Goal: Task Accomplishment & Management: Manage account settings

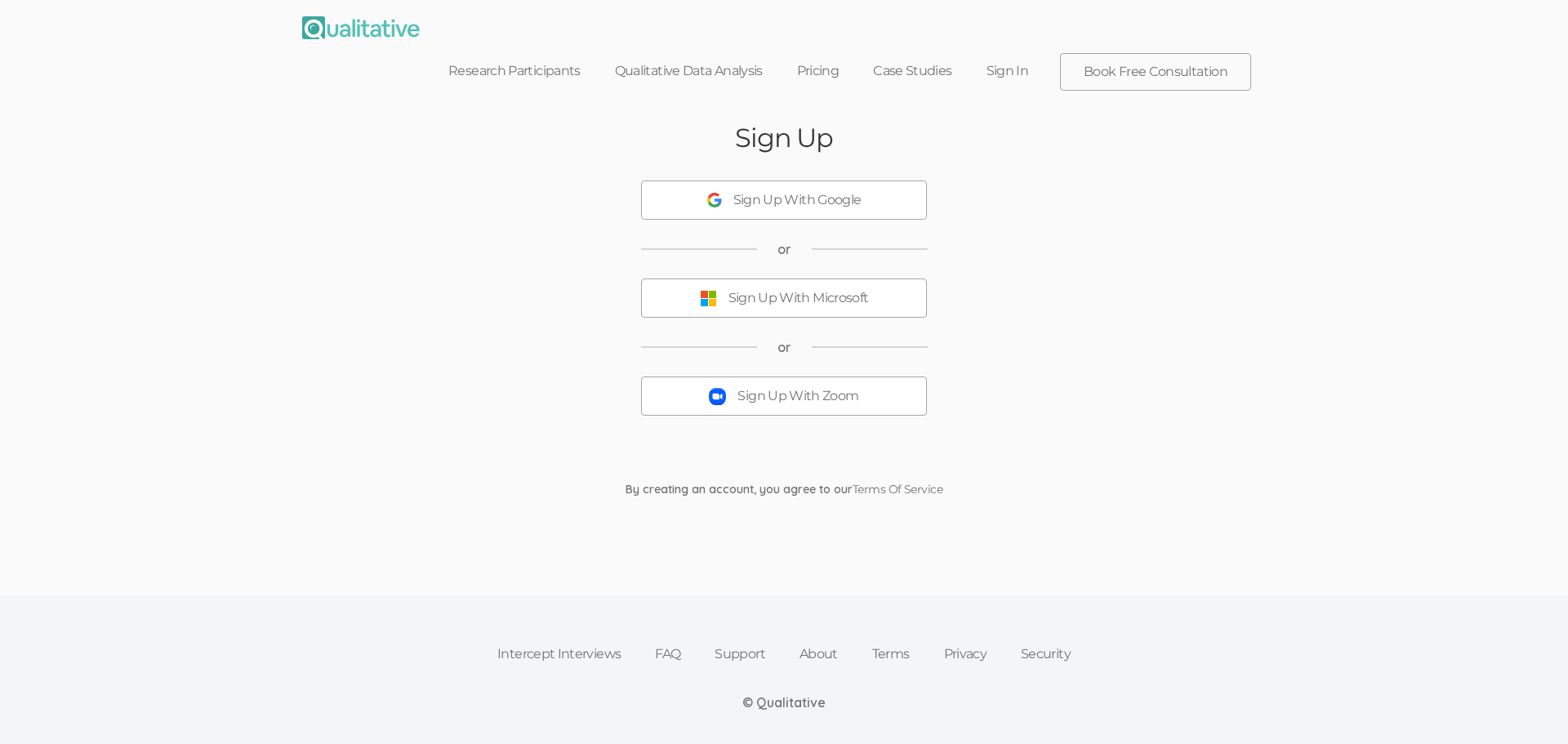
click at [825, 387] on div "Sign Up With Zoom" at bounding box center [798, 396] width 121 height 18
click at [808, 387] on div "Sign Up With Zoom" at bounding box center [798, 396] width 121 height 18
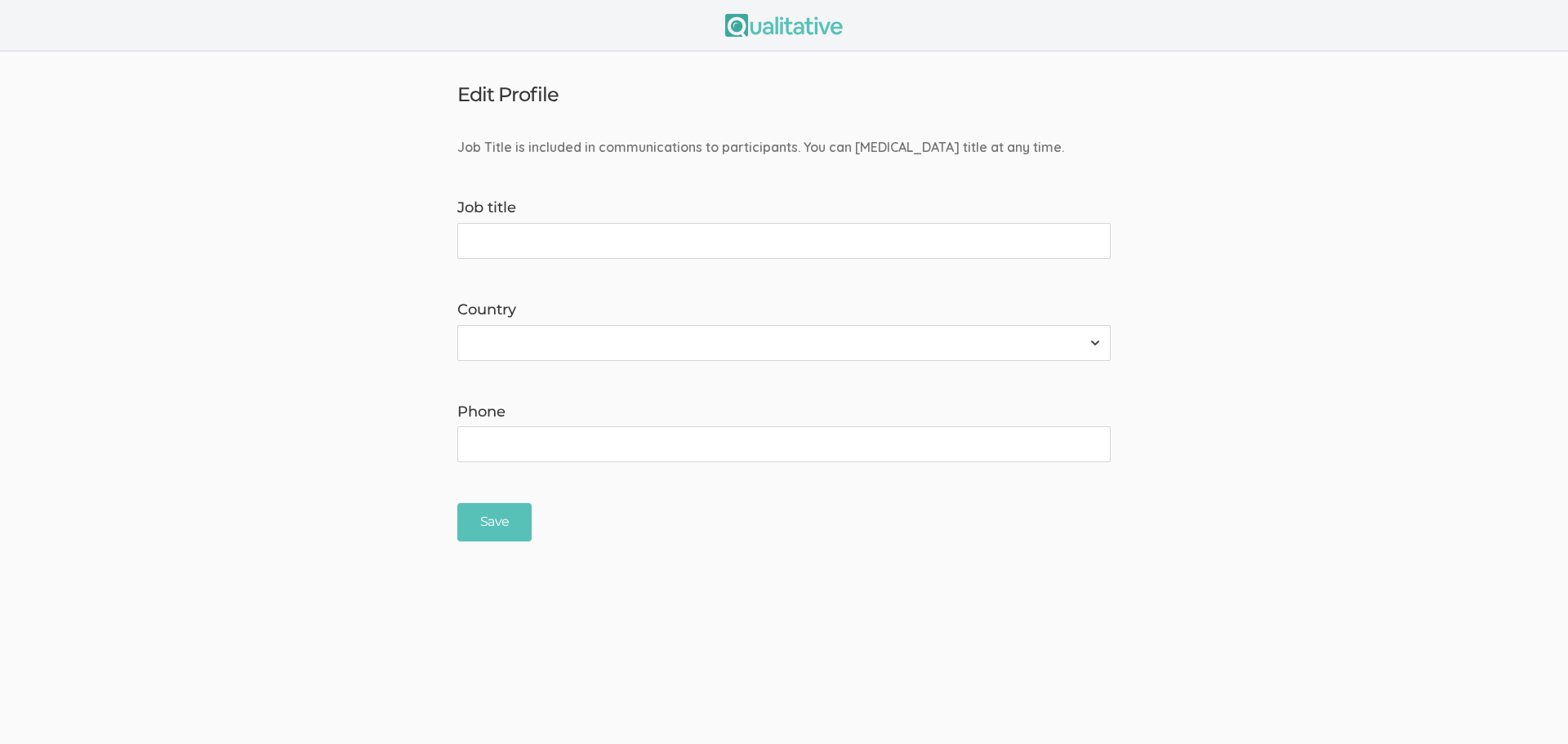
click at [770, 246] on input "Job title" at bounding box center [783, 240] width 653 height 36
type input "Doctoral Researcher"
click at [1090, 337] on select "Afghanistan Åland Islands Albania Algeria American Samoa Andorra Angola Anguill…" at bounding box center [783, 342] width 653 height 36
select select "237"
click at [457, 325] on select "Afghanistan Åland Islands Albania Algeria American Samoa Andorra Angola Anguill…" at bounding box center [783, 342] width 653 height 36
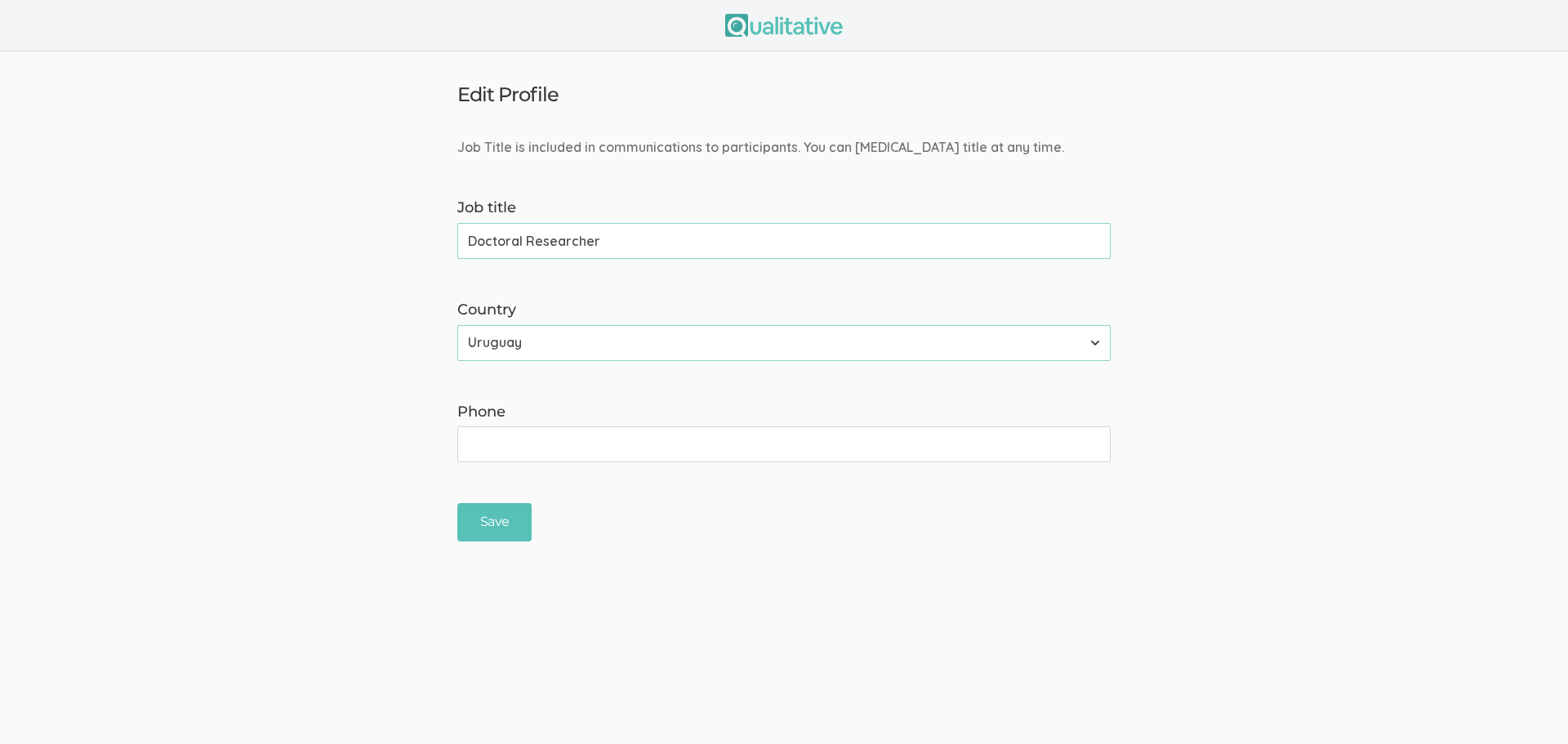
click at [603, 441] on input "Phone" at bounding box center [783, 443] width 653 height 36
type input "714-622-0002"
click at [484, 519] on input "Save" at bounding box center [494, 522] width 75 height 39
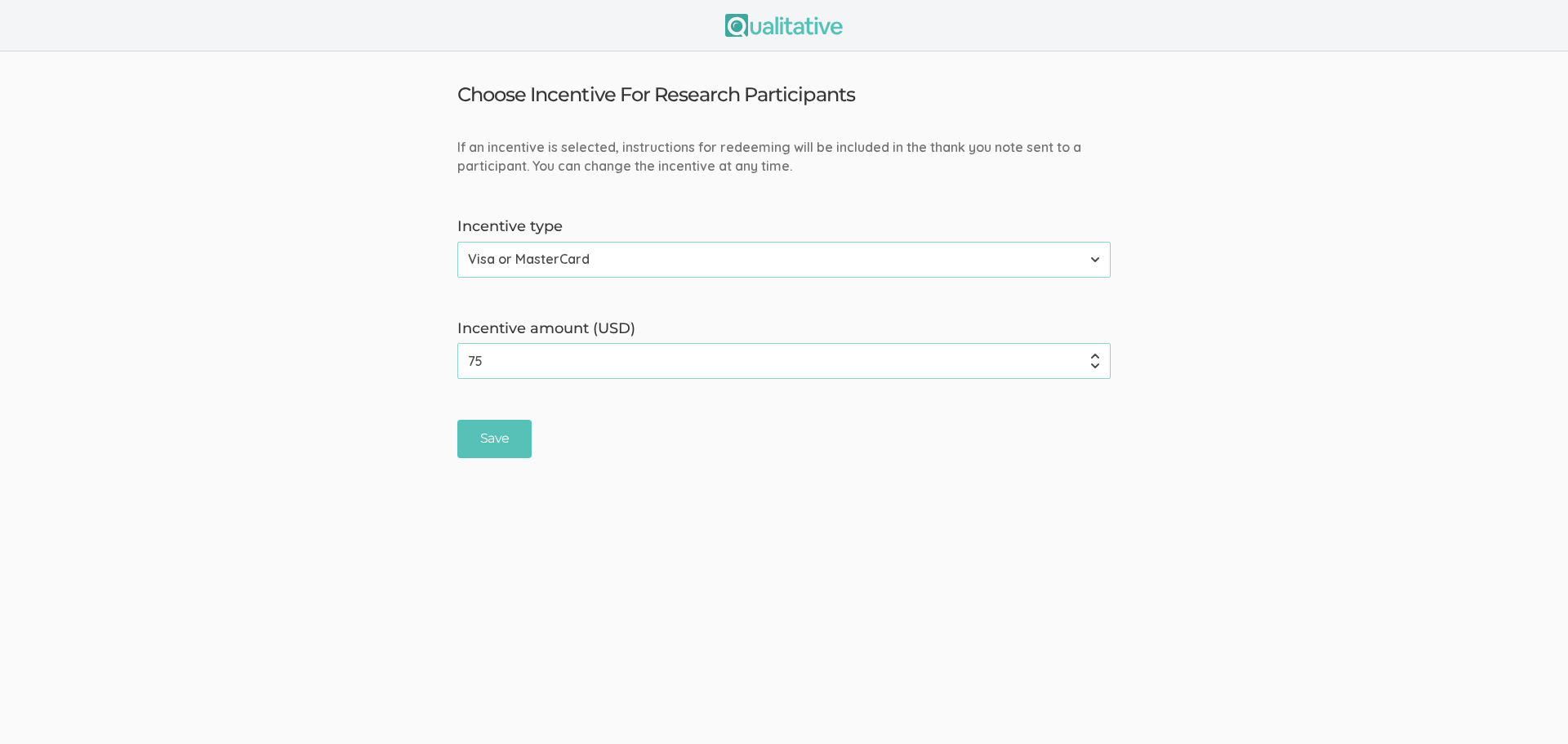
click at [655, 365] on input "75" at bounding box center [783, 360] width 653 height 36
drag, startPoint x: 655, startPoint y: 365, endPoint x: 435, endPoint y: 359, distance: 220.1
click at [435, 359] on form "If an incentive is selected, instructions for redeeming will be included in the…" at bounding box center [784, 298] width 1568 height 320
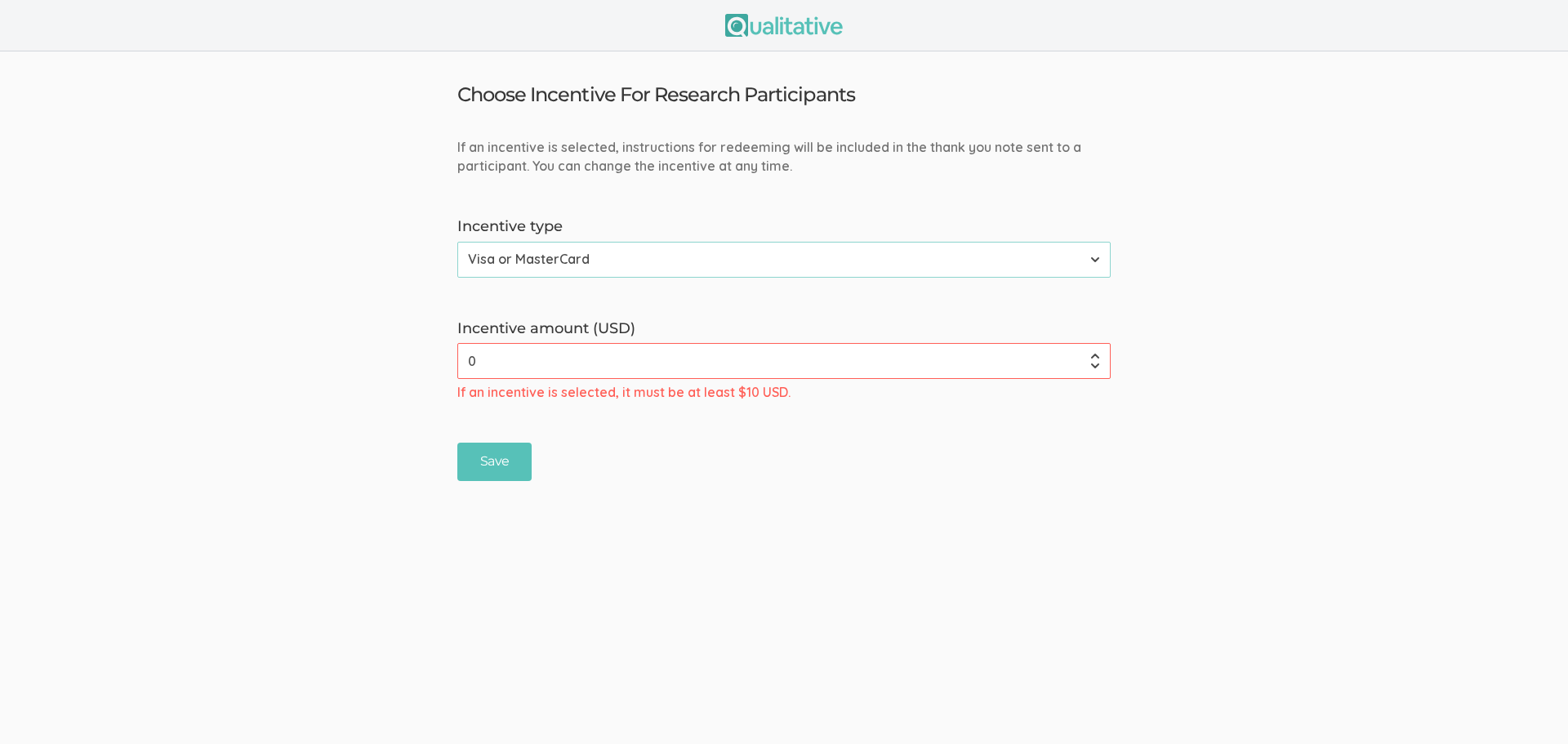
type input "0"
click at [692, 479] on div "Save" at bounding box center [784, 461] width 678 height 39
drag, startPoint x: 542, startPoint y: 352, endPoint x: 375, endPoint y: 355, distance: 167.0
click at [375, 355] on form "If an incentive is selected, instructions for redeeming will be included in the…" at bounding box center [784, 310] width 1568 height 342
click at [1094, 261] on select "None Amazon Gift Card Visa or MasterCard" at bounding box center [783, 259] width 653 height 36
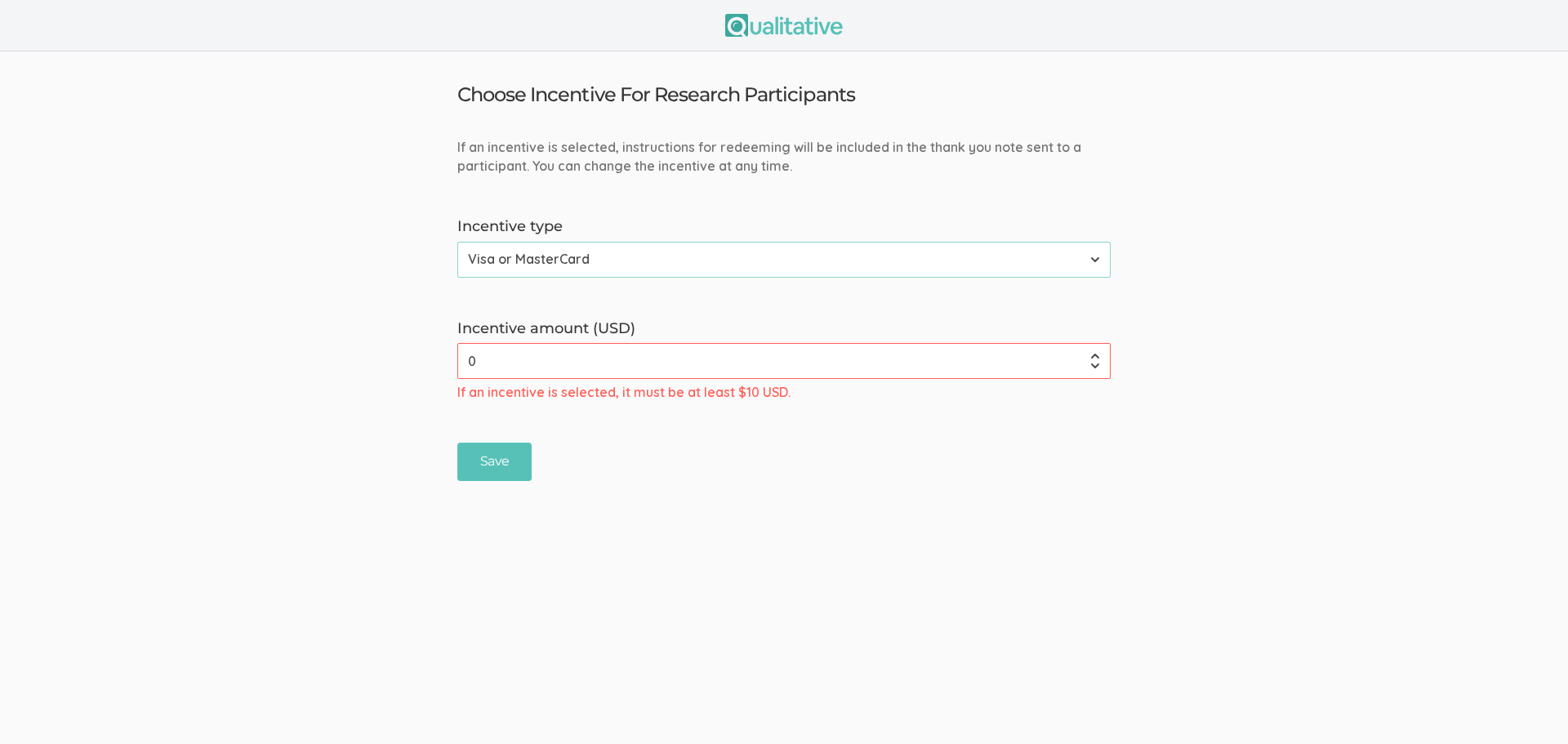
select select "0"
click at [457, 242] on select "None Amazon Gift Card Visa or MasterCard" at bounding box center [783, 259] width 653 height 36
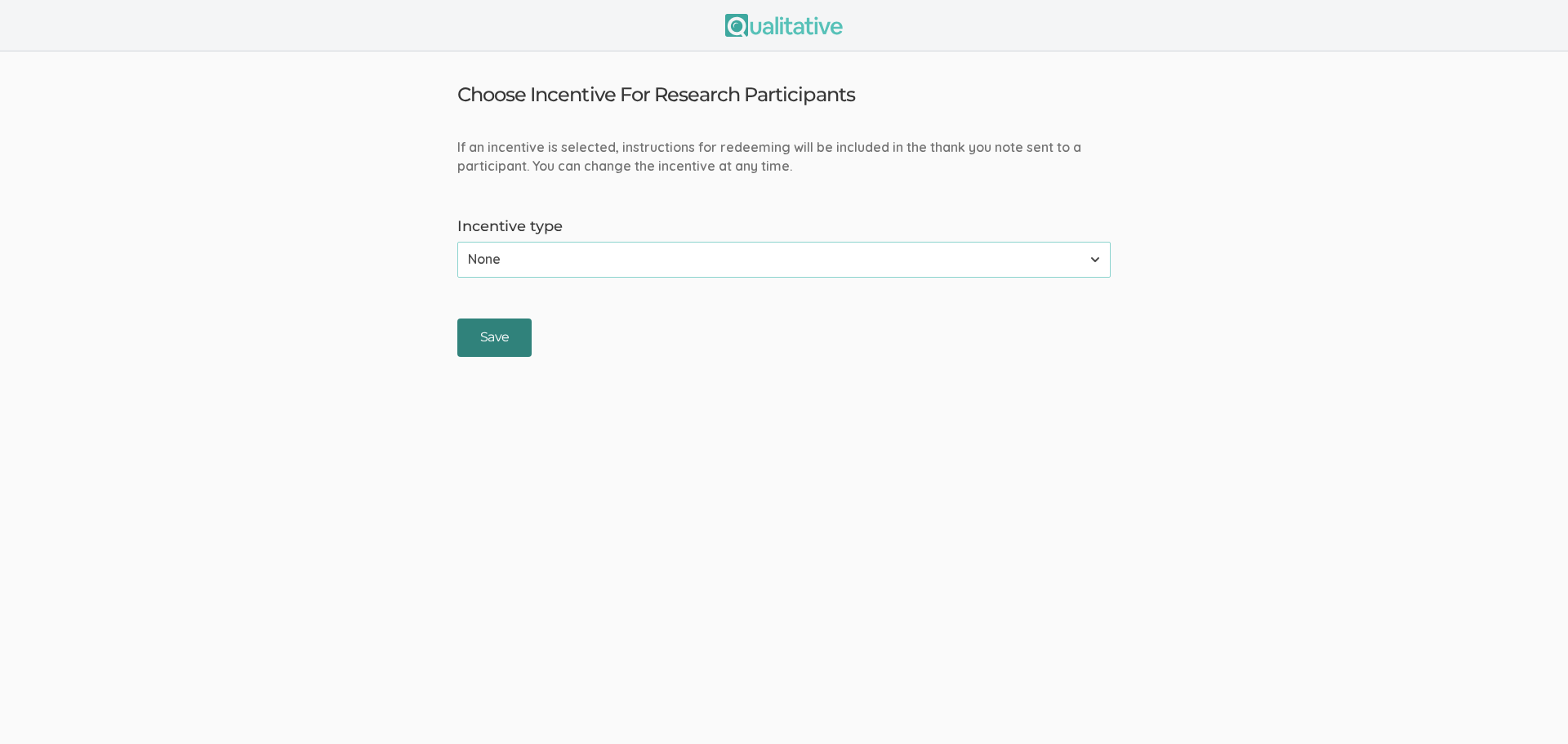
click at [496, 341] on input "Save" at bounding box center [494, 338] width 75 height 39
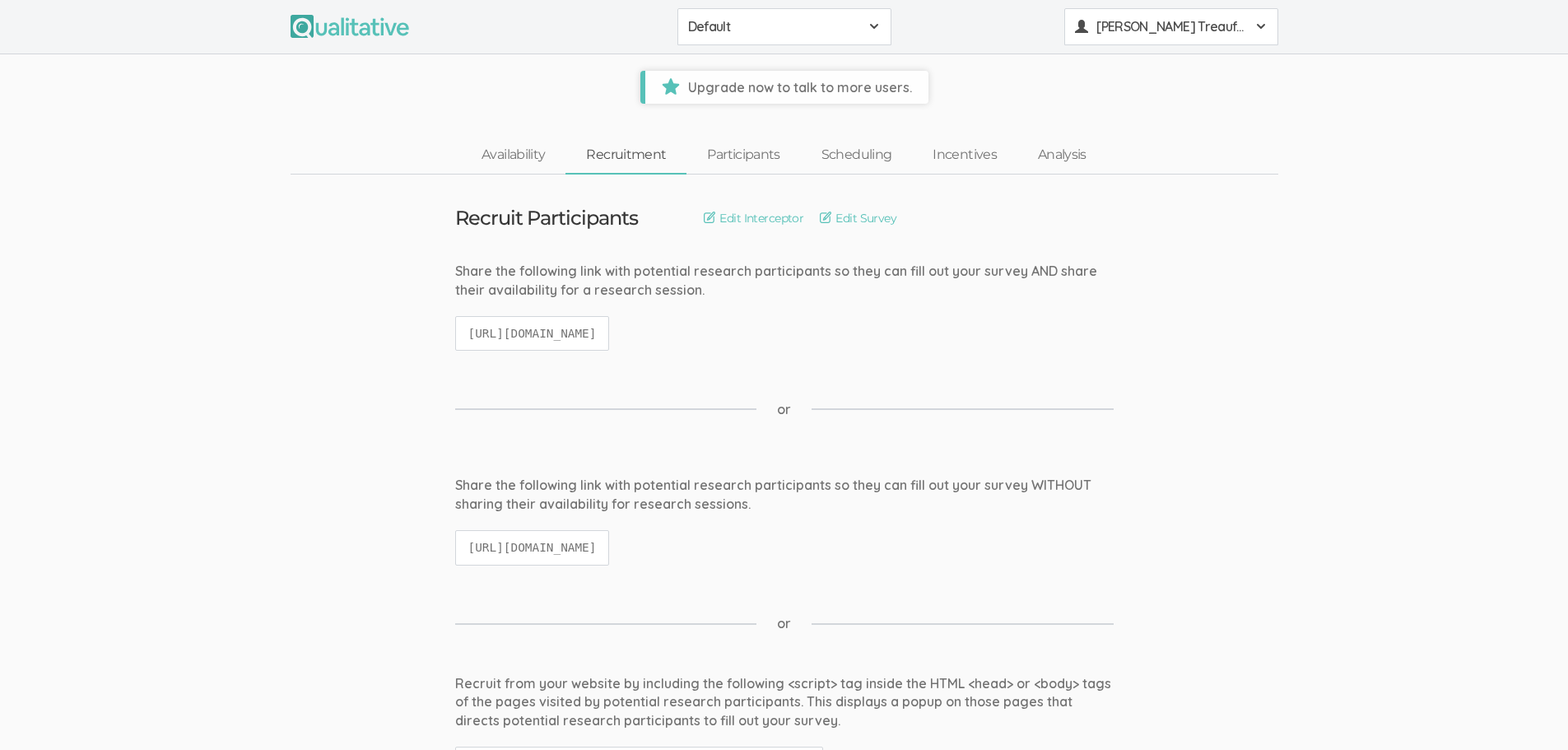
click at [1216, 23] on span "Vanessa Treaufler-Samarripa" at bounding box center [1171, 26] width 148 height 19
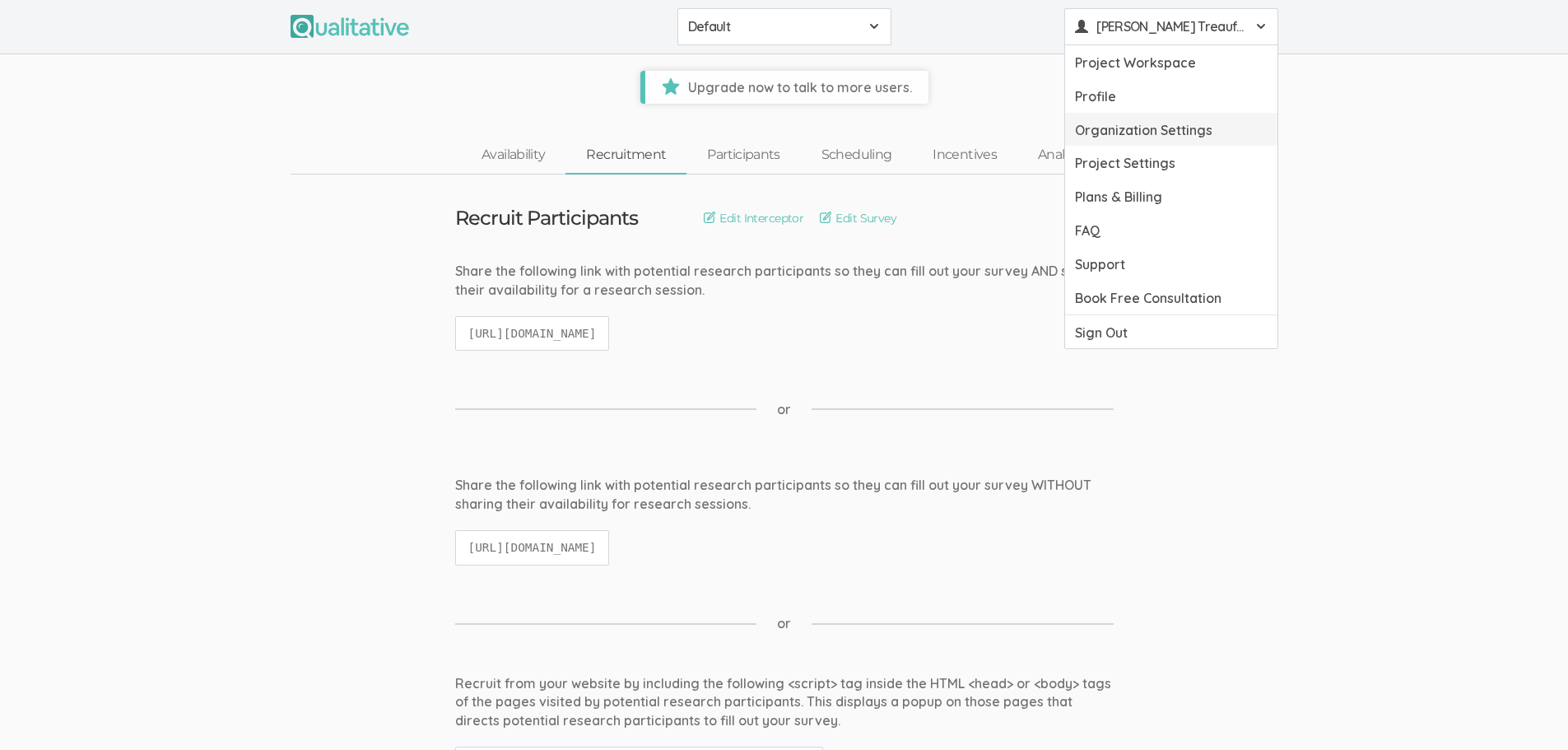
click at [1175, 129] on link "Organization Settings" at bounding box center [1172, 130] width 213 height 34
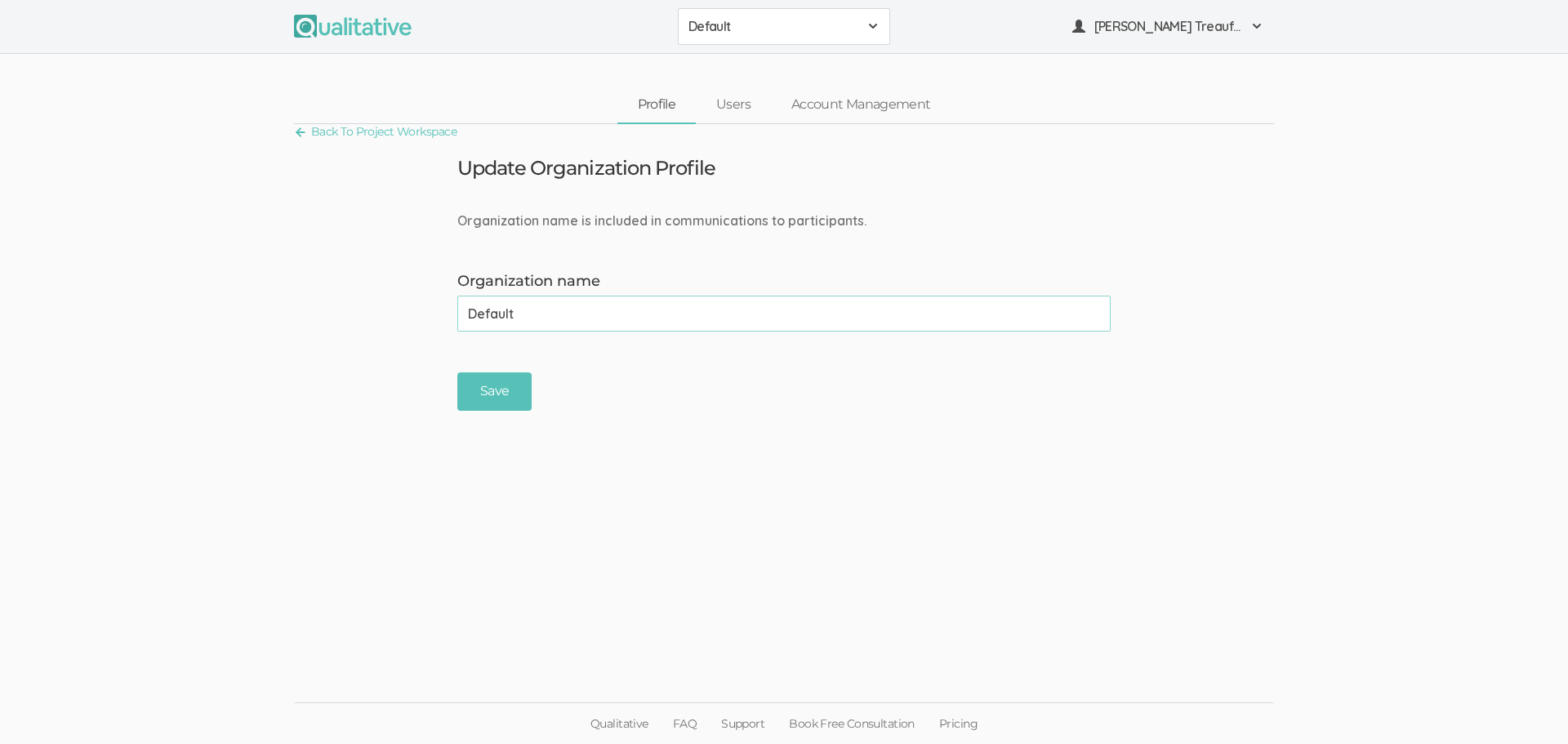
drag, startPoint x: 433, startPoint y: 311, endPoint x: 382, endPoint y: 312, distance: 51.0
click at [382, 312] on form "Organization name is included in communications to participants. Organization n…" at bounding box center [784, 311] width 1568 height 199
type input "University of Arizona Global Campus"
click at [481, 396] on input "Save" at bounding box center [494, 392] width 75 height 39
drag, startPoint x: 642, startPoint y: 322, endPoint x: 405, endPoint y: 311, distance: 237.3
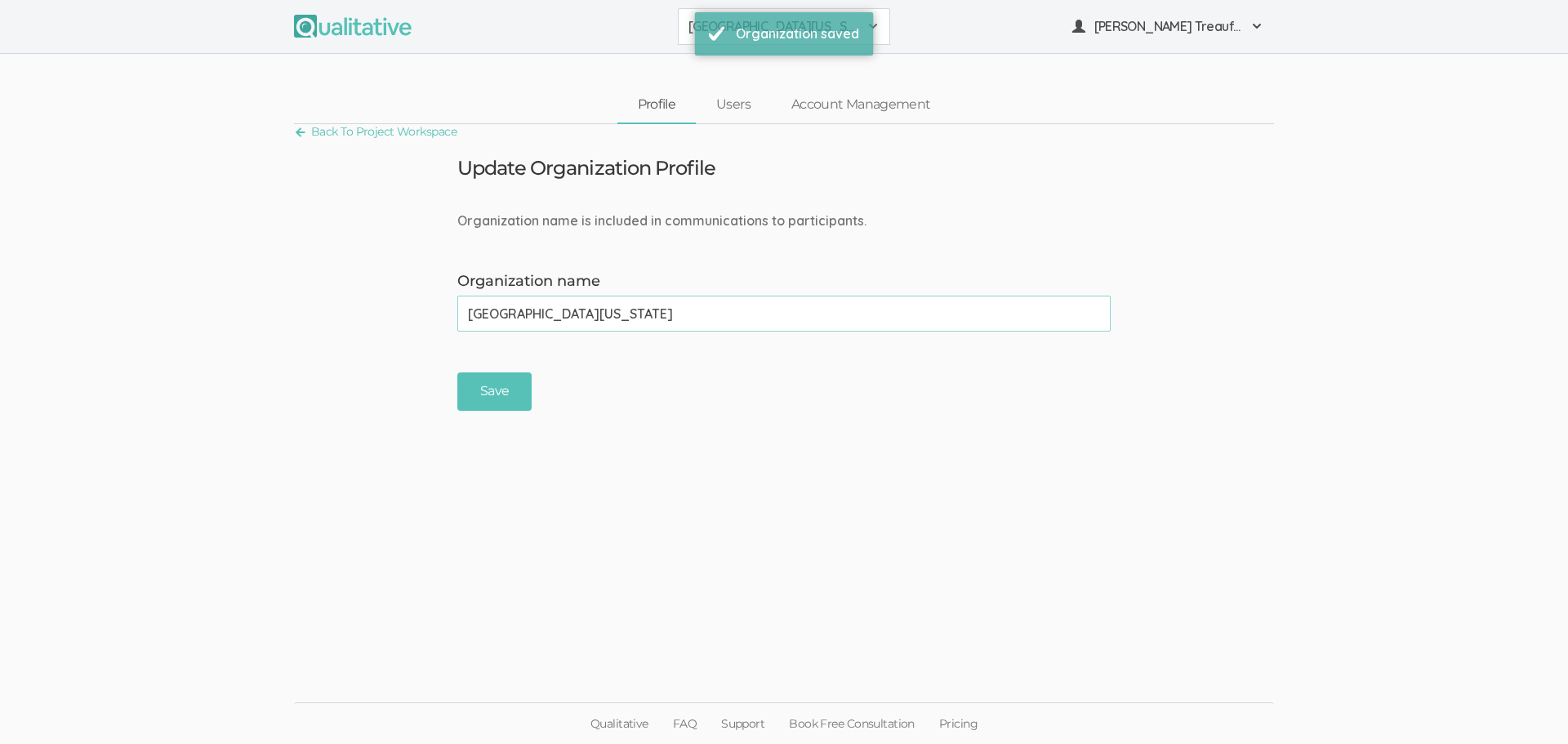
click at [405, 311] on form "Organization name is included in communications to participants. Organization n…" at bounding box center [784, 311] width 1568 height 199
type input "University of Arizona GC"
click at [514, 389] on input "Save" at bounding box center [494, 392] width 75 height 39
click at [1230, 34] on span "Vanessa Treaufler-Samarripa" at bounding box center [1167, 26] width 147 height 18
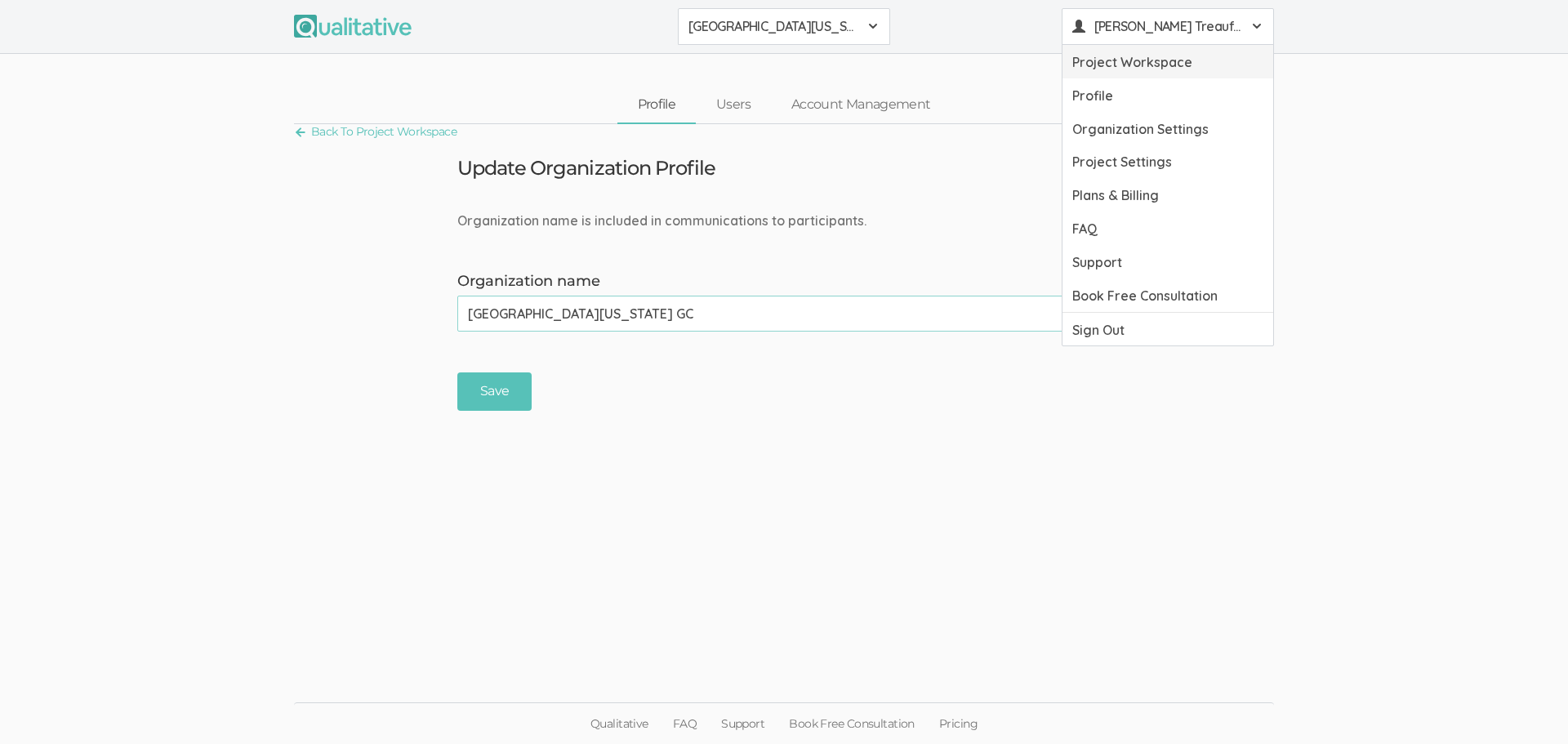
click at [1179, 67] on link "Project Workspace" at bounding box center [1168, 61] width 211 height 34
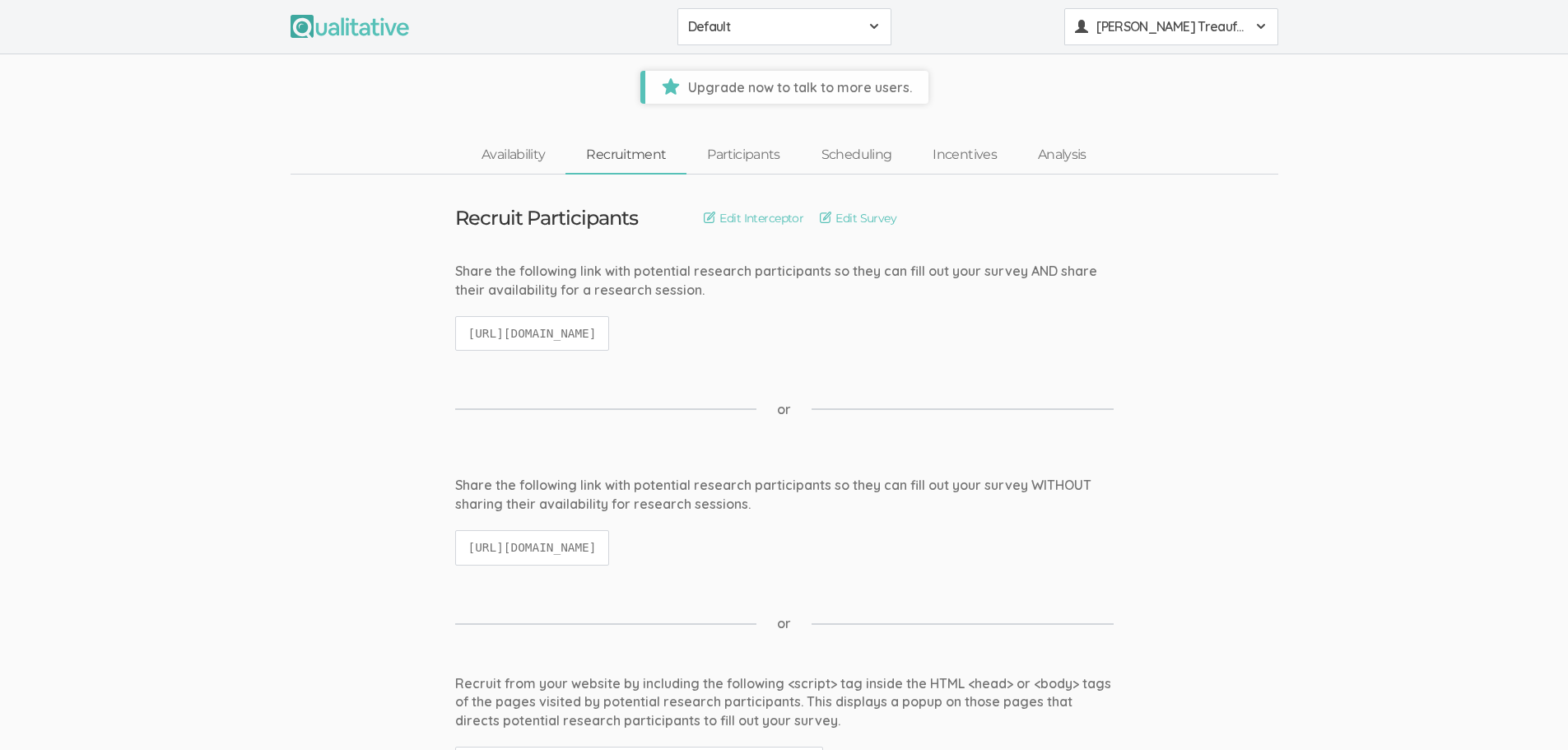
click at [1248, 29] on div "Vanessa Treaufler-Samarripa" at bounding box center [1171, 26] width 192 height 19
click at [1150, 166] on link "Project Settings" at bounding box center [1172, 162] width 213 height 34
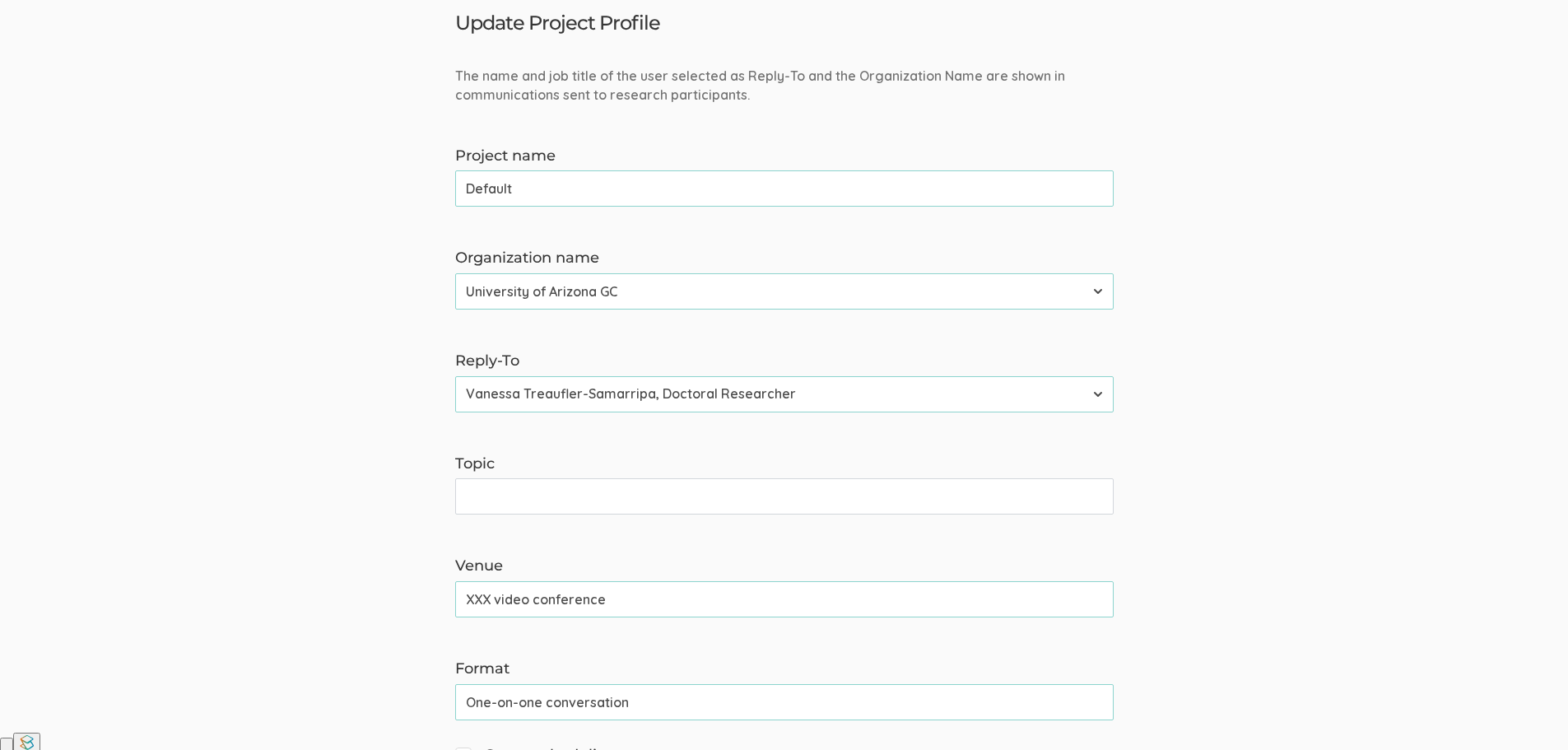
scroll to position [165, 0]
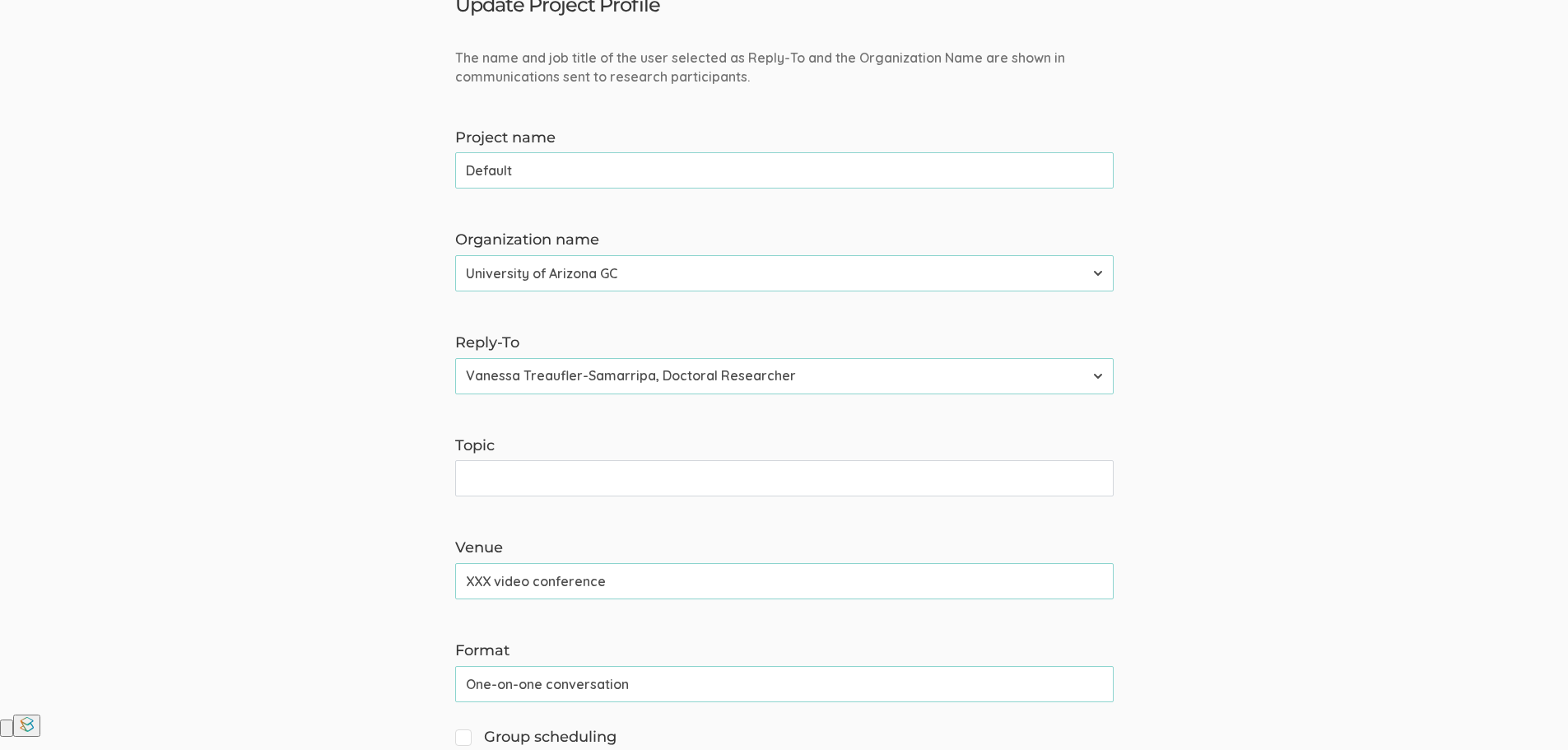
drag, startPoint x: 571, startPoint y: 177, endPoint x: 418, endPoint y: 167, distance: 153.3
click at [418, 167] on form "The name and job title of the user selected as Reply-To and the Organization Na…" at bounding box center [784, 615] width 1568 height 1134
type input "Gen Z Job Satisfaction"
click at [1077, 375] on select "Vanessa Treaufler-Samarripa, Doctoral Researcher" at bounding box center [784, 375] width 659 height 36
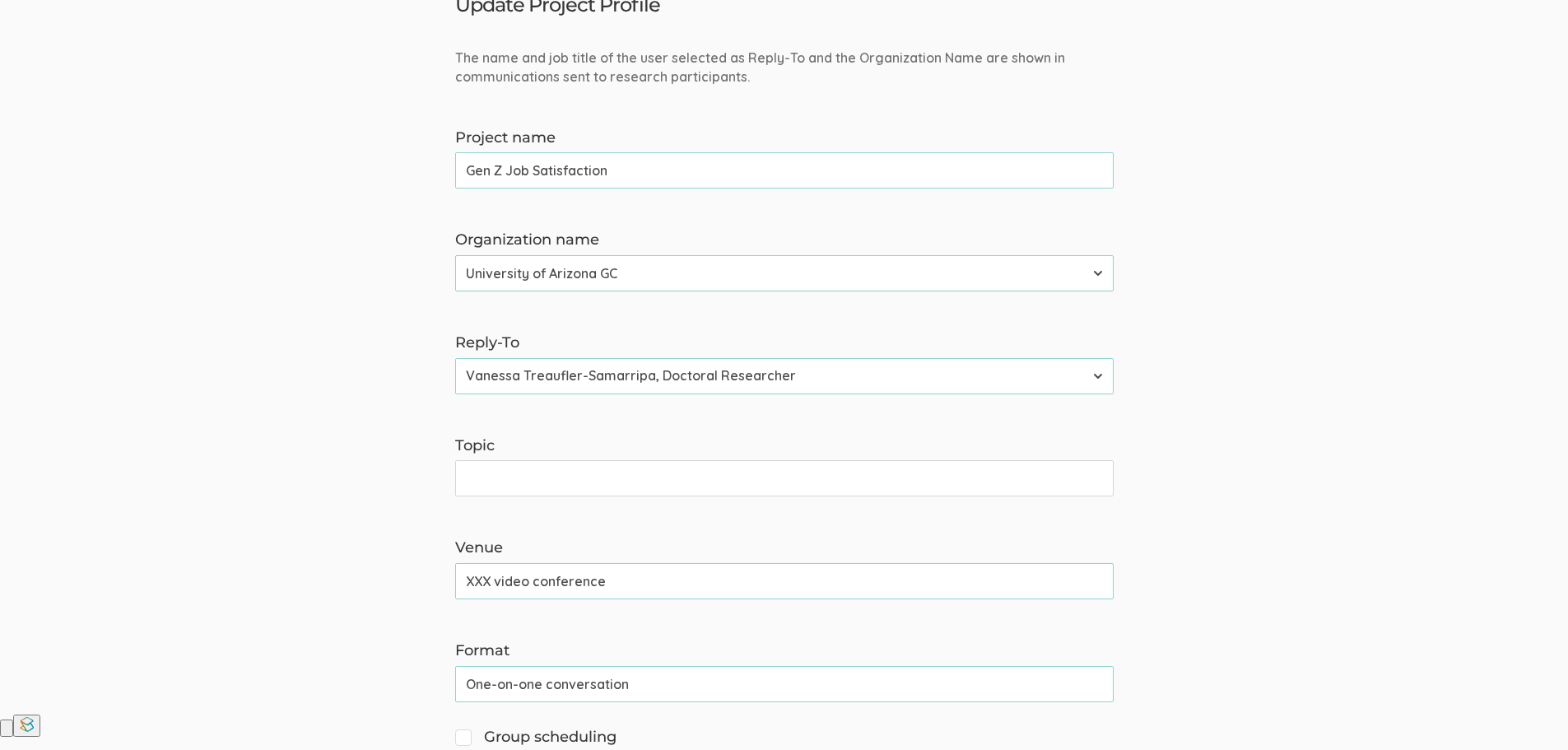
click at [1286, 451] on form "The name and job title of the user selected as Reply-To and the Organization Na…" at bounding box center [784, 615] width 1568 height 1134
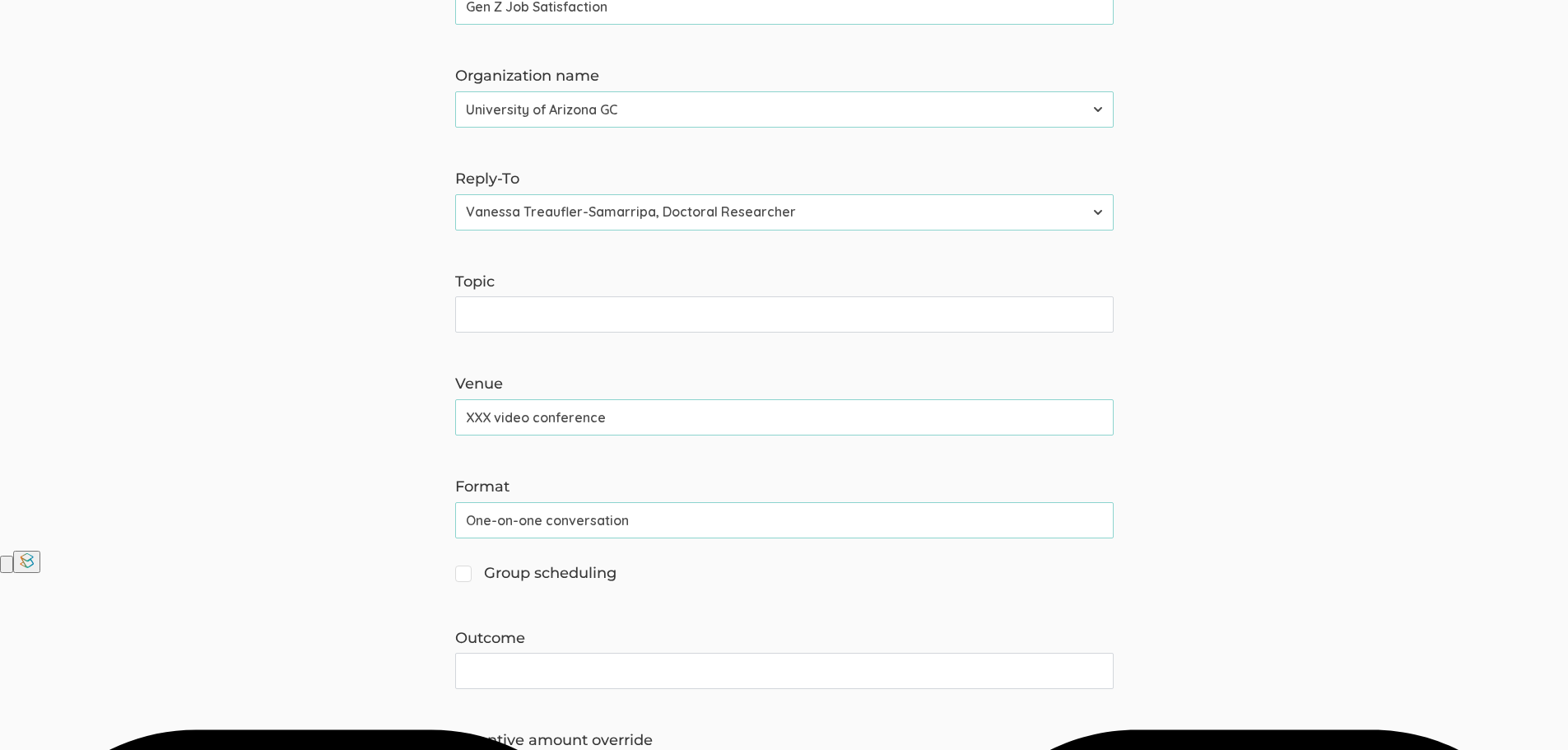
scroll to position [329, 0]
click at [884, 302] on input "Topic" at bounding box center [784, 313] width 659 height 36
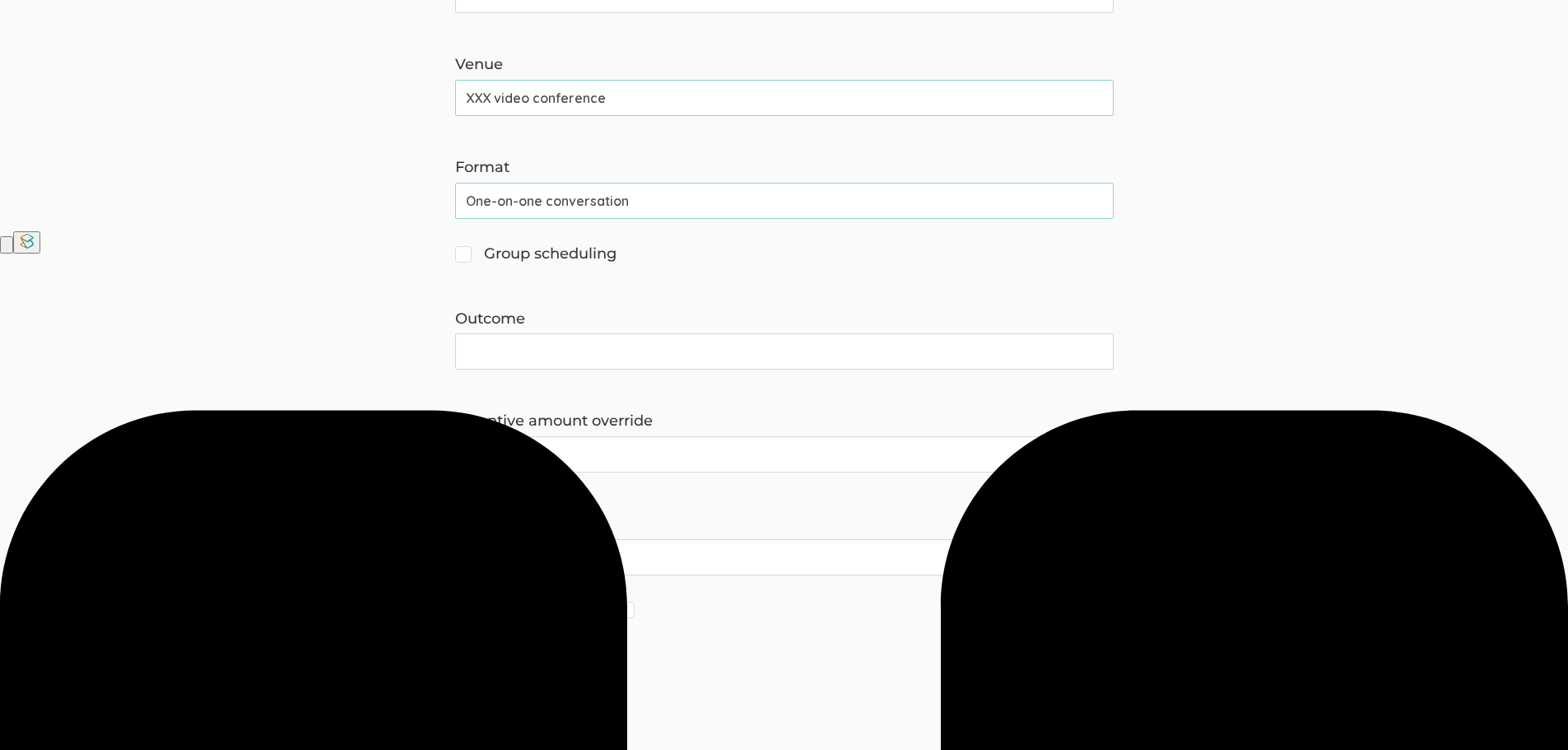
scroll to position [734, 0]
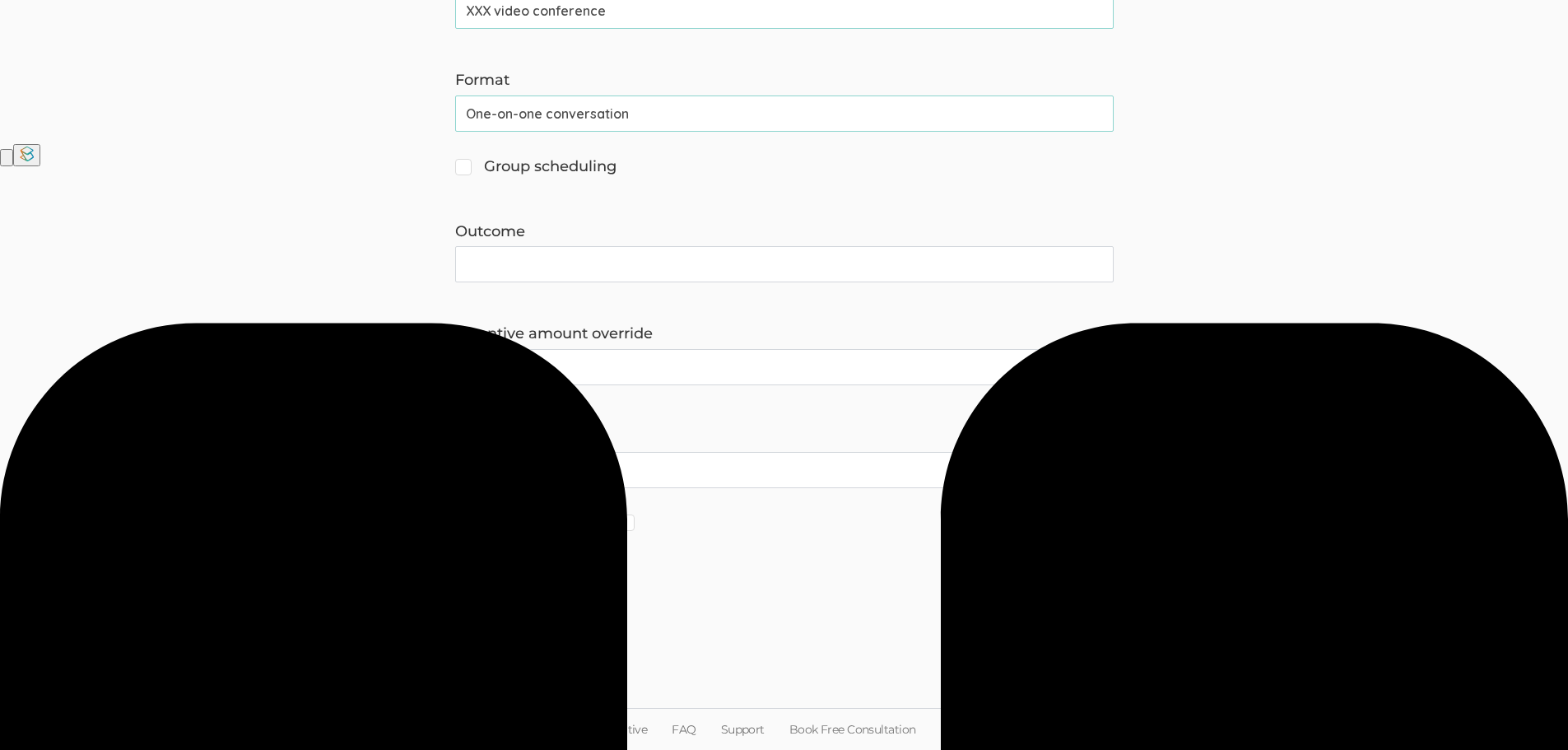
click at [494, 587] on input "Save" at bounding box center [493, 594] width 75 height 39
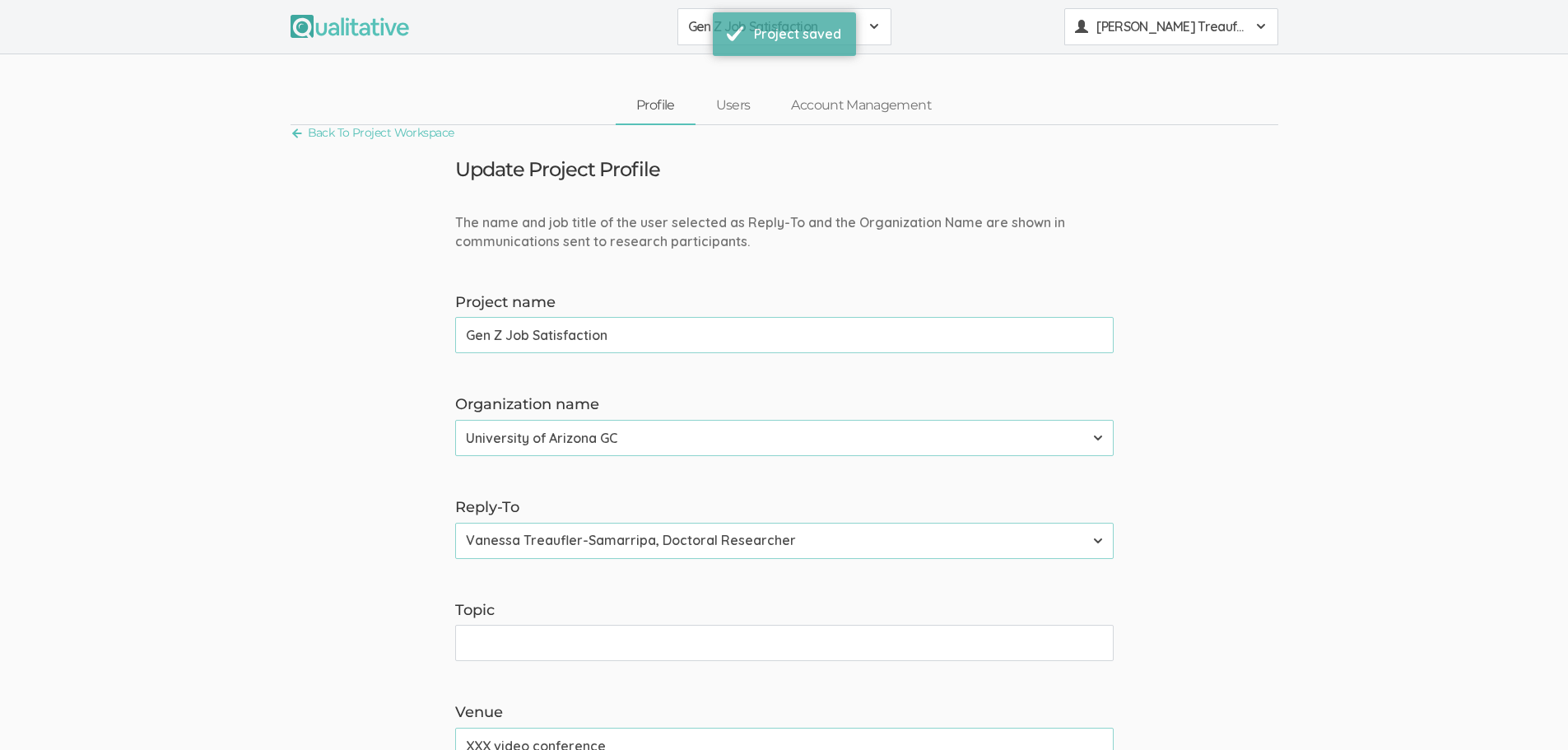
click at [1253, 21] on div "Vanessa Treaufler-Samarripa" at bounding box center [1171, 26] width 192 height 19
click at [1109, 328] on link "Sign Out" at bounding box center [1172, 332] width 213 height 34
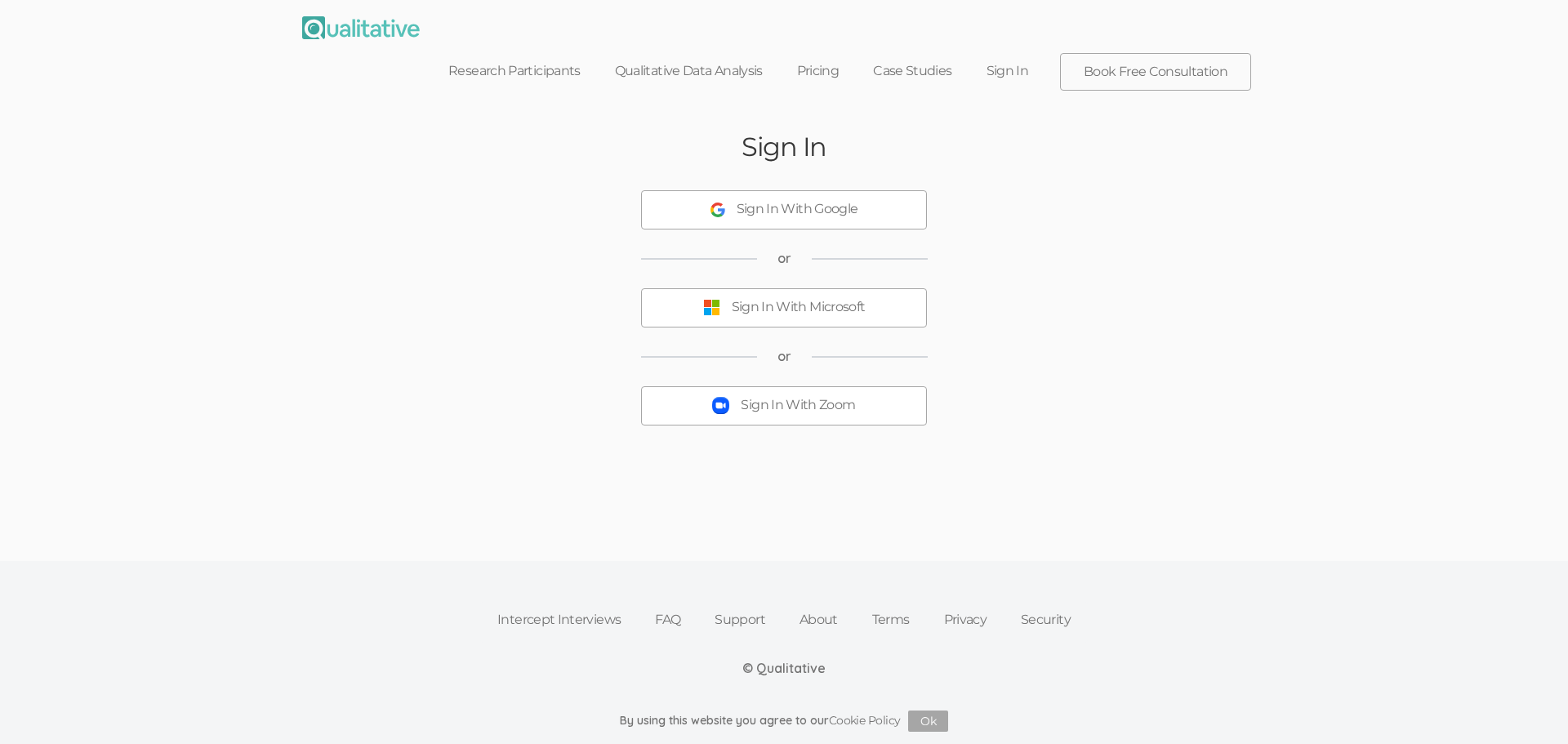
click at [796, 396] on div "Sign In With Zoom" at bounding box center [798, 404] width 114 height 18
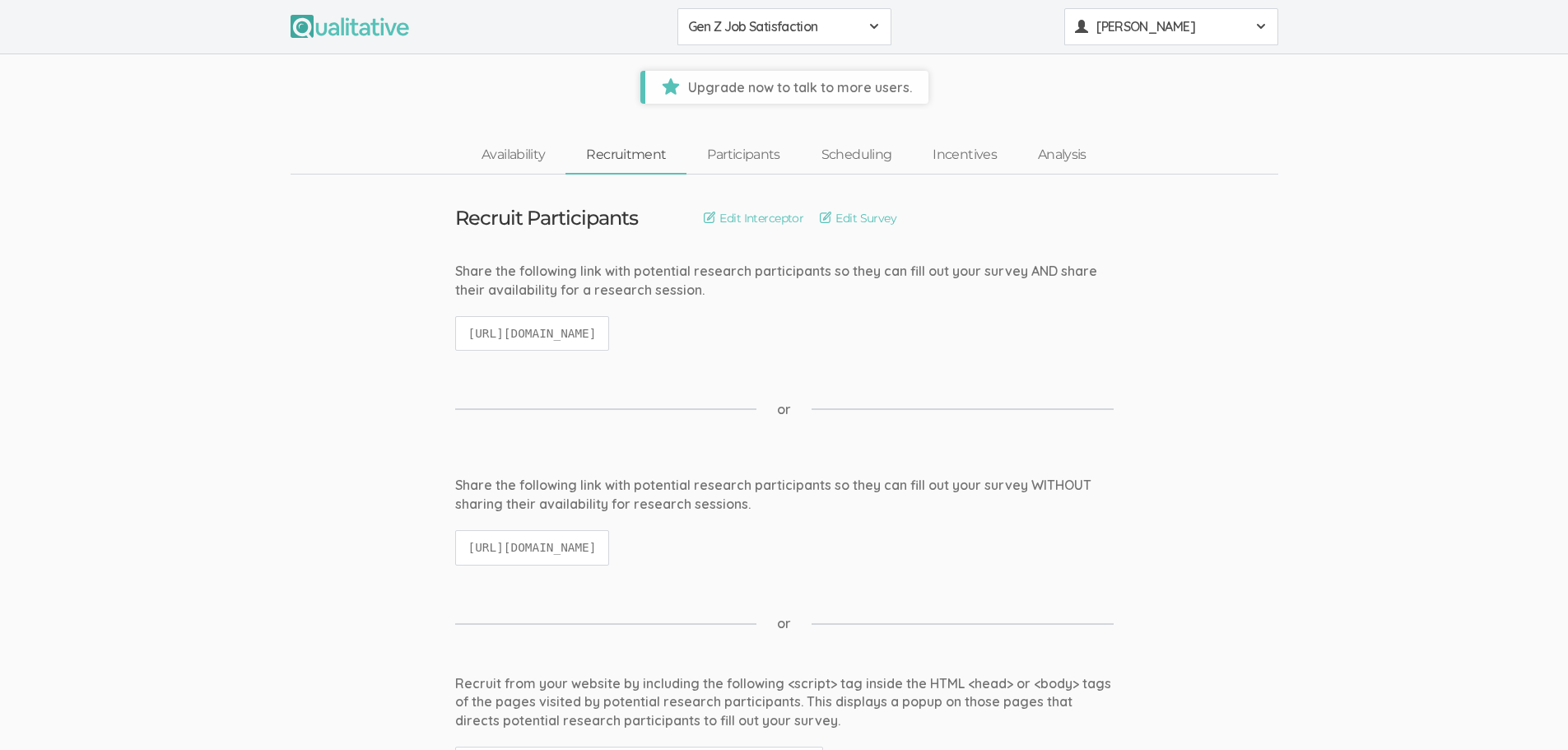
click at [1211, 17] on button "Vanessa Traufler-Samarripa" at bounding box center [1171, 26] width 214 height 37
click at [1162, 171] on link "Project Settings" at bounding box center [1172, 162] width 213 height 34
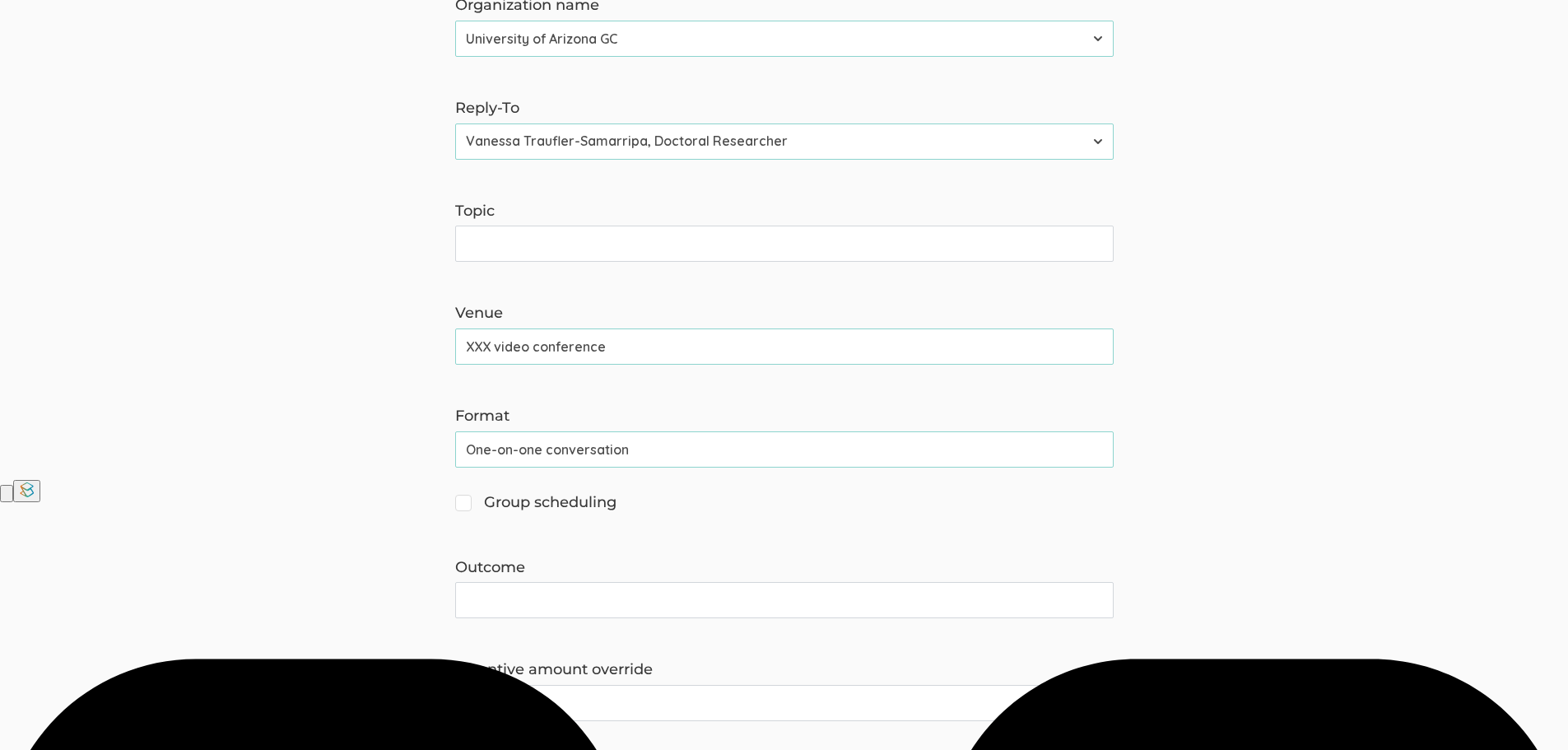
scroll to position [412, 0]
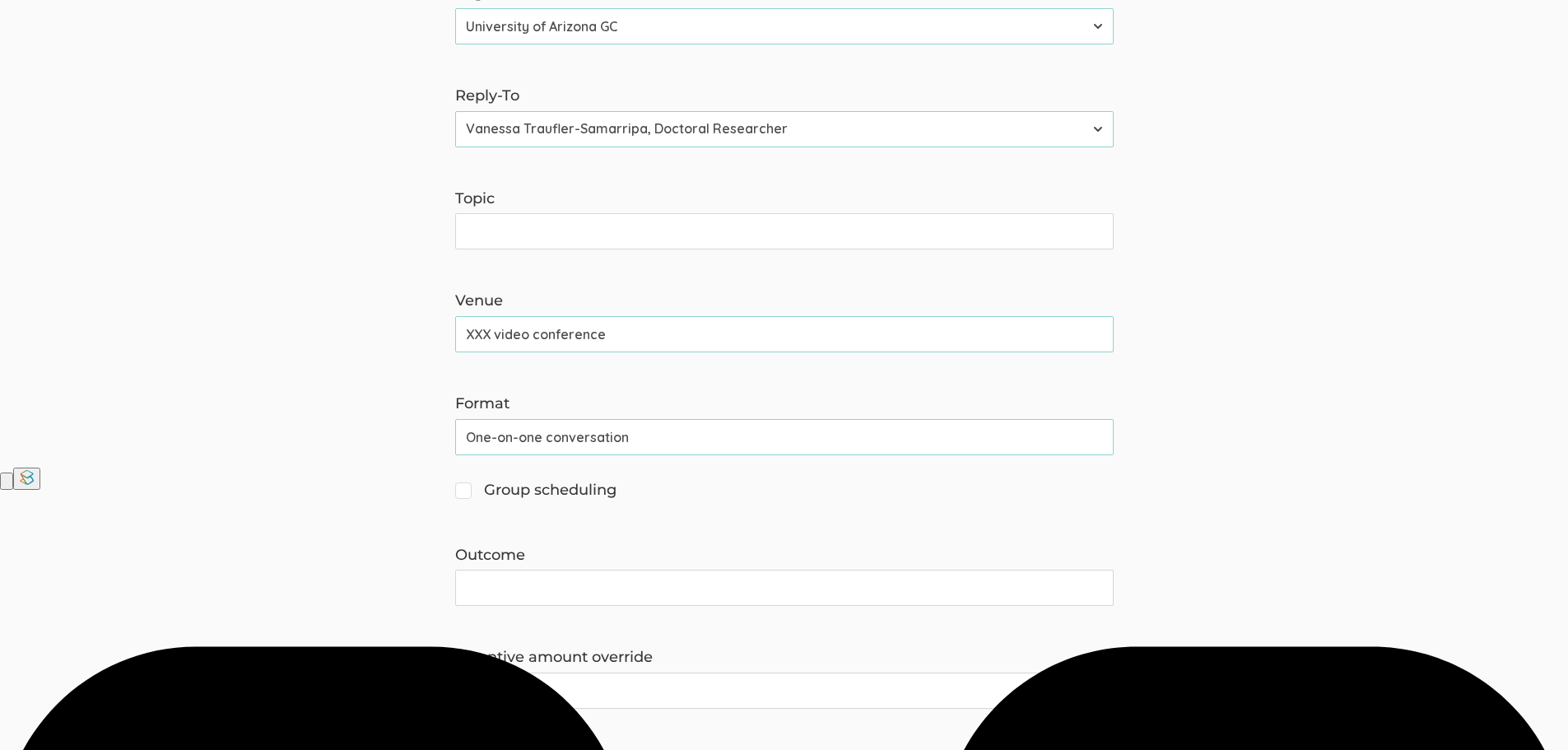
click at [538, 232] on input "Topic" at bounding box center [784, 230] width 659 height 36
type input "Performance Reviews, Feedback and J"
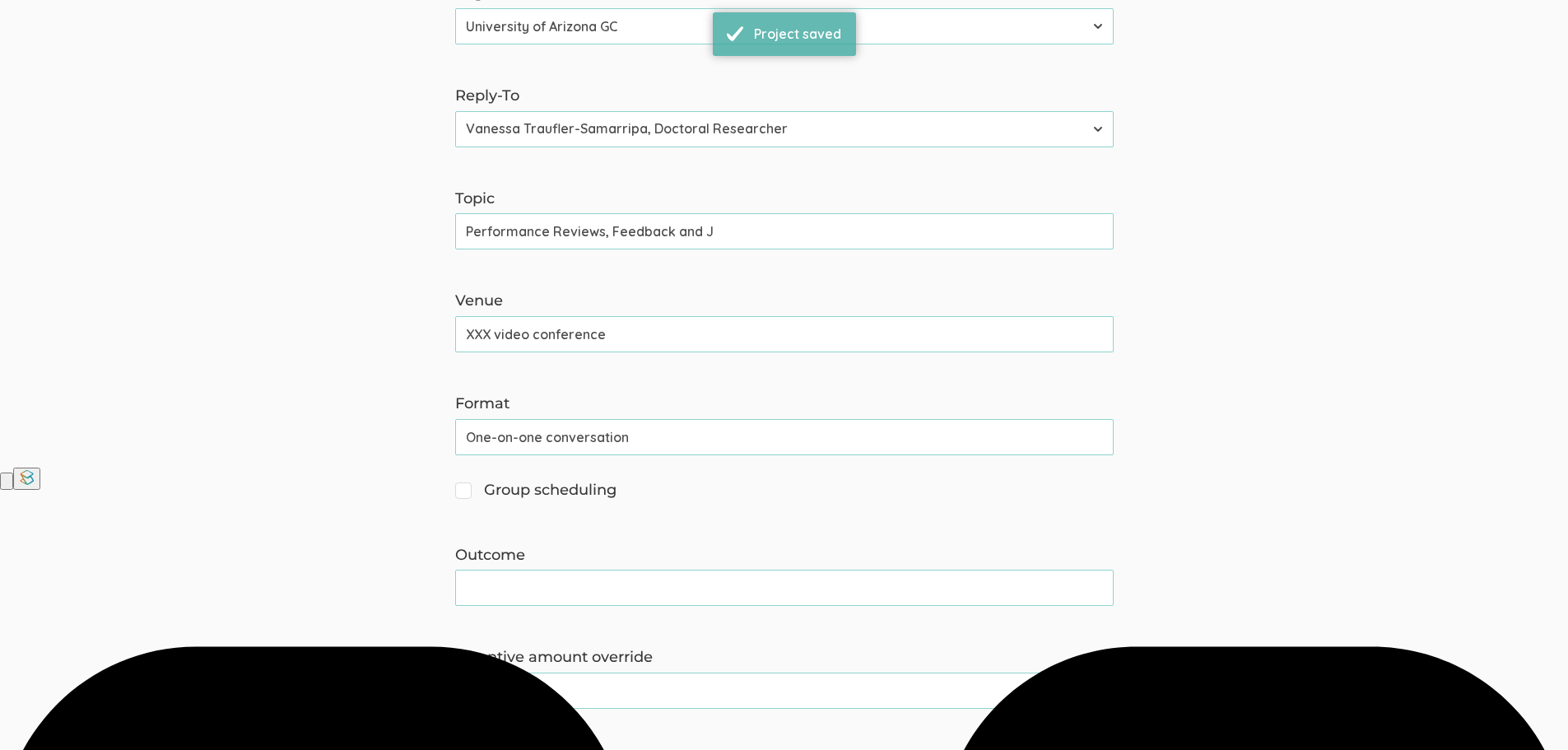
scroll to position [0, 0]
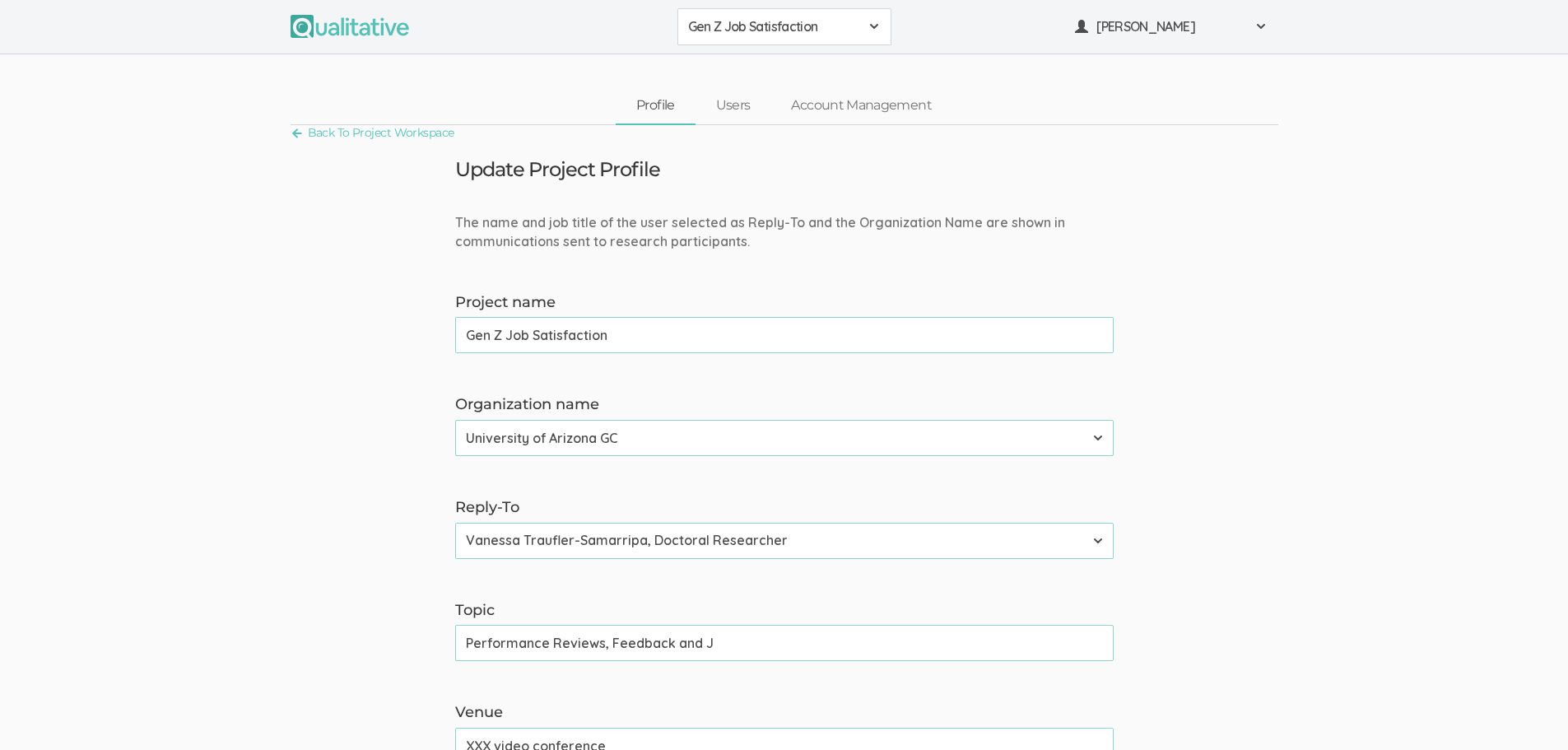
click at [853, 651] on input "Performance Reviews, Feedback and J" at bounding box center [784, 642] width 659 height 36
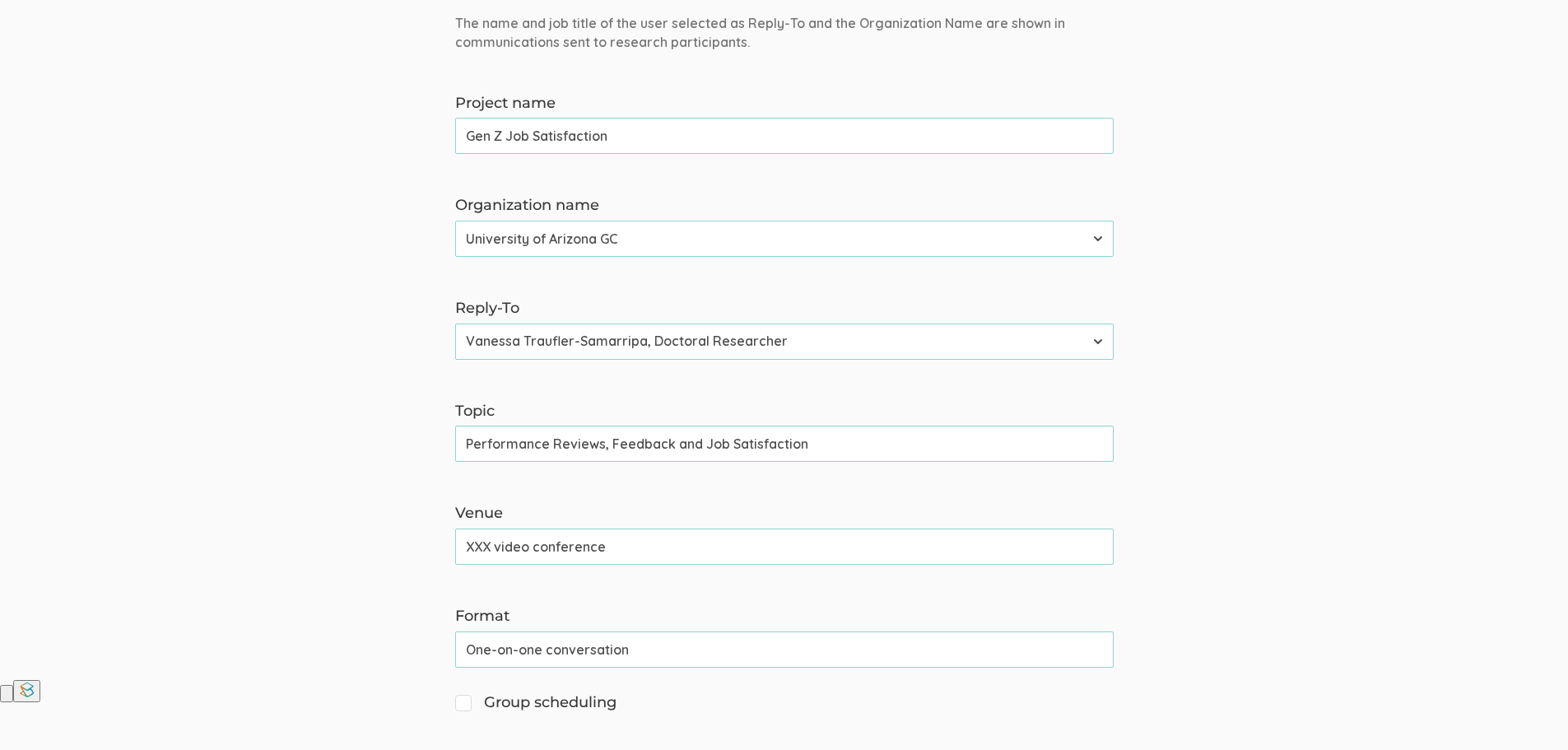
scroll to position [247, 0]
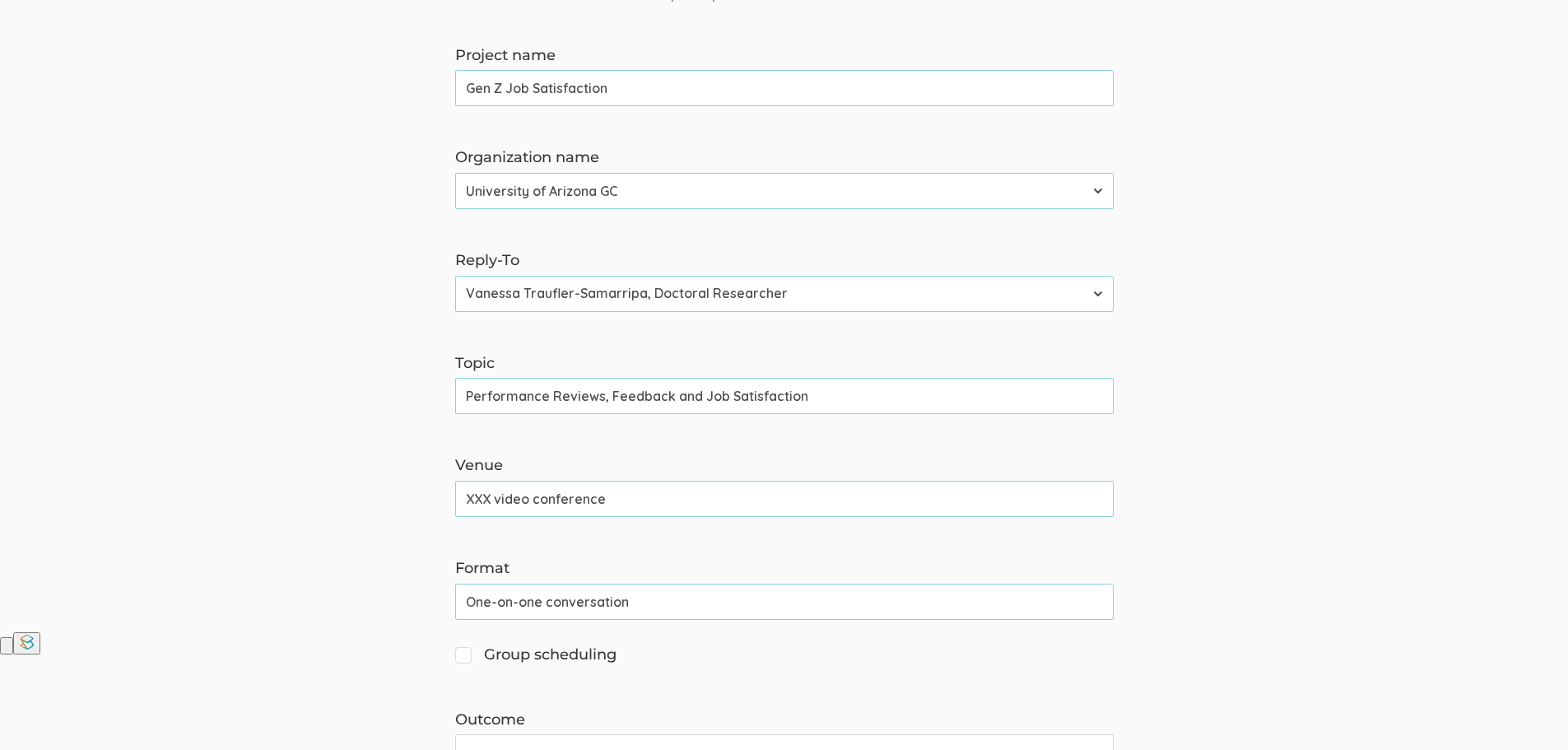
click at [670, 395] on input "Performance Reviews, Feedback and Job Satisfaction" at bounding box center [784, 395] width 659 height 36
type input "Performance Reviews and Job Satisfaction"
drag, startPoint x: 574, startPoint y: 499, endPoint x: 703, endPoint y: 502, distance: 129.0
click at [576, 499] on input "XXX video conference" at bounding box center [784, 498] width 659 height 36
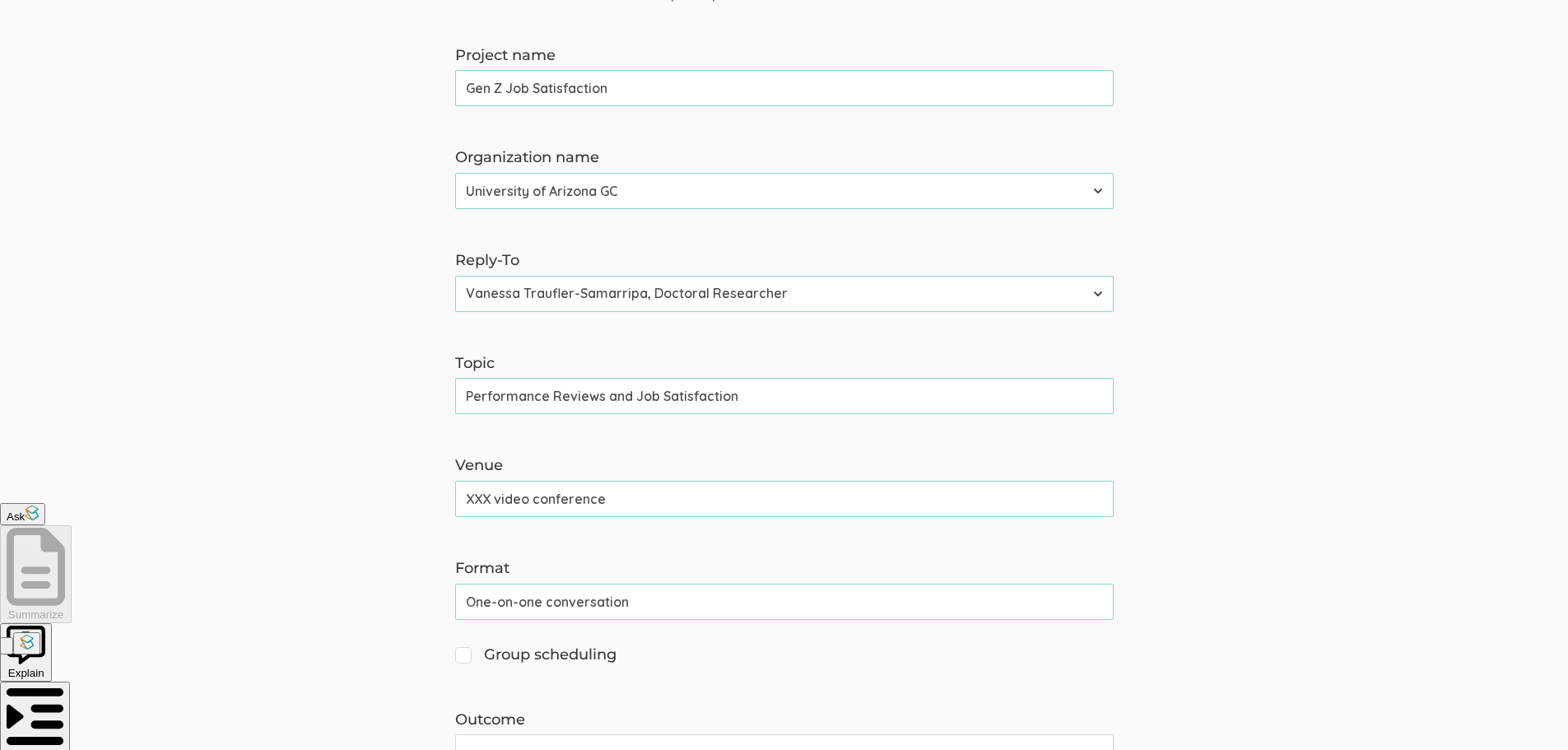
click at [703, 502] on input "XXX video conference" at bounding box center [784, 498] width 659 height 36
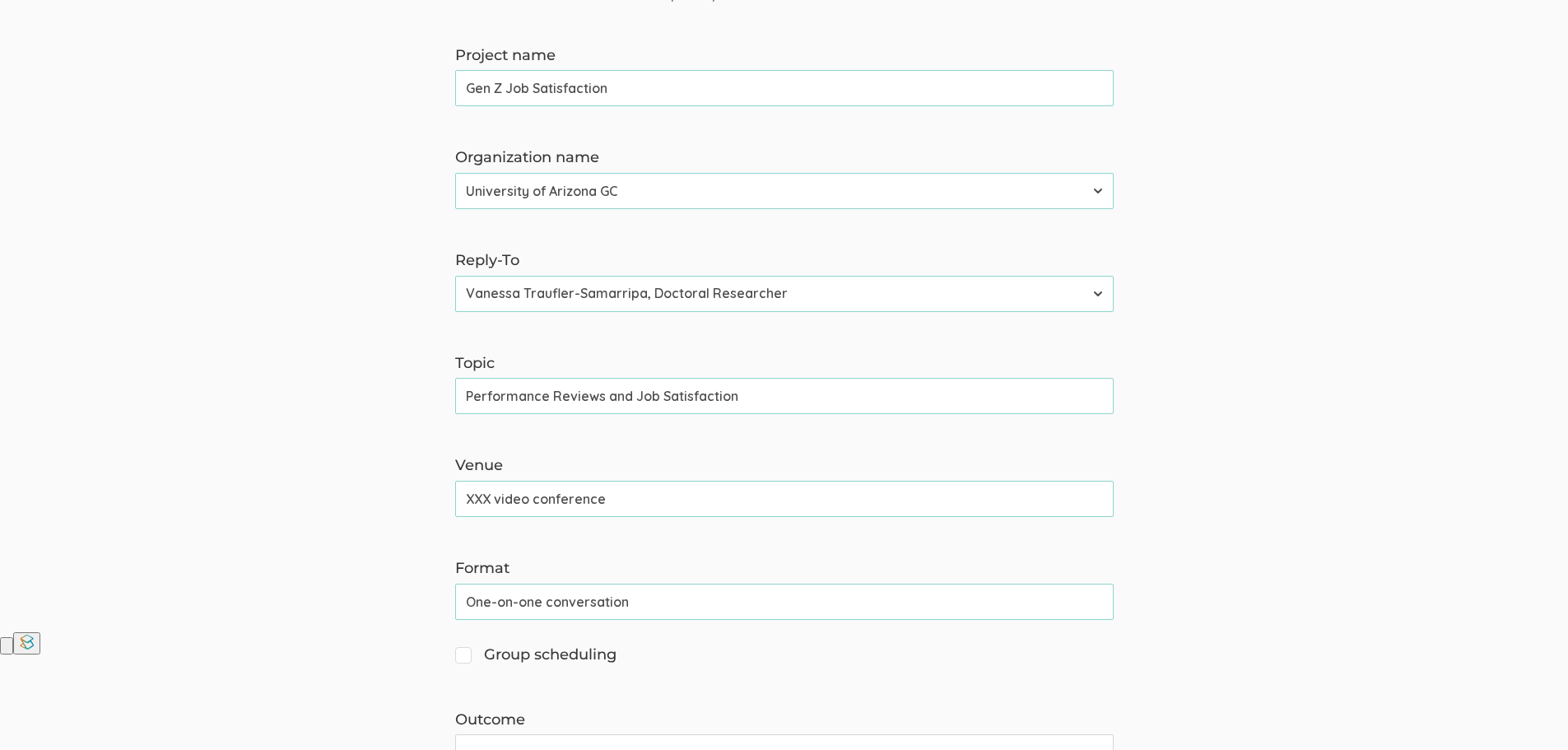
drag, startPoint x: 490, startPoint y: 499, endPoint x: 442, endPoint y: 497, distance: 48.0
click at [443, 497] on div "Venue XXX video conference (success)" at bounding box center [784, 486] width 683 height 61
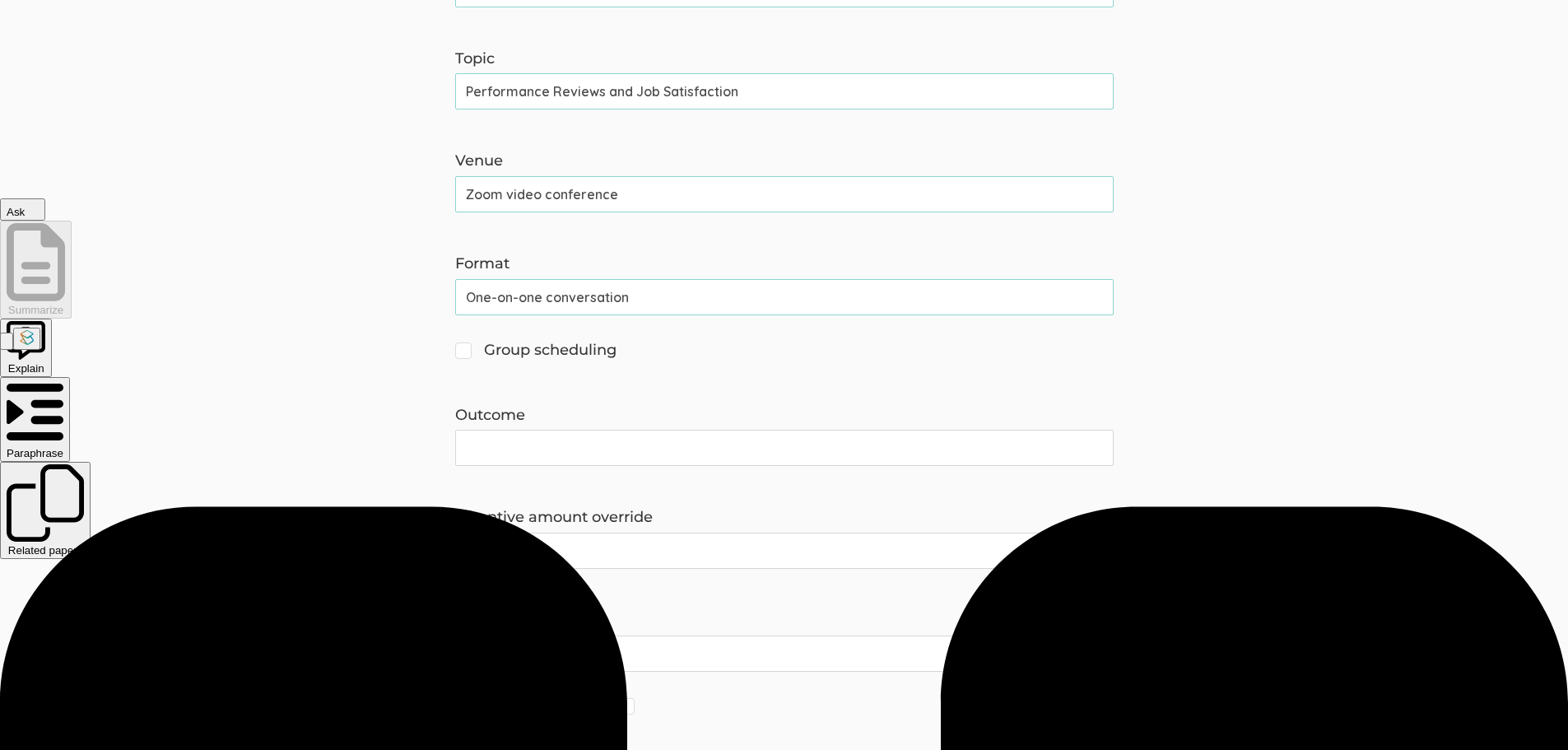
scroll to position [576, 0]
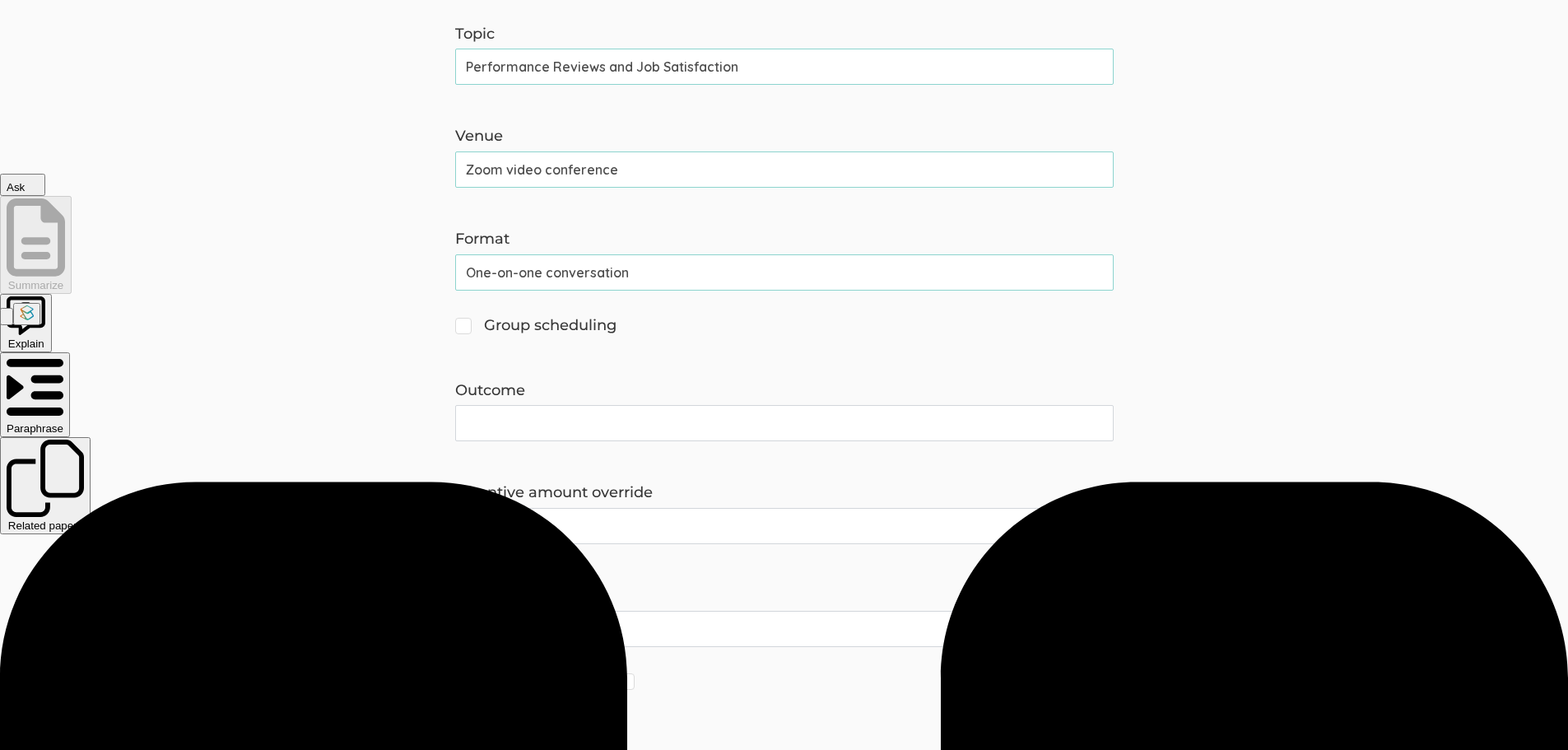
type input "Zoom video conference"
click at [601, 443] on form "The name and job title of the user selected as Reply-To and the Organization Na…" at bounding box center [784, 204] width 1568 height 1134
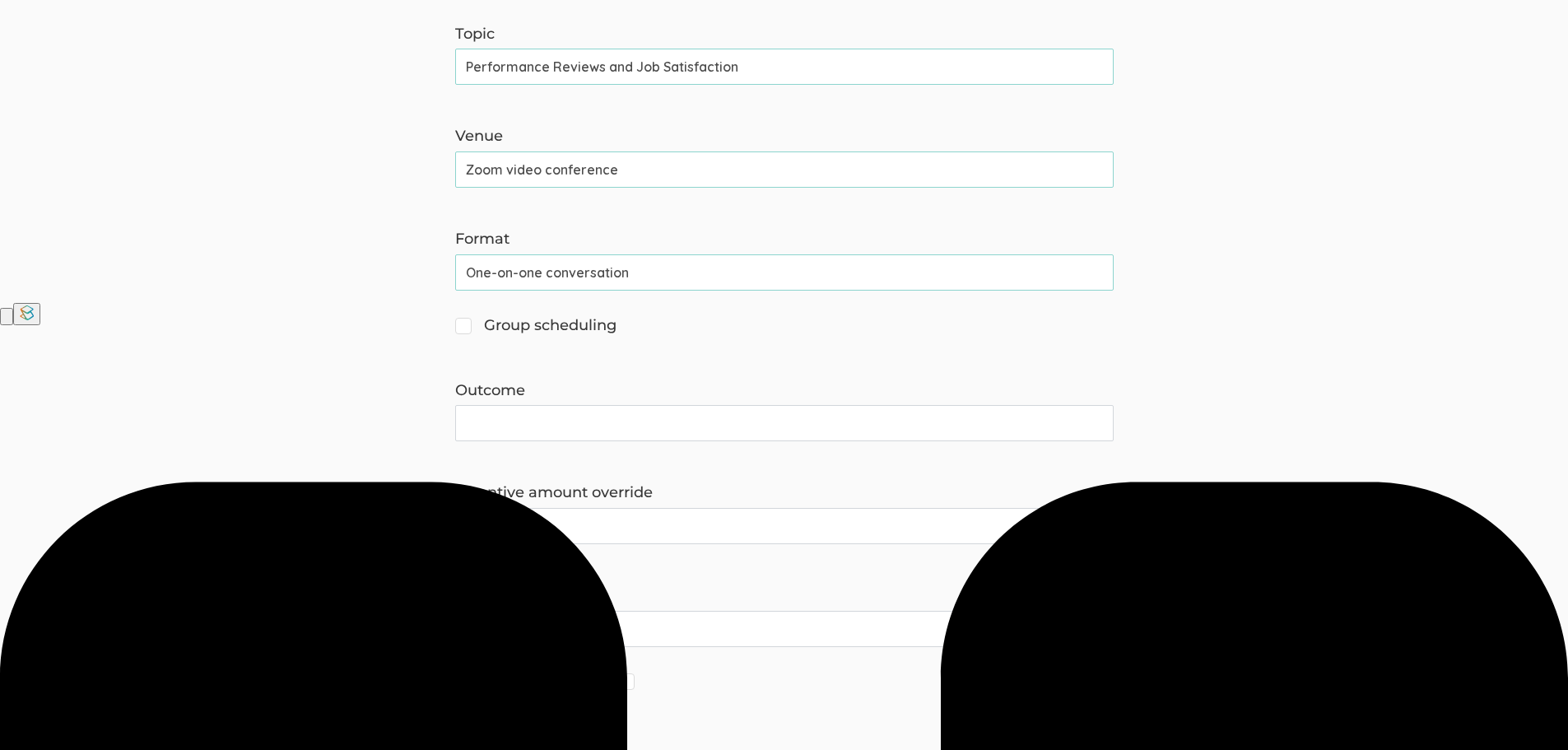
click at [601, 441] on input "Outcome" at bounding box center [784, 422] width 659 height 36
click at [1062, 428] on input "Outcome" at bounding box center [784, 422] width 659 height 36
click at [682, 427] on input "Increase awareness of" at bounding box center [784, 422] width 659 height 36
click at [639, 418] on input "Increase awareness of" at bounding box center [784, 422] width 659 height 36
drag, startPoint x: 549, startPoint y: 431, endPoint x: 372, endPoint y: 434, distance: 177.0
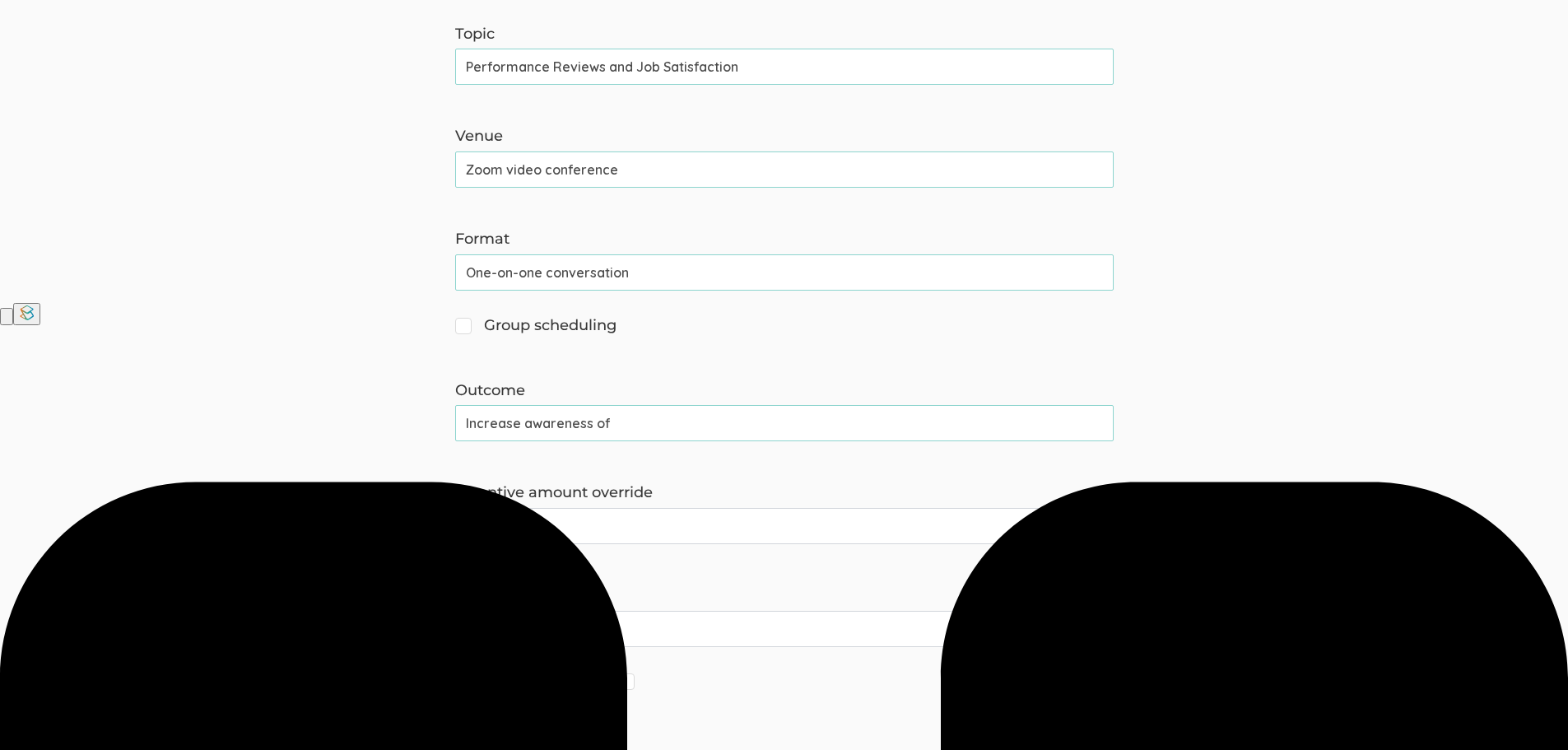
click at [372, 434] on form "The name and job title of the user selected as Reply-To and the Organization Na…" at bounding box center [784, 204] width 1568 height 1134
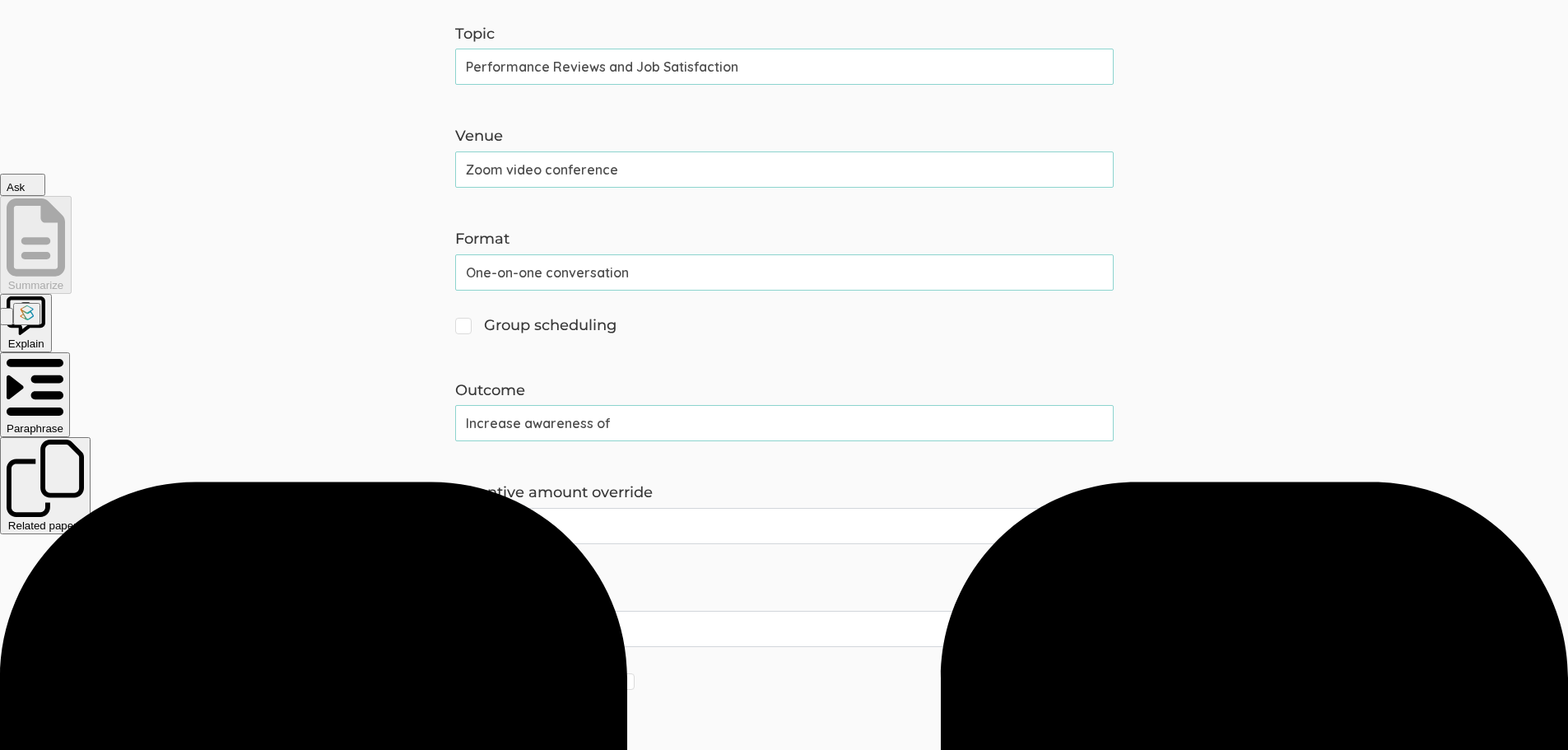
paste input "The findings from this study may contribute both to theoretical perspectives an…"
drag, startPoint x: 710, startPoint y: 426, endPoint x: 190, endPoint y: 431, distance: 520.0
click at [190, 431] on form "The name and job title of the user selected as Reply-To and the Organization Na…" at bounding box center [784, 204] width 1568 height 1134
click at [675, 441] on input "The findings from this study may contribute both to theoretical perspectives an…" at bounding box center [784, 422] width 659 height 36
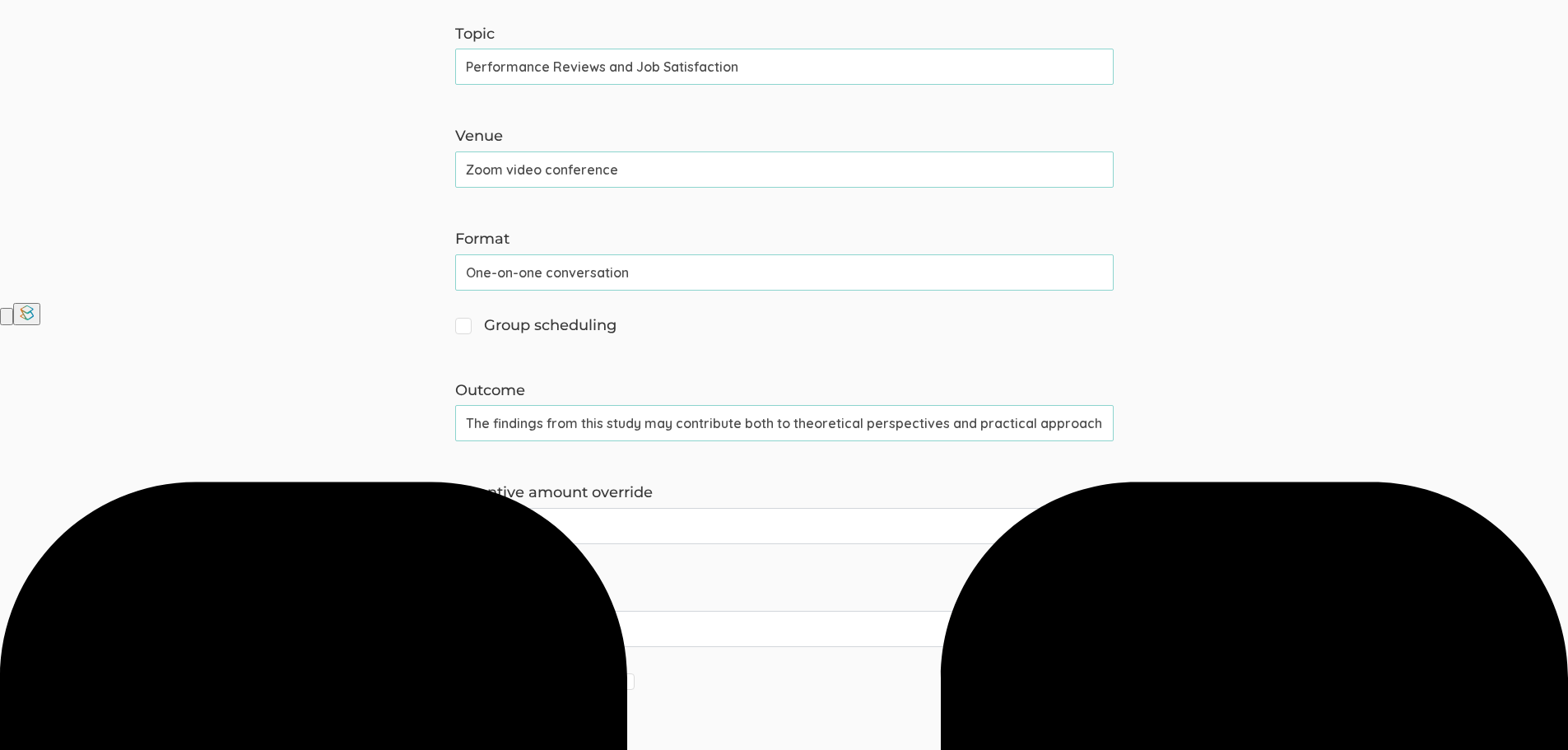
drag, startPoint x: 764, startPoint y: 424, endPoint x: 815, endPoint y: 429, distance: 51.2
click at [766, 424] on input "The findings from this study may contribute both to theoretical perspectives an…" at bounding box center [784, 422] width 659 height 36
drag, startPoint x: 777, startPoint y: 421, endPoint x: 397, endPoint y: 443, distance: 380.6
click at [397, 443] on form "The name and job title of the user selected as Reply-To and the Organization Na…" at bounding box center [784, 204] width 1568 height 1134
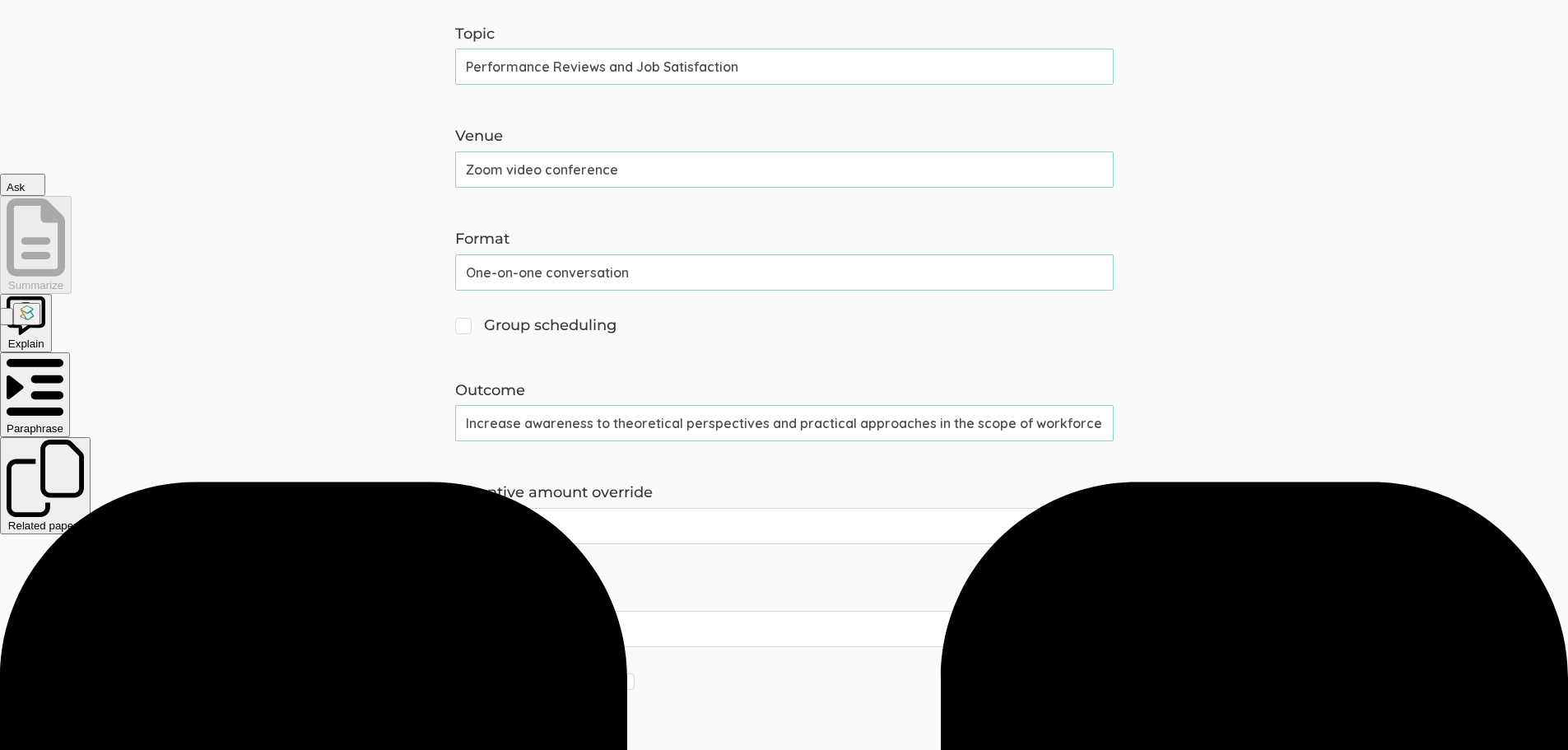
click at [915, 428] on input "Increase awareness to theoretical perspectives and practical approaches in the …" at bounding box center [784, 422] width 659 height 36
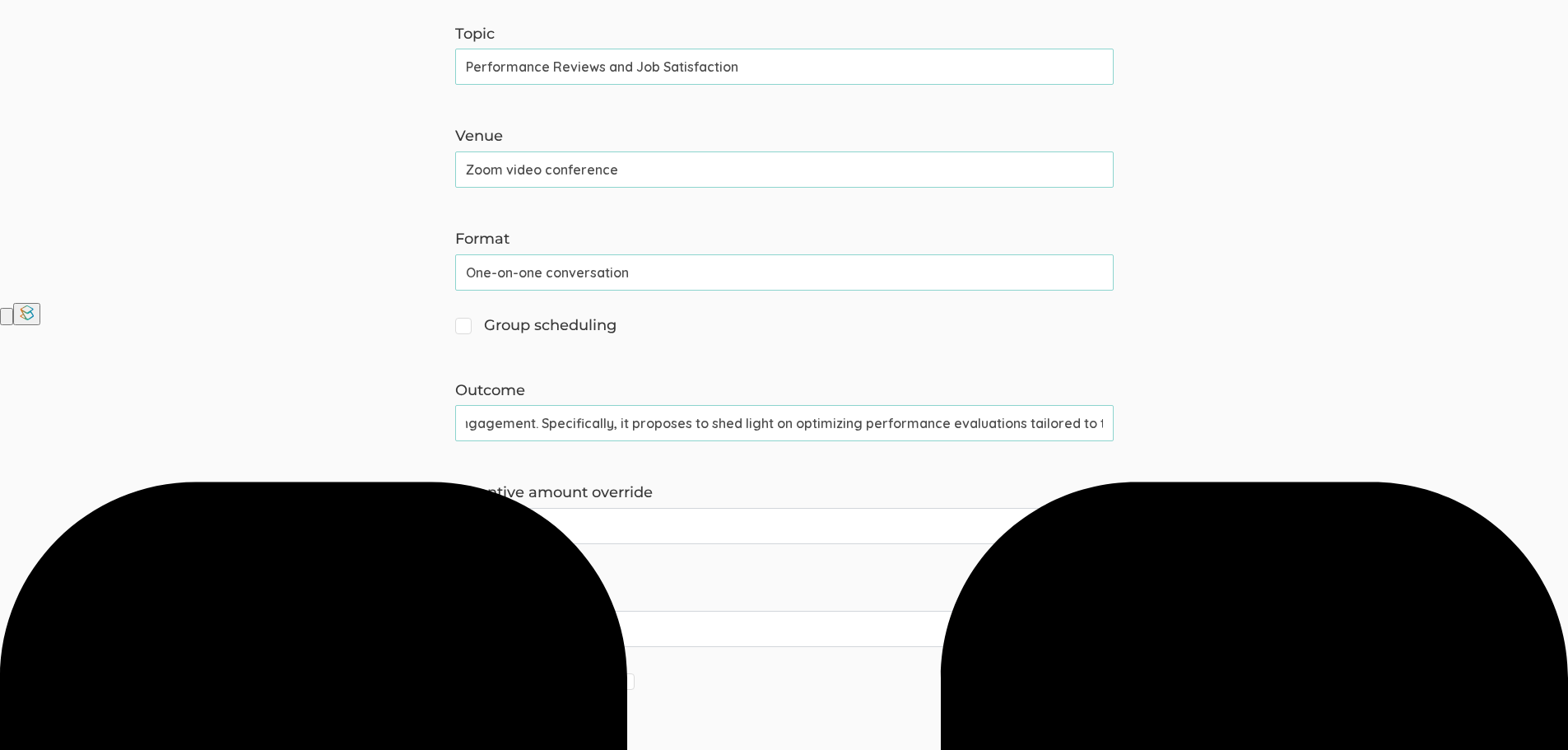
scroll to position [0, 1309]
drag, startPoint x: 905, startPoint y: 423, endPoint x: 1192, endPoint y: 424, distance: 287.0
click at [1192, 424] on form "The name and job title of the user selected as Reply-To and the Organization Na…" at bounding box center [784, 204] width 1568 height 1134
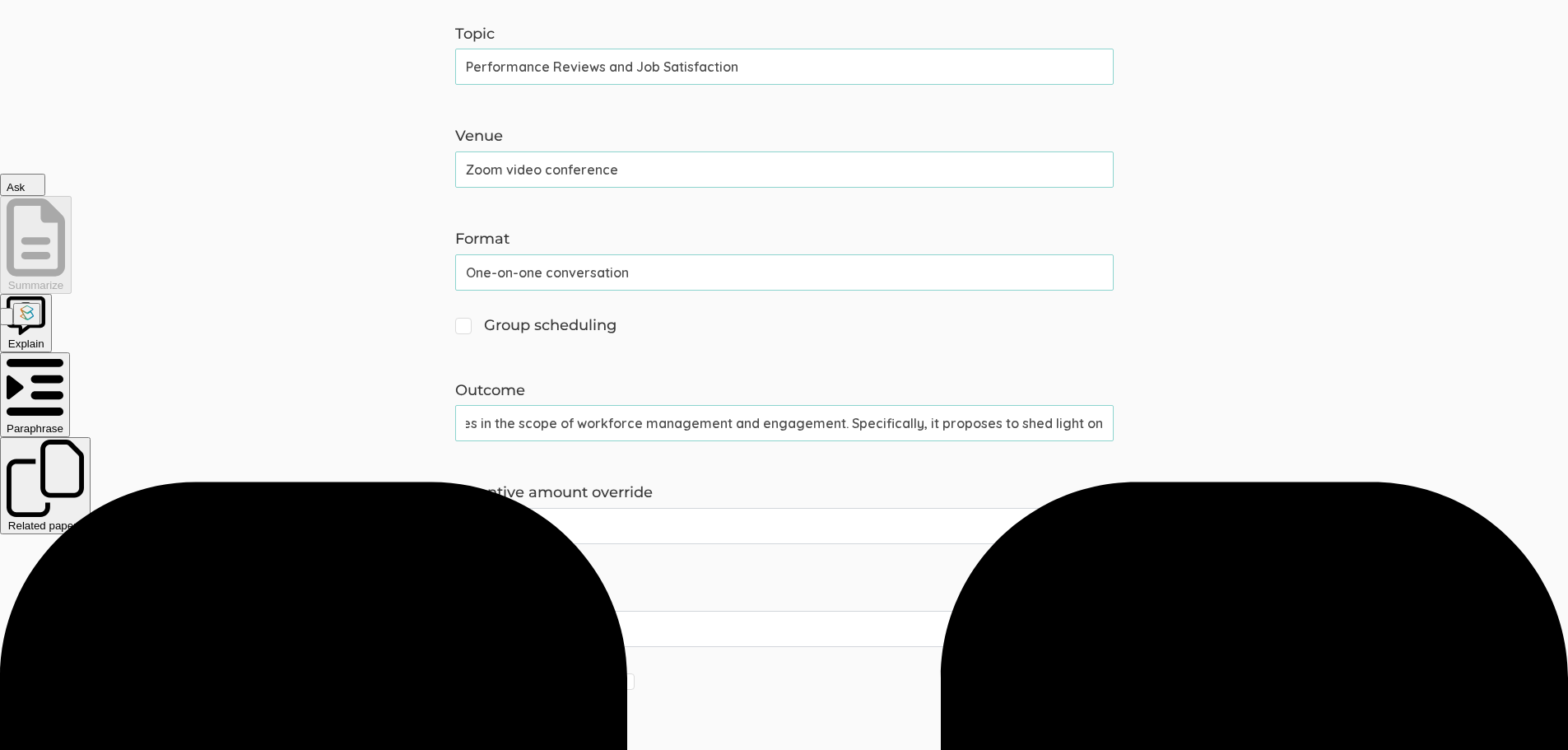
scroll to position [0, 363]
drag, startPoint x: 1025, startPoint y: 423, endPoint x: 1003, endPoint y: 423, distance: 22.0
click at [1003, 423] on input "Increae to theoretical perspectives and practical approaches in the scope of wo…" at bounding box center [784, 422] width 659 height 36
drag, startPoint x: 851, startPoint y: 420, endPoint x: 1190, endPoint y: 426, distance: 339.1
click at [1190, 426] on form "The name and job title of the user selected as Reply-To and the Organization Na…" at bounding box center [784, 204] width 1568 height 1134
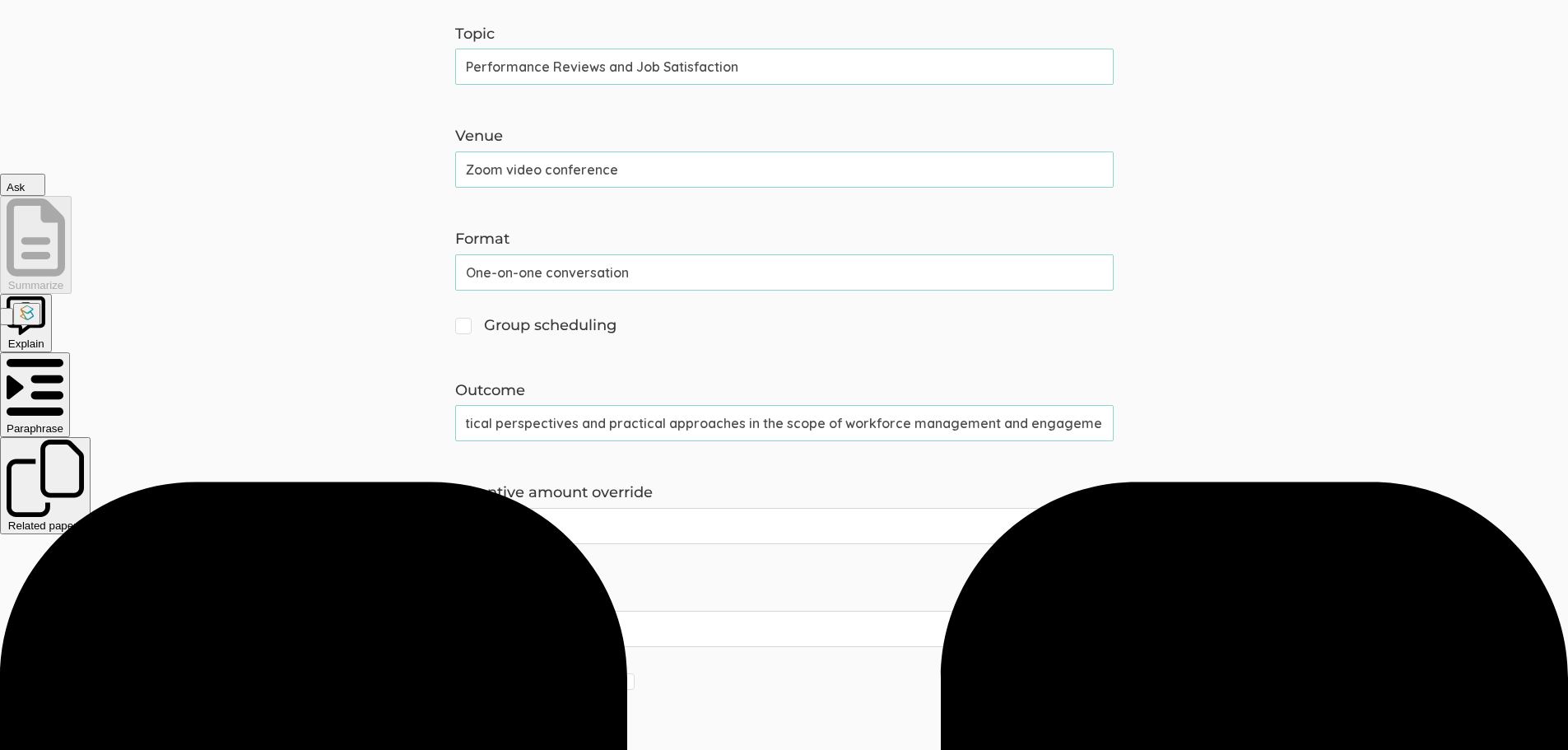
scroll to position [0, 0]
drag, startPoint x: 715, startPoint y: 422, endPoint x: 418, endPoint y: 415, distance: 297.1
click at [418, 415] on form "The name and job title of the user selected as Reply-To and the Organization Na…" at bounding box center [784, 204] width 1568 height 1134
click at [534, 418] on input "Increae to theoretical perspectives and practical approaches in the scope of wo…" at bounding box center [784, 422] width 659 height 36
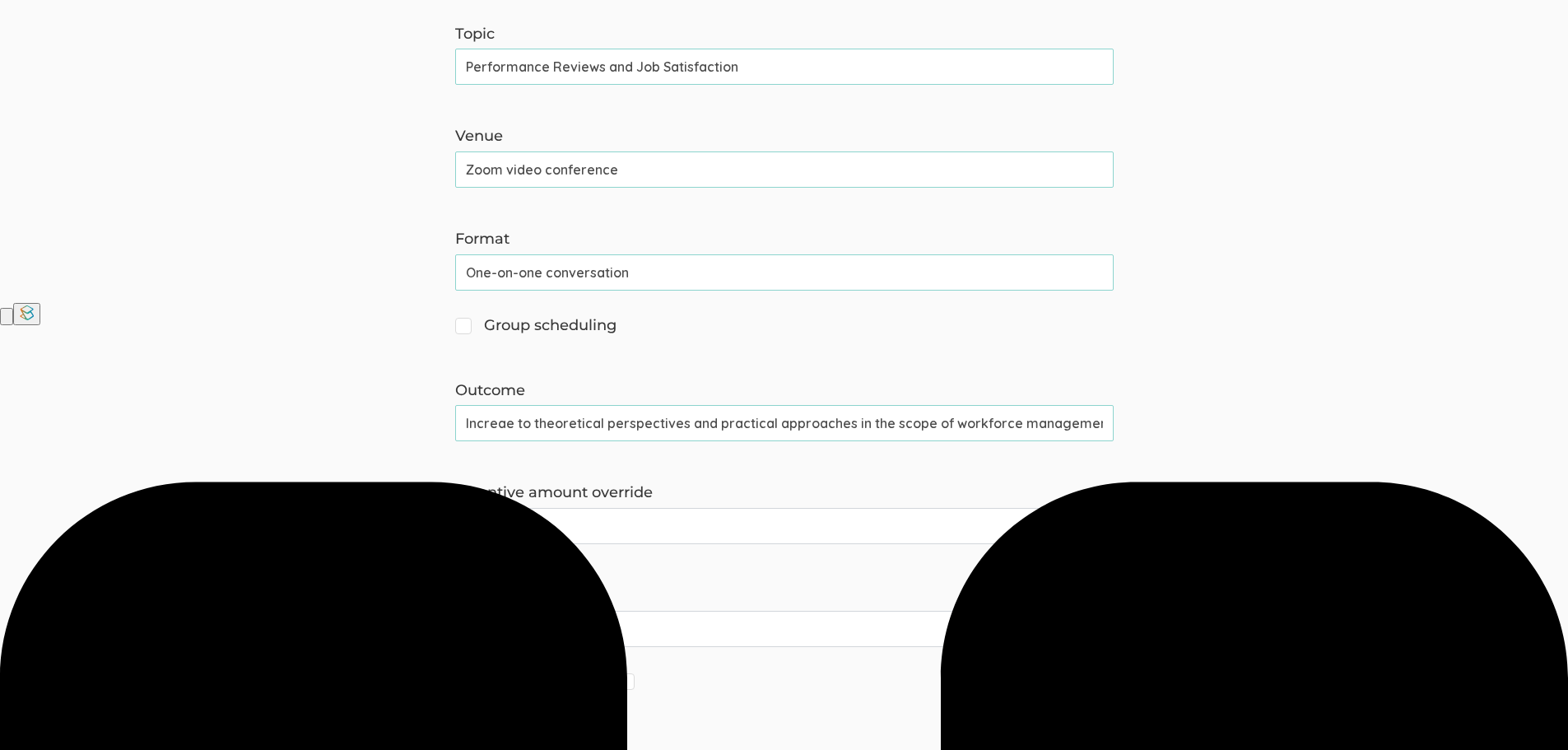
scroll to position [0, 112]
drag, startPoint x: 461, startPoint y: 425, endPoint x: 1292, endPoint y: 432, distance: 831.0
click at [1292, 432] on form "The name and job title of the user selected as Reply-To and the Organization Na…" at bounding box center [784, 204] width 1568 height 1134
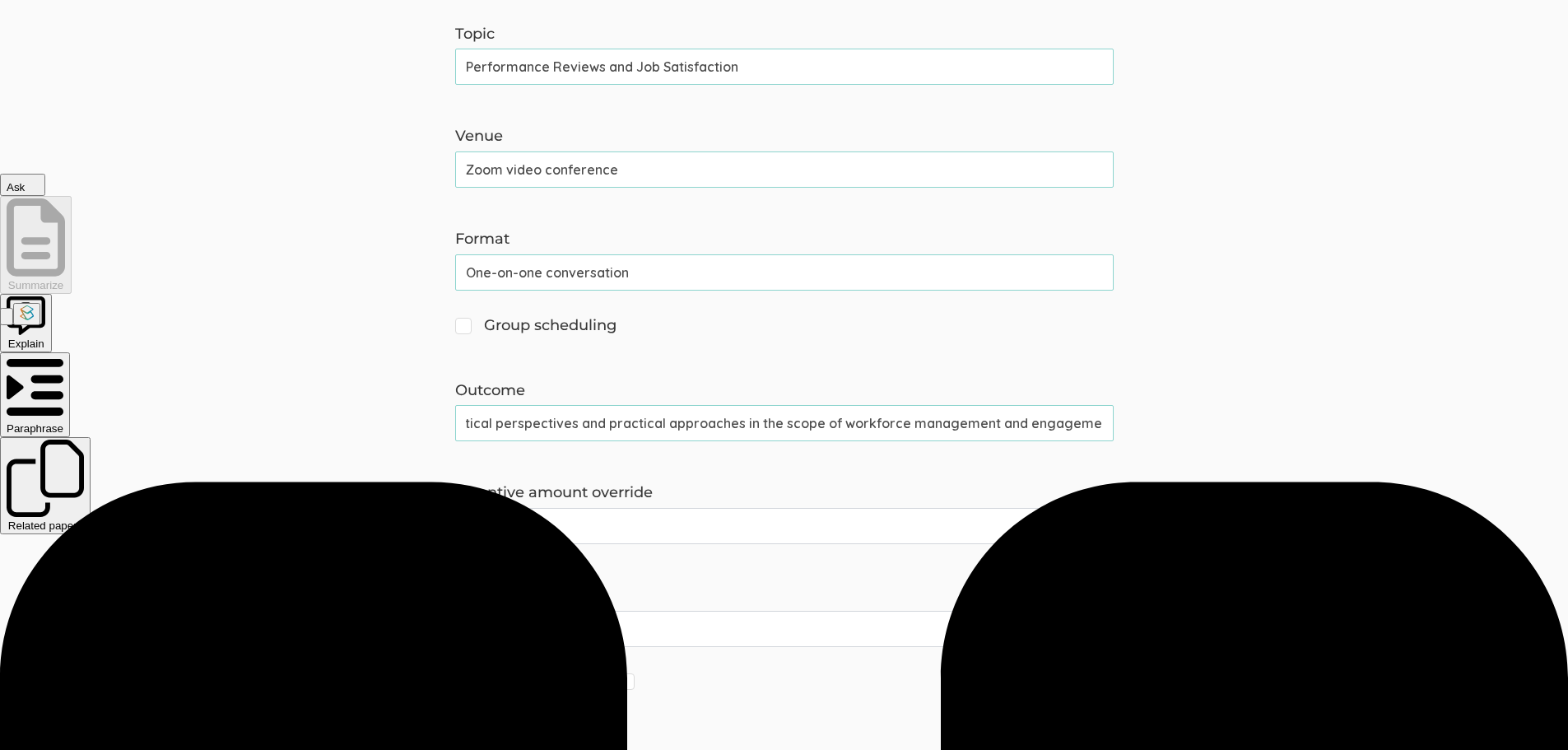
paste input "optimizing performance evaluations tailored to the expectations and values of G…"
drag, startPoint x: 993, startPoint y: 414, endPoint x: 296, endPoint y: 438, distance: 697.4
click at [296, 438] on form "The name and job title of the user selected as Reply-To and the Organization Na…" at bounding box center [784, 204] width 1568 height 1134
click at [572, 433] on input "optimizing performance evaluations tailored to the expectations and values of G…" at bounding box center [784, 422] width 659 height 36
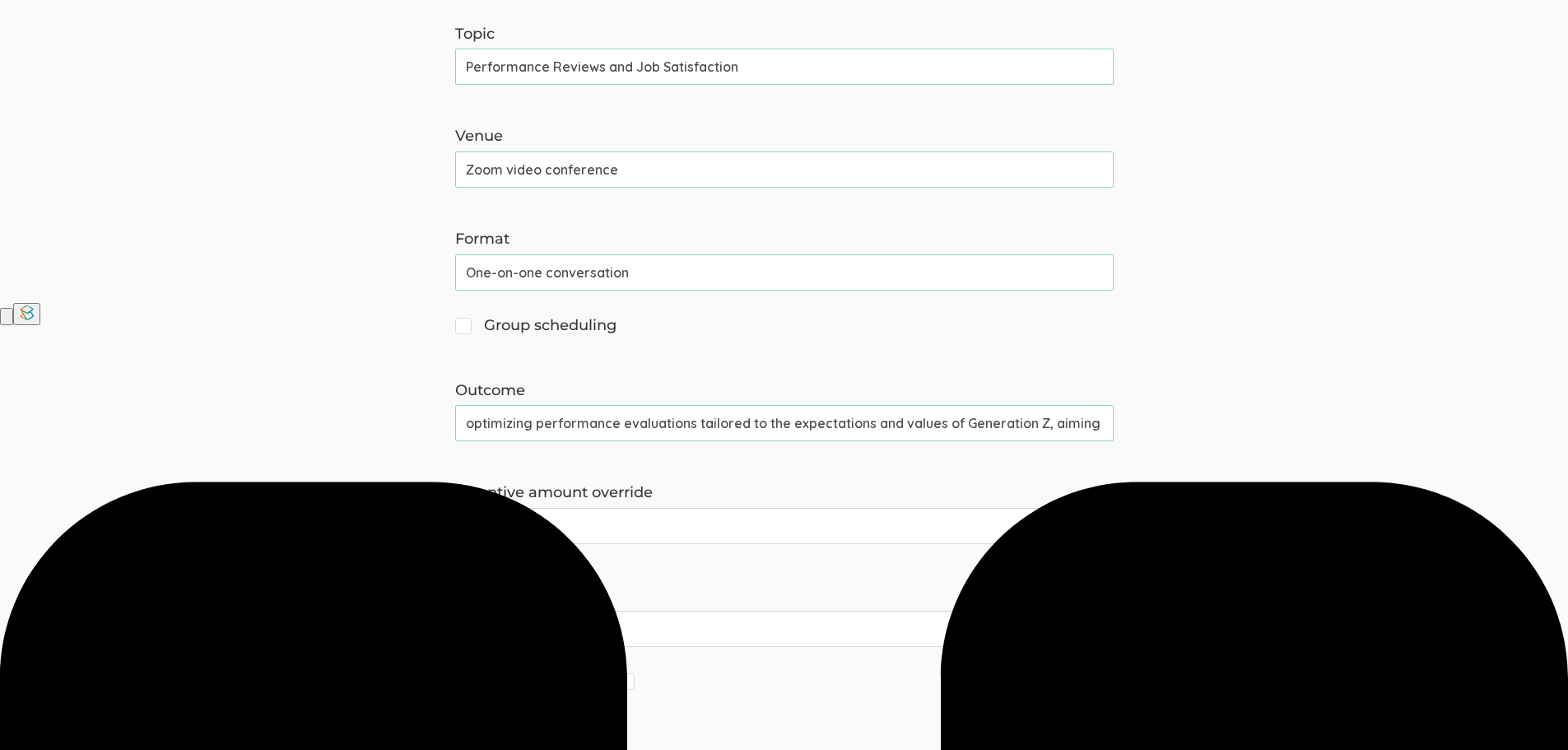
click at [1056, 428] on input "optimizing performance evaluations tailored to the expectations and values of G…" at bounding box center [784, 422] width 659 height 36
drag, startPoint x: 698, startPoint y: 421, endPoint x: 219, endPoint y: 388, distance: 480.1
click at [219, 388] on form "The name and job title of the user selected as Reply-To and the Organization Na…" at bounding box center [784, 204] width 1568 height 1134
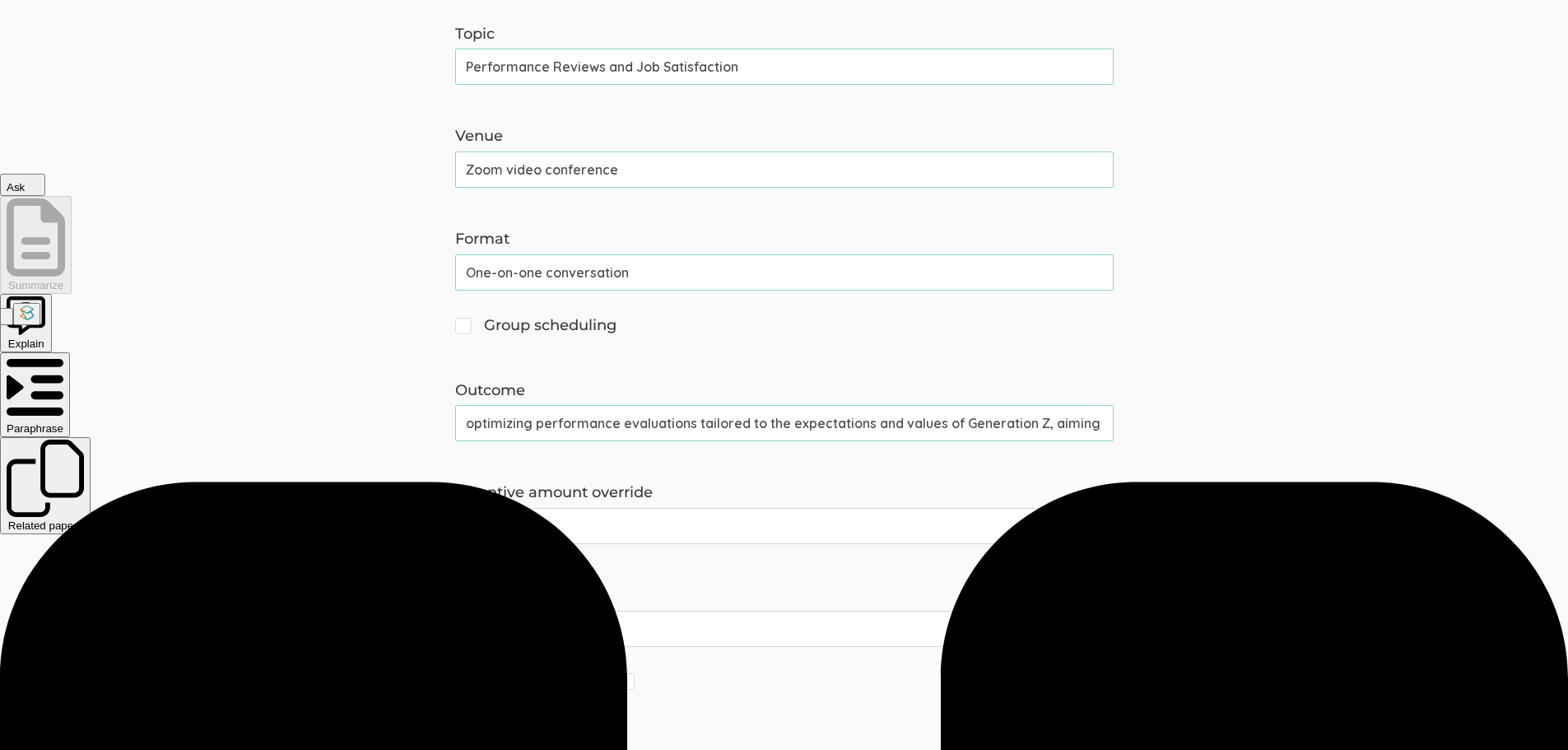
click at [644, 415] on input "optimizing performance evaluations tailored to the expectations and values of G…" at bounding box center [784, 422] width 659 height 36
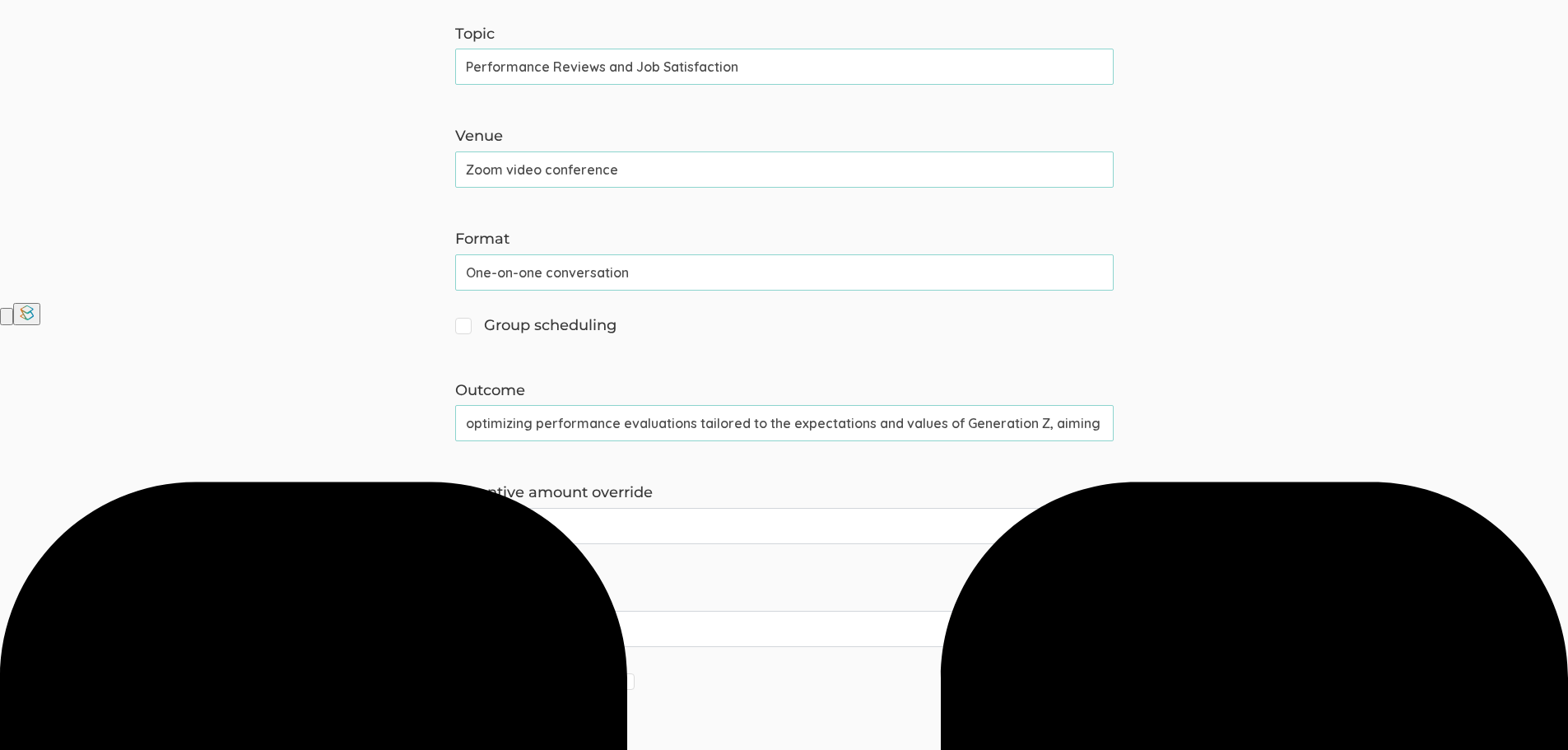
scroll to position [0, 310]
drag, startPoint x: 465, startPoint y: 421, endPoint x: 1327, endPoint y: 427, distance: 862.0
click at [1327, 427] on form "The name and job title of the user selected as Reply-To and the Organization Na…" at bounding box center [784, 204] width 1568 height 1134
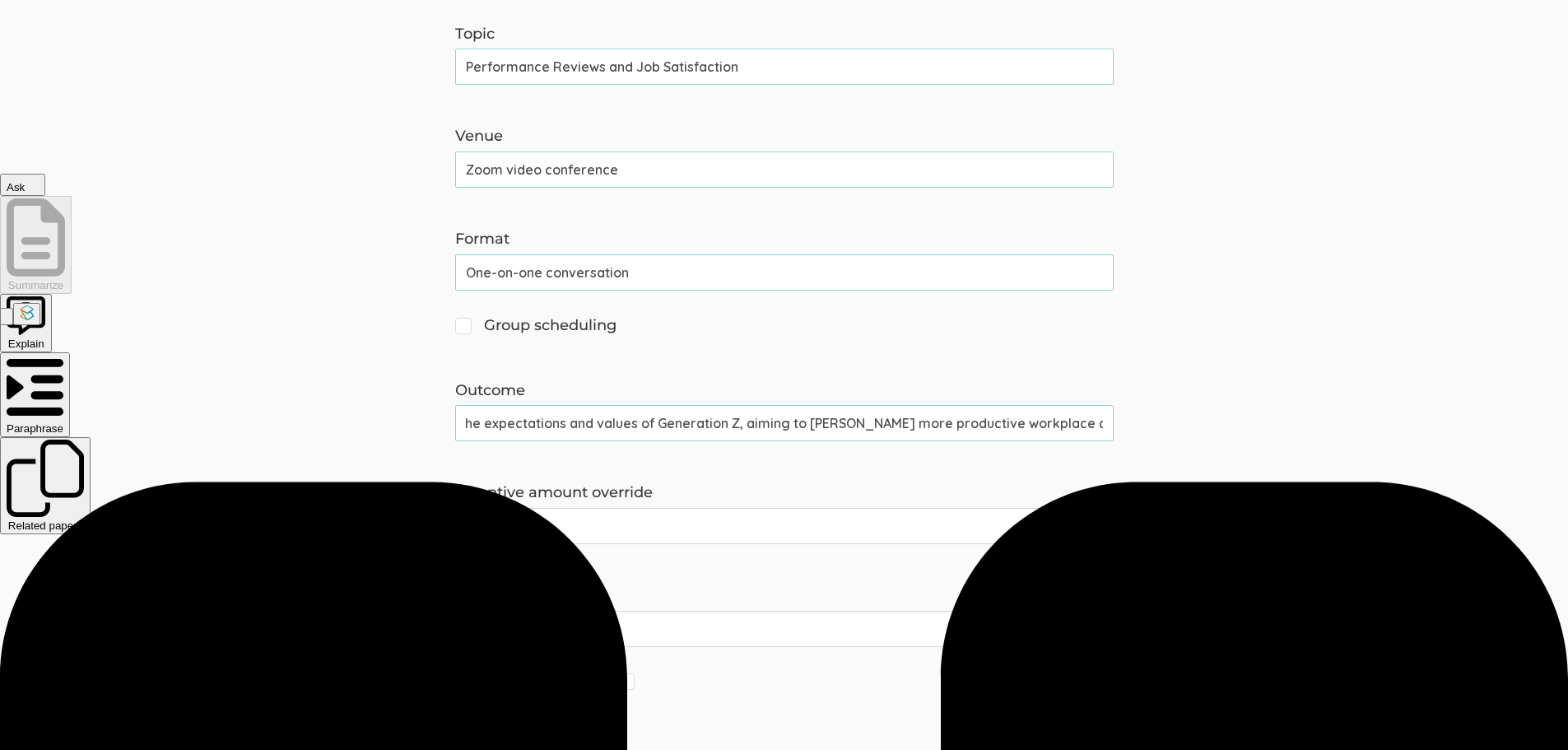
click at [665, 405] on input "optimizing performance evaluations tailored to the expectations and values of G…" at bounding box center [784, 422] width 659 height 36
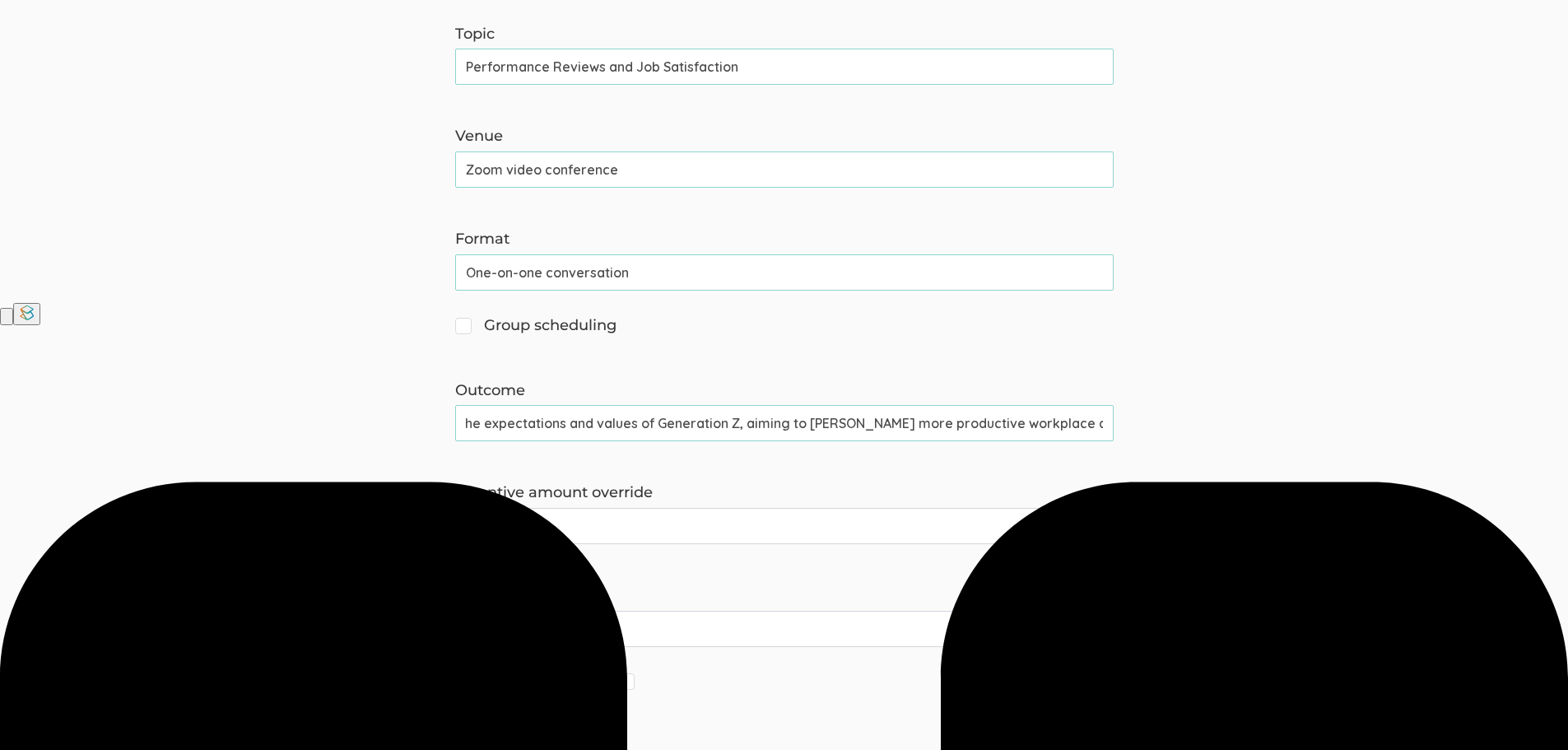
scroll to position [0, 0]
drag, startPoint x: 573, startPoint y: 423, endPoint x: 520, endPoint y: 417, distance: 53.3
click at [309, 413] on form "The name and job title of the user selected as Reply-To and the Organization Na…" at bounding box center [784, 204] width 1568 height 1134
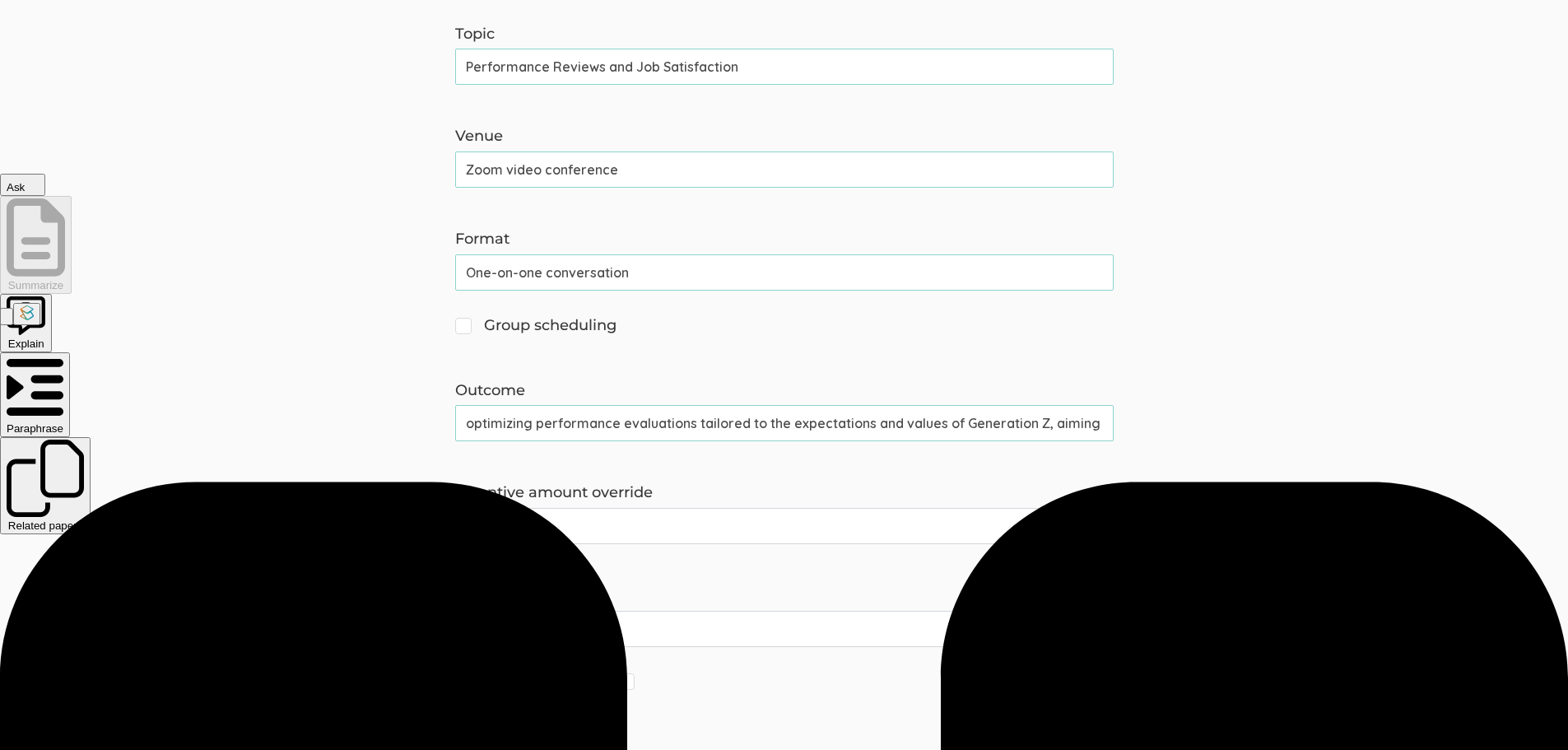
drag, startPoint x: 551, startPoint y: 429, endPoint x: 529, endPoint y: 425, distance: 22.4
click at [550, 429] on input "optimizing performance evaluations tailored to the expectations and values of G…" at bounding box center [784, 422] width 659 height 36
click at [540, 423] on input "optimizing performance evaluations tailored to the expectations and values of G…" at bounding box center [784, 422] width 659 height 36
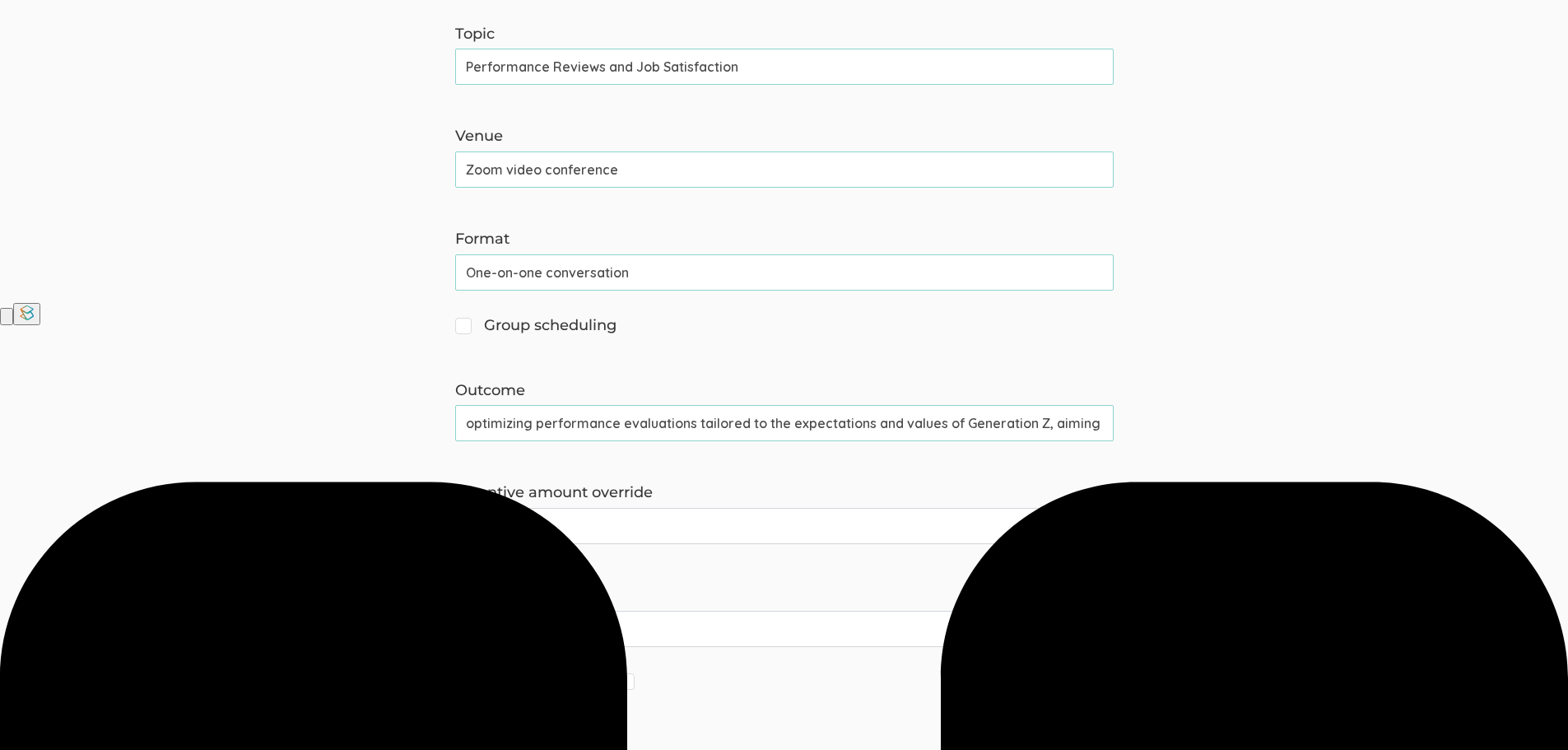
drag, startPoint x: 540, startPoint y: 423, endPoint x: 410, endPoint y: 419, distance: 130.1
click at [410, 419] on form "The name and job title of the user selected as Reply-To and the Organization Na…" at bounding box center [784, 204] width 1568 height 1134
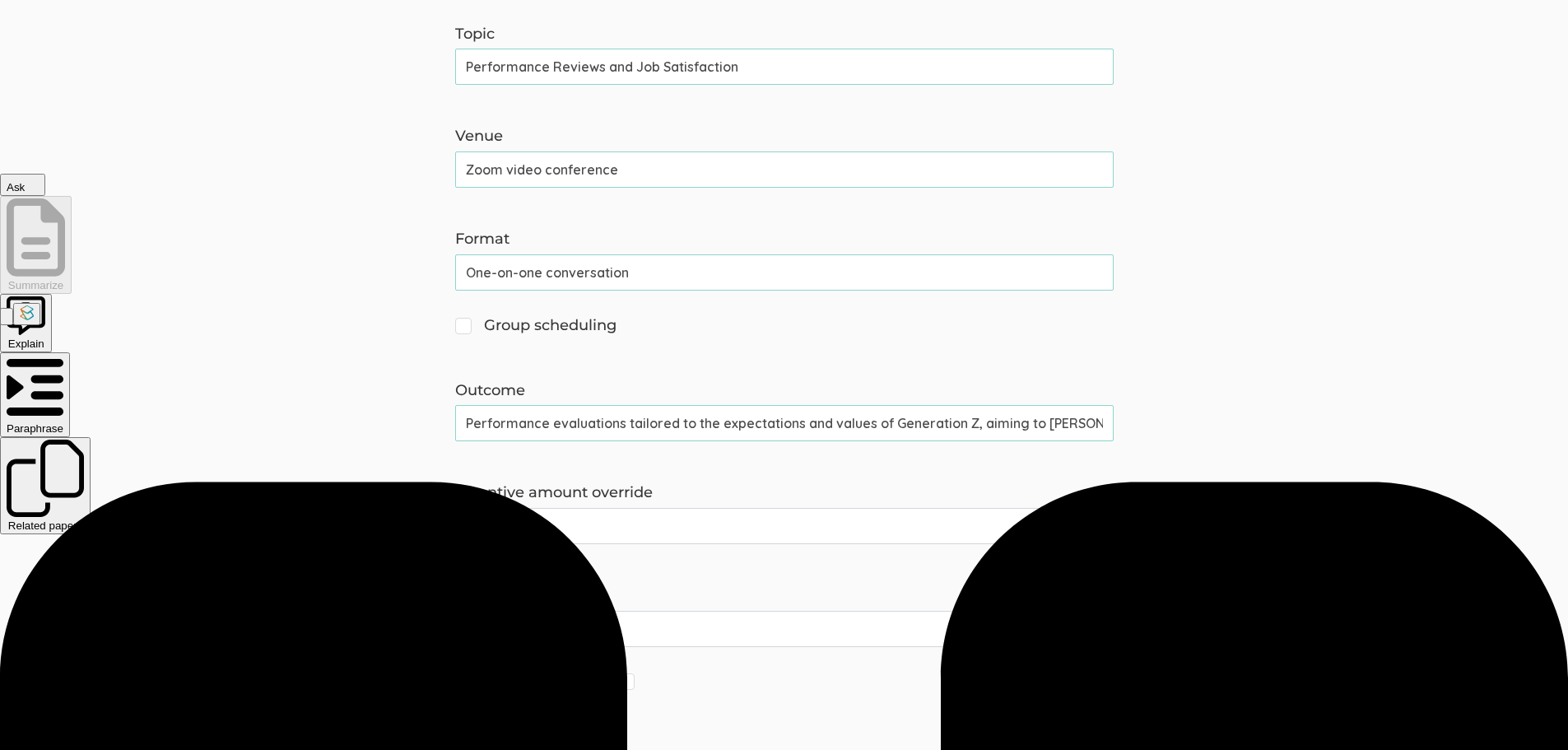
scroll to position [0, 241]
drag, startPoint x: 997, startPoint y: 422, endPoint x: 1200, endPoint y: 429, distance: 203.1
click at [1200, 429] on form "The name and job title of the user selected as Reply-To and the Organization Na…" at bounding box center [784, 204] width 1568 height 1134
click at [465, 422] on input "Performance evaluations tailored to the expectations and values of Generation Z" at bounding box center [784, 422] width 659 height 36
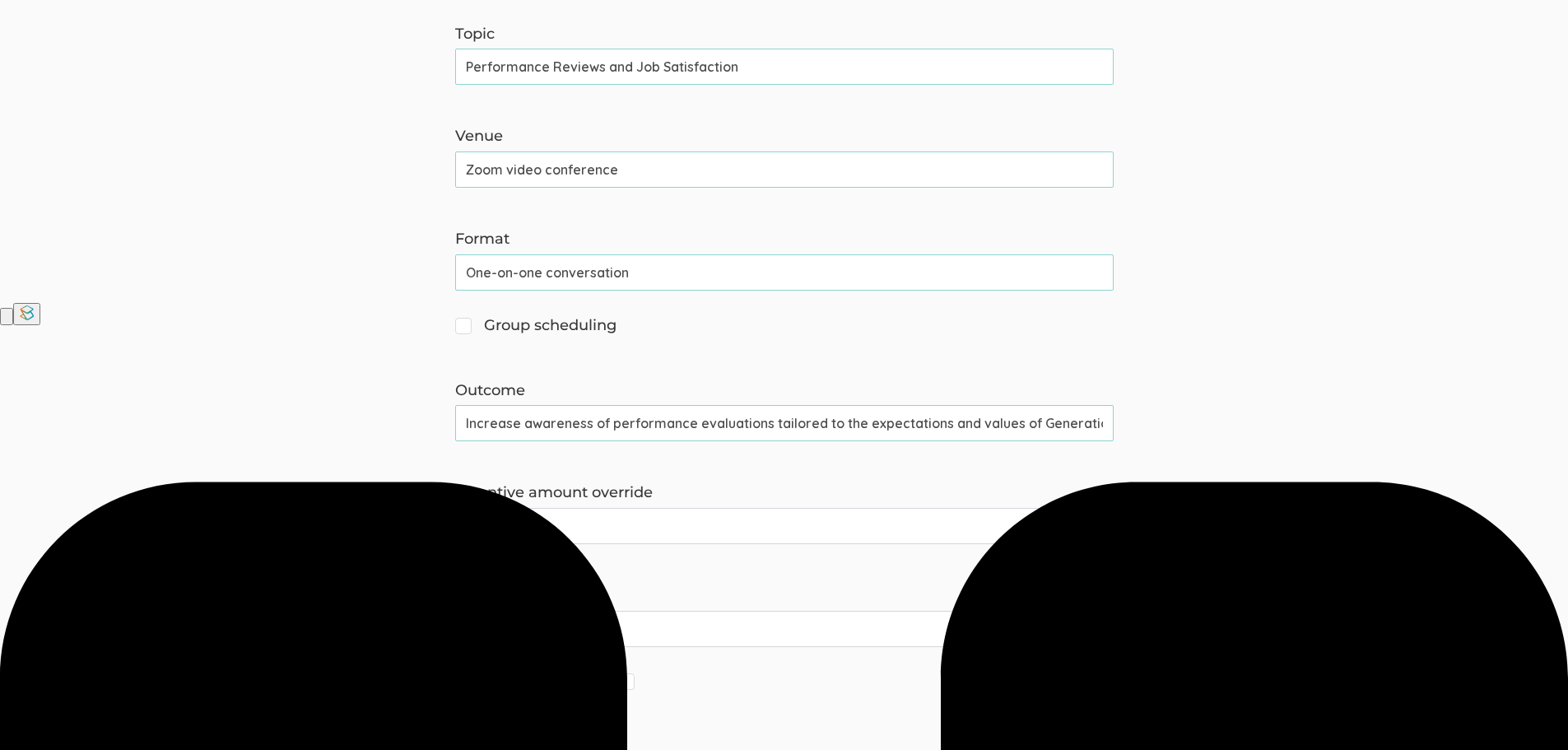
click at [516, 420] on input "Increase awareness of performance evaluations tailored to the expectations and …" at bounding box center [784, 422] width 659 height 36
click at [829, 425] on input "Increased awareness of performance evaluations tailored to the expectations and…" at bounding box center [784, 422] width 659 height 36
drag, startPoint x: 970, startPoint y: 416, endPoint x: 1144, endPoint y: 418, distance: 174.0
click at [1144, 418] on form "The name and job title of the user selected as Reply-To and the Organization Na…" at bounding box center [784, 204] width 1568 height 1134
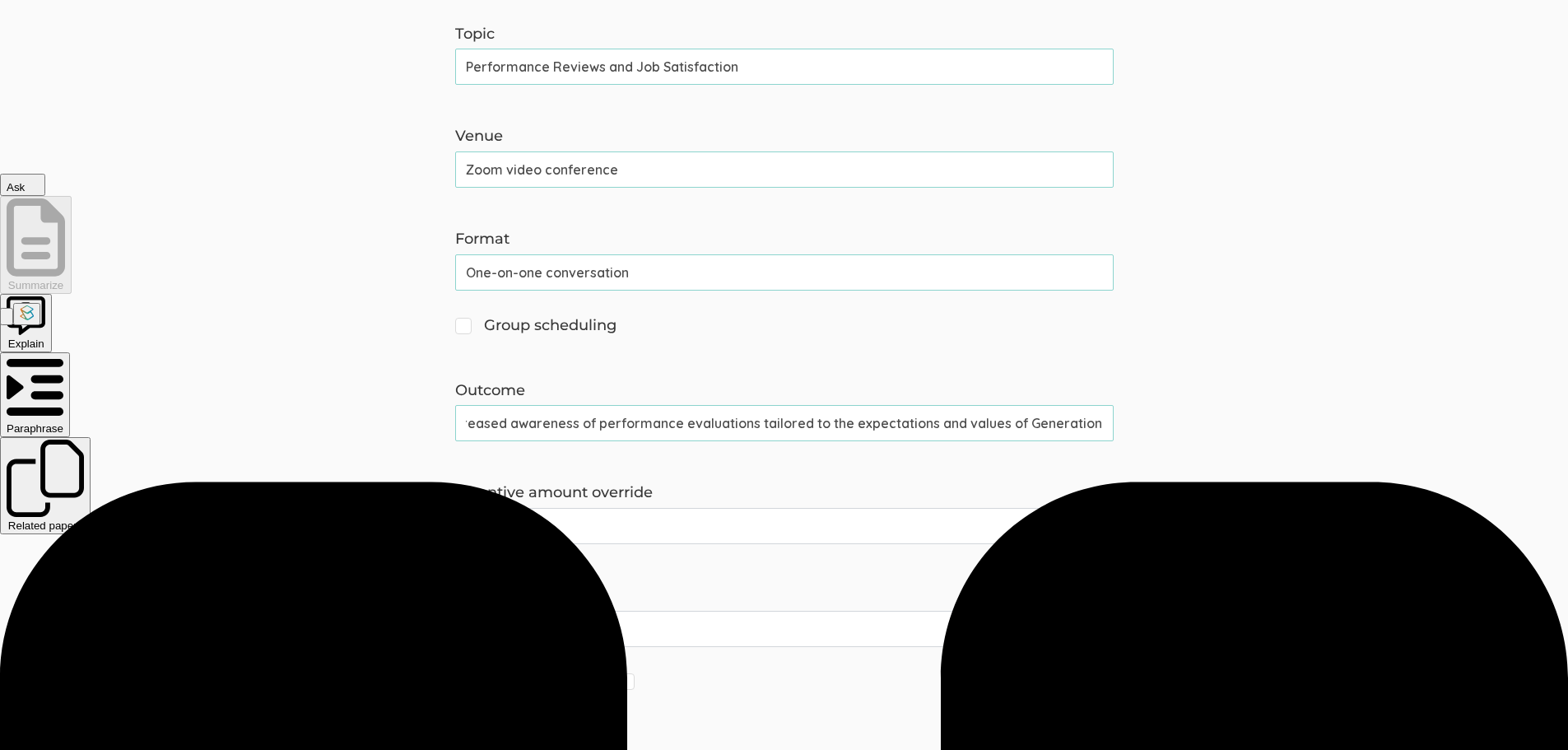
scroll to position [0, 0]
click at [1234, 461] on form "The name and job title of the user selected as Reply-To and the Organization Na…" at bounding box center [784, 204] width 1568 height 1134
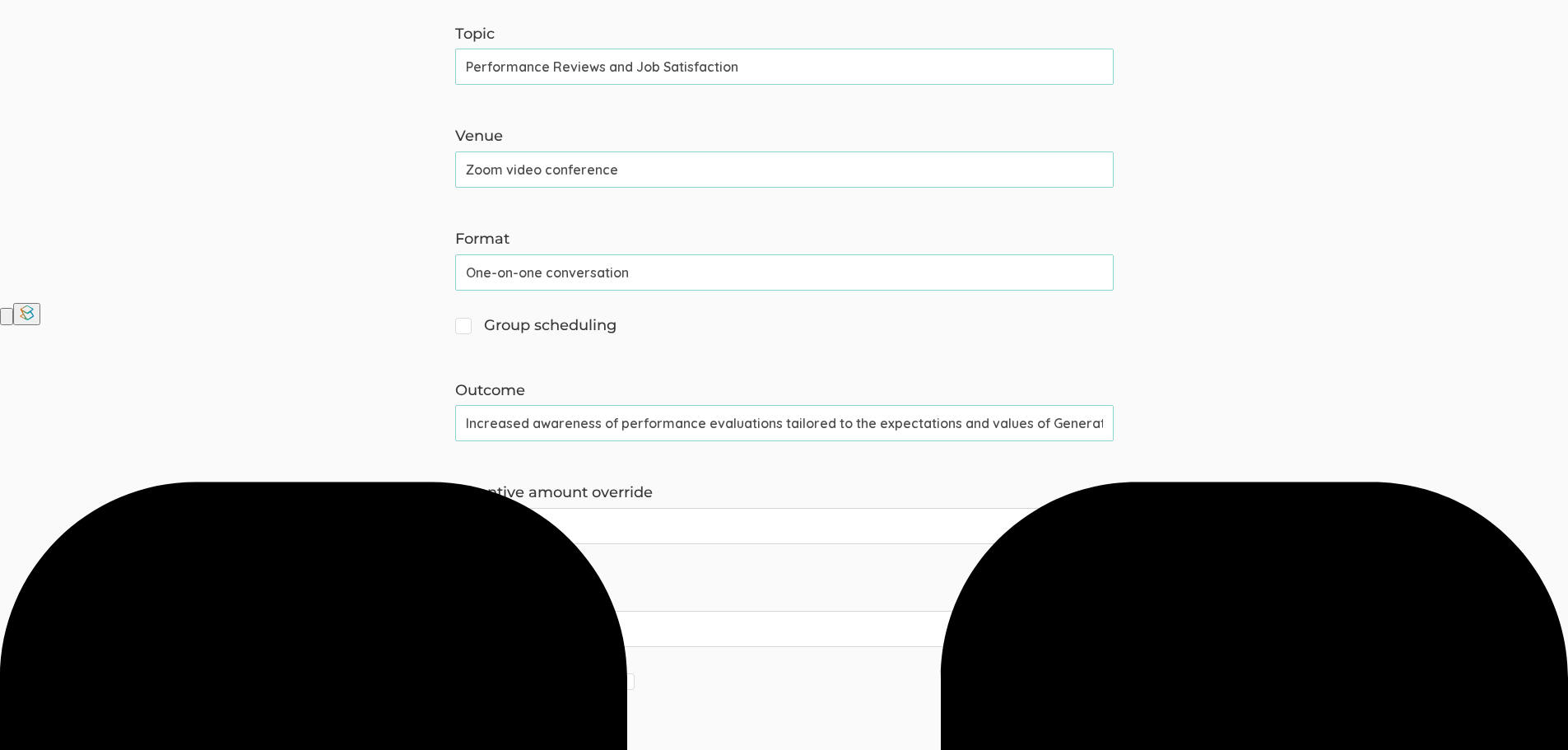
scroll to position [0, 22]
drag, startPoint x: 619, startPoint y: 418, endPoint x: 1382, endPoint y: 442, distance: 763.4
click at [1382, 442] on form "The name and job title of the user selected as Reply-To and the Organization Na…" at bounding box center [784, 204] width 1568 height 1134
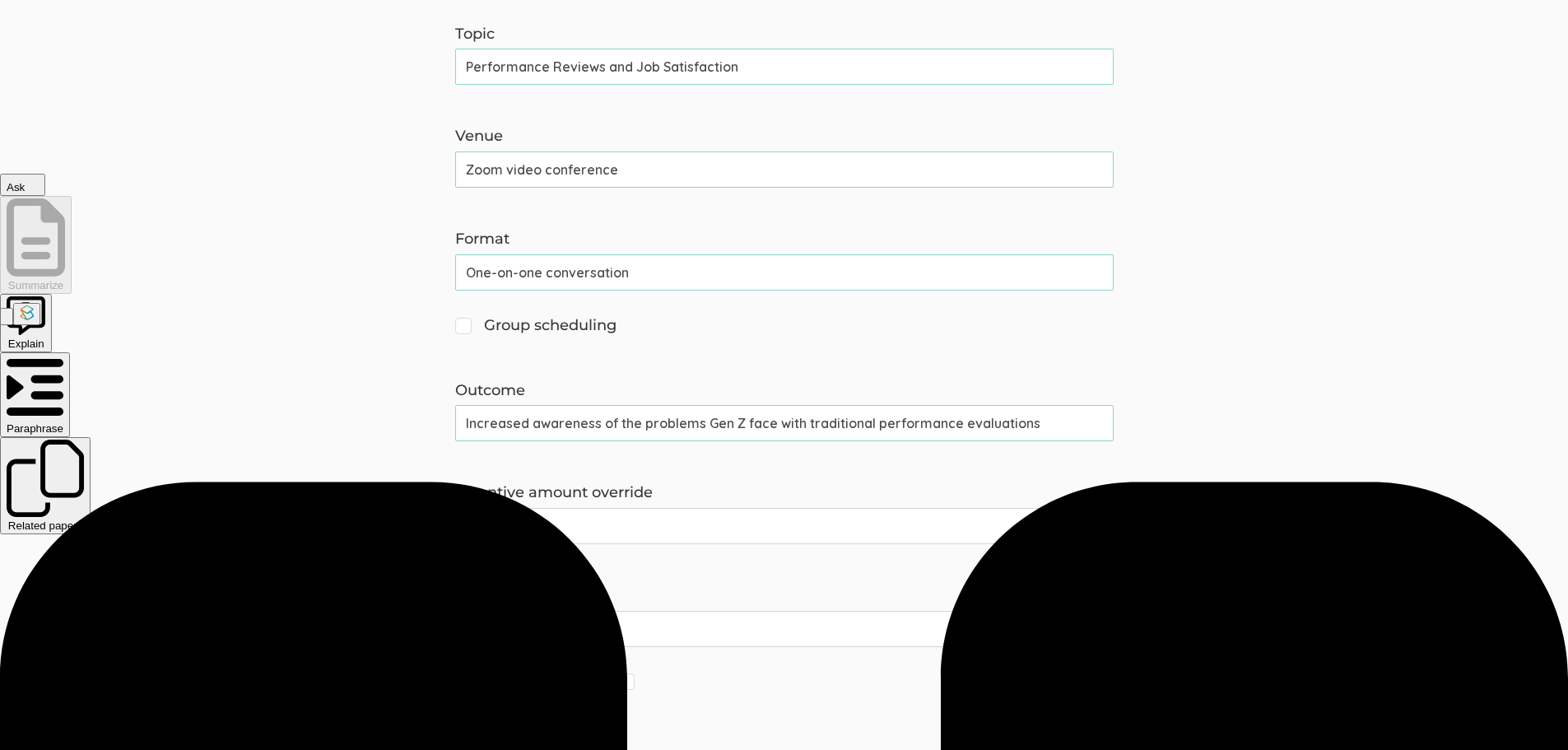
scroll to position [734, 0]
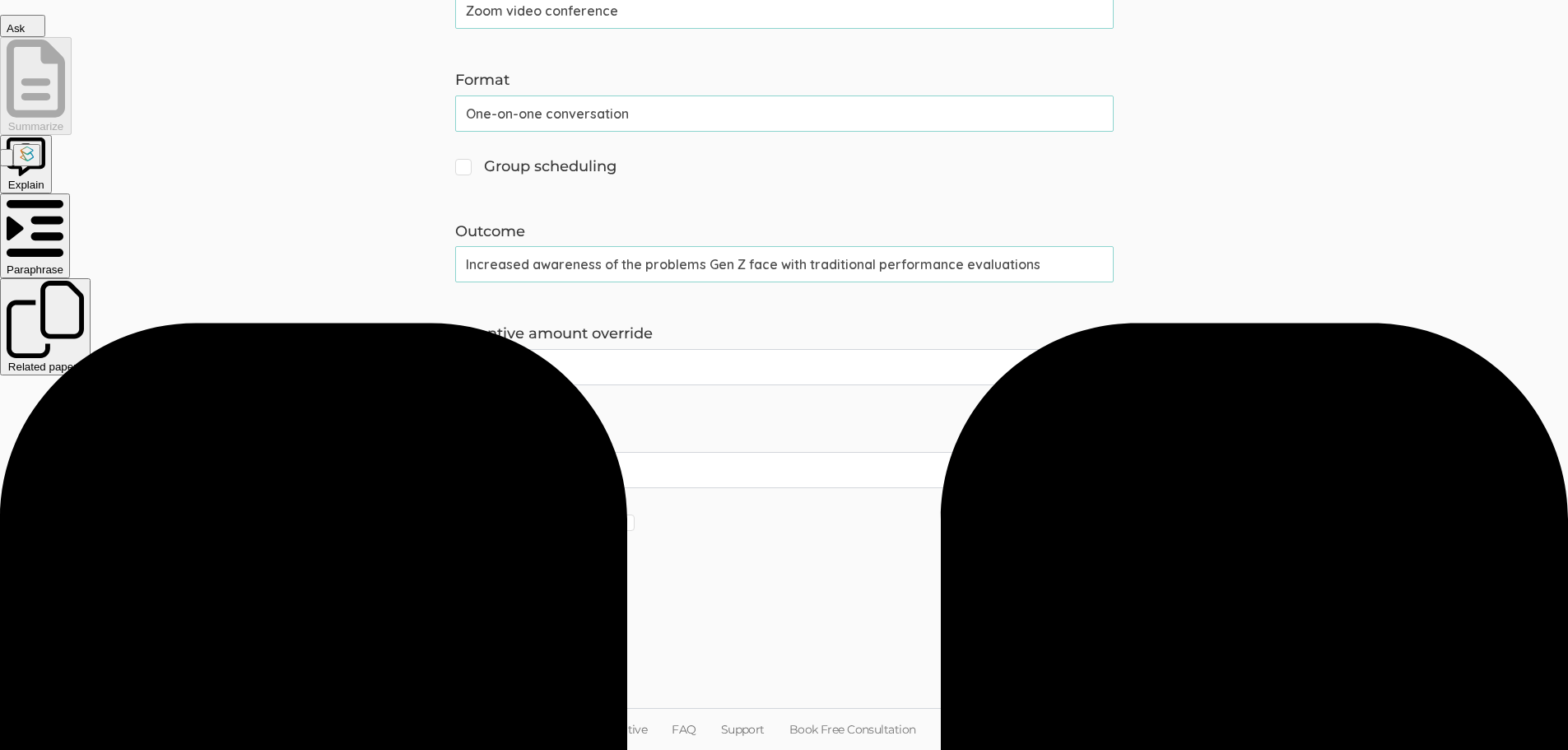
type input "Increased awareness of the problems Gen Z face with traditional performance eva…"
click at [504, 593] on input "Save" at bounding box center [493, 594] width 75 height 39
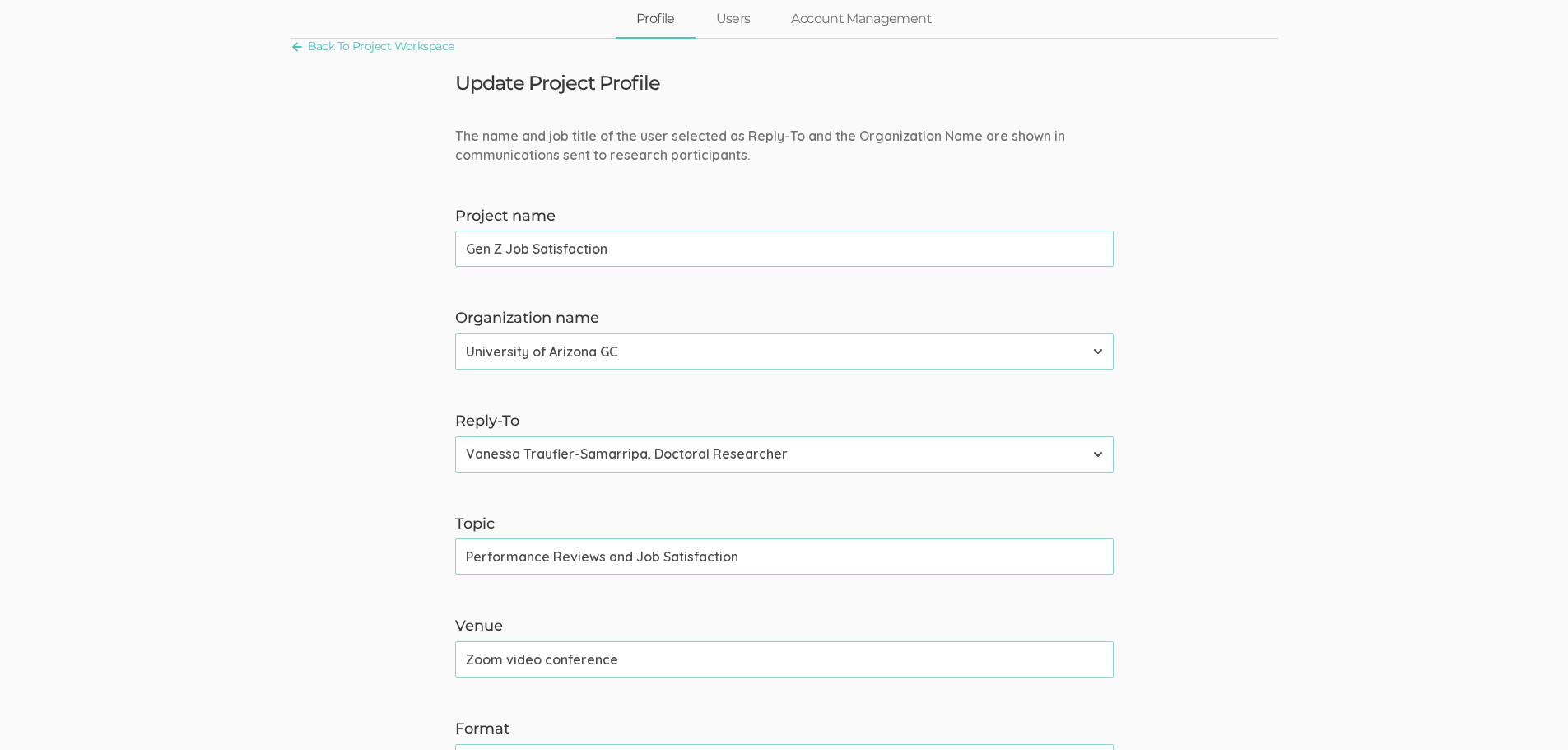
scroll to position [0, 0]
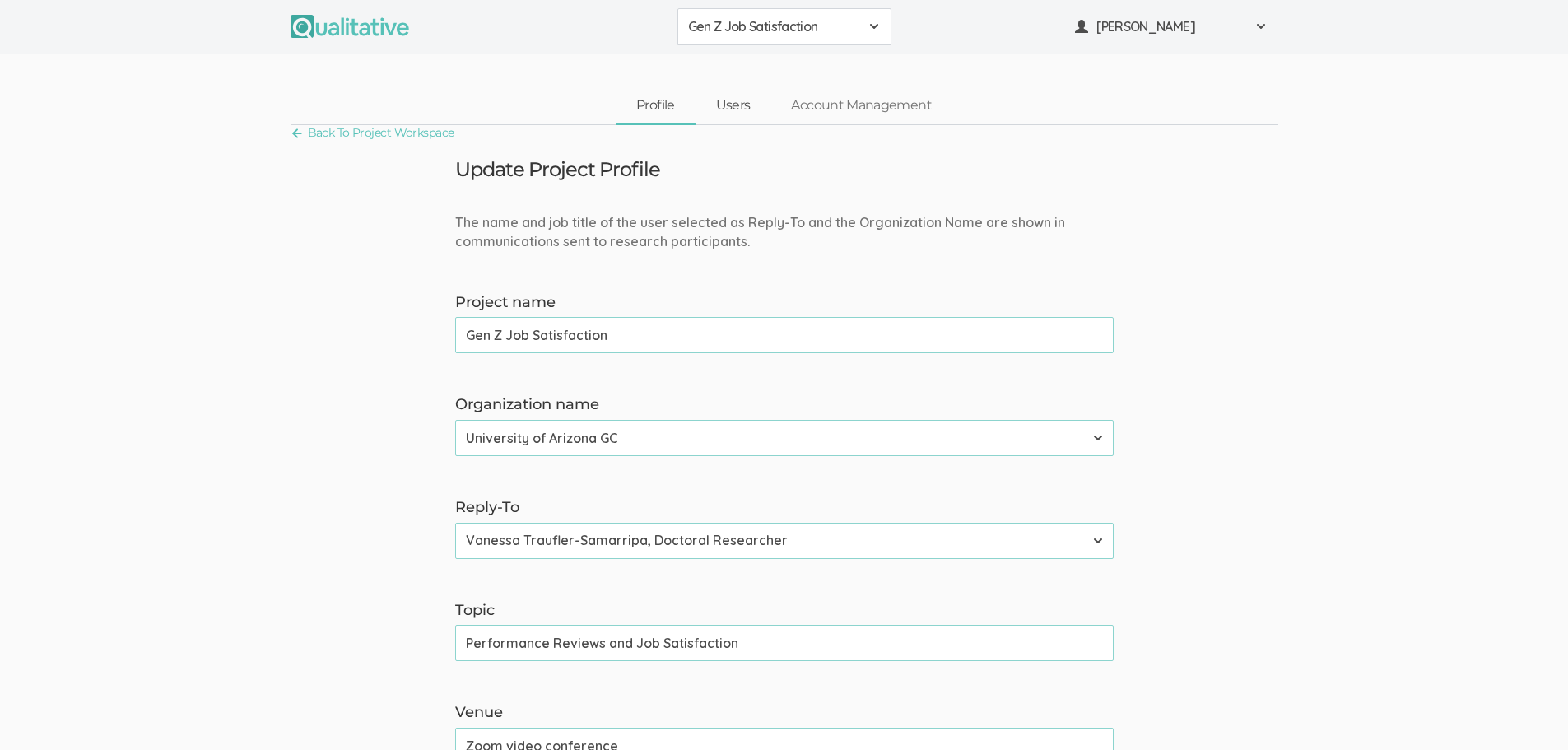
click at [728, 106] on link "Users" at bounding box center [734, 105] width 76 height 35
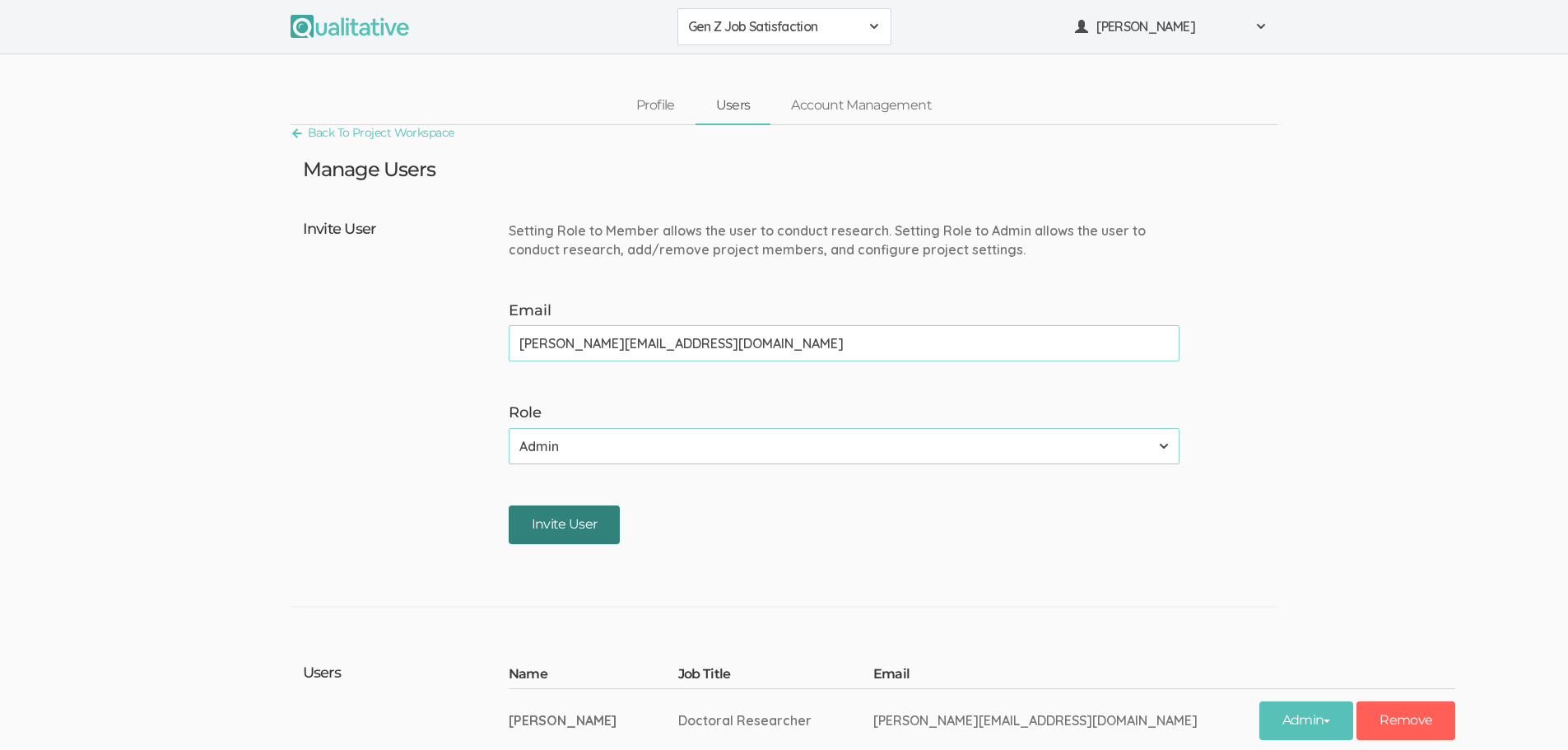
type input "Neal@qualitative.io"
click at [560, 537] on input "Invite User" at bounding box center [564, 525] width 112 height 39
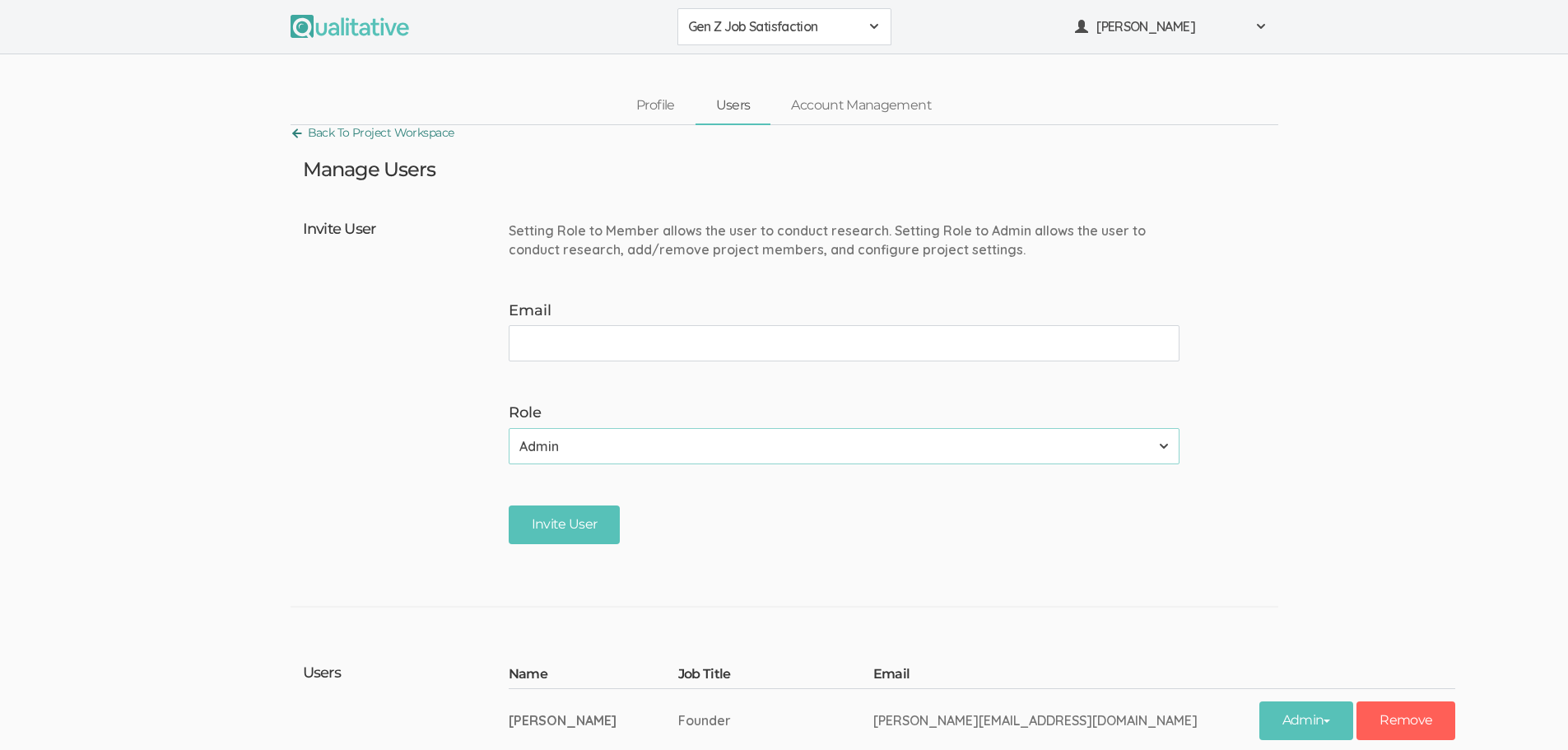
click at [376, 137] on link "Back To Project Workspace" at bounding box center [373, 133] width 164 height 22
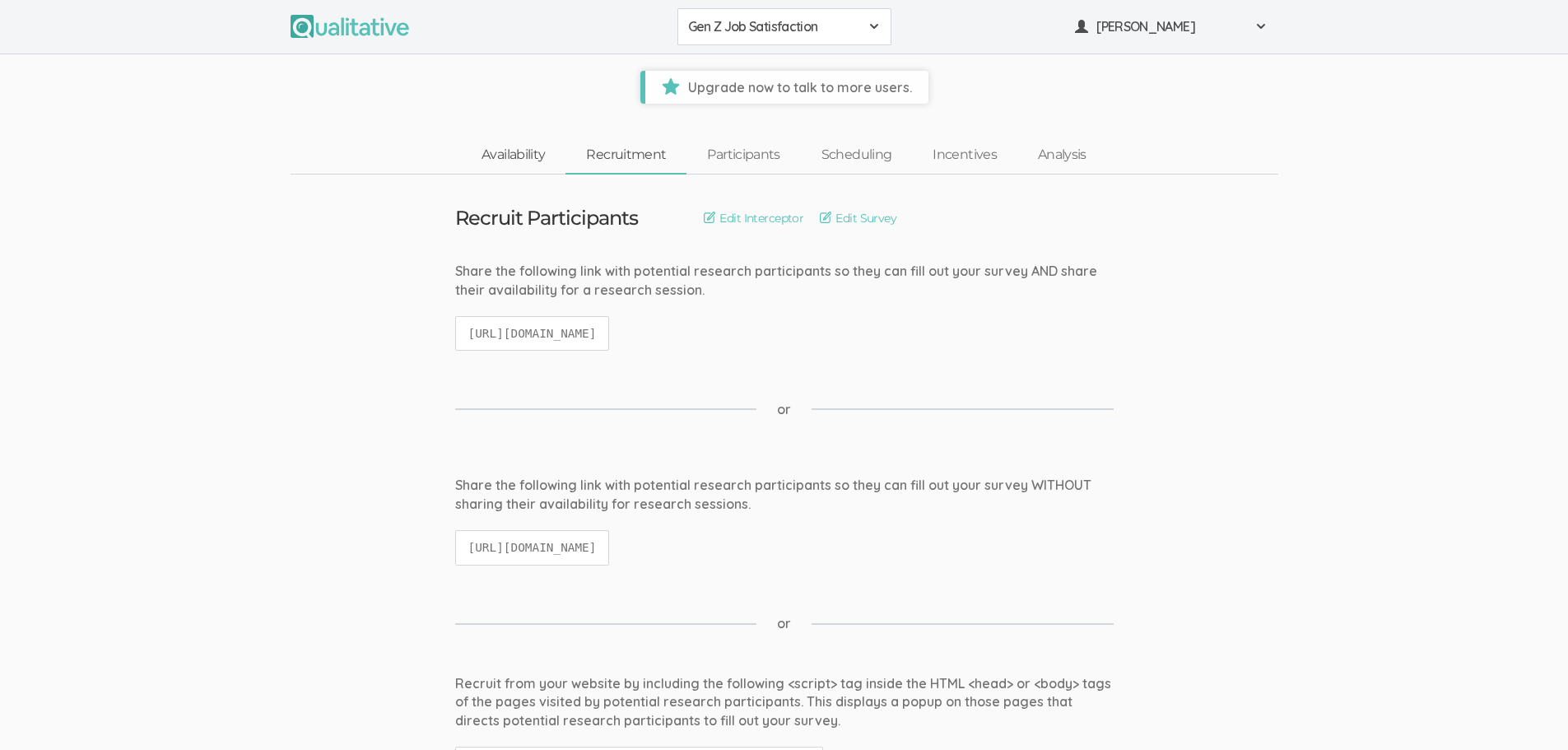
click at [530, 148] on link "Availability" at bounding box center [512, 155] width 104 height 35
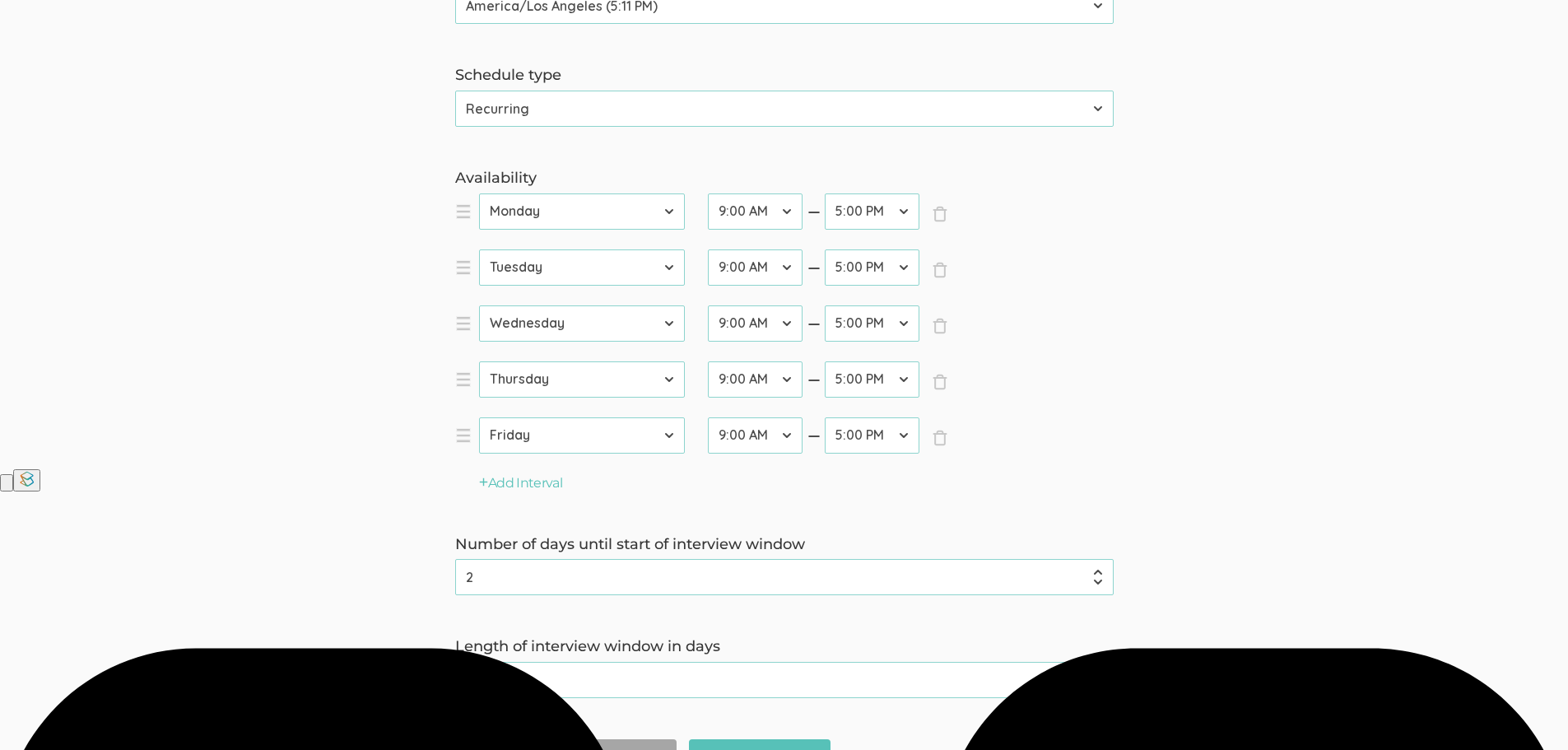
scroll to position [412, 0]
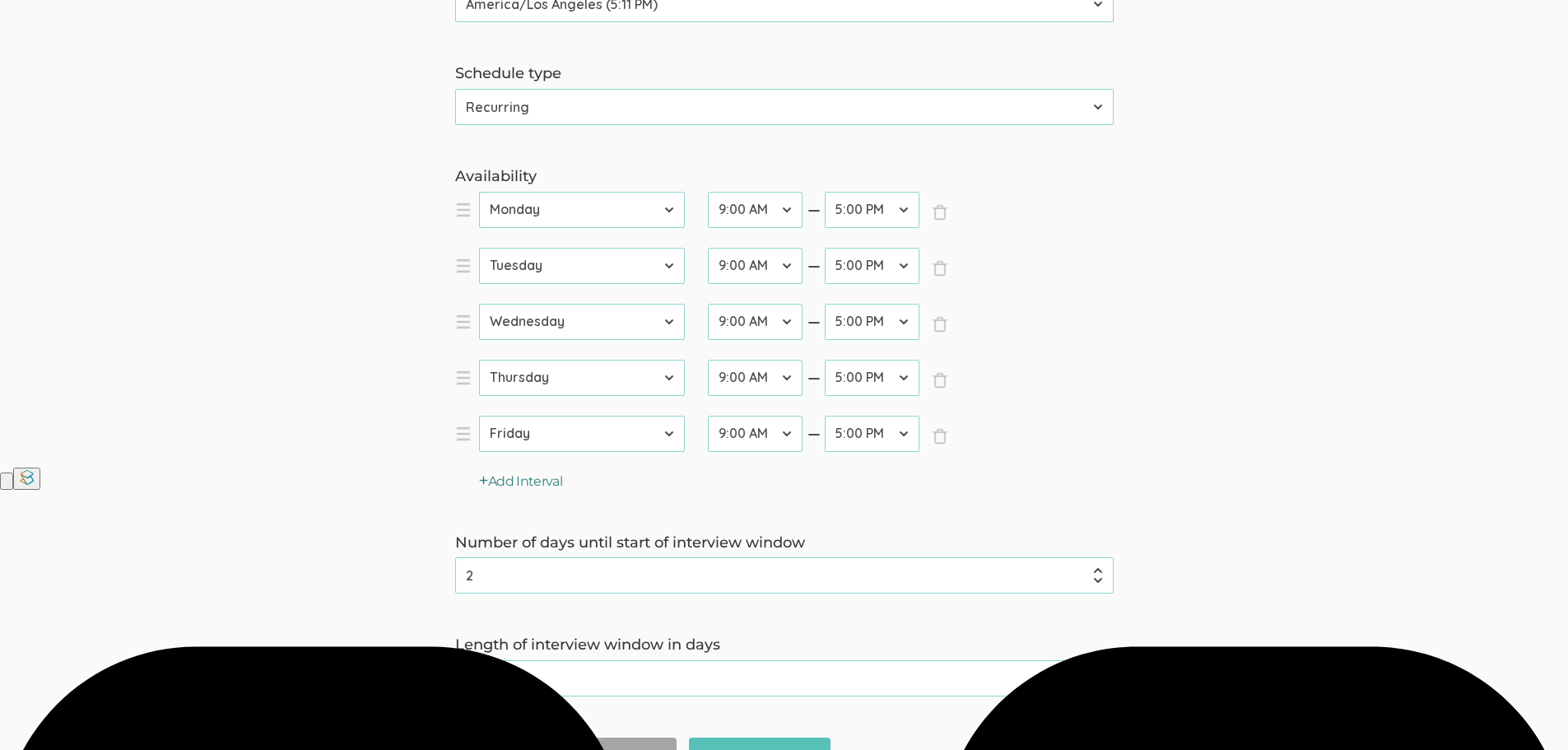
click at [542, 482] on button "Add Interval" at bounding box center [521, 481] width 84 height 19
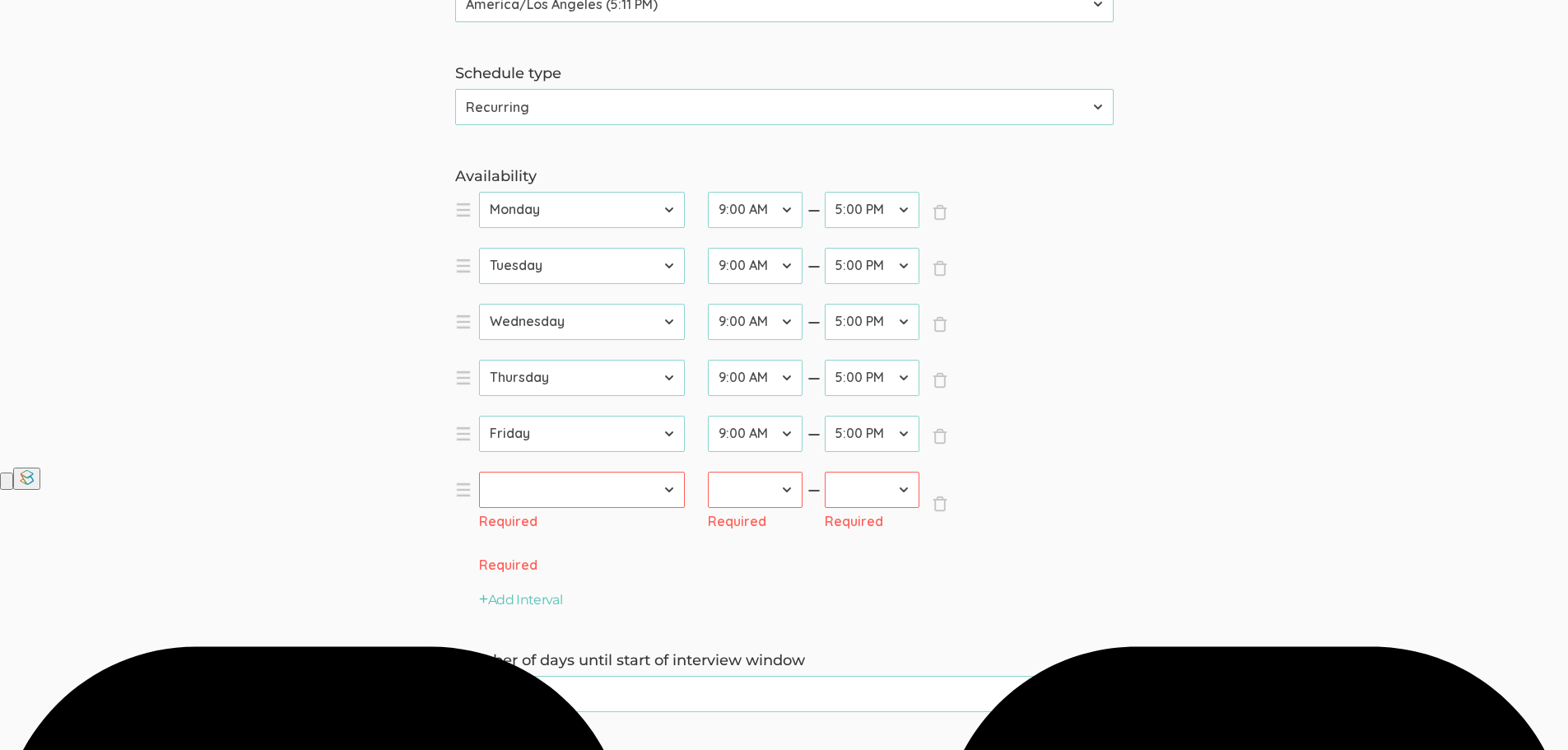
click at [546, 482] on select "Sunday Monday Tuesday Wednesday Thursday Friday Saturday" at bounding box center [582, 489] width 206 height 36
select select "6"
click at [479, 471] on select "Sunday Monday Tuesday Wednesday Thursday Friday Saturday" at bounding box center [582, 489] width 206 height 36
click at [542, 601] on button "Add Interval" at bounding box center [521, 600] width 84 height 19
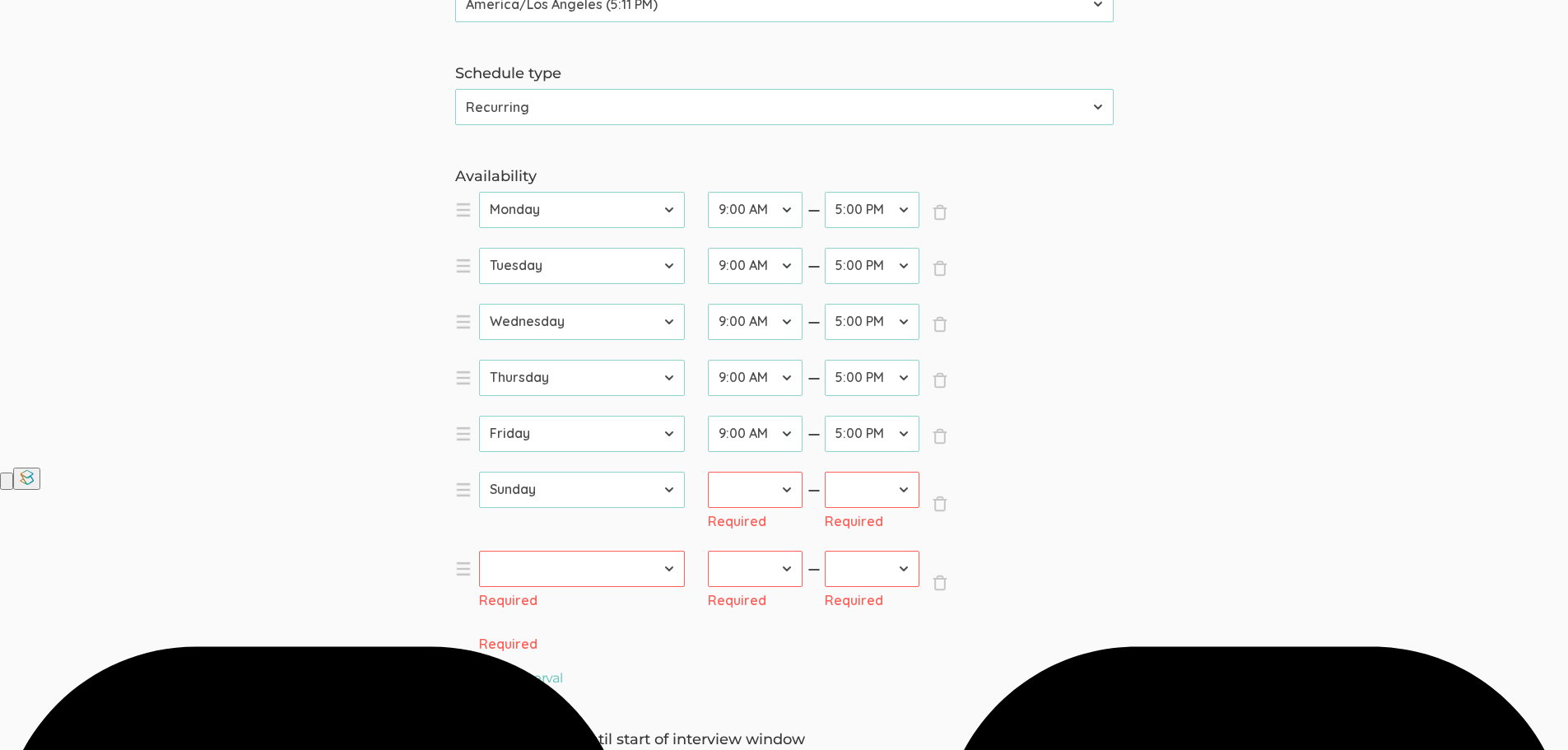
click at [573, 572] on select "Sunday Monday Tuesday Wednesday Thursday Friday Saturday" at bounding box center [582, 568] width 206 height 36
select select "0"
click at [479, 550] on select "Sunday Monday Tuesday Wednesday Thursday Friday Saturday" at bounding box center [582, 568] width 206 height 36
click at [785, 206] on select "12:00 AM 12:30 AM 1:00 AM 1:30 AM 2:00 AM 2:30 AM 3:00 AM 3:30 AM 4:00 AM 4:30 …" at bounding box center [755, 210] width 95 height 36
select select "20"
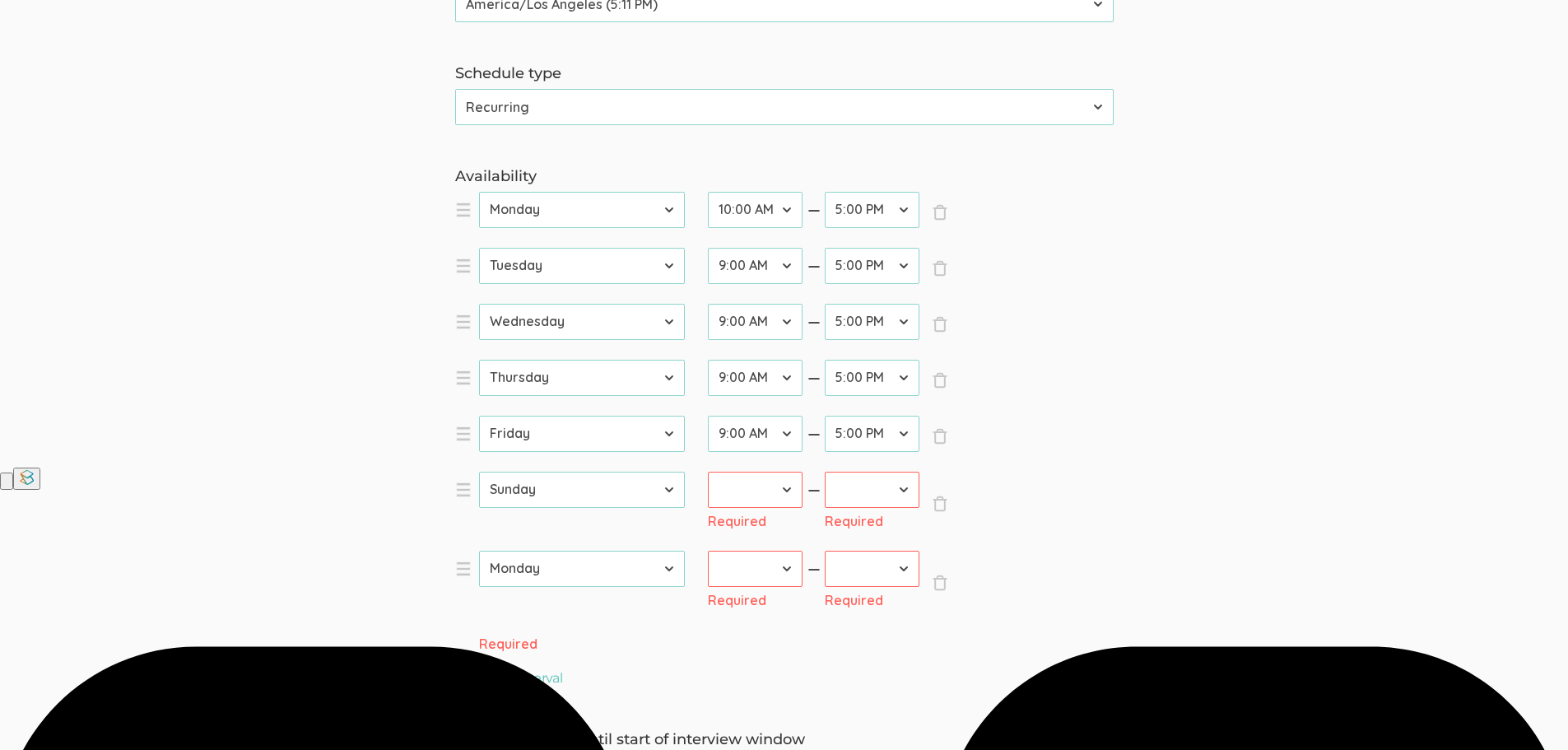
click at [708, 192] on select "12:00 AM 12:30 AM 1:00 AM 1:30 AM 2:00 AM 2:30 AM 3:00 AM 3:30 AM 4:00 AM 4:30 …" at bounding box center [755, 210] width 95 height 36
click at [775, 261] on select "12:00 AM 12:30 AM 1:00 AM 1:30 AM 2:00 AM 2:30 AM 3:00 AM 3:30 AM 4:00 AM 4:30 …" at bounding box center [755, 265] width 95 height 36
select select "20"
click at [708, 248] on select "12:00 AM 12:30 AM 1:00 AM 1:30 AM 2:00 AM 2:30 AM 3:00 AM 3:30 AM 4:00 AM 4:30 …" at bounding box center [755, 265] width 95 height 36
click at [790, 315] on select "12:00 AM 12:30 AM 1:00 AM 1:30 AM 2:00 AM 2:30 AM 3:00 AM 3:30 AM 4:00 AM 4:30 …" at bounding box center [755, 321] width 95 height 36
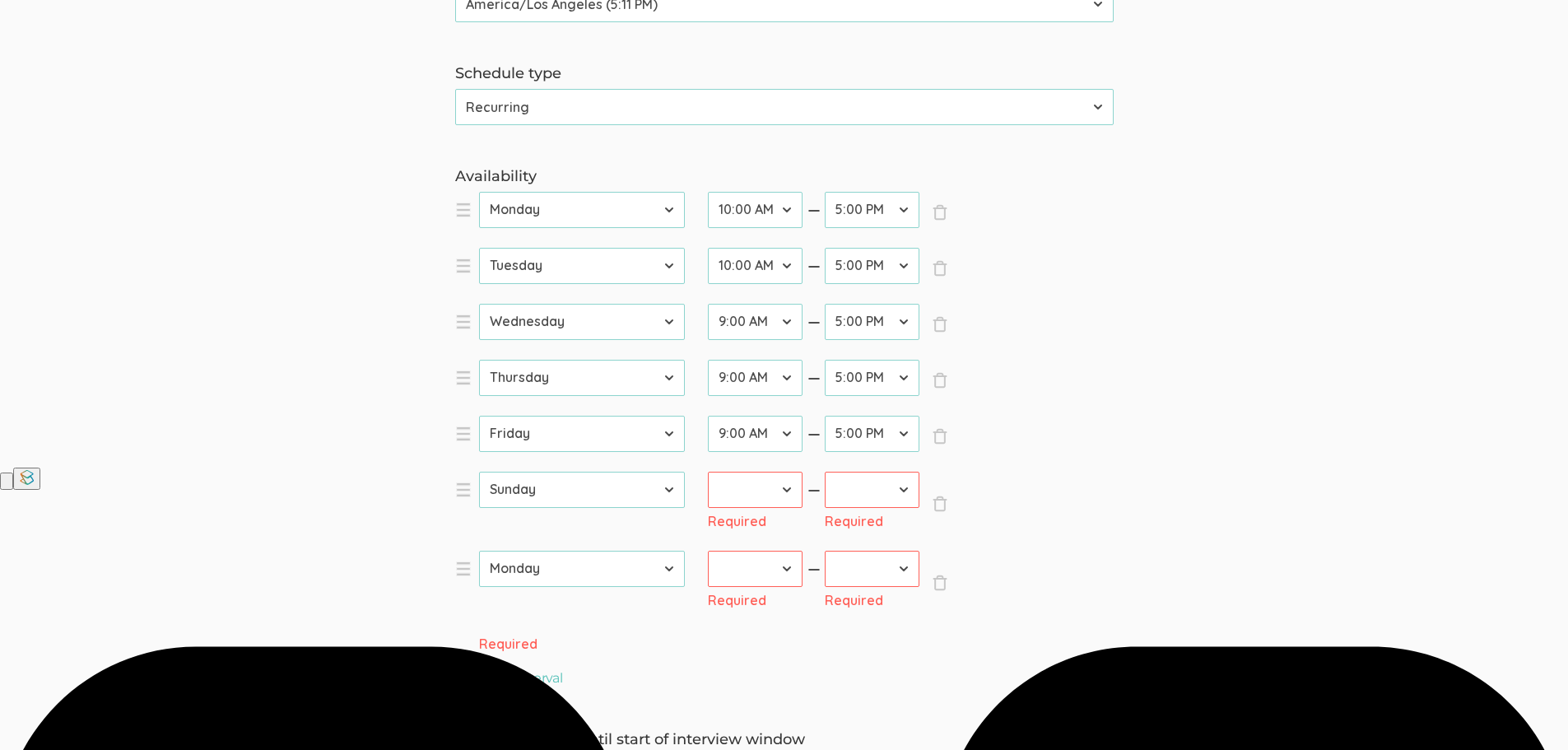
select select "20"
click at [708, 303] on select "12:00 AM 12:30 AM 1:00 AM 1:30 AM 2:00 AM 2:30 AM 3:00 AM 3:30 AM 4:00 AM 4:30 …" at bounding box center [755, 321] width 95 height 36
click at [933, 266] on span "×" at bounding box center [940, 268] width 17 height 17
select select "3"
select select "4"
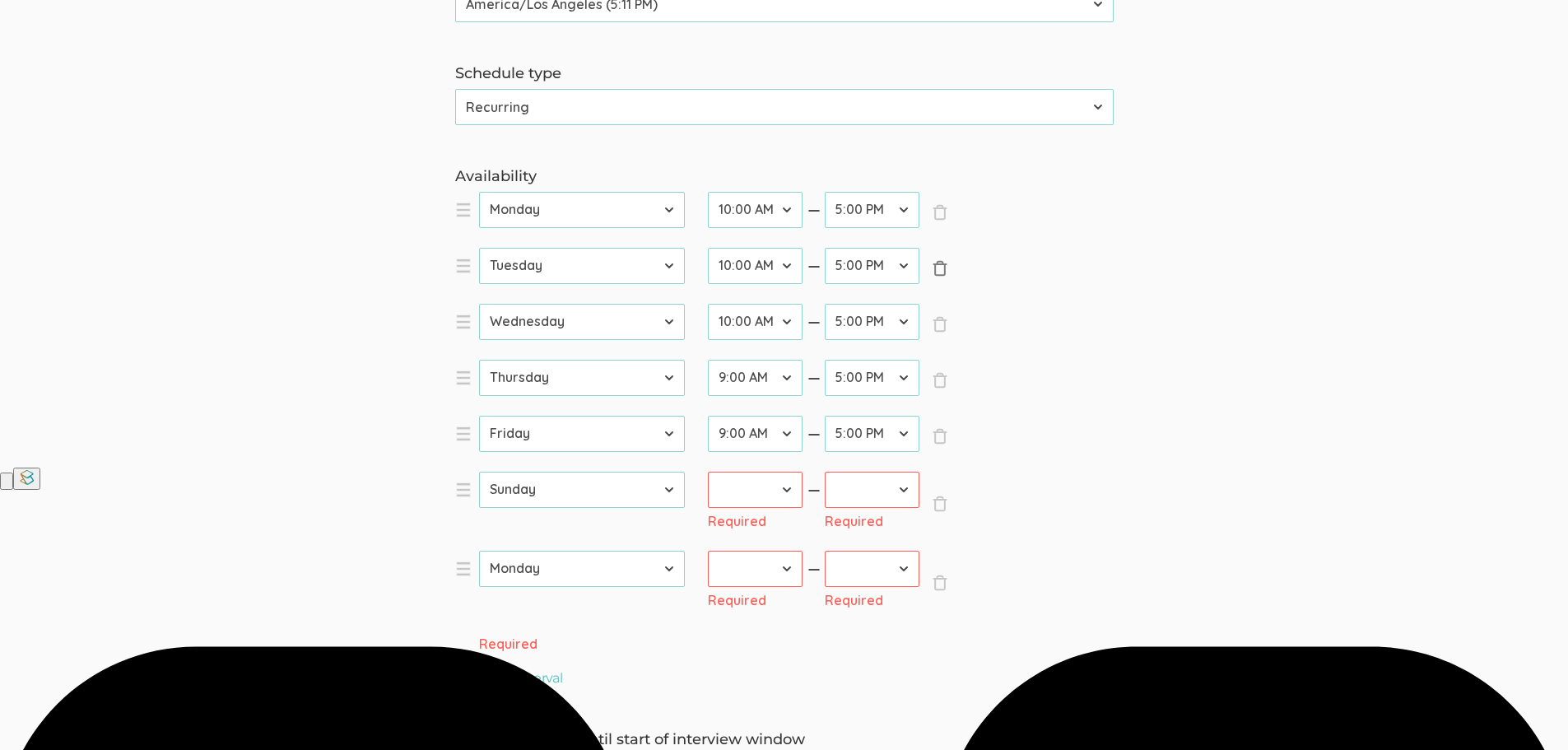
select select "18"
select select "5"
select select "6"
select select "0"
select select "?"
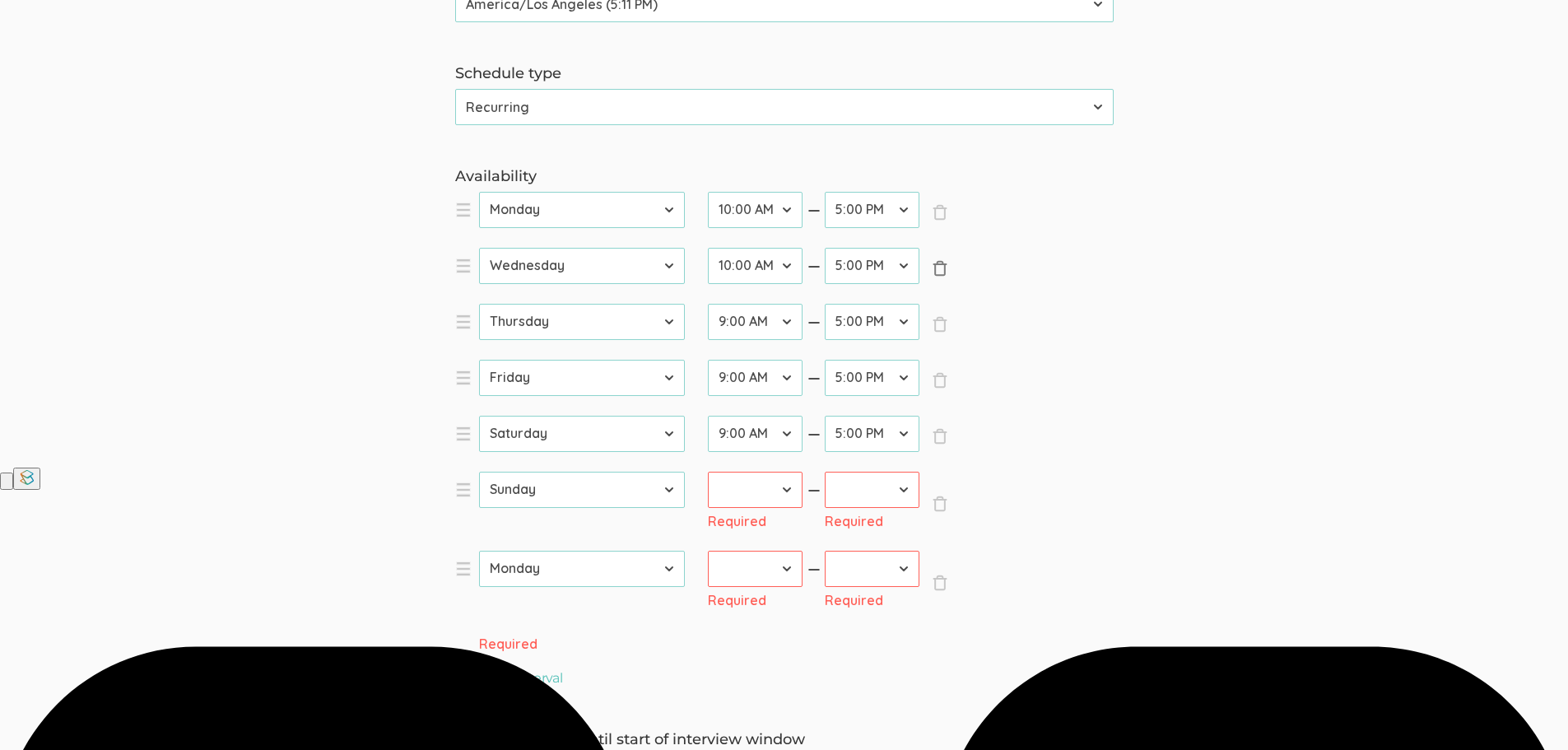
select select "?"
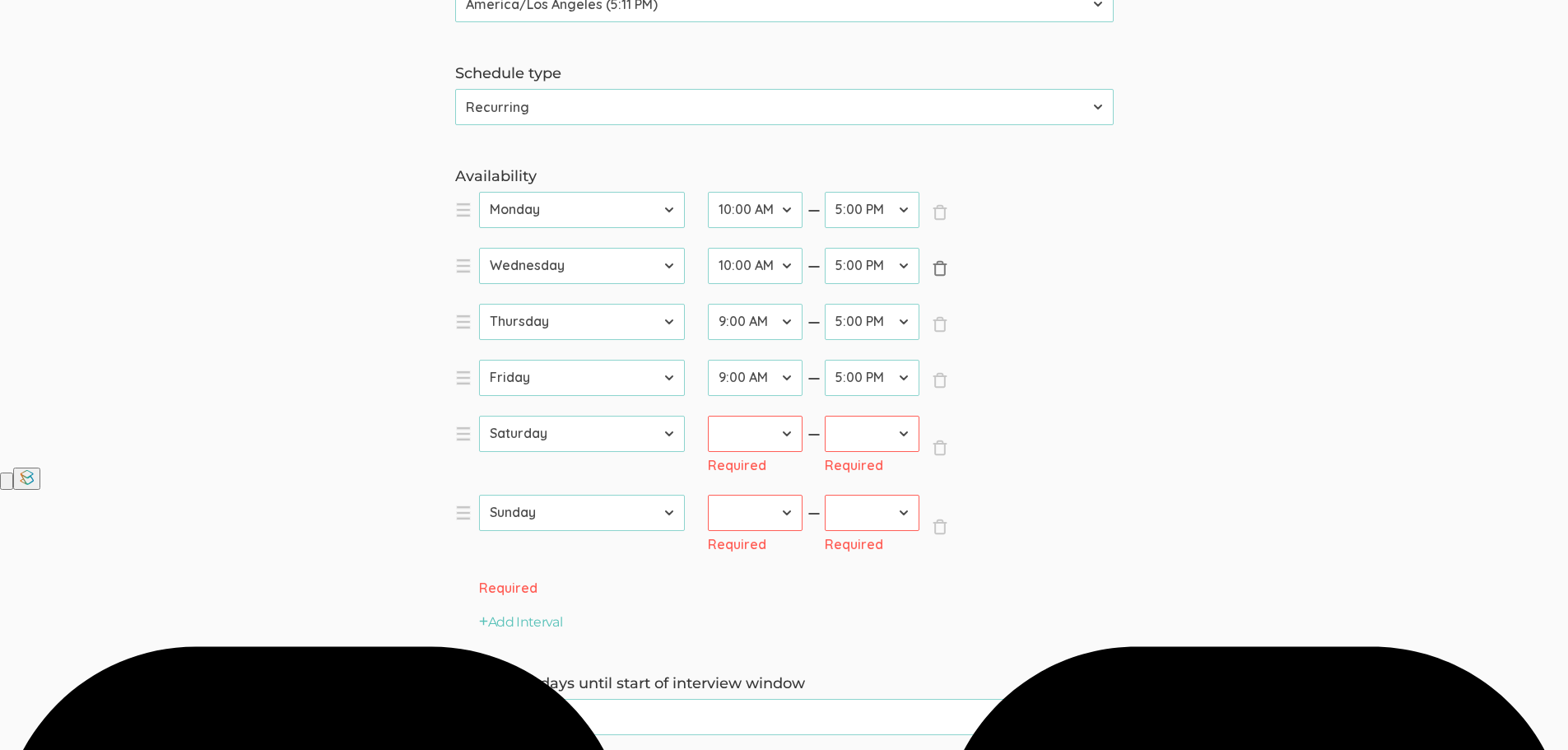
click at [933, 266] on span "×" at bounding box center [940, 268] width 17 height 17
select select "4"
select select "18"
select select "5"
select select "6"
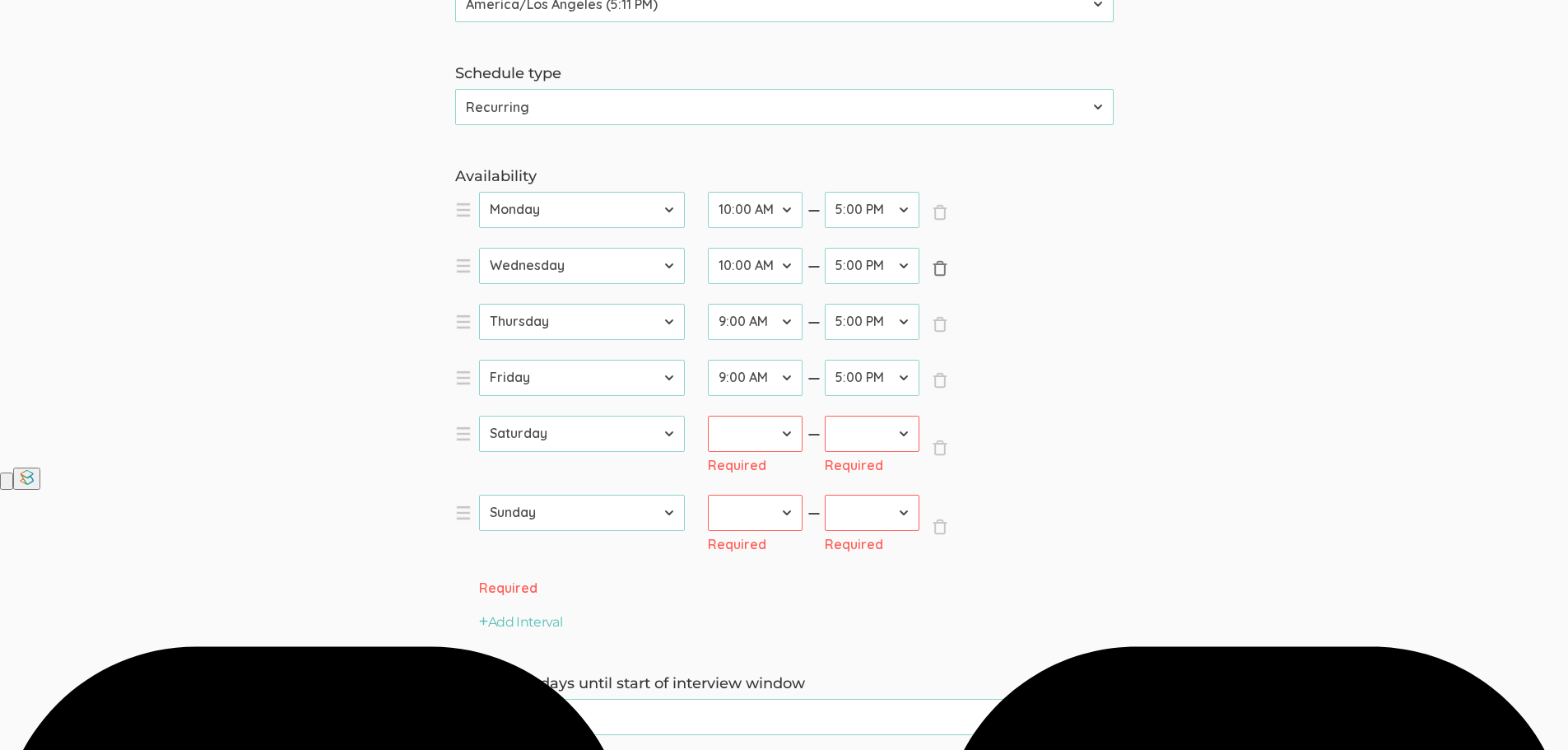
select select "0"
select select "?"
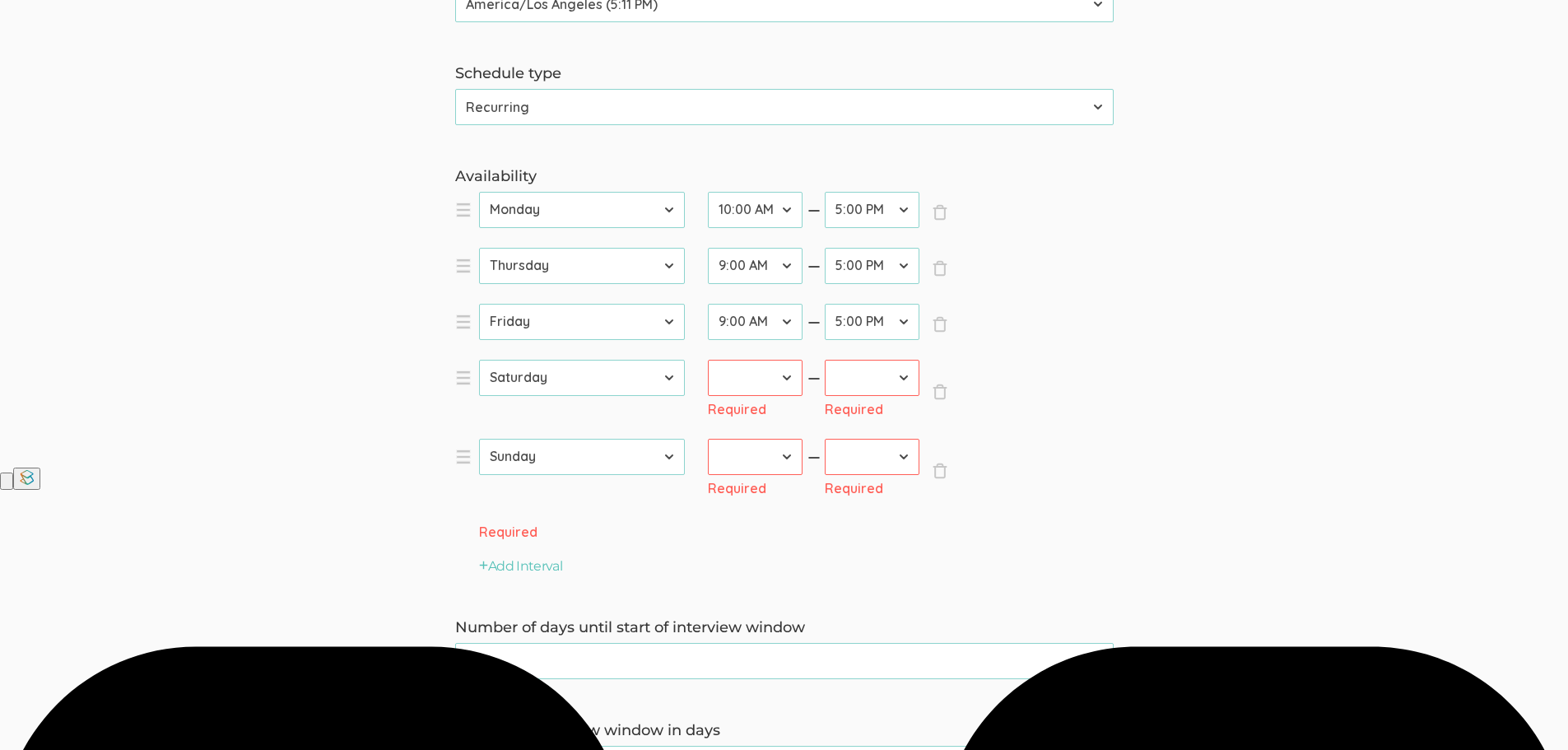
click at [788, 321] on select "12:00 AM 12:30 AM 1:00 AM 1:30 AM 2:00 AM 2:30 AM 3:00 AM 3:30 AM 4:00 AM 4:30 …" at bounding box center [755, 321] width 95 height 36
select select "20"
click at [708, 303] on select "12:00 AM 12:30 AM 1:00 AM 1:30 AM 2:00 AM 2:30 AM 3:00 AM 3:30 AM 4:00 AM 4:30 …" at bounding box center [755, 321] width 95 height 36
click at [780, 273] on select "12:00 AM 12:30 AM 1:00 AM 1:30 AM 2:00 AM 2:30 AM 3:00 AM 3:30 AM 4:00 AM 4:30 …" at bounding box center [755, 265] width 95 height 36
select select "20"
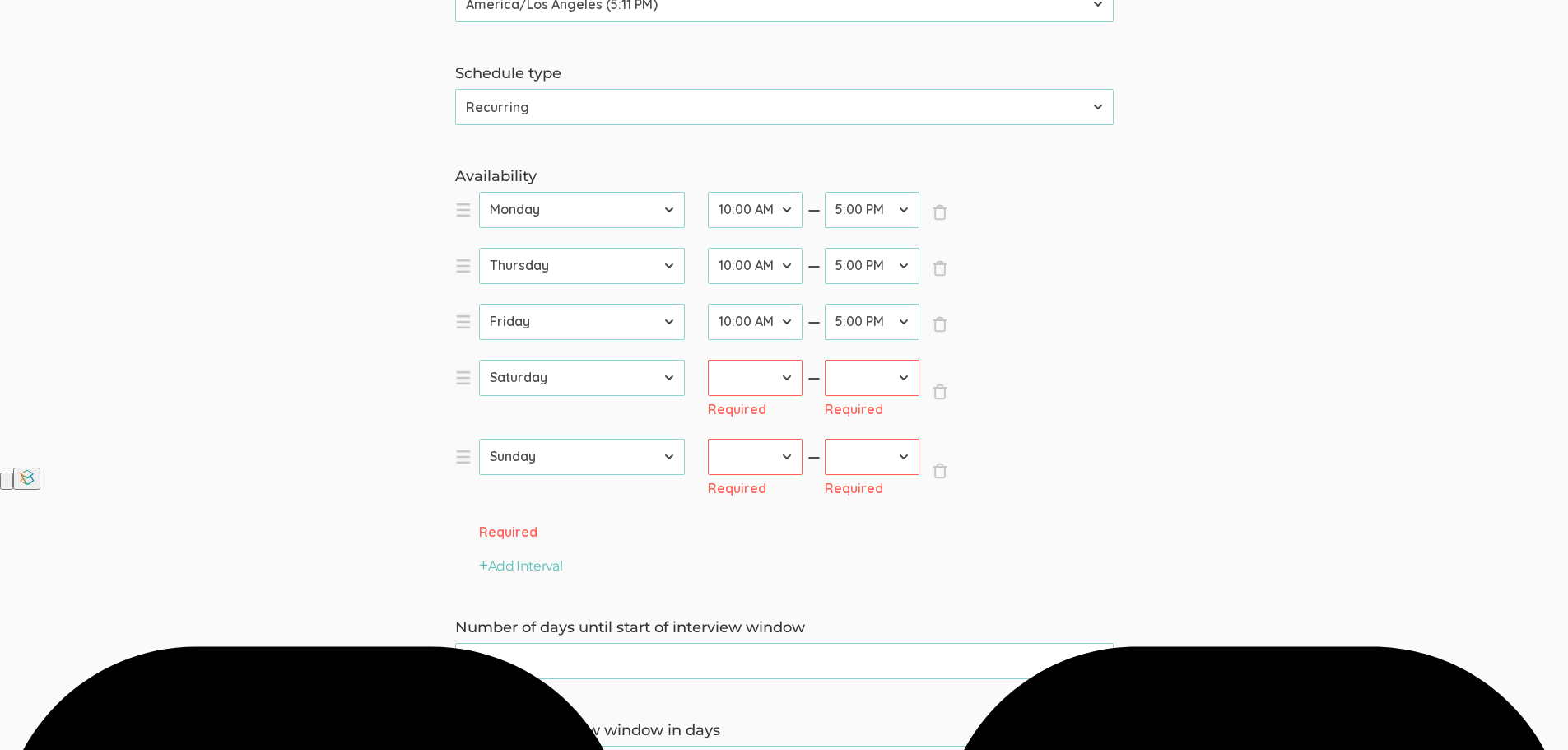
click at [708, 248] on select "12:00 AM 12:30 AM 1:00 AM 1:30 AM 2:00 AM 2:30 AM 3:00 AM 3:30 AM 4:00 AM 4:30 …" at bounding box center [755, 265] width 95 height 36
click at [793, 376] on select "12:00 AM 12:30 AM 1:00 AM 1:30 AM 2:00 AM 2:30 AM 3:00 AM 3:30 AM 4:00 AM 4:30 …" at bounding box center [755, 377] width 95 height 36
select select "20"
click at [708, 360] on select "12:00 AM 12:30 AM 1:00 AM 1:30 AM 2:00 AM 2:30 AM 3:00 AM 3:30 AM 4:00 AM 4:30 …" at bounding box center [755, 377] width 95 height 36
click at [769, 447] on select "12:00 AM 12:30 AM 1:00 AM 1:30 AM 2:00 AM 2:30 AM 3:00 AM 3:30 AM 4:00 AM 4:30 …" at bounding box center [755, 456] width 95 height 36
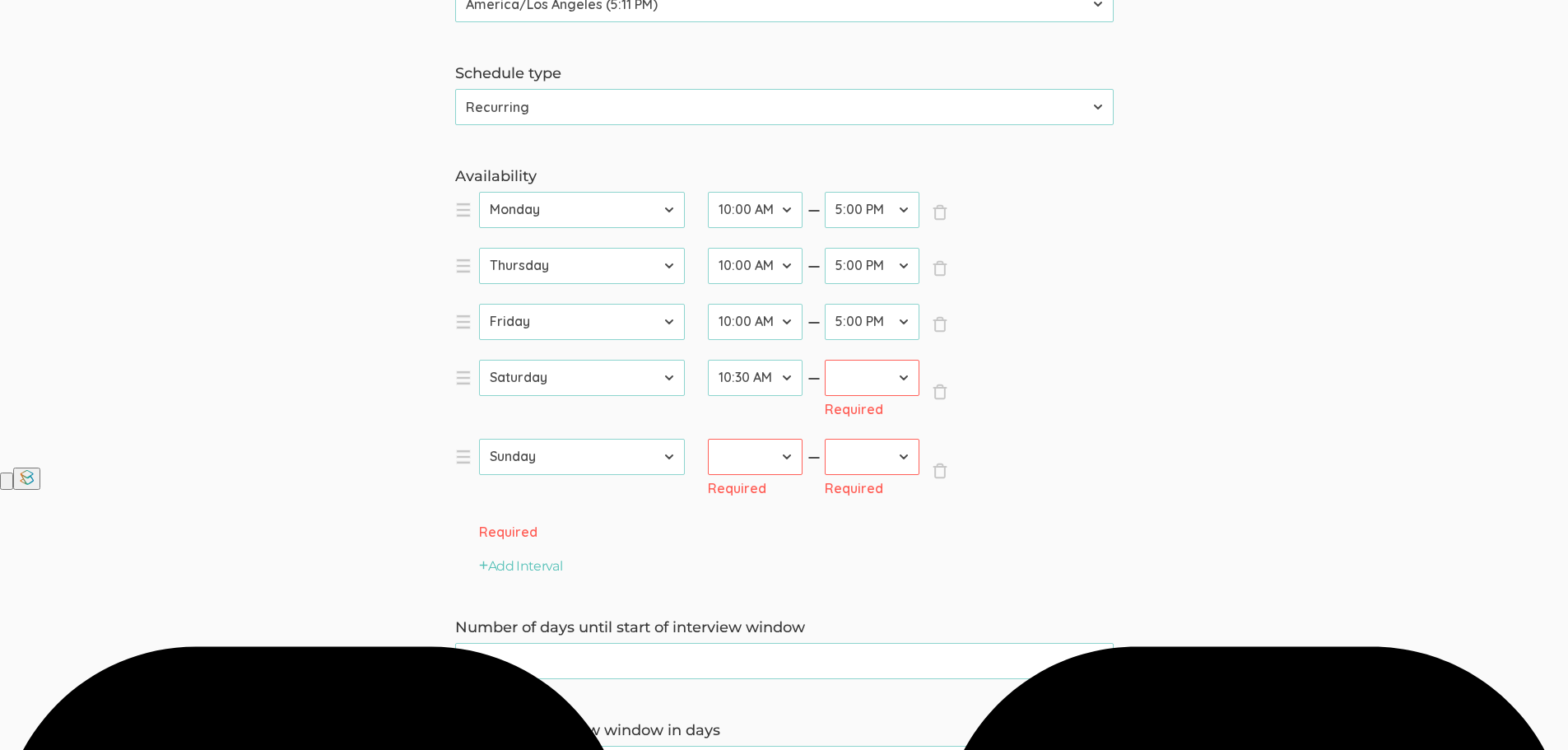
select select "20"
click at [708, 439] on select "12:00 AM 12:30 AM 1:00 AM 1:30 AM 2:00 AM 2:30 AM 3:00 AM 3:30 AM 4:00 AM 4:30 …" at bounding box center [755, 456] width 95 height 36
click at [898, 213] on select "12:00 AM 12:30 AM 1:00 AM 1:30 AM 2:00 AM 2:30 AM 3:00 AM 3:30 AM 4:00 AM 4:30 …" at bounding box center [871, 210] width 95 height 36
select select "42"
click at [824, 192] on select "12:00 AM 12:30 AM 1:00 AM 1:30 AM 2:00 AM 2:30 AM 3:00 AM 3:30 AM 4:00 AM 4:30 …" at bounding box center [871, 210] width 95 height 36
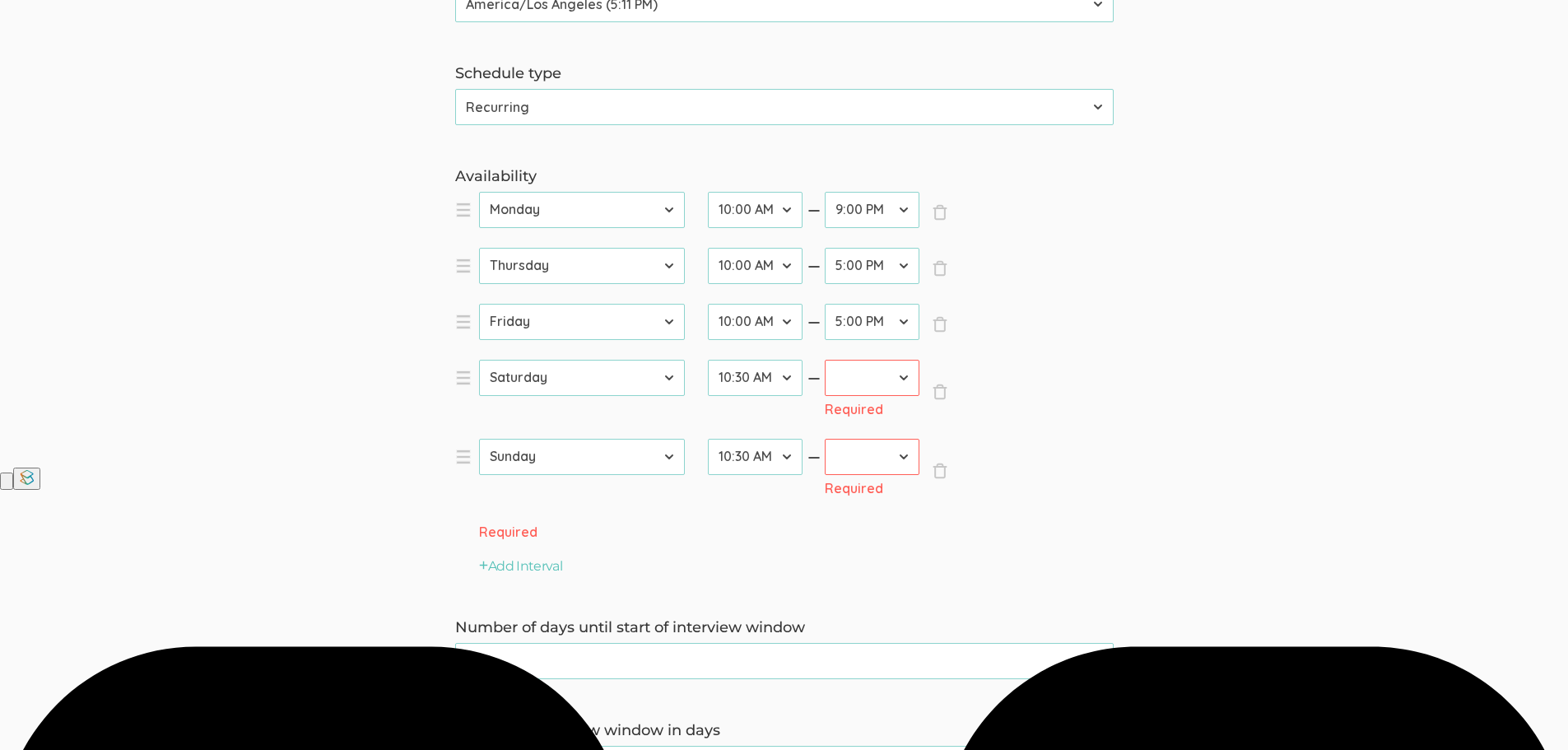
click at [912, 257] on select "12:00 AM 12:30 AM 1:00 AM 1:30 AM 2:00 AM 2:30 AM 3:00 AM 3:30 AM 4:00 AM 4:30 …" at bounding box center [871, 265] width 95 height 36
select select "42"
click at [824, 248] on select "12:00 AM 12:30 AM 1:00 AM 1:30 AM 2:00 AM 2:30 AM 3:00 AM 3:30 AM 4:00 AM 4:30 …" at bounding box center [871, 265] width 95 height 36
click at [911, 310] on select "12:00 AM 12:30 AM 1:00 AM 1:30 AM 2:00 AM 2:30 AM 3:00 AM 3:30 AM 4:00 AM 4:30 …" at bounding box center [871, 321] width 95 height 36
select select "42"
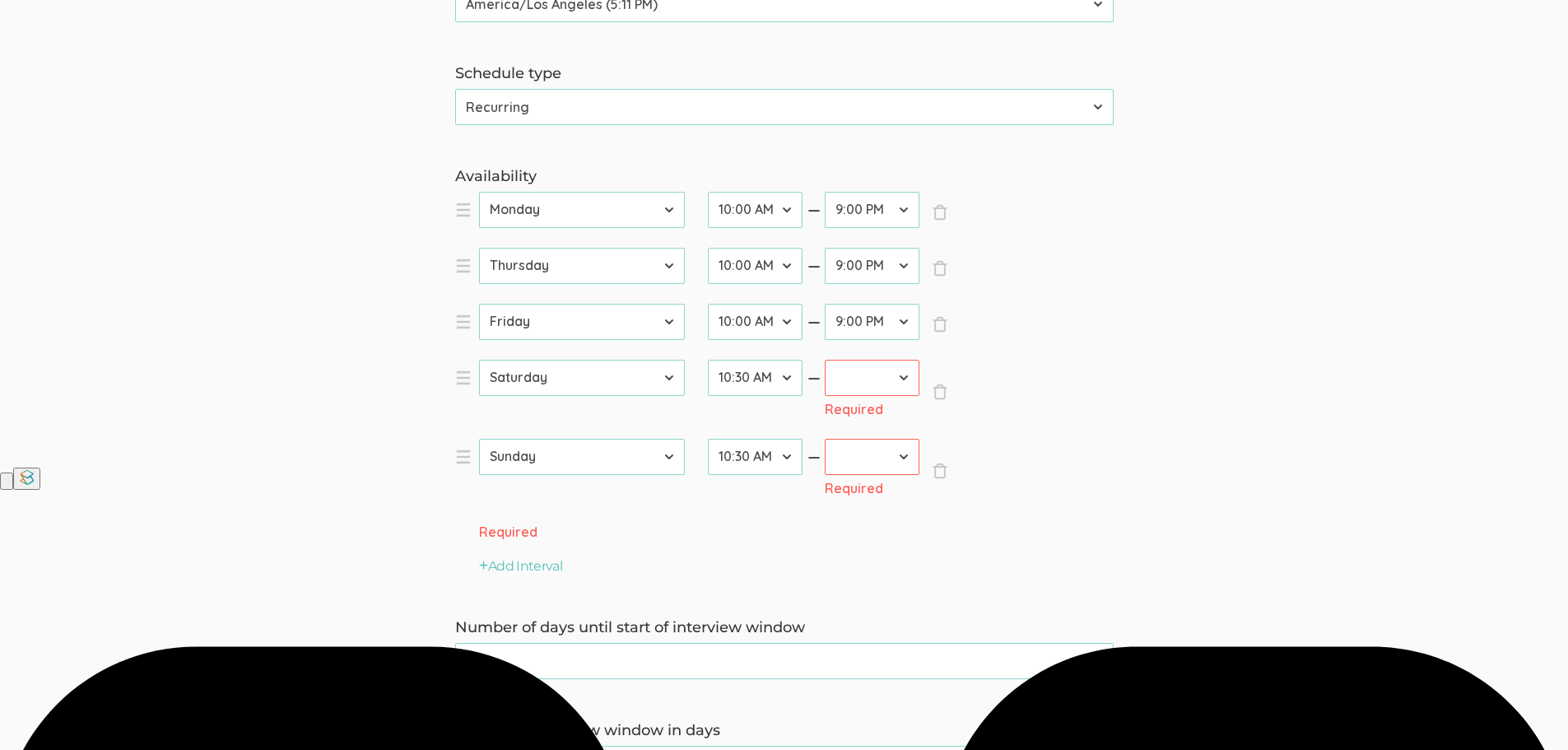
click at [824, 303] on select "12:00 AM 12:30 AM 1:00 AM 1:30 AM 2:00 AM 2:30 AM 3:00 AM 3:30 AM 4:00 AM 4:30 …" at bounding box center [871, 321] width 95 height 36
click at [911, 379] on select "12:00 AM 12:30 AM 1:00 AM 1:30 AM 2:00 AM 2:30 AM 3:00 AM 3:30 AM 4:00 AM 4:30 …" at bounding box center [871, 377] width 95 height 36
select select "42"
click at [824, 360] on select "12:00 AM 12:30 AM 1:00 AM 1:30 AM 2:00 AM 2:30 AM 3:00 AM 3:30 AM 4:00 AM 4:30 …" at bounding box center [871, 377] width 95 height 36
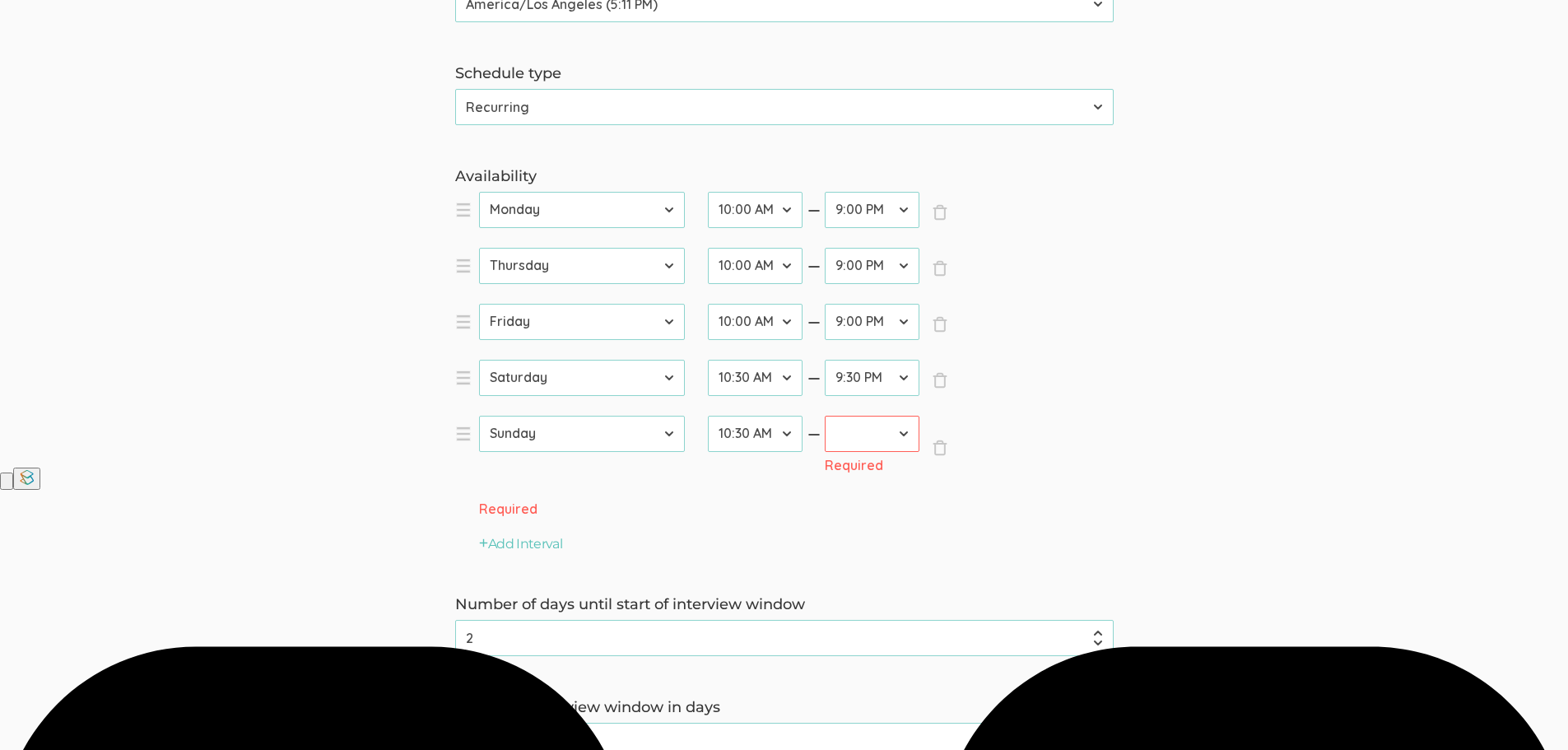
click at [909, 437] on select "12:00 AM 12:30 AM 1:00 AM 1:30 AM 2:00 AM 2:30 AM 3:00 AM 3:30 AM 4:00 AM 4:30 …" at bounding box center [871, 433] width 95 height 36
select select "38"
click at [824, 415] on select "12:00 AM 12:30 AM 1:00 AM 1:30 AM 2:00 AM 2:30 AM 3:00 AM 3:30 AM 4:00 AM 4:30 …" at bounding box center [871, 433] width 95 height 36
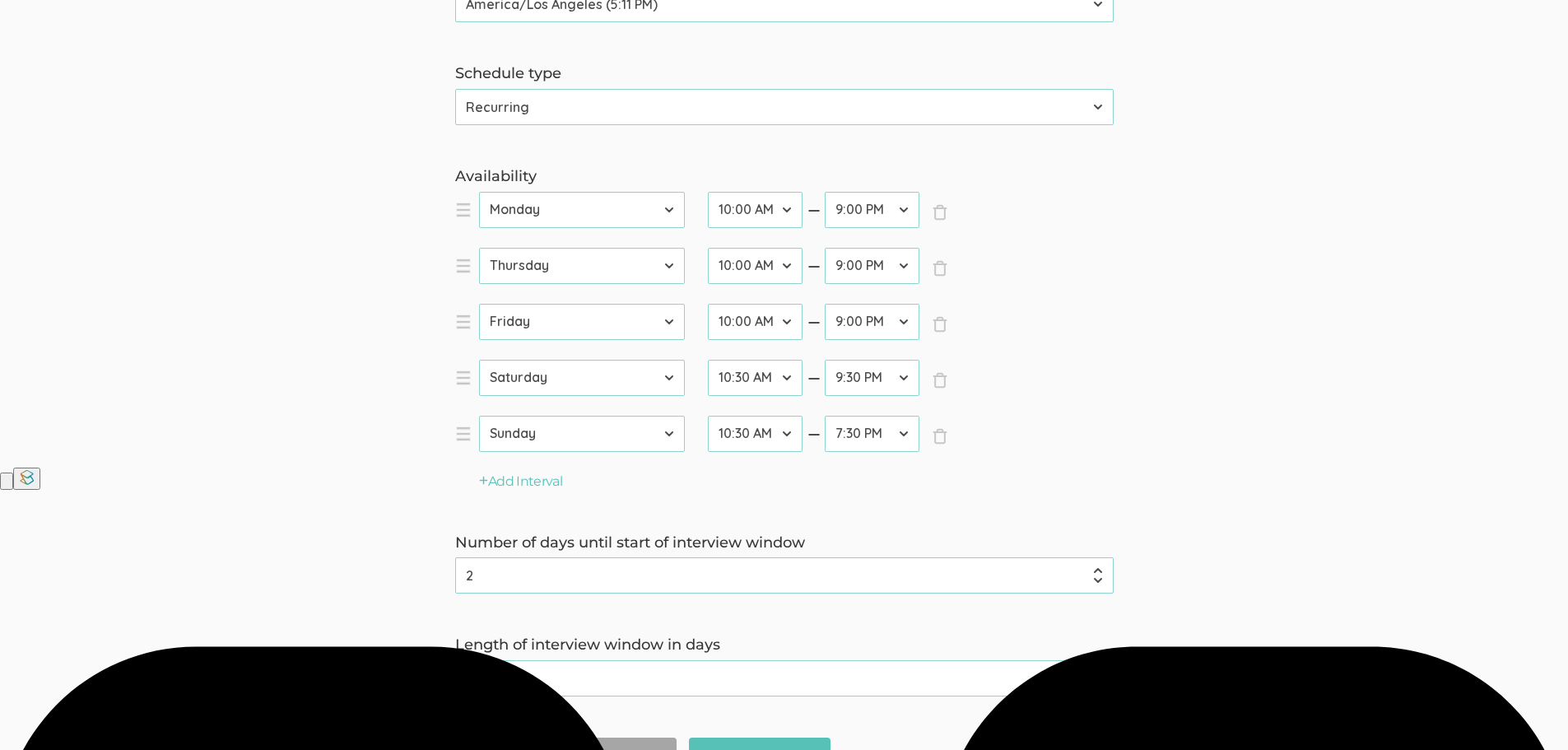
click at [1082, 428] on ol "× Close day Sunday Monday Tuesday Wednesday Thursday Friday Saturday startTime …" at bounding box center [784, 333] width 659 height 281
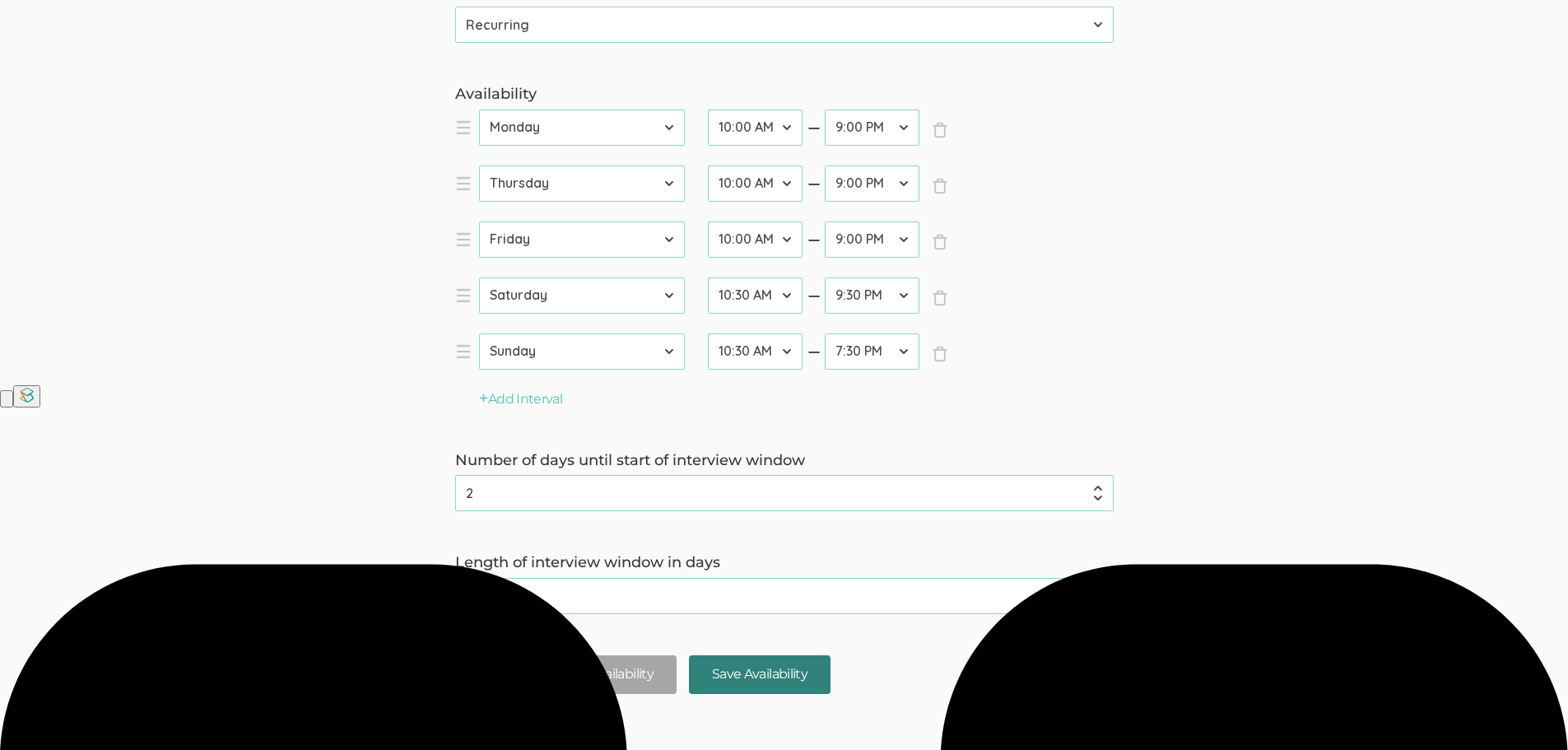
click at [778, 678] on input "Save Availability" at bounding box center [759, 675] width 141 height 39
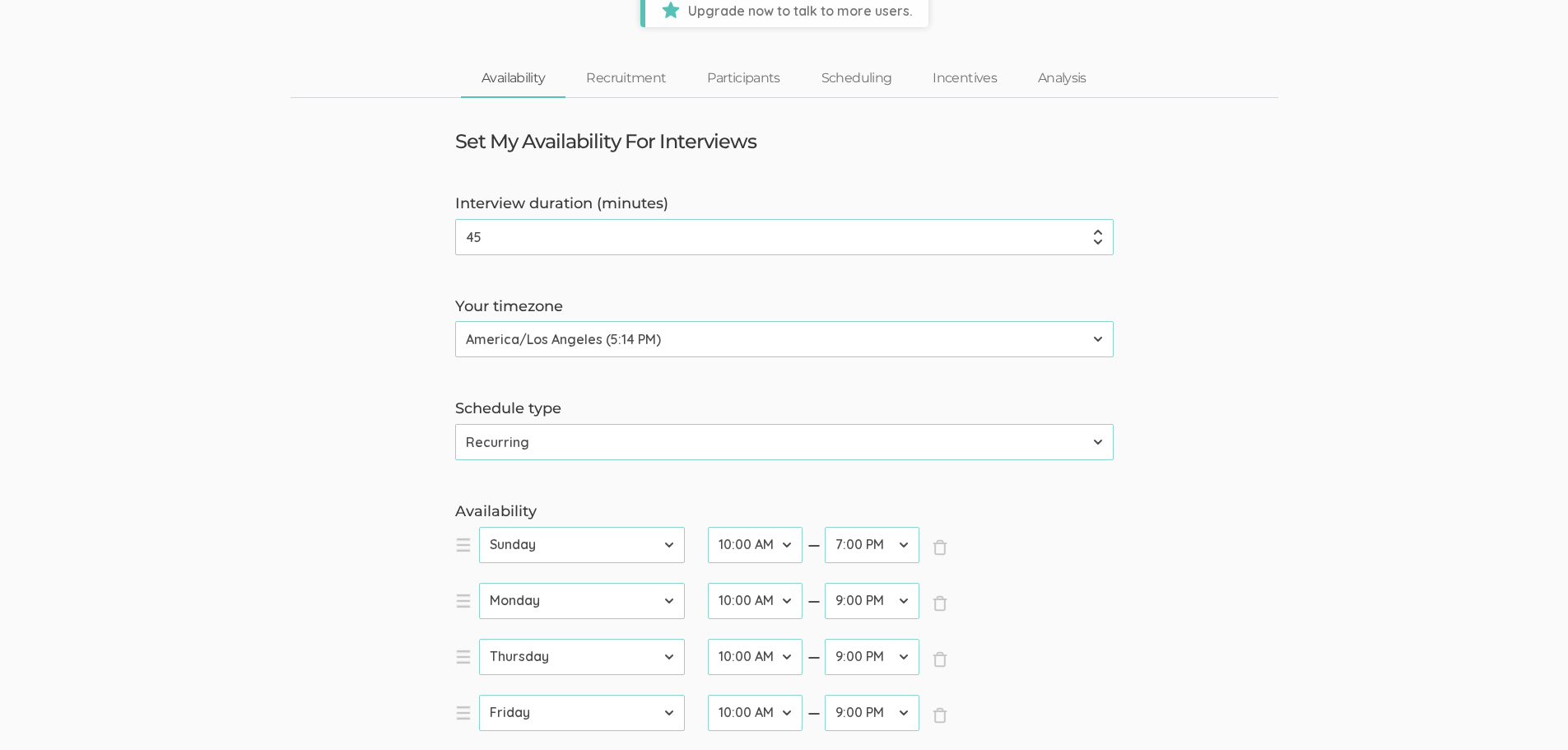
scroll to position [0, 0]
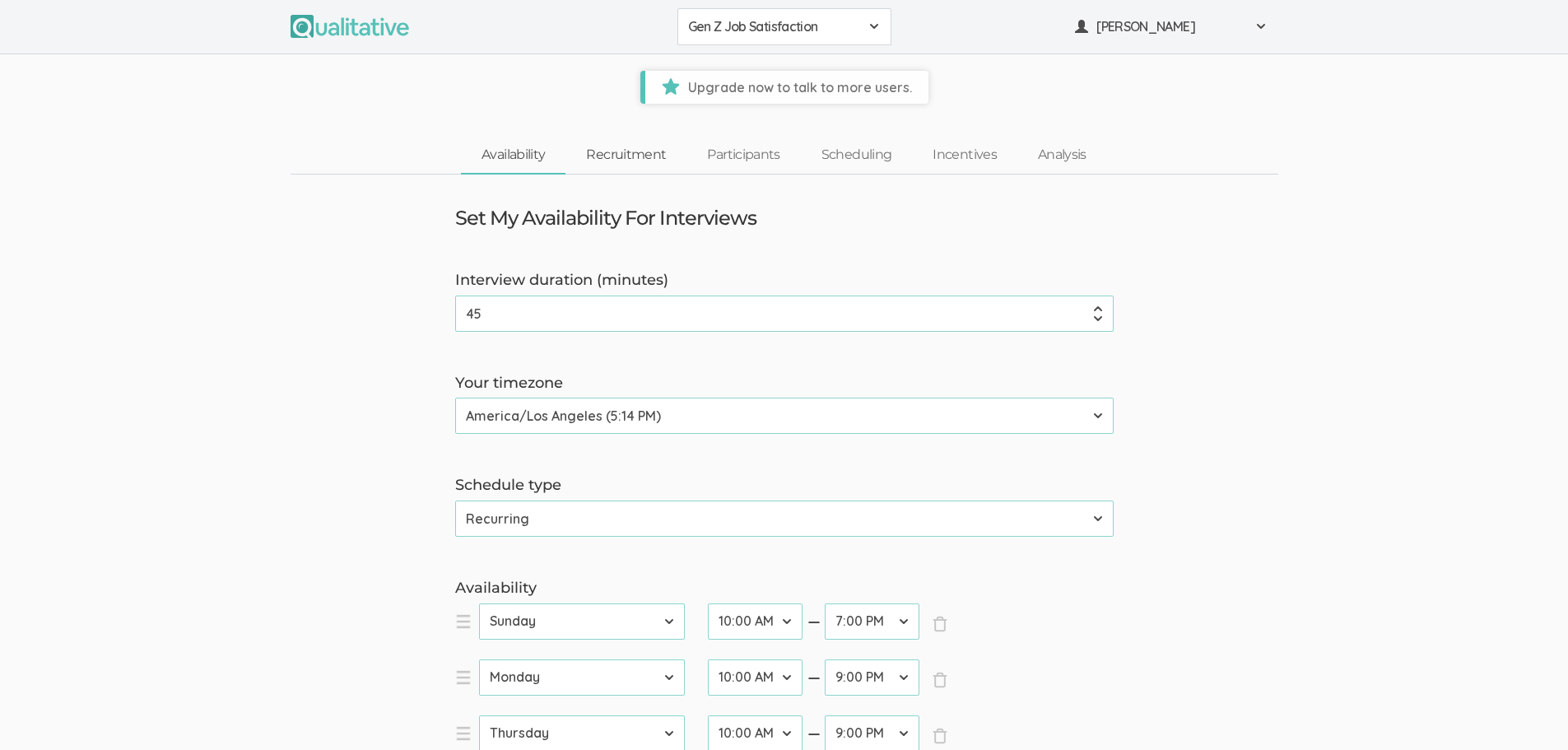
click at [618, 151] on link "Recruitment" at bounding box center [626, 155] width 121 height 35
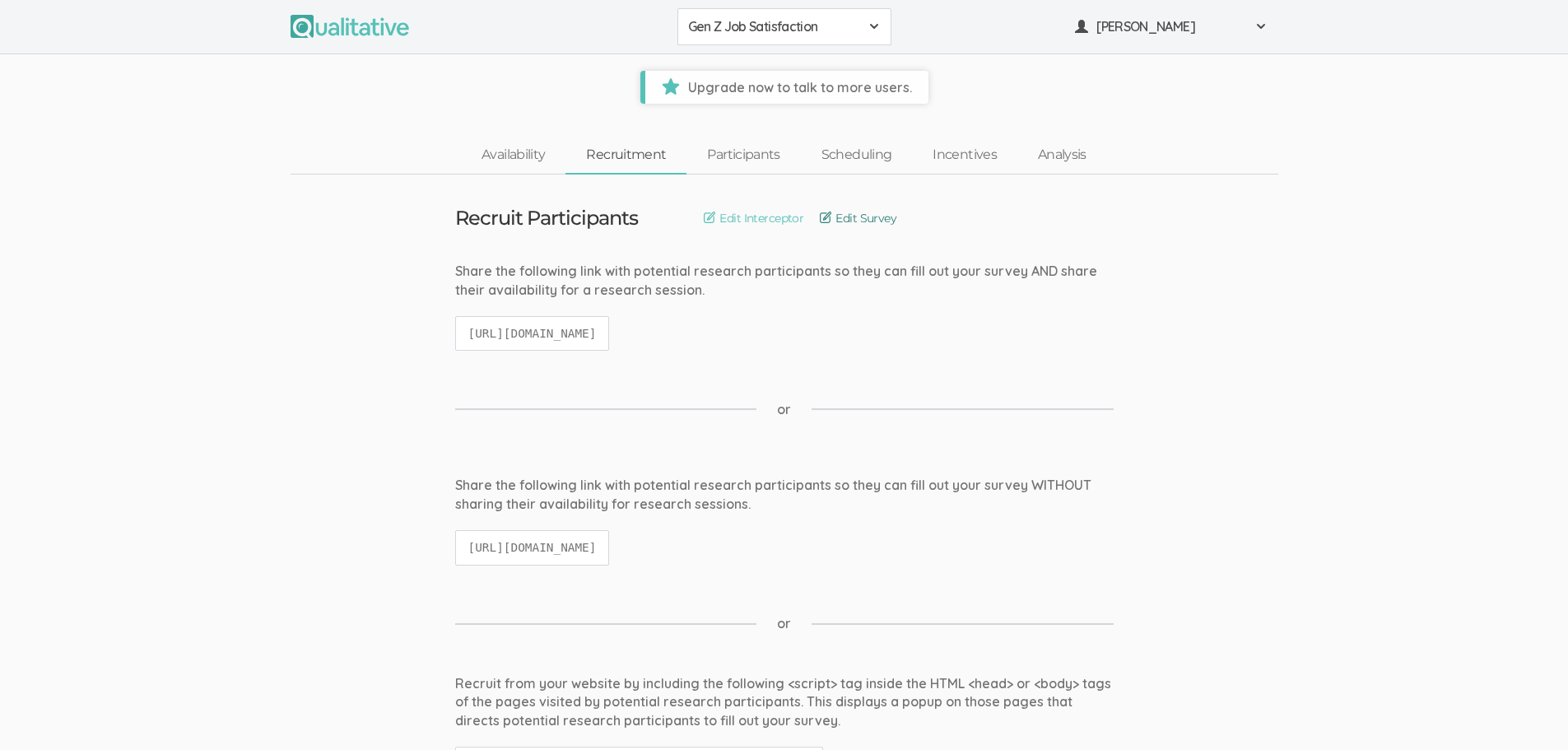
click at [871, 217] on link "Edit Survey" at bounding box center [858, 217] width 76 height 19
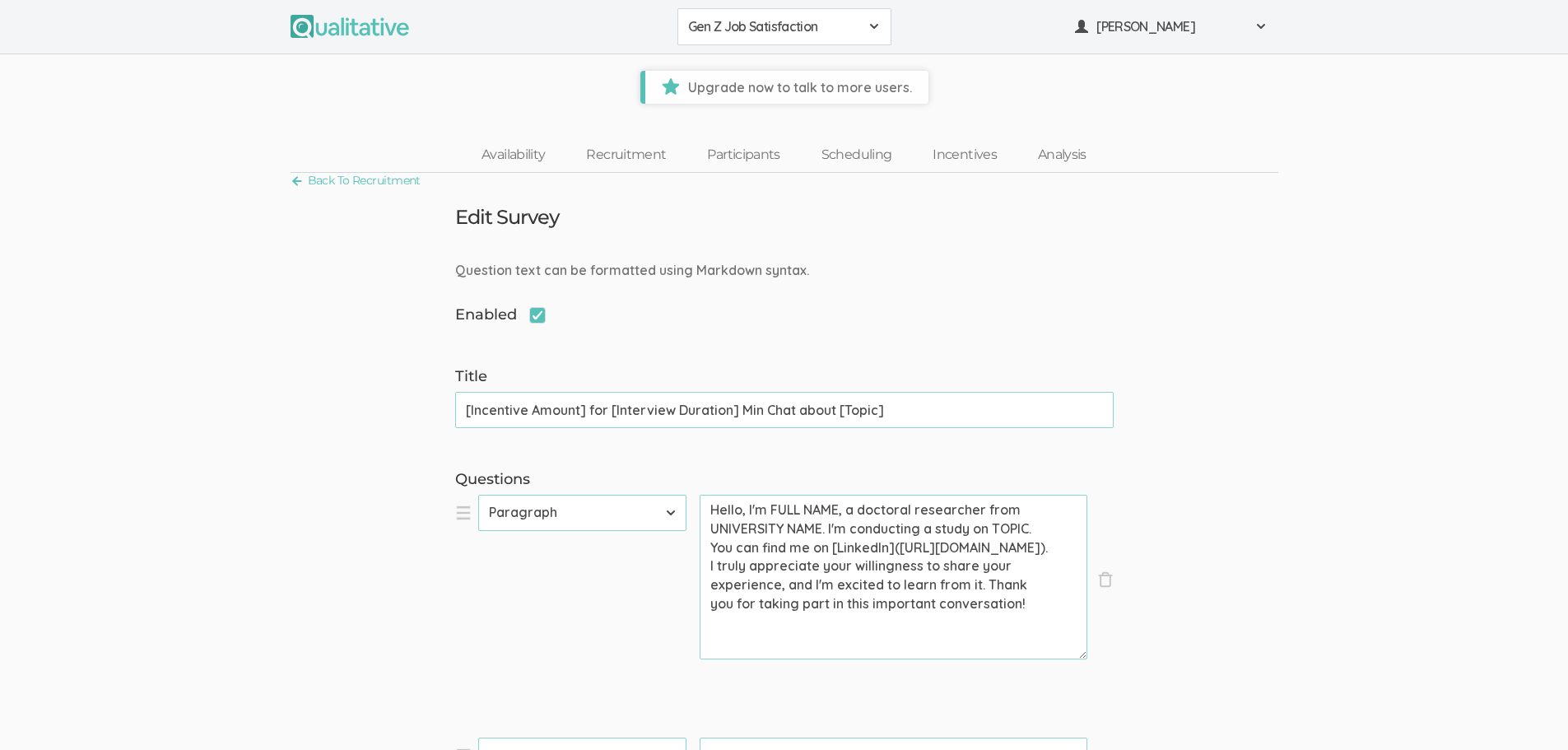
scroll to position [165, 0]
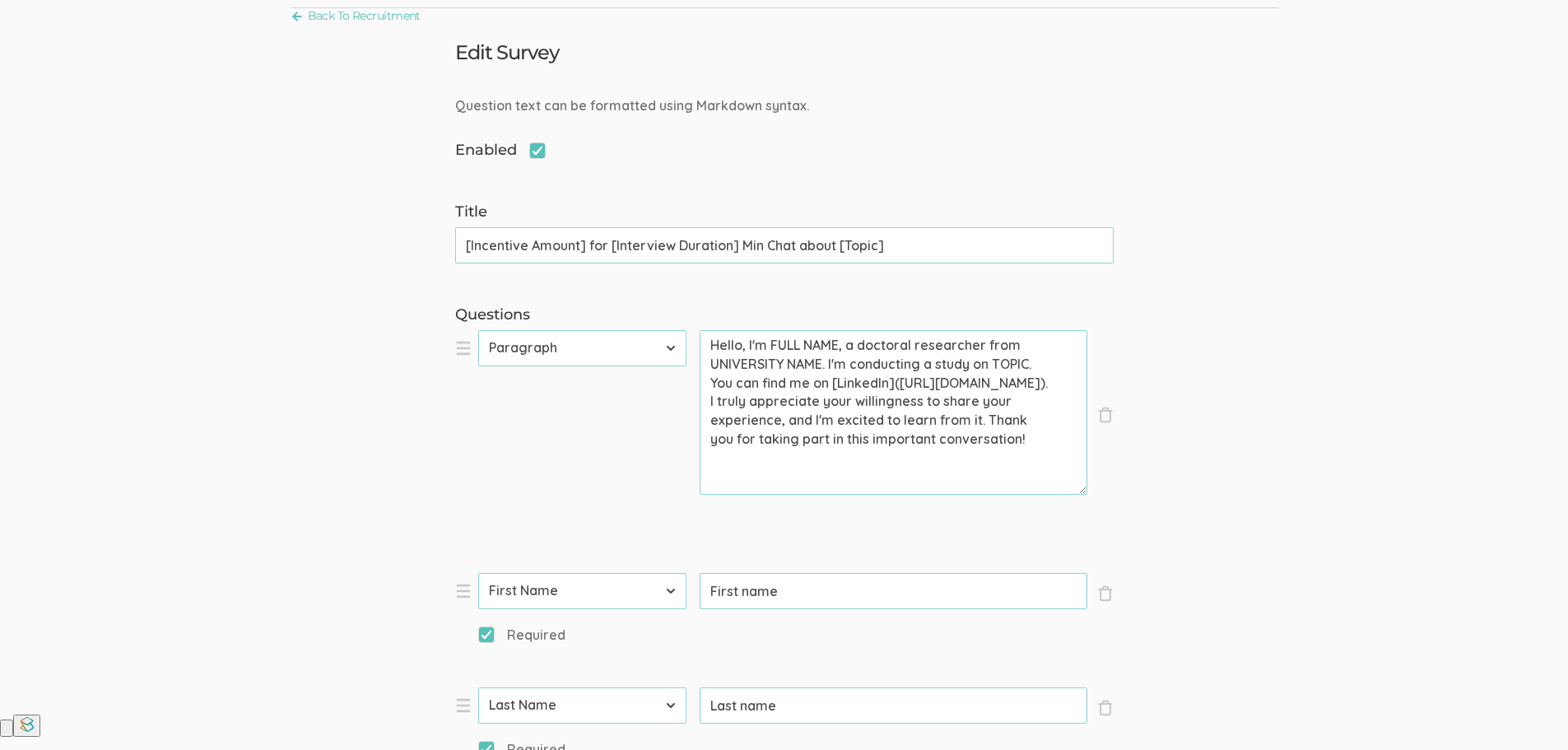
drag, startPoint x: 841, startPoint y: 348, endPoint x: 771, endPoint y: 341, distance: 70.3
click at [771, 341] on textarea "Hello, I'm FULL NAME, a doctoral researcher from UNIVERSITY NAME. I'm conductin…" at bounding box center [893, 412] width 387 height 165
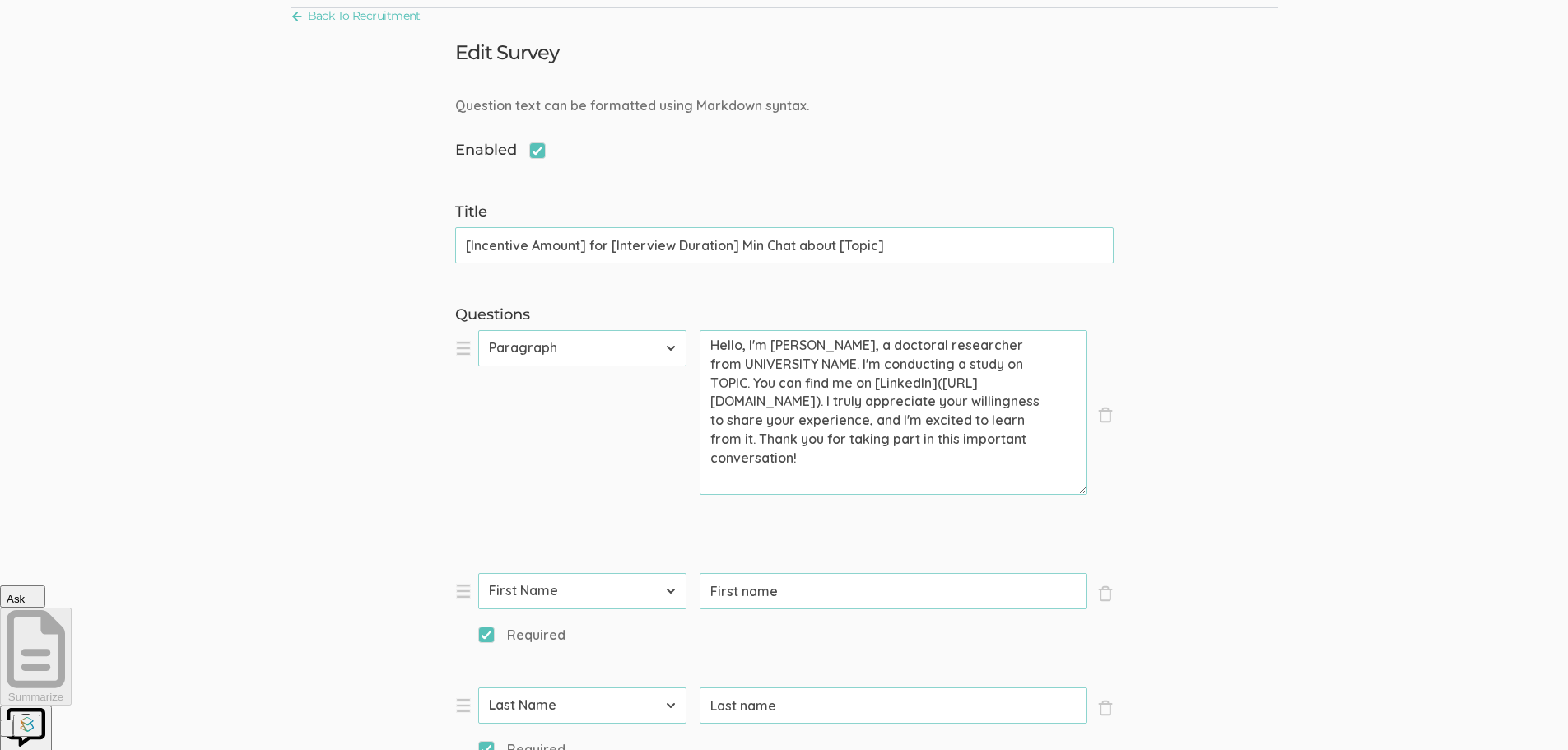
drag, startPoint x: 929, startPoint y: 361, endPoint x: 819, endPoint y: 359, distance: 110.0
click at [819, 359] on textarea "Hello, I'm Vanessa Traufler-Samarripa, a doctoral researcher from UNIVERSITY NA…" at bounding box center [893, 412] width 387 height 165
click at [869, 408] on textarea "Hello, I'm Vanessa Traufler-Samarripa, a doctoral researcher from The Universit…" at bounding box center [893, 412] width 387 height 165
drag, startPoint x: 970, startPoint y: 382, endPoint x: 934, endPoint y: 382, distance: 36.0
click at [934, 382] on textarea "Hello, I'm Vanessa Traufler-Samarripa, a doctoral researcher from The Universit…" at bounding box center [893, 412] width 387 height 165
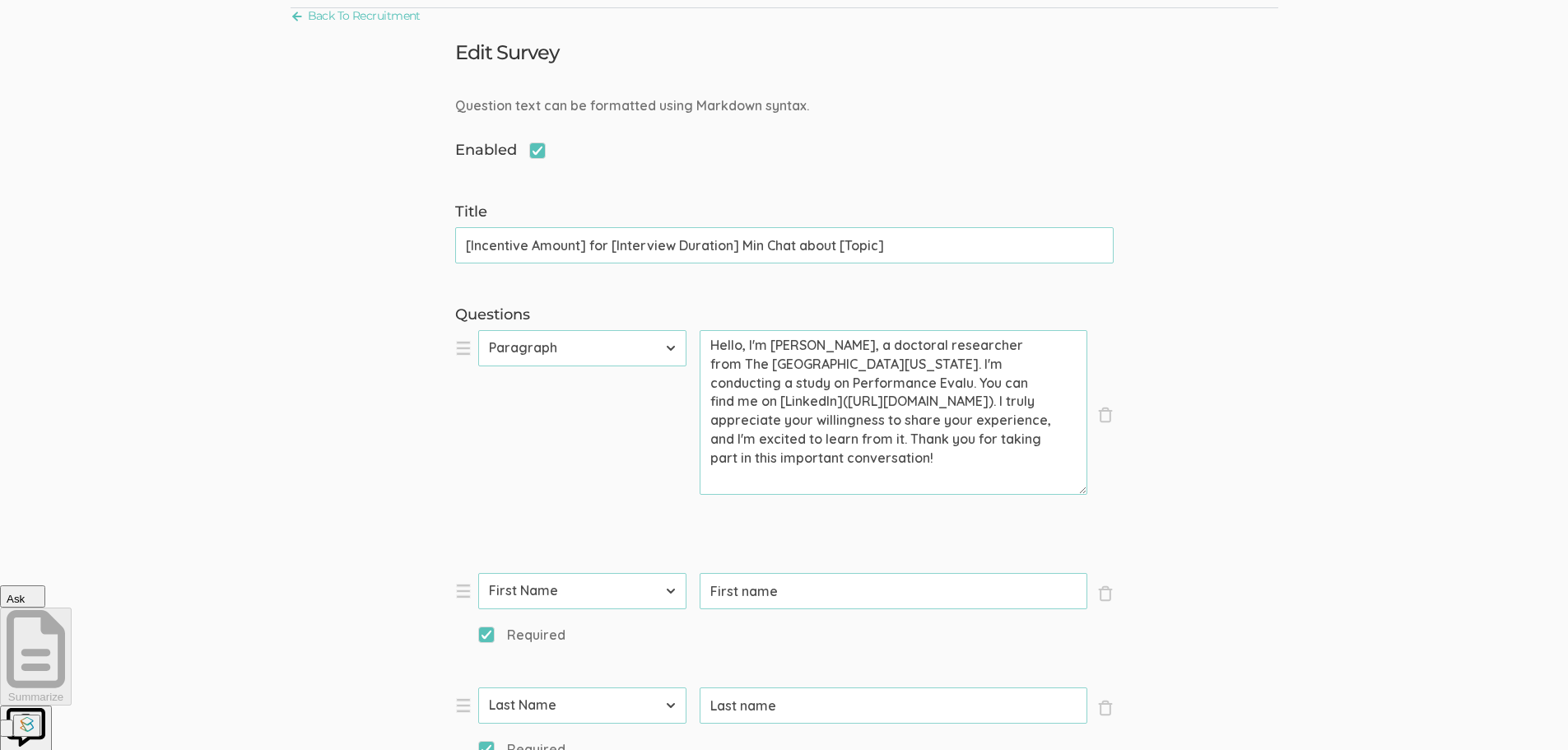
click at [940, 376] on textarea "Hello, I'm Vanessa Traufler-Samarripa, a doctoral researcher from The Universit…" at bounding box center [893, 412] width 387 height 165
click at [717, 397] on textarea "Hello, I'm Vanessa Traufler-Samarripa, a doctoral researcher from The Universit…" at bounding box center [893, 412] width 387 height 165
click at [744, 394] on textarea "Hello, I'm Vanessa Traufler-Samarripa, a doctoral researcher from The Universit…" at bounding box center [893, 412] width 387 height 165
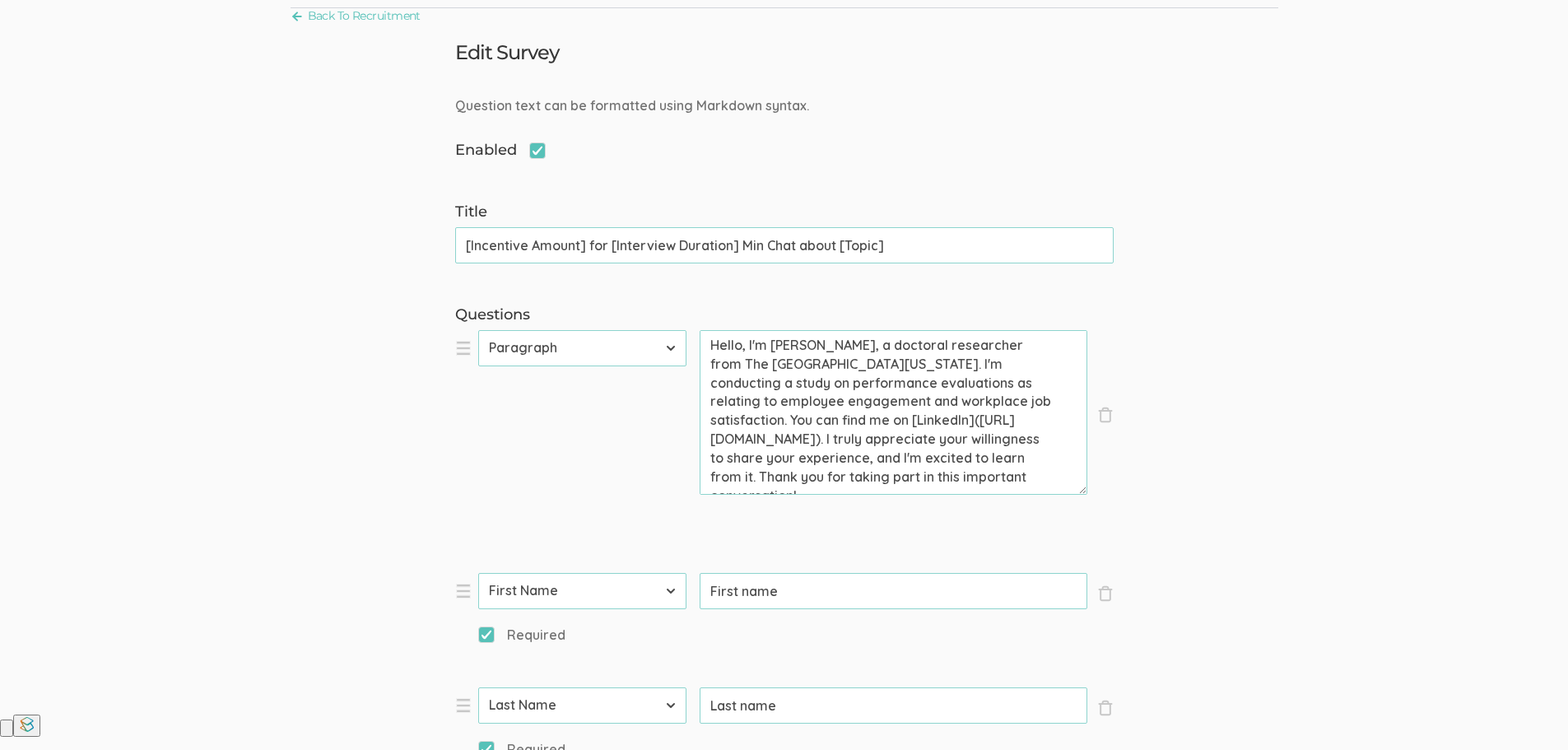
drag, startPoint x: 802, startPoint y: 422, endPoint x: 740, endPoint y: 417, distance: 62.2
click at [740, 417] on textarea "Hello, I'm Vanessa Traufler-Samarripa, a doctoral researcher from The Universit…" at bounding box center [893, 412] width 387 height 165
click at [899, 432] on textarea "Hello, I'm Vanessa Traufler-Samarripa, a doctoral researcher from The Universit…" at bounding box center [893, 412] width 387 height 165
drag, startPoint x: 906, startPoint y: 439, endPoint x: 713, endPoint y: 440, distance: 193.0
click at [713, 440] on textarea "Hello, I'm Vanessa Traufler-Samarripa, a doctoral researcher from The Universit…" at bounding box center [893, 412] width 387 height 165
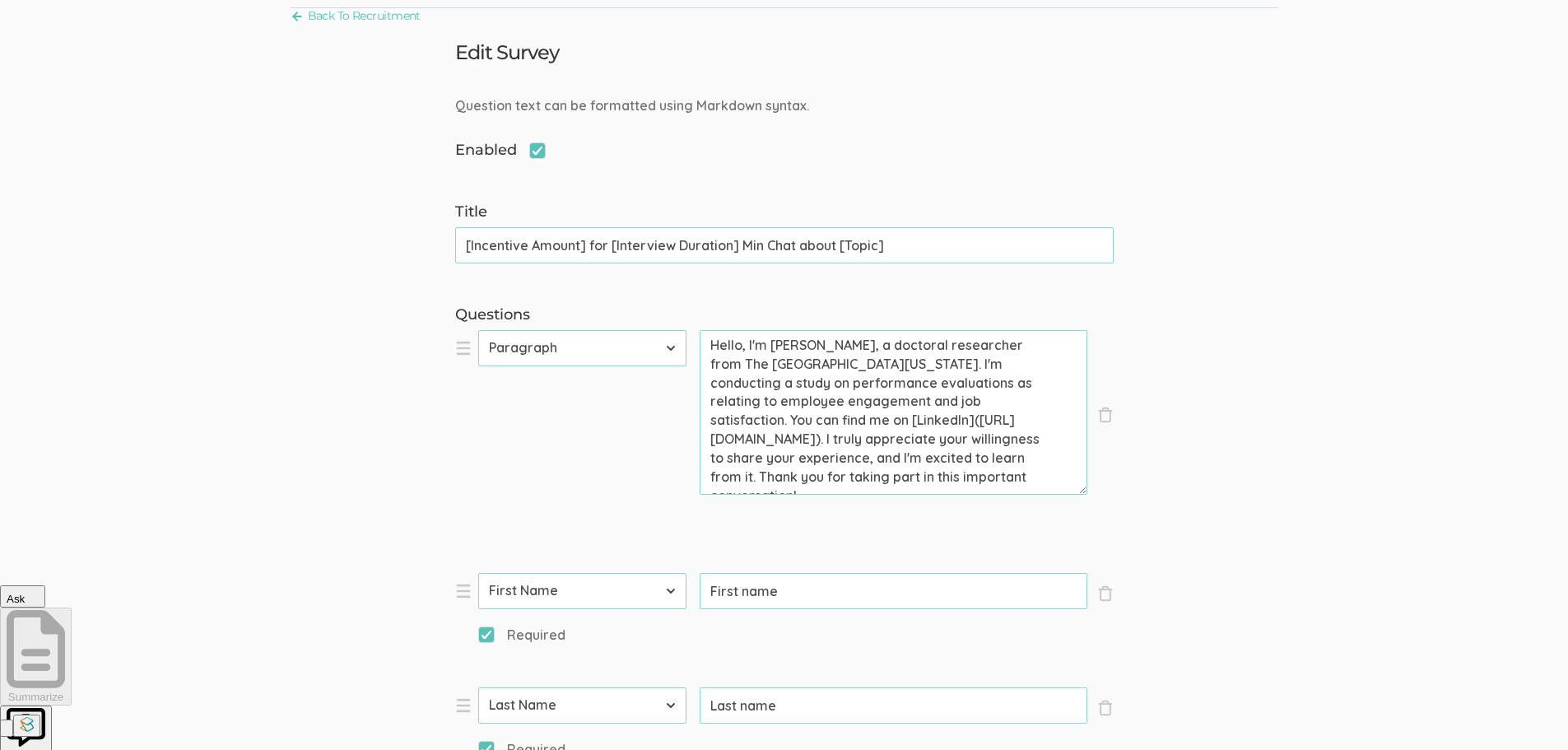
paste textarea "www.linkedin.com/in/vanessatraufler"
click at [711, 446] on textarea "Hello, I'm Vanessa Traufler-Samarripa, a doctoral researcher from The Universit…" at bounding box center [893, 412] width 387 height 165
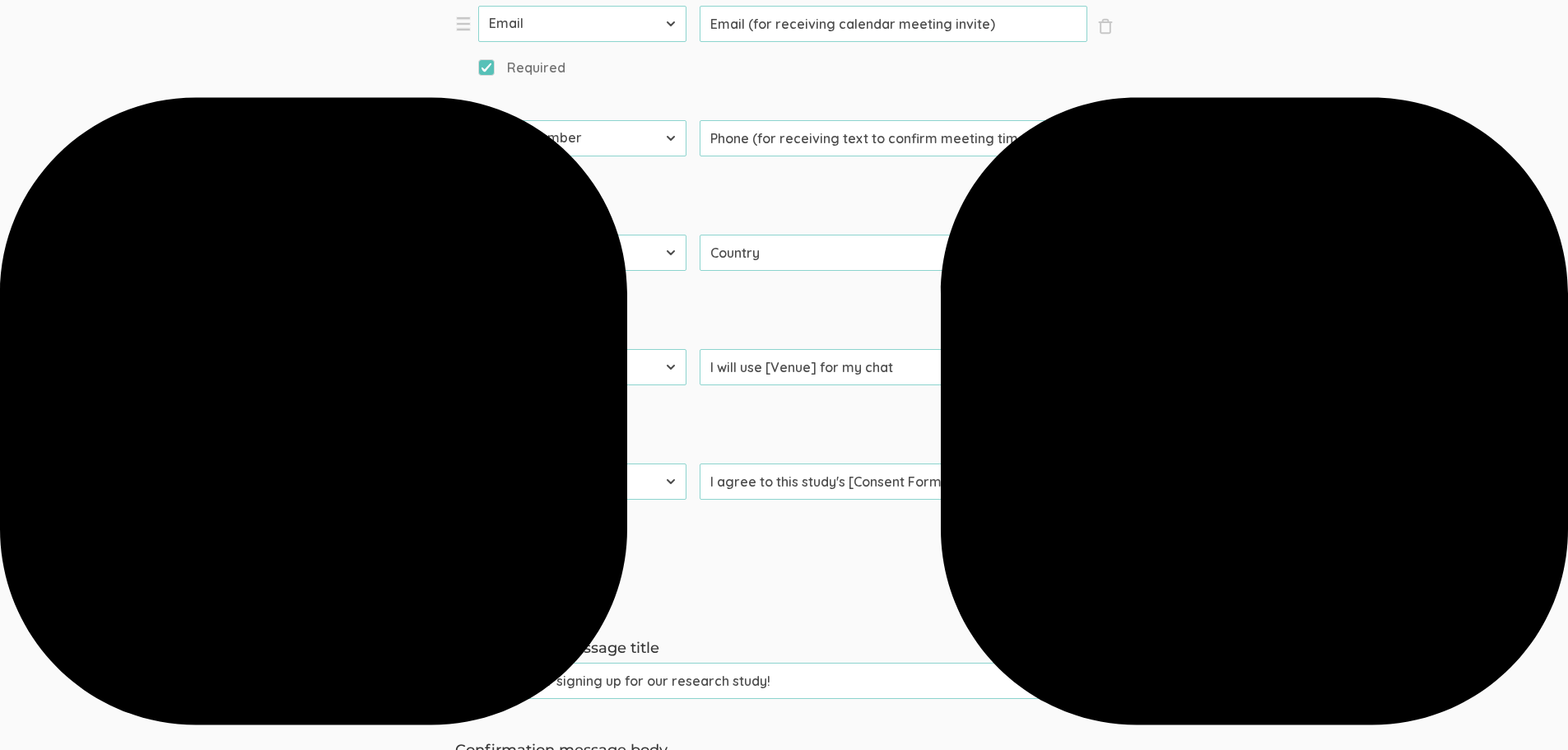
scroll to position [987, 0]
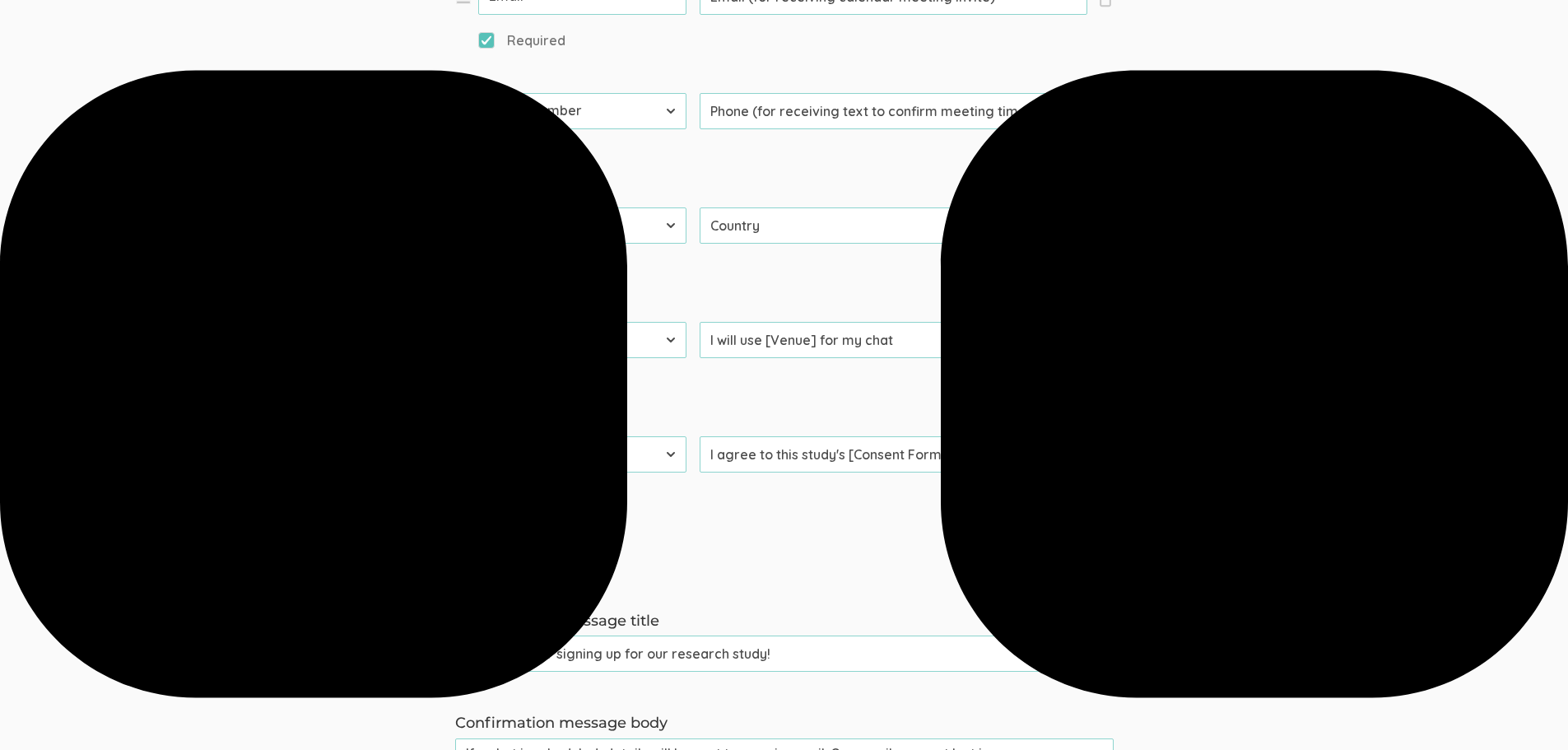
type textarea "Hello, I'm Vanessa Traufler-Samarripa, a doctoral researcher from The Universit…"
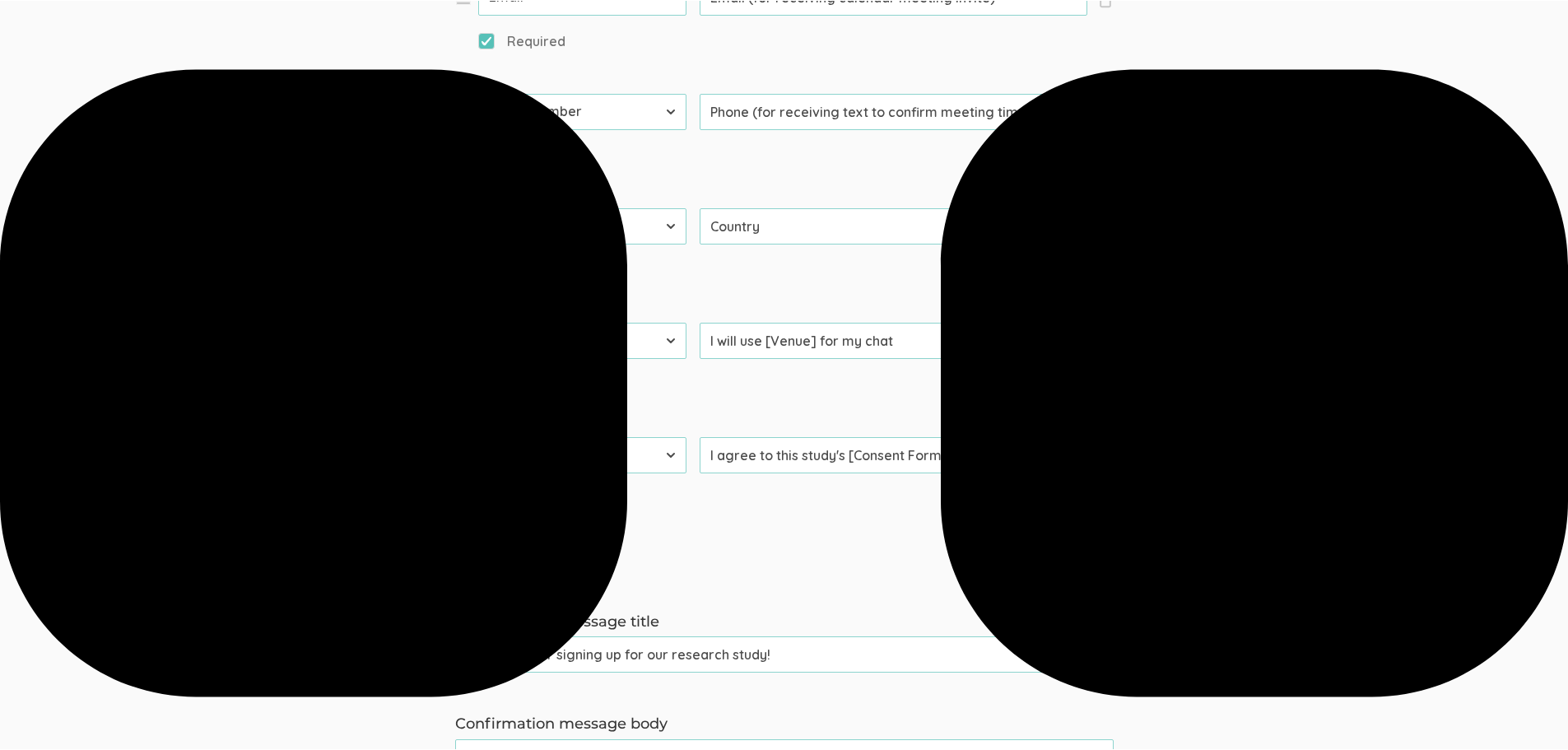
scroll to position [16, 0]
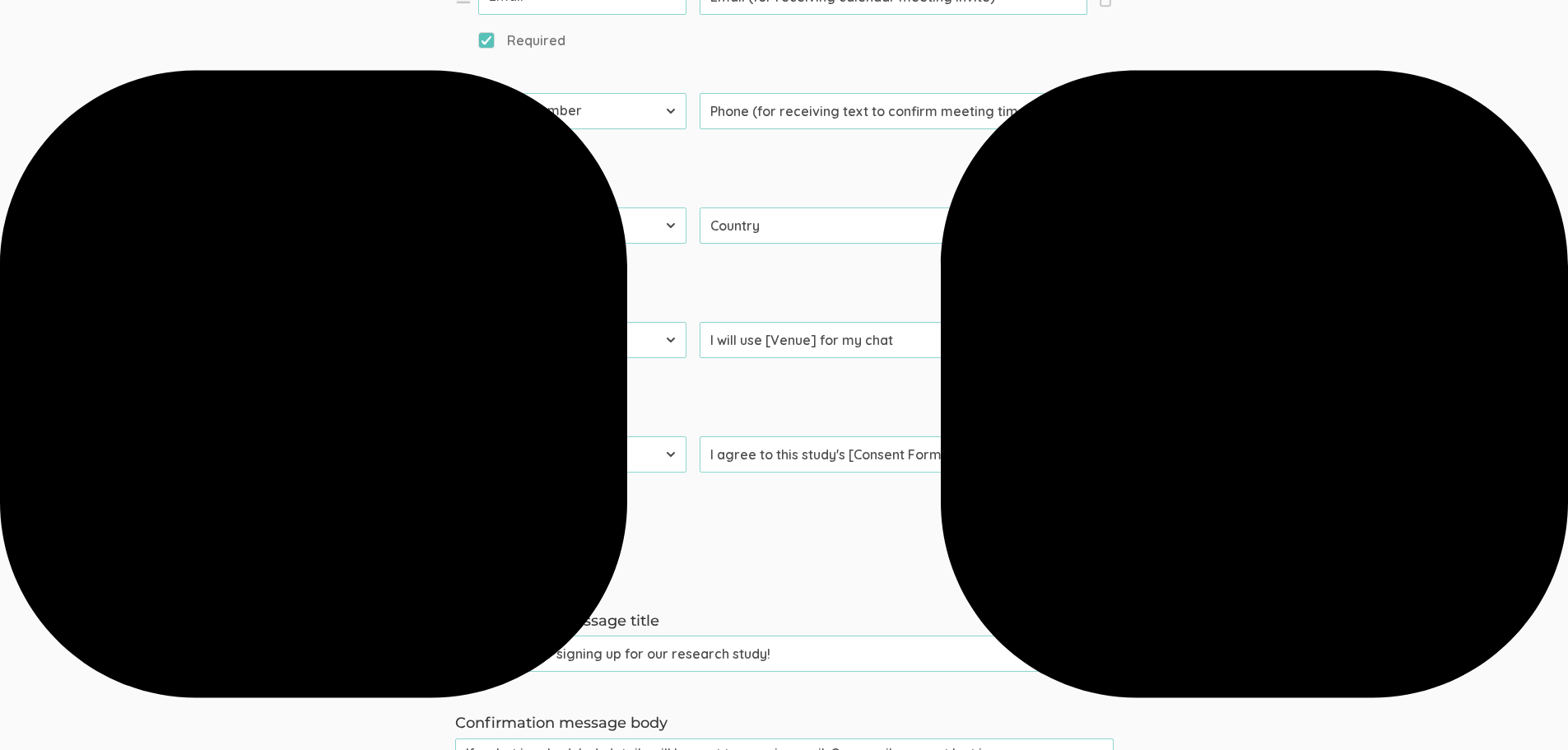
click at [981, 469] on input "I agree to this study's [Consent Form](https://CONSENT-FORM-LINK-HERE)" at bounding box center [893, 454] width 387 height 36
drag, startPoint x: 1000, startPoint y: 455, endPoint x: 1071, endPoint y: 458, distance: 71.1
click at [1071, 458] on input "I agree to this study's [Consent Form](https://CONSENT-FORM-LINK-HERE)" at bounding box center [893, 454] width 387 height 36
paste input "https://www.dropbox.com/scl/fi/prkcnfrn53wpy60pk9f8g/Informed-consent-form.docx…"
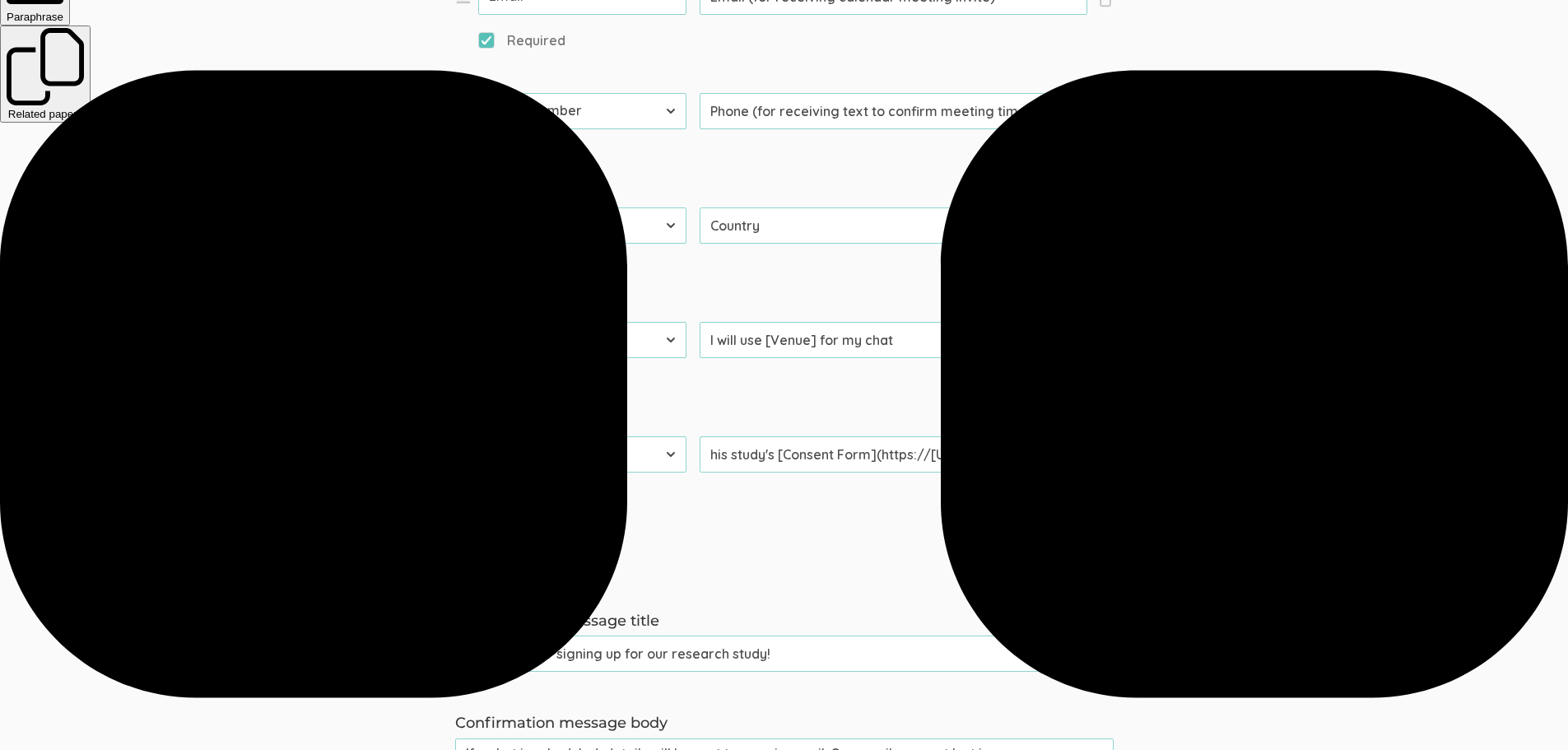
scroll to position [0, 0]
drag, startPoint x: 871, startPoint y: 460, endPoint x: 729, endPoint y: 461, distance: 142.0
click at [729, 461] on input "I agree to this study's [Consent Form](https://https://www.dropbox.com/scl/fi/p…" at bounding box center [893, 454] width 387 height 36
click at [1017, 461] on input "I agree to this study's [Consent Form](https://https://www.dropbox.com/scl/fi/p…" at bounding box center [893, 454] width 387 height 36
drag, startPoint x: 995, startPoint y: 453, endPoint x: 951, endPoint y: 454, distance: 44.0
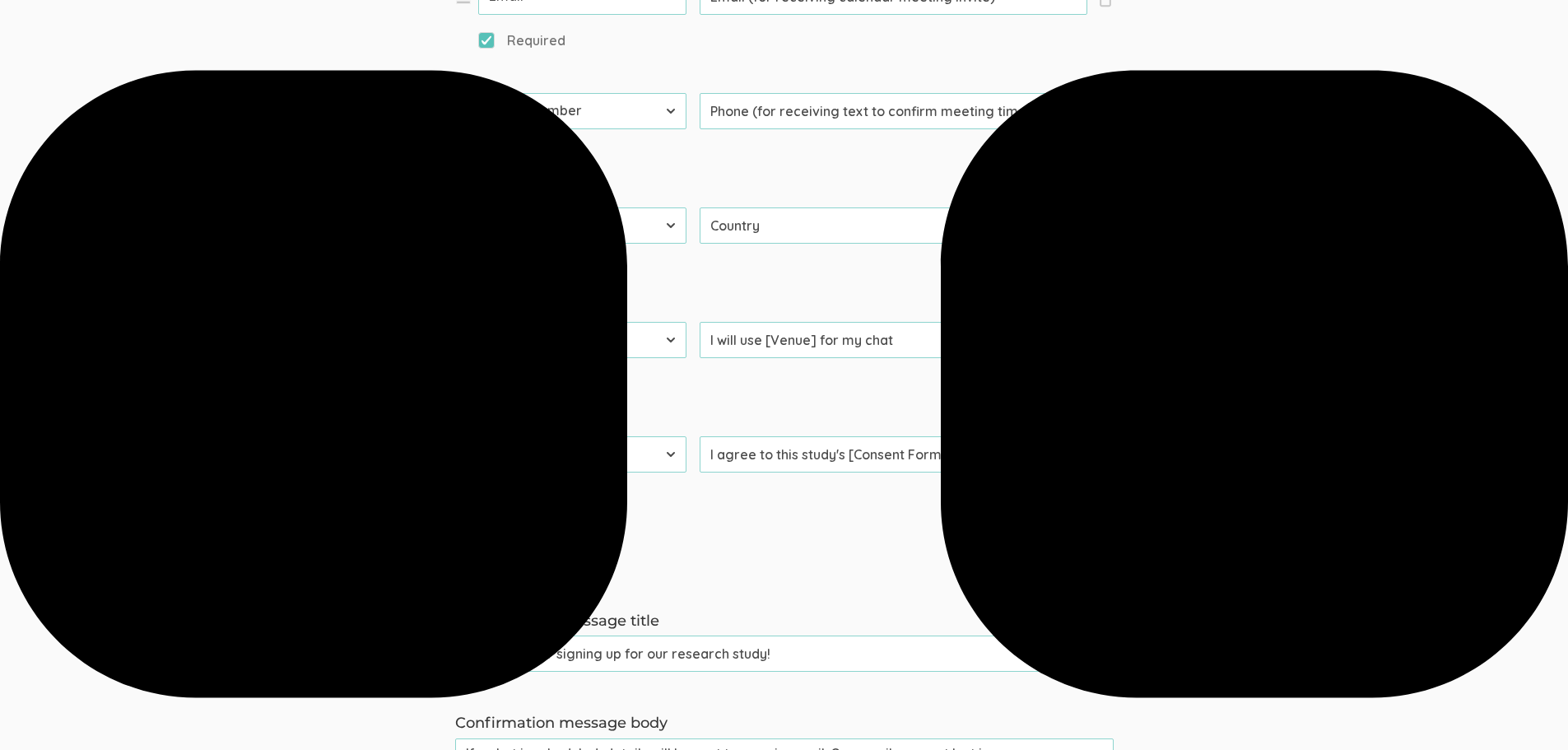
click at [951, 454] on input "I agree to this study's [Consent Form](https://https://www.dropbox.com/scl/fi/p…" at bounding box center [893, 454] width 387 height 36
click at [953, 454] on input "I agree to this study's [Consent Form](/https://www.dropbox.com/scl/fi/prkcnfrn…" at bounding box center [893, 454] width 387 height 36
click at [1043, 459] on input "I agree to this study's [Consent Form](https://www.dropbox.com/scl/fi/prkcnfrn5…" at bounding box center [893, 454] width 387 height 36
drag, startPoint x: 1043, startPoint y: 459, endPoint x: 1102, endPoint y: 459, distance: 59.0
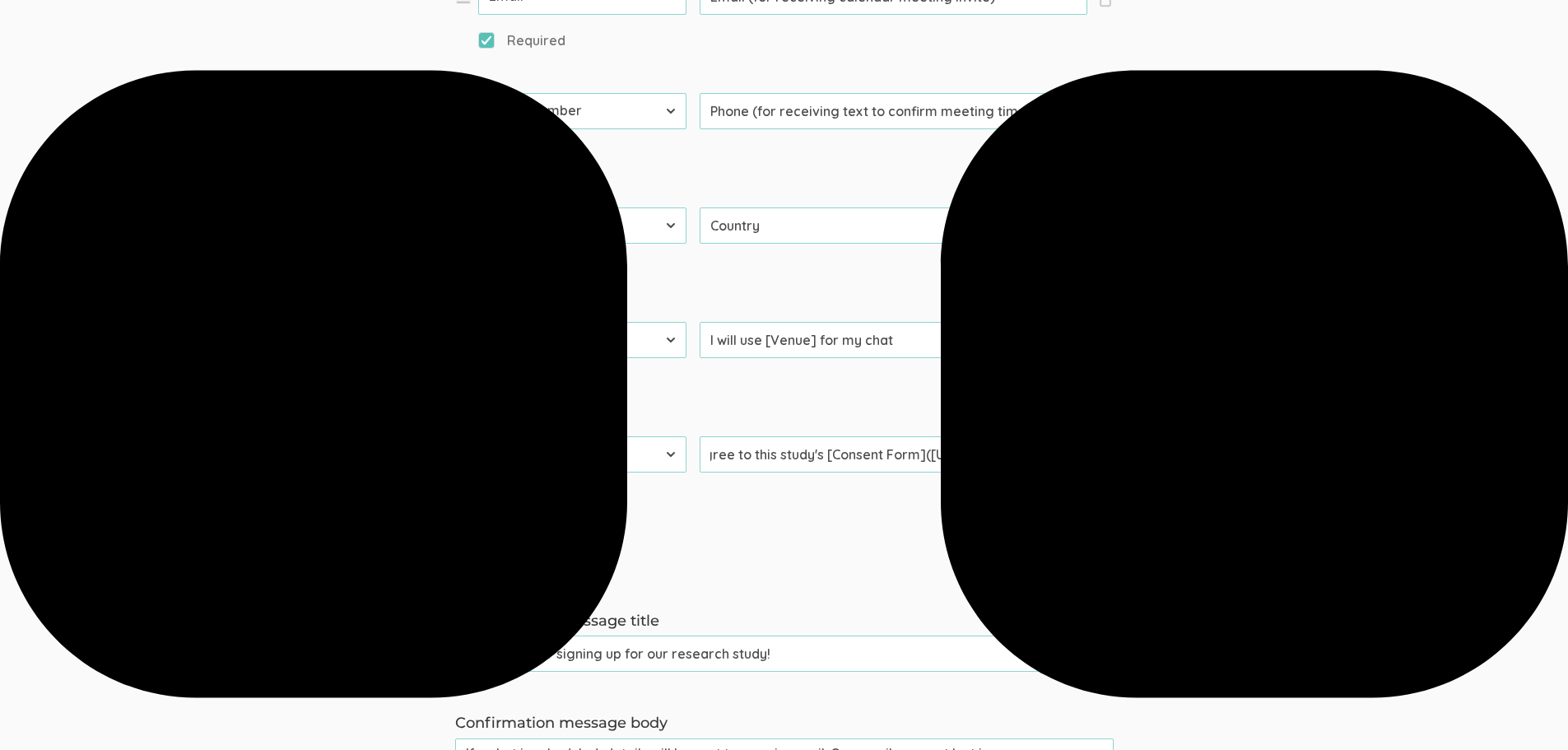
click at [949, 459] on li "× Close Type First Name Last Name Email Phone Number LinkedIn Profile URL Count…" at bounding box center [703, 481] width 494 height 90
type input "I agree to this study's [Consent Form](https://www.dropbox.com/scl/fi/prkcnfrn5…"
click at [1059, 573] on form "Question text can be formatted using Markdown syntax. Enabled Title [Incentive …" at bounding box center [784, 134] width 1568 height 1721
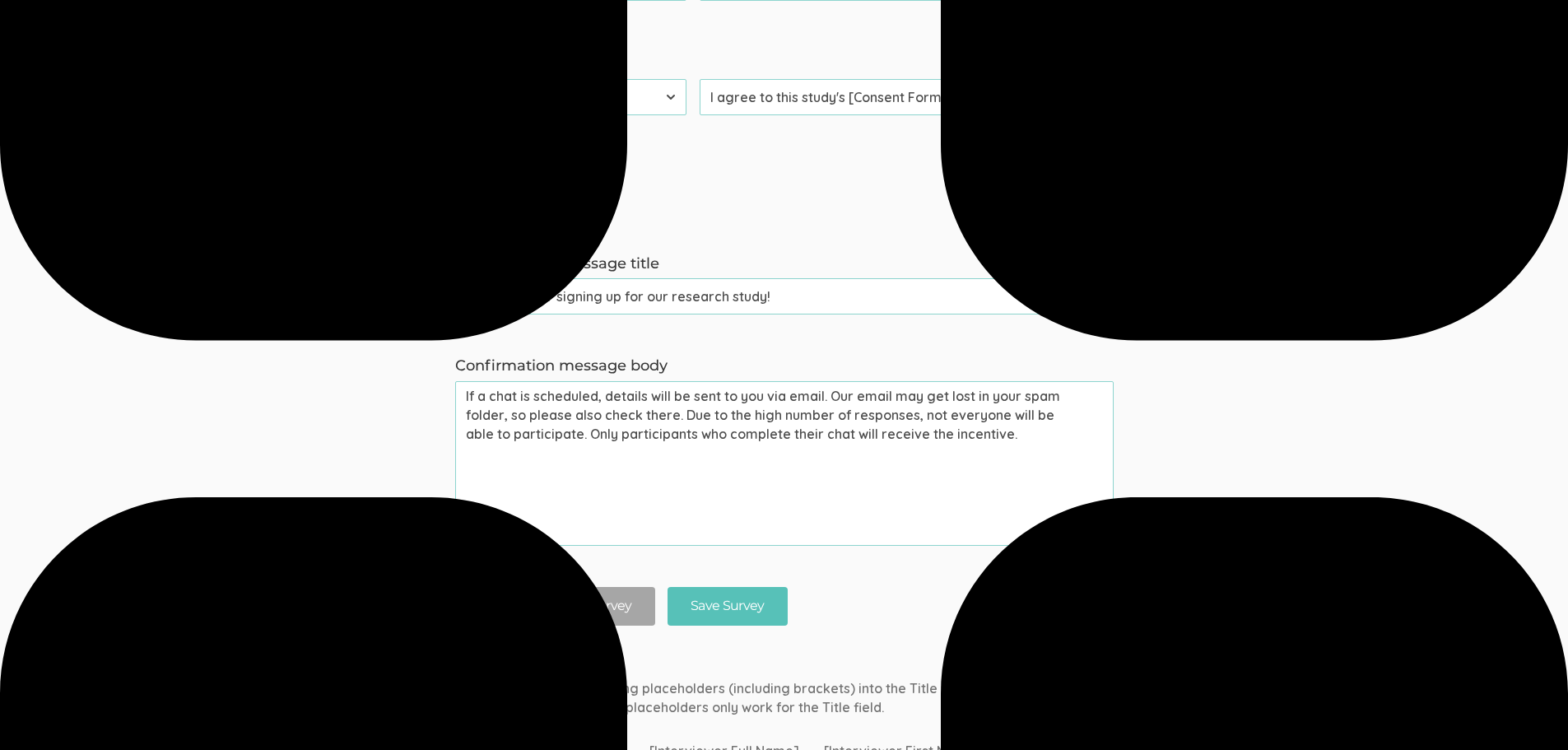
scroll to position [1585, 0]
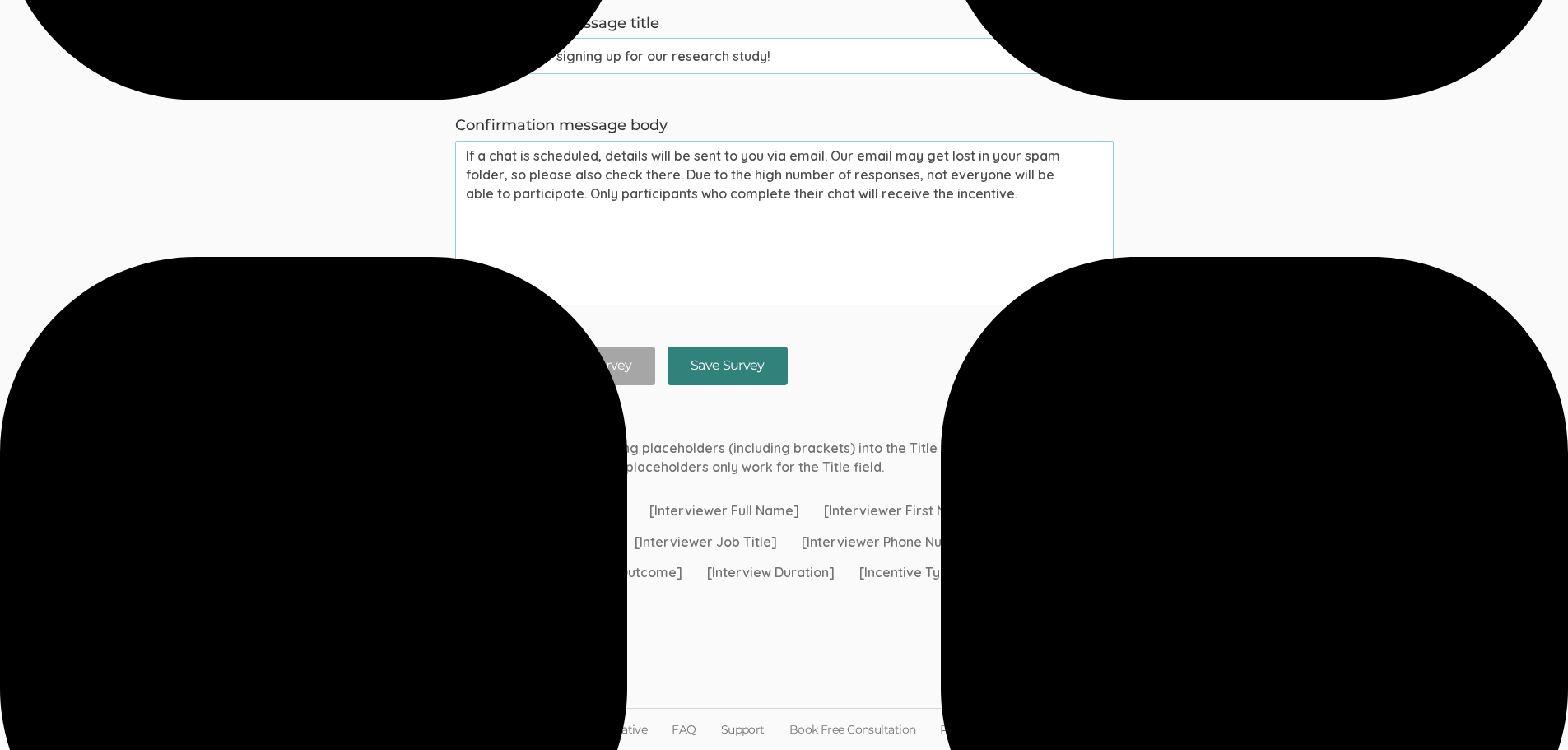
click at [729, 369] on input "Save Survey" at bounding box center [727, 366] width 120 height 39
click at [718, 358] on input "Save Survey" at bounding box center [727, 366] width 120 height 39
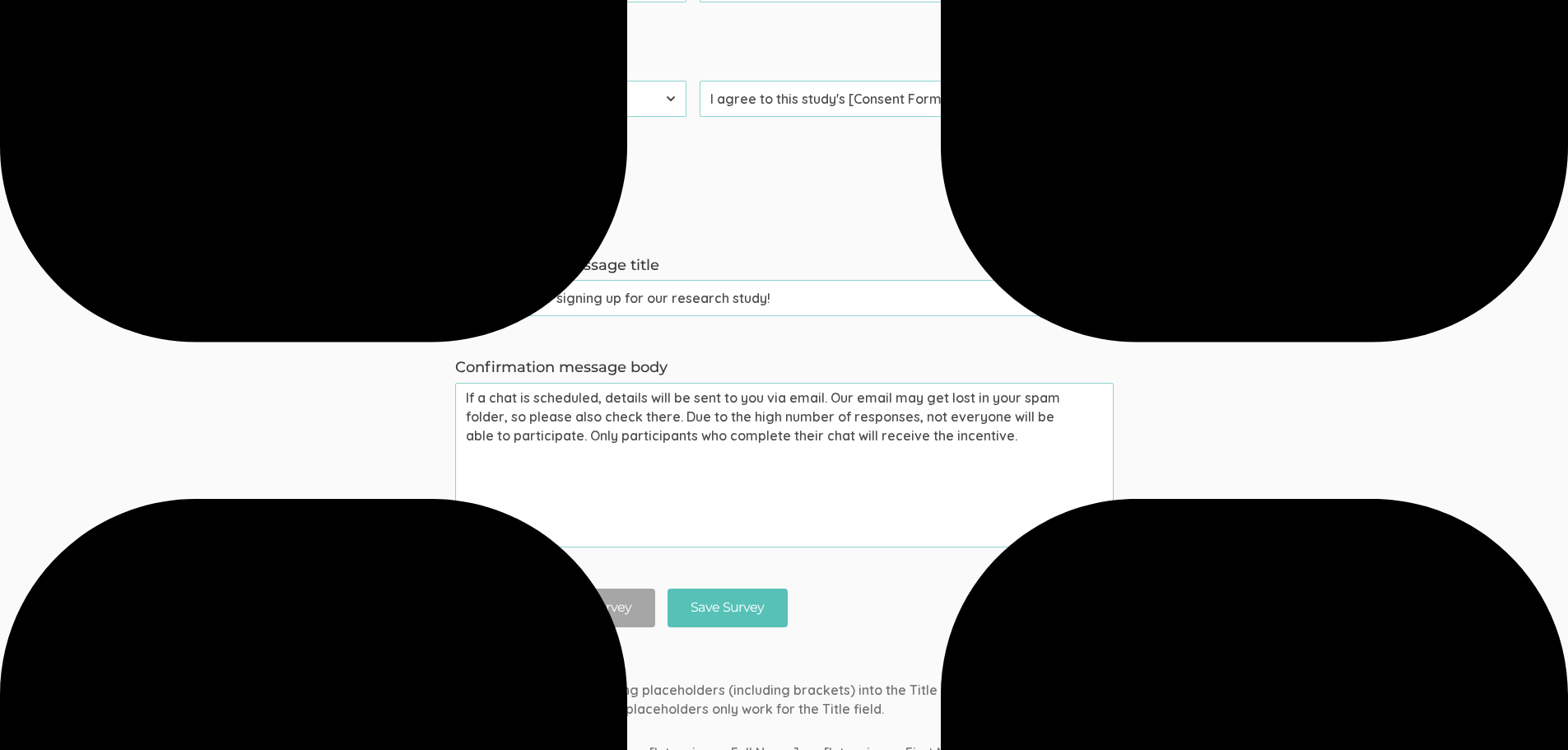
scroll to position [1317, 0]
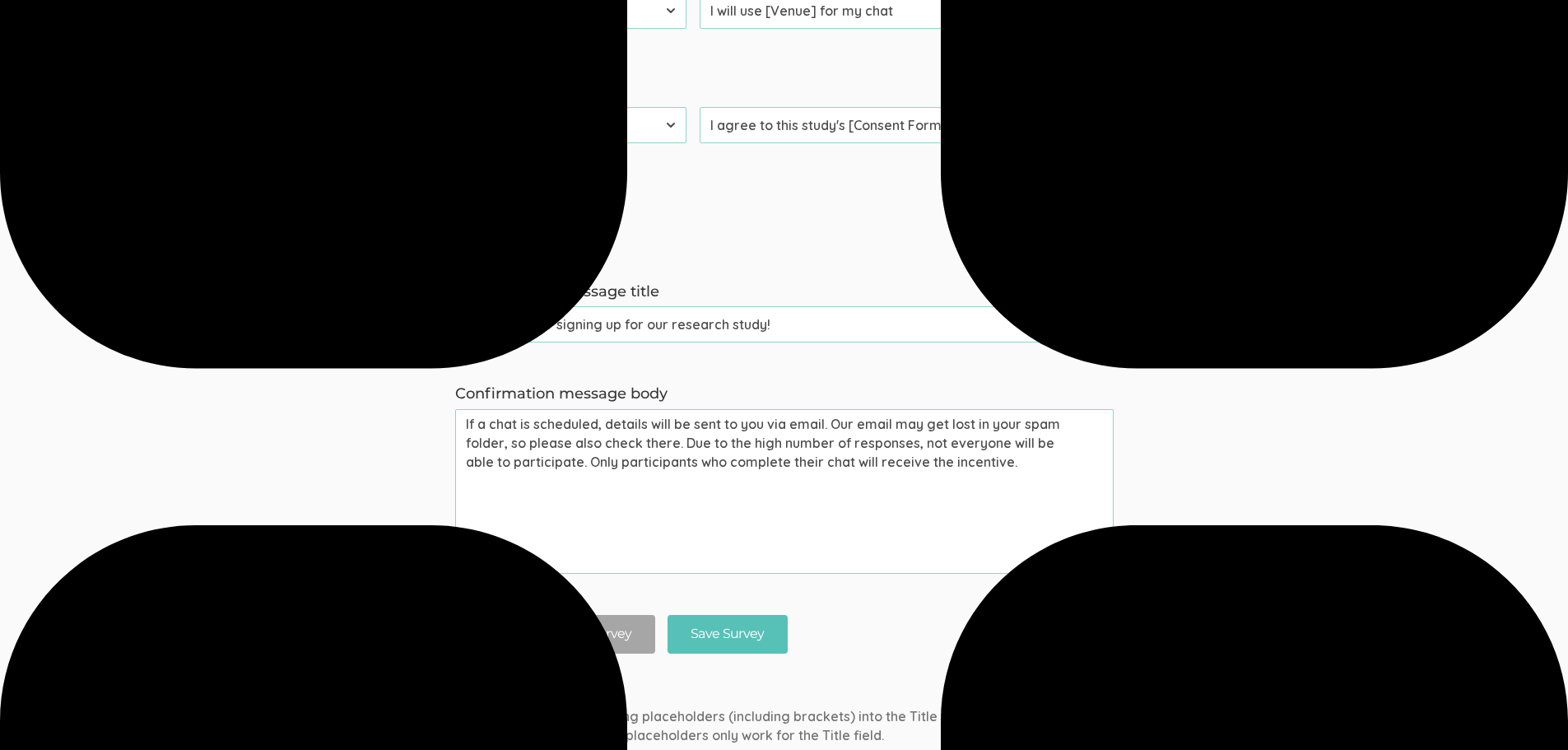
click at [526, 225] on button "Add Question" at bounding box center [526, 230] width 95 height 19
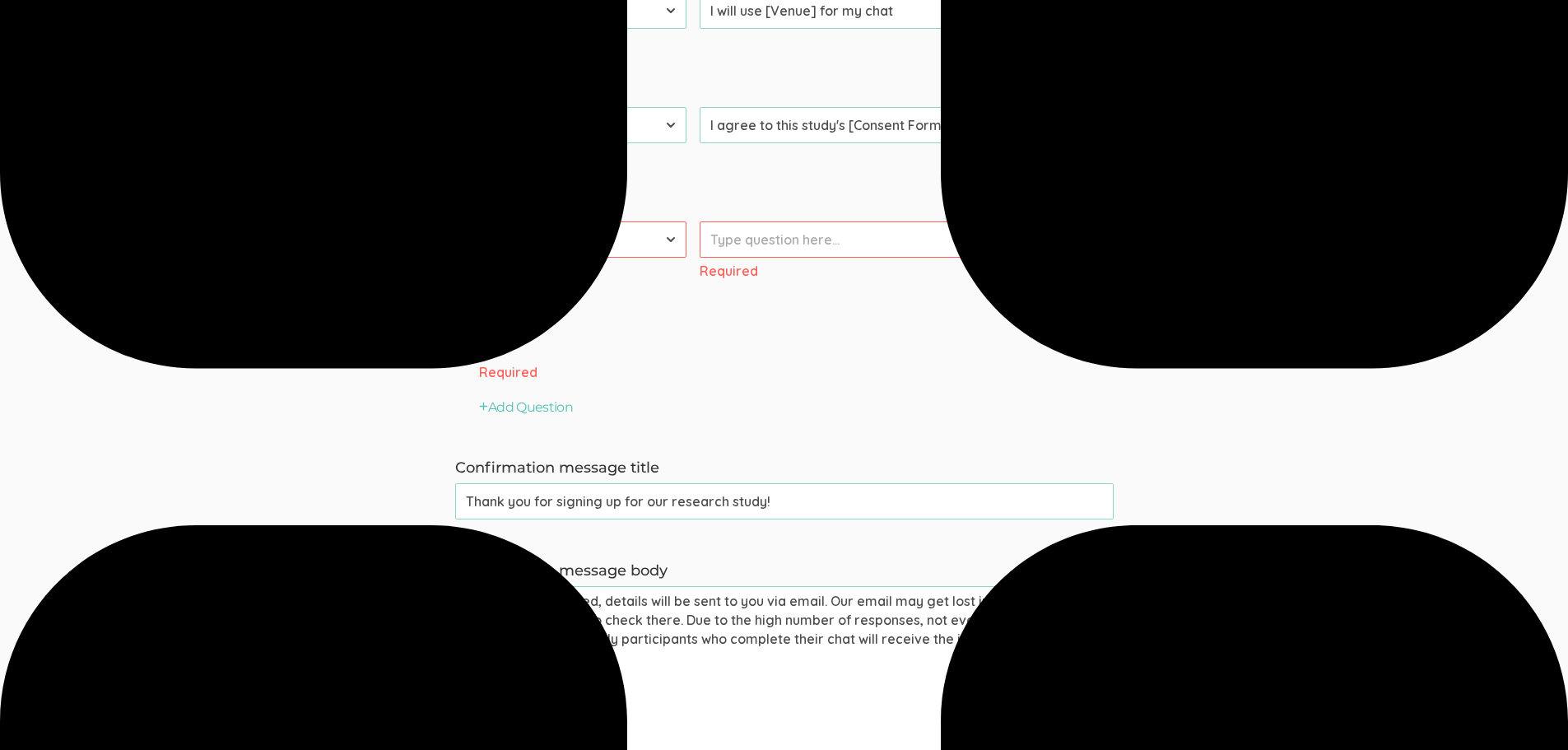
click at [680, 232] on select "First Name Last Name Email Phone Number LinkedIn Profile URL Country State Shor…" at bounding box center [582, 239] width 208 height 36
select select "10"
click at [478, 221] on select "First Name Last Name Email Phone Number LinkedIn Profile URL Country State Shor…" at bounding box center [582, 239] width 208 height 36
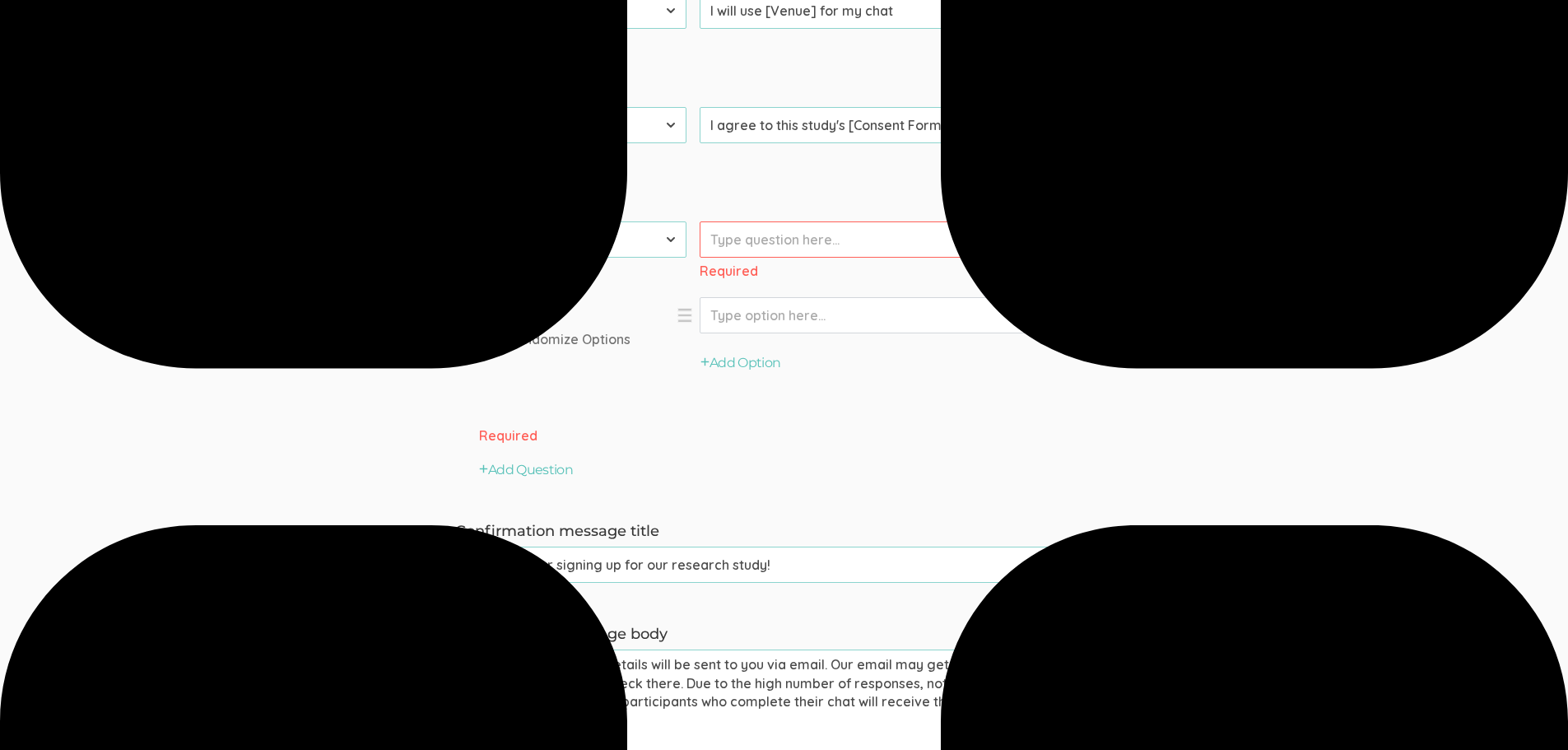
click at [935, 239] on input "Prompt" at bounding box center [893, 239] width 387 height 36
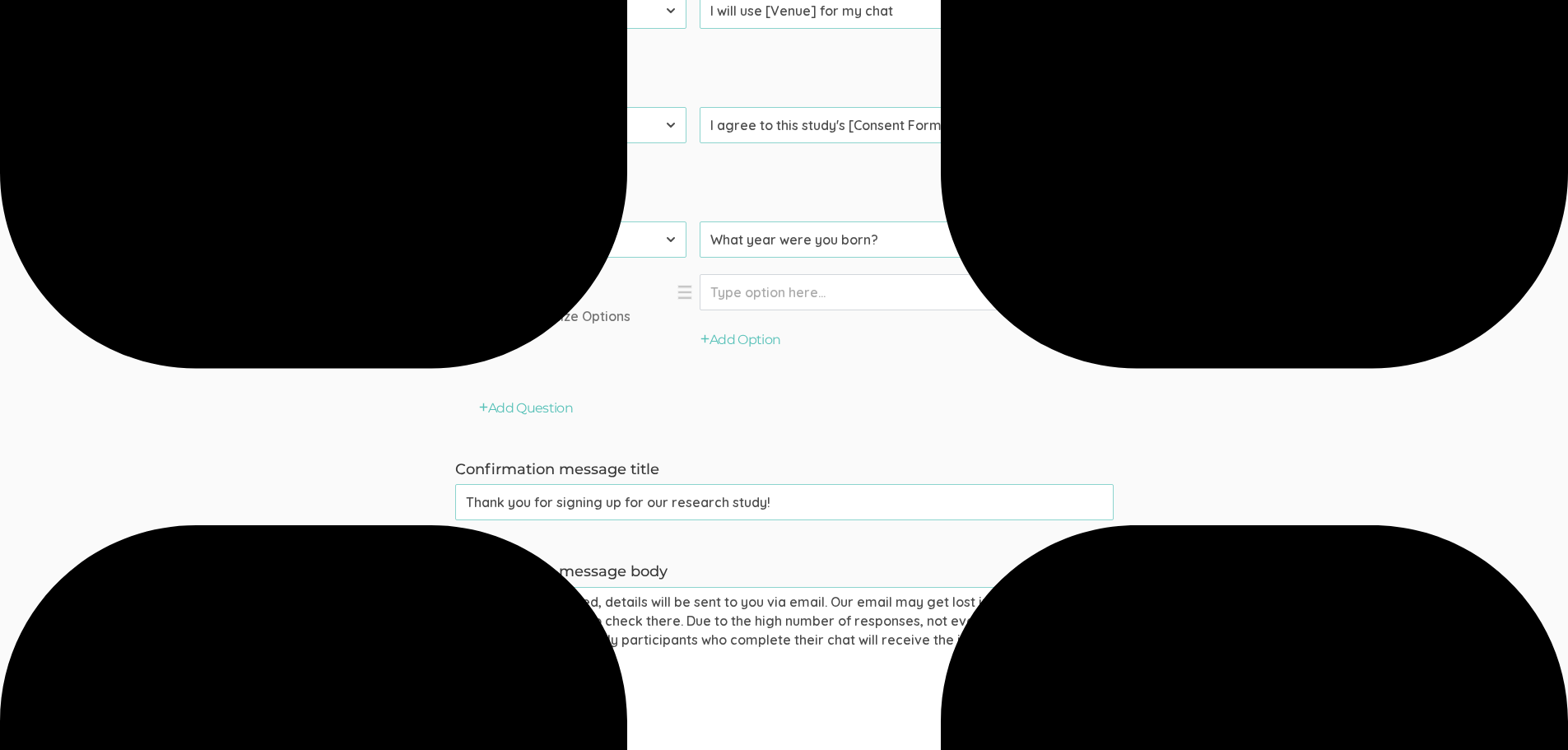
type input "What year were you born?"
click at [848, 290] on input "Option" at bounding box center [893, 292] width 387 height 36
click at [744, 344] on button "Add Option" at bounding box center [741, 339] width 81 height 19
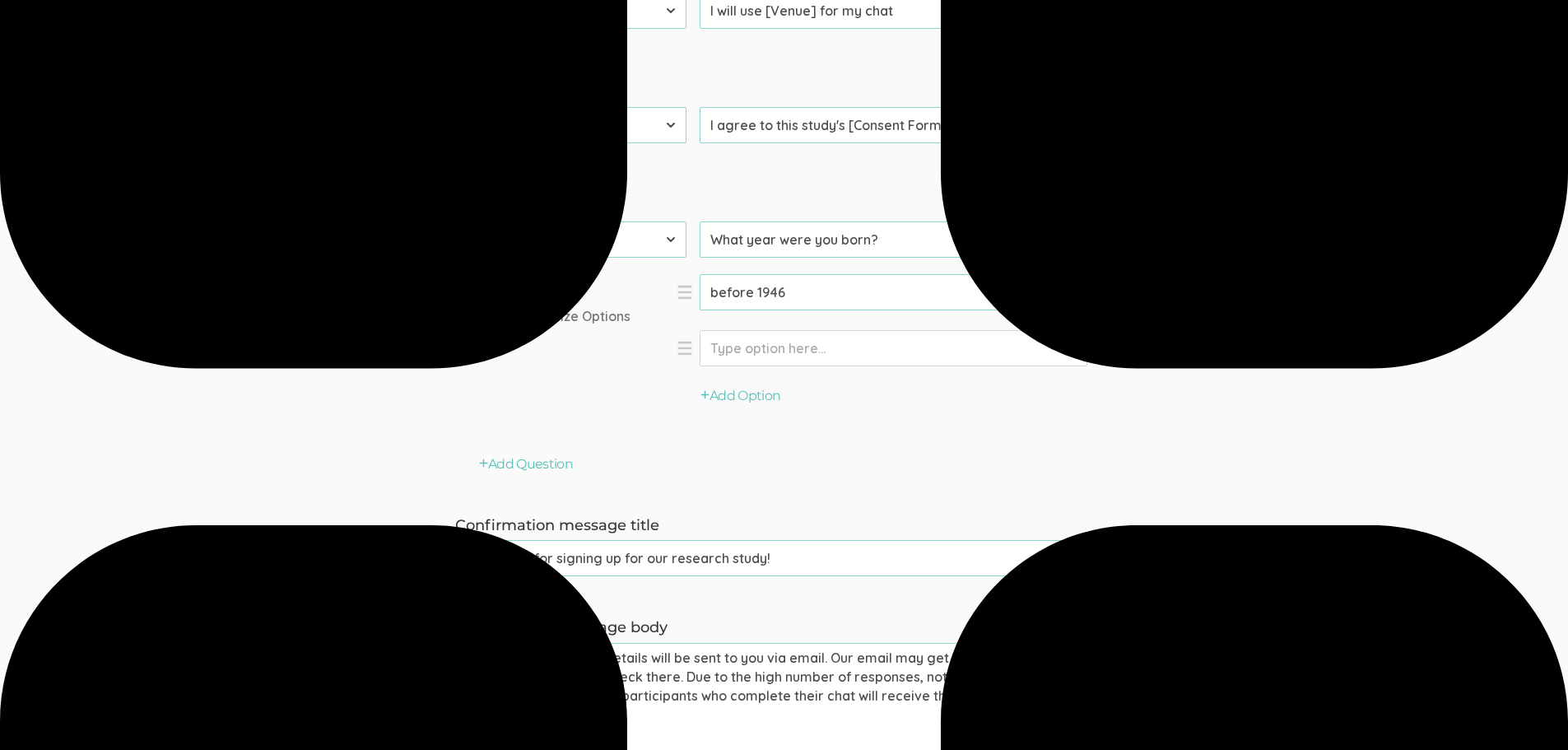
click at [749, 351] on input "Option" at bounding box center [893, 347] width 387 height 36
click at [713, 292] on input "before 1946" at bounding box center [893, 292] width 387 height 36
type input "Before 1946"
click at [869, 358] on input "Option" at bounding box center [893, 347] width 387 height 36
type input "[DATE]-[DATE]"
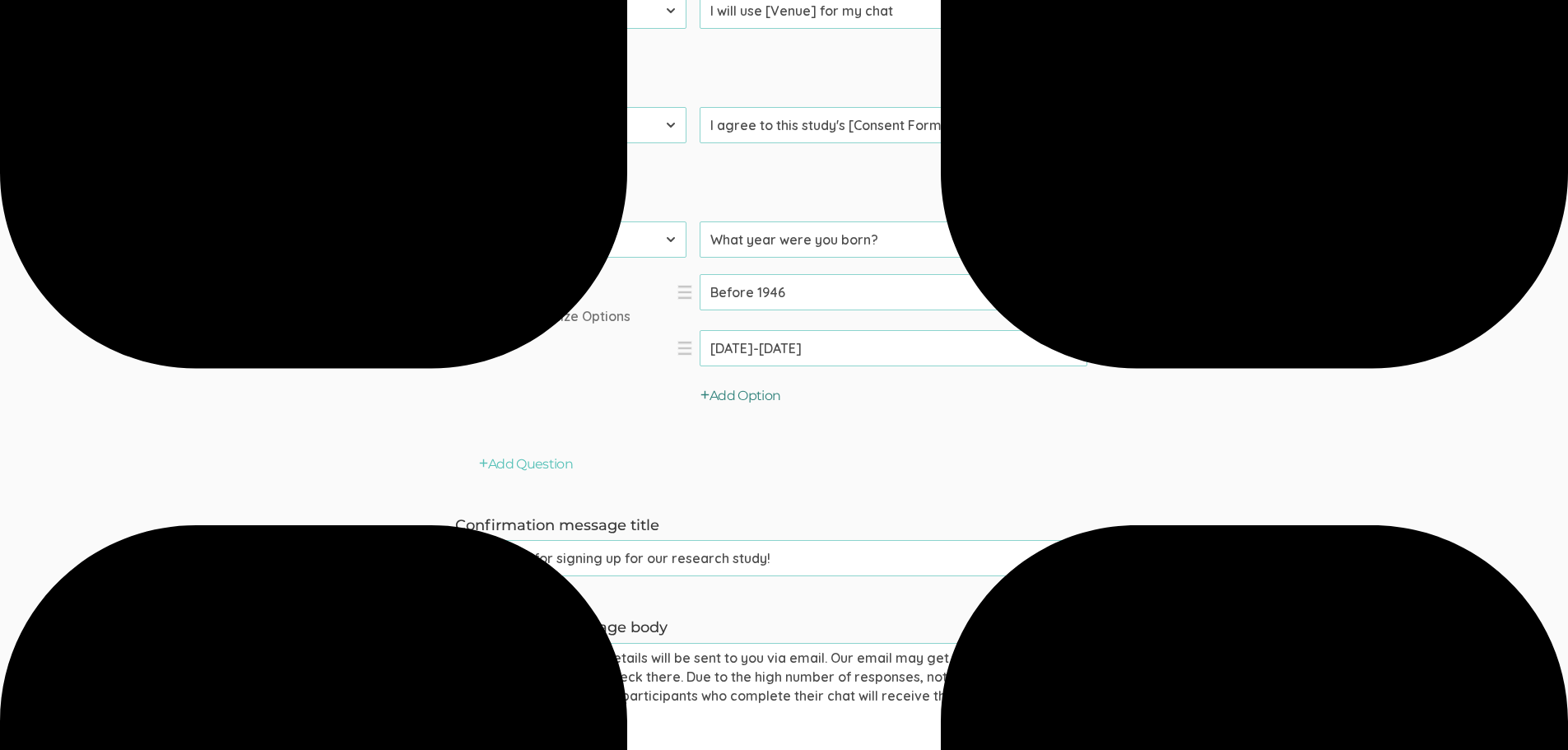
click at [758, 397] on button "Add Option" at bounding box center [741, 396] width 81 height 19
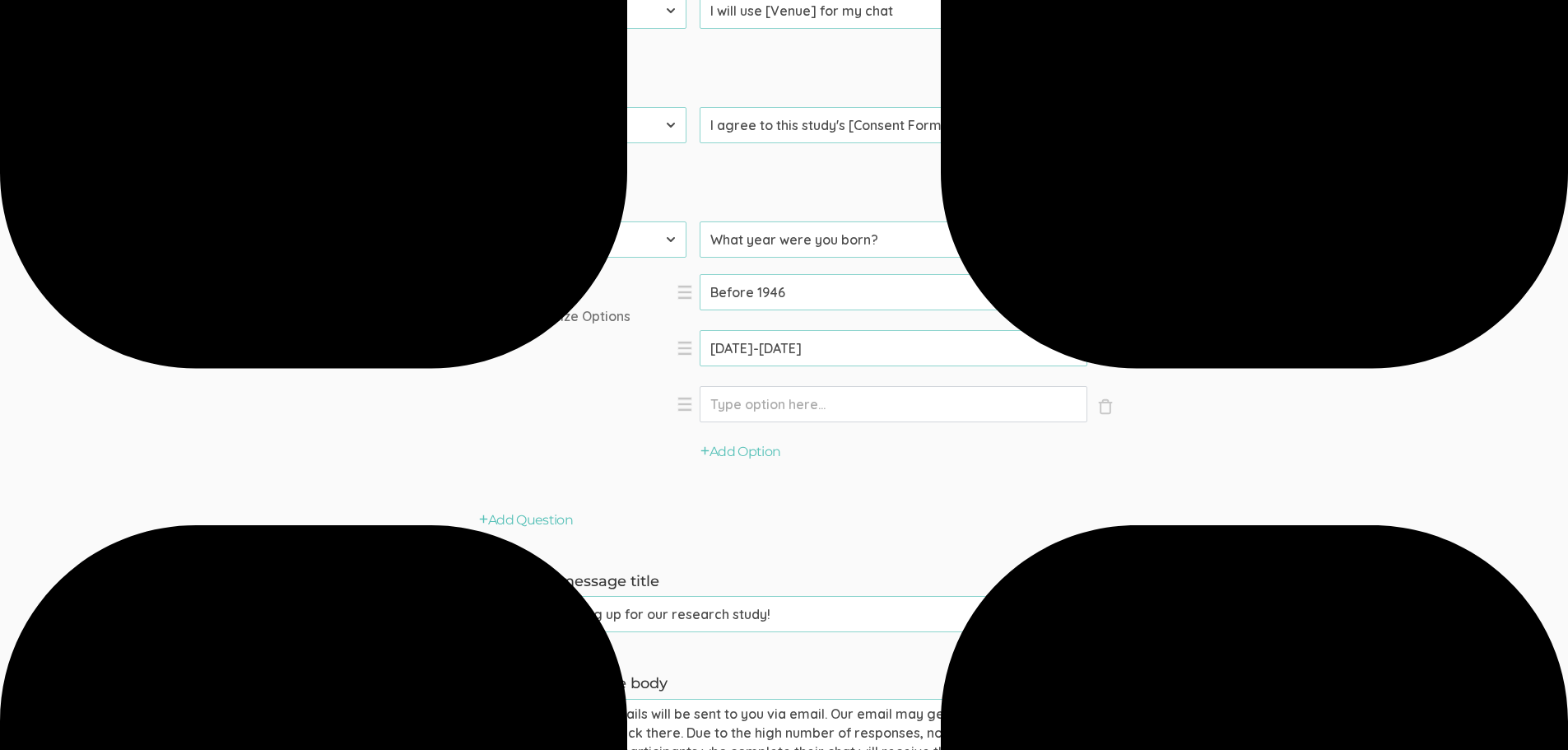
click at [757, 397] on input "Option" at bounding box center [893, 404] width 387 height 36
type input "[DATE]-[DATE]"
click at [757, 454] on button "Add Option" at bounding box center [741, 452] width 81 height 19
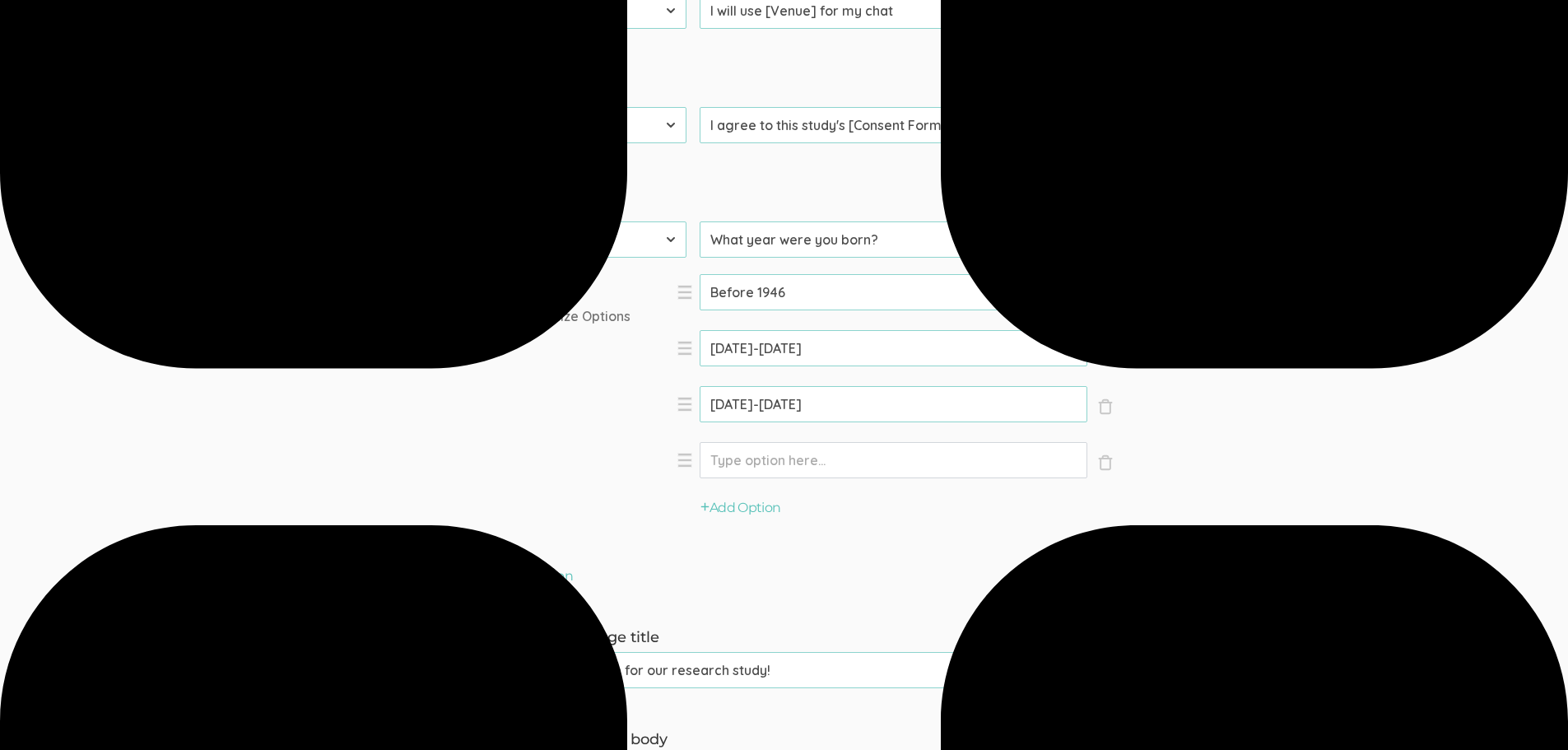
click at [757, 464] on input "Option" at bounding box center [893, 459] width 387 height 36
type input "[DATE]-[DATE]"
click at [763, 510] on button "Add Option" at bounding box center [741, 507] width 81 height 19
click at [763, 510] on input "Option" at bounding box center [893, 515] width 387 height 36
type input "[DATE]-[DATE]"
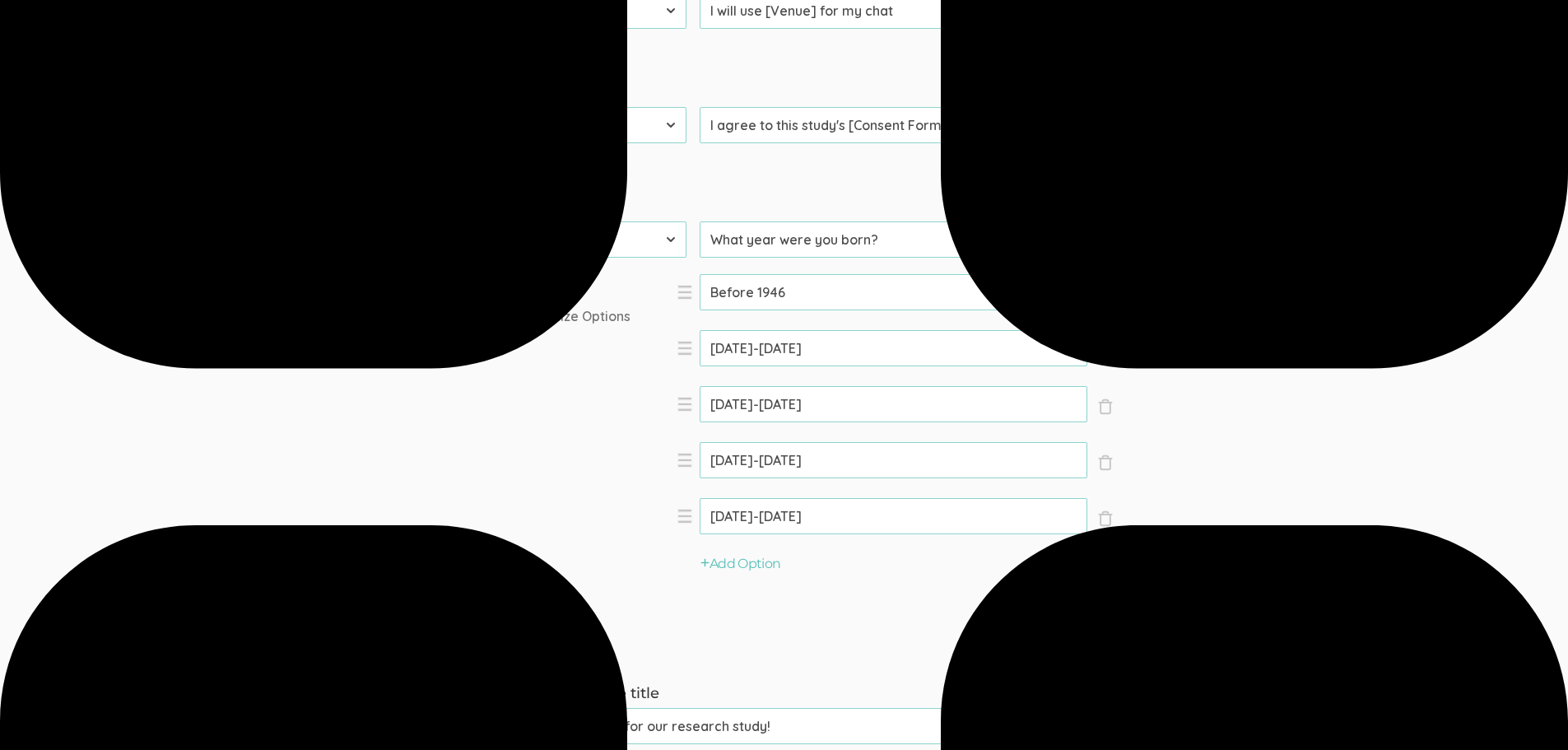
click at [1390, 376] on form "Question text can be formatted using Markdown syntax. Enabled Title [Incentive …" at bounding box center [784, 6] width 1568 height 2123
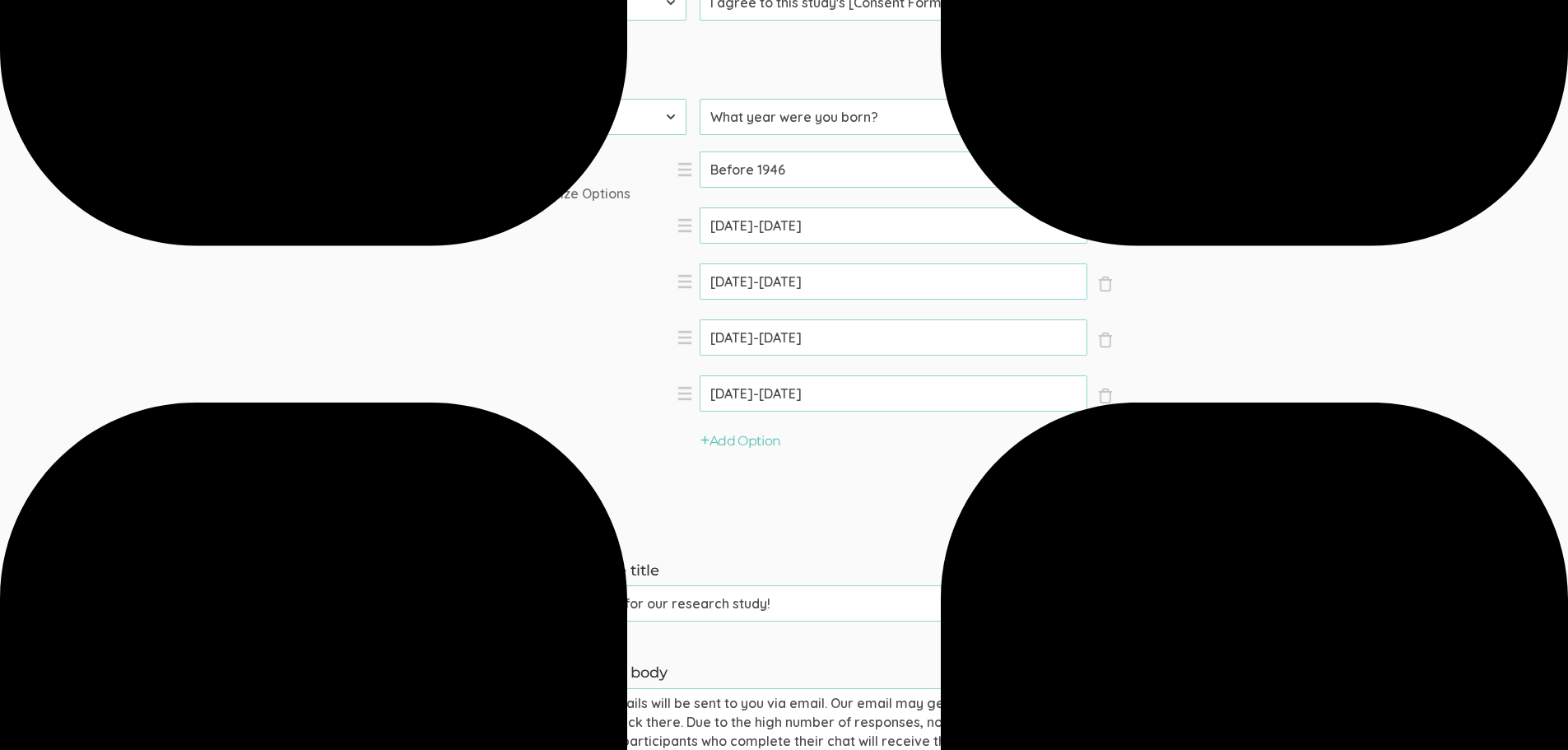
scroll to position [1563, 0]
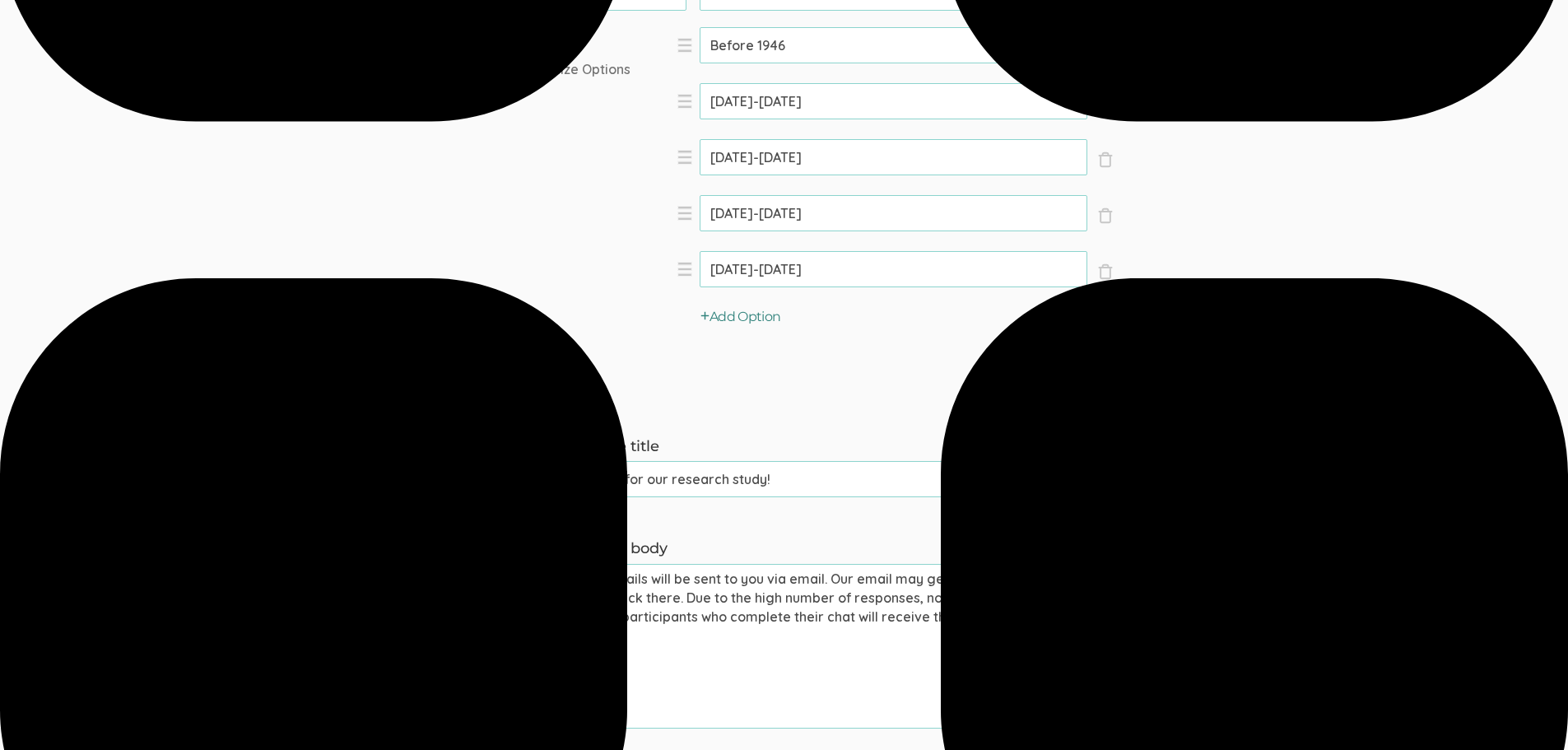
click at [774, 318] on button "Add Option" at bounding box center [741, 317] width 81 height 19
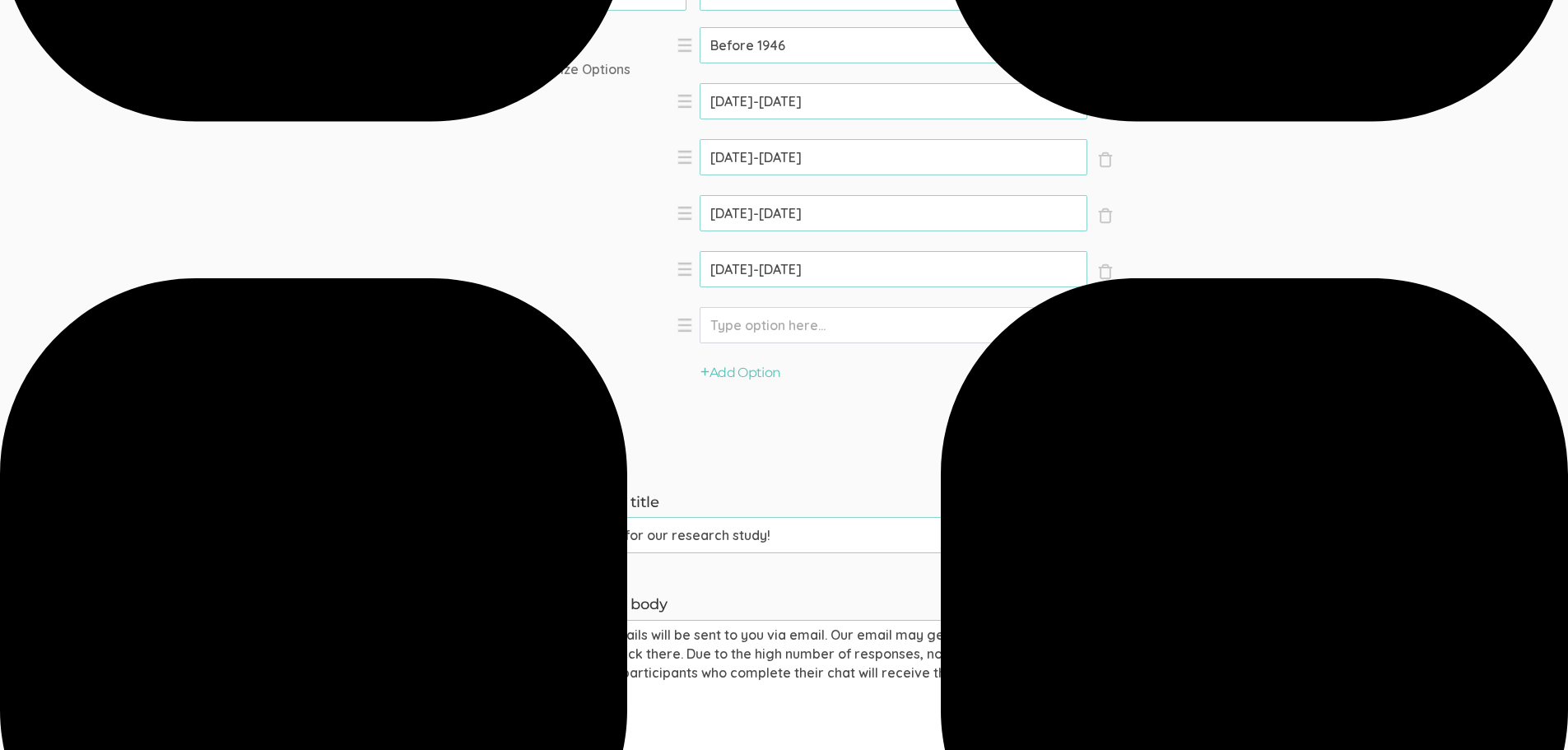
click at [774, 321] on input "Option" at bounding box center [893, 325] width 387 height 36
click at [743, 318] on input "After 2007" at bounding box center [893, 325] width 387 height 36
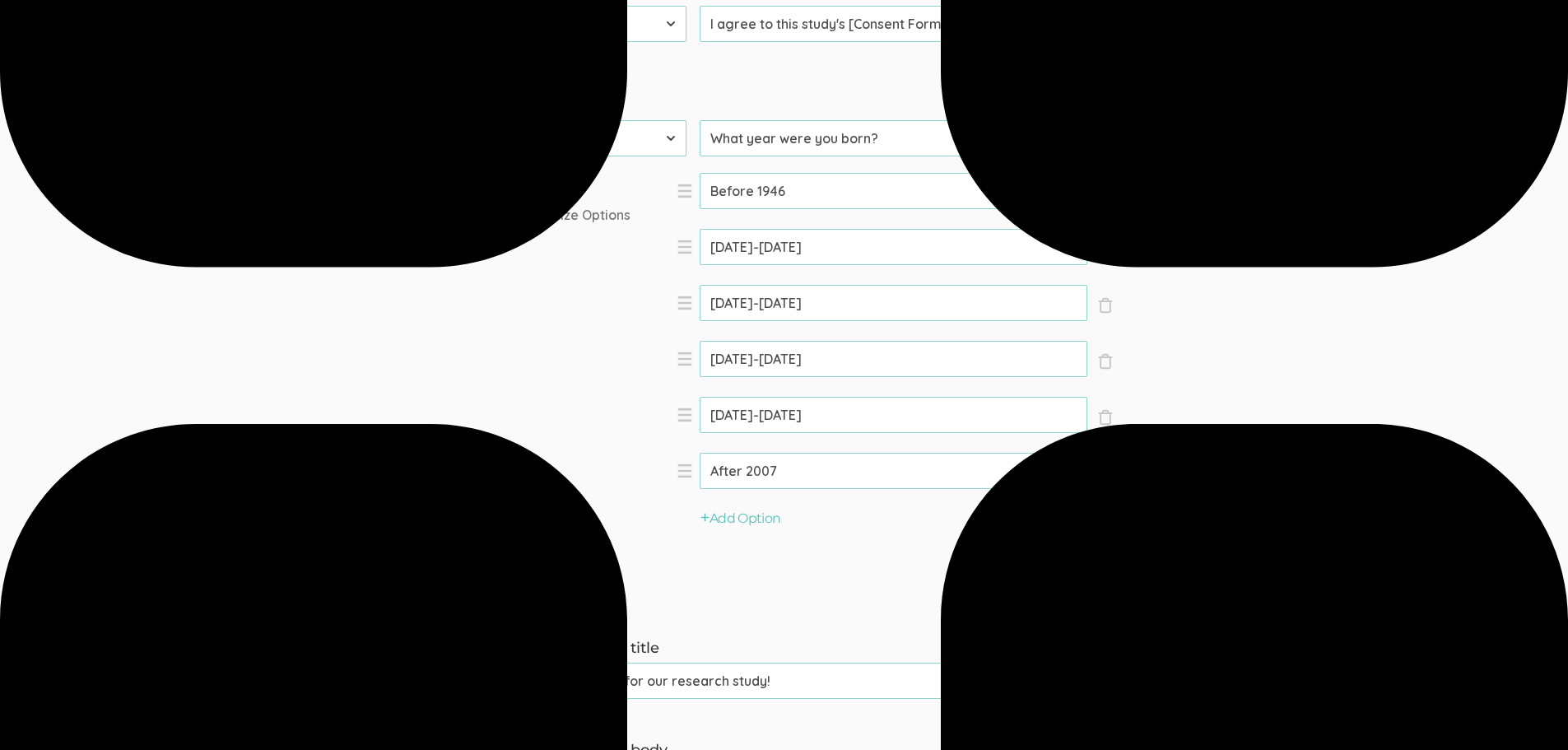
scroll to position [1399, 0]
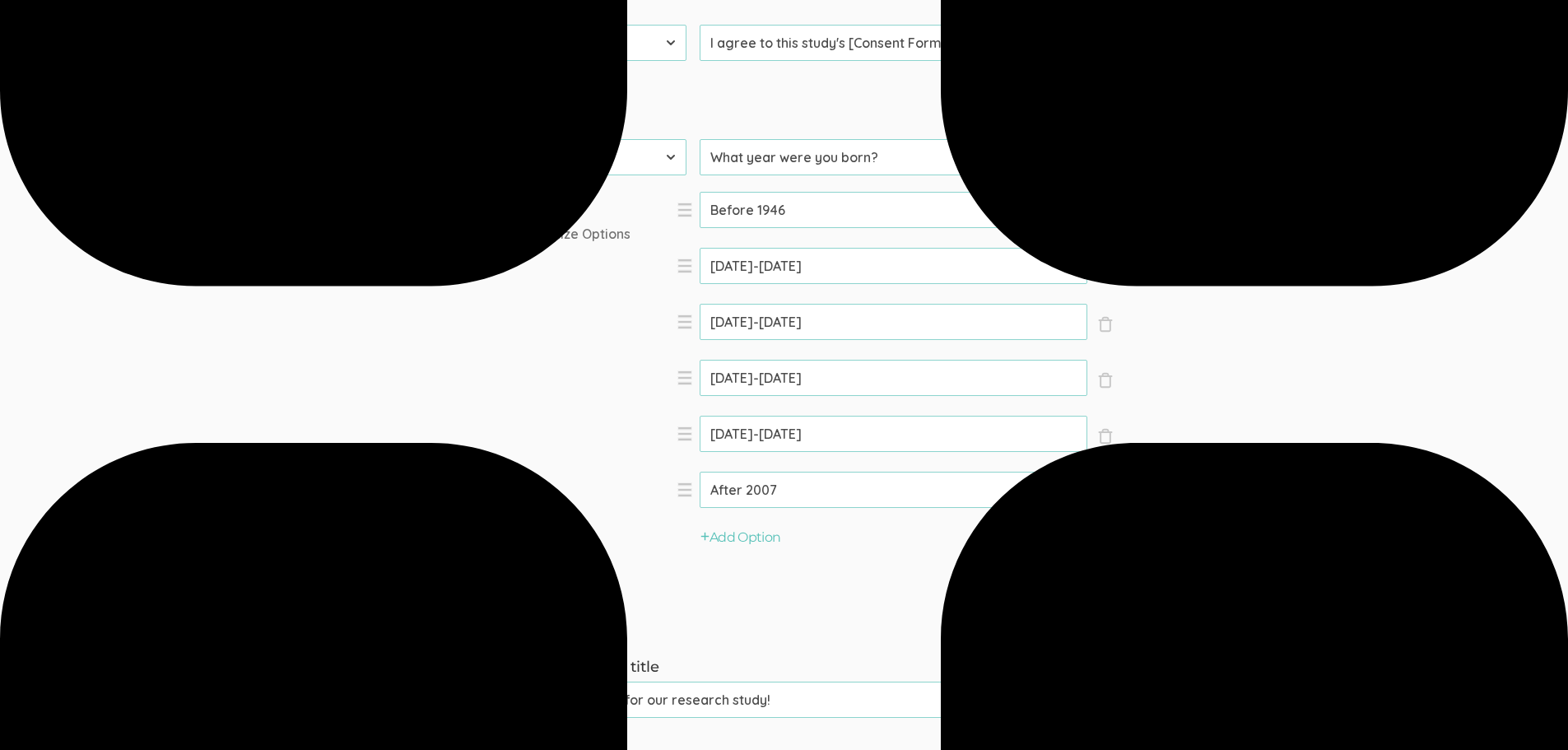
type input "After 2007"
click at [517, 606] on button "Add Question" at bounding box center [526, 606] width 95 height 19
click at [548, 612] on select "First Name Last Name Email Phone Number LinkedIn Profile URL Country State Shor…" at bounding box center [582, 614] width 208 height 36
select select "10"
click at [478, 597] on select "First Name Last Name Email Phone Number LinkedIn Profile URL Country State Shor…" at bounding box center [582, 614] width 208 height 36
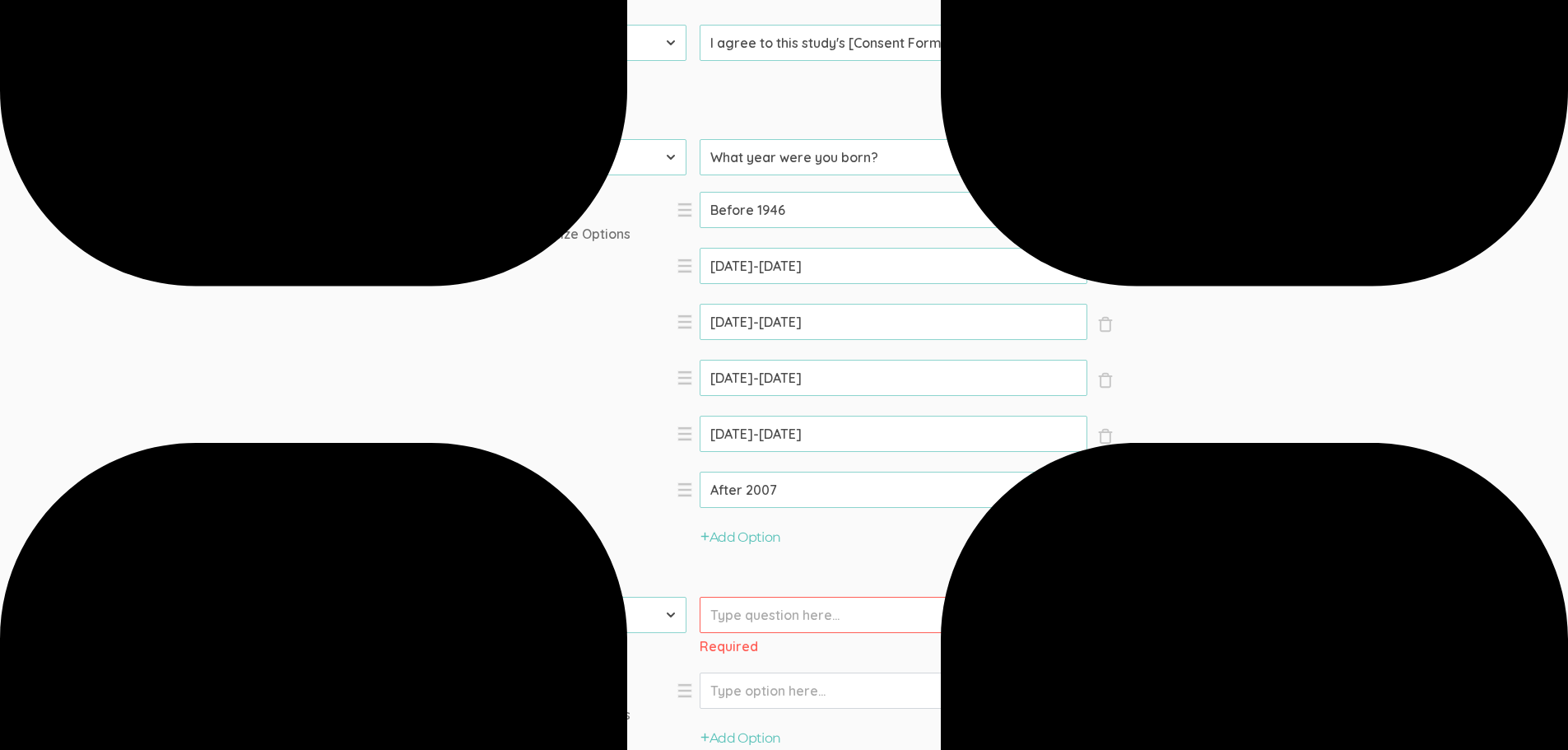
click at [767, 617] on input "Prompt" at bounding box center [893, 614] width 387 height 36
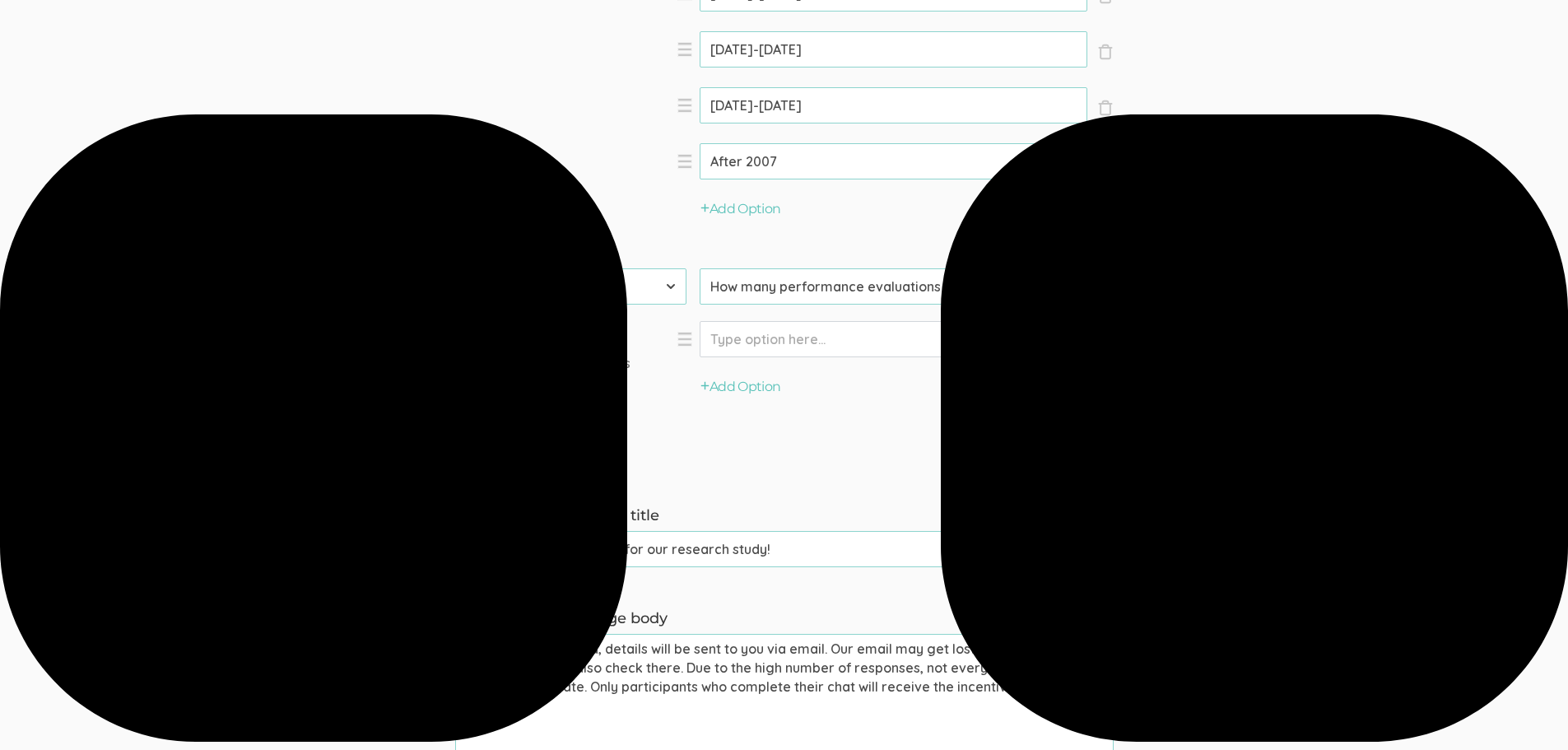
scroll to position [1728, 0]
type input "How many performance evaluations have you completed?"
click at [755, 338] on input "Option" at bounding box center [893, 337] width 387 height 36
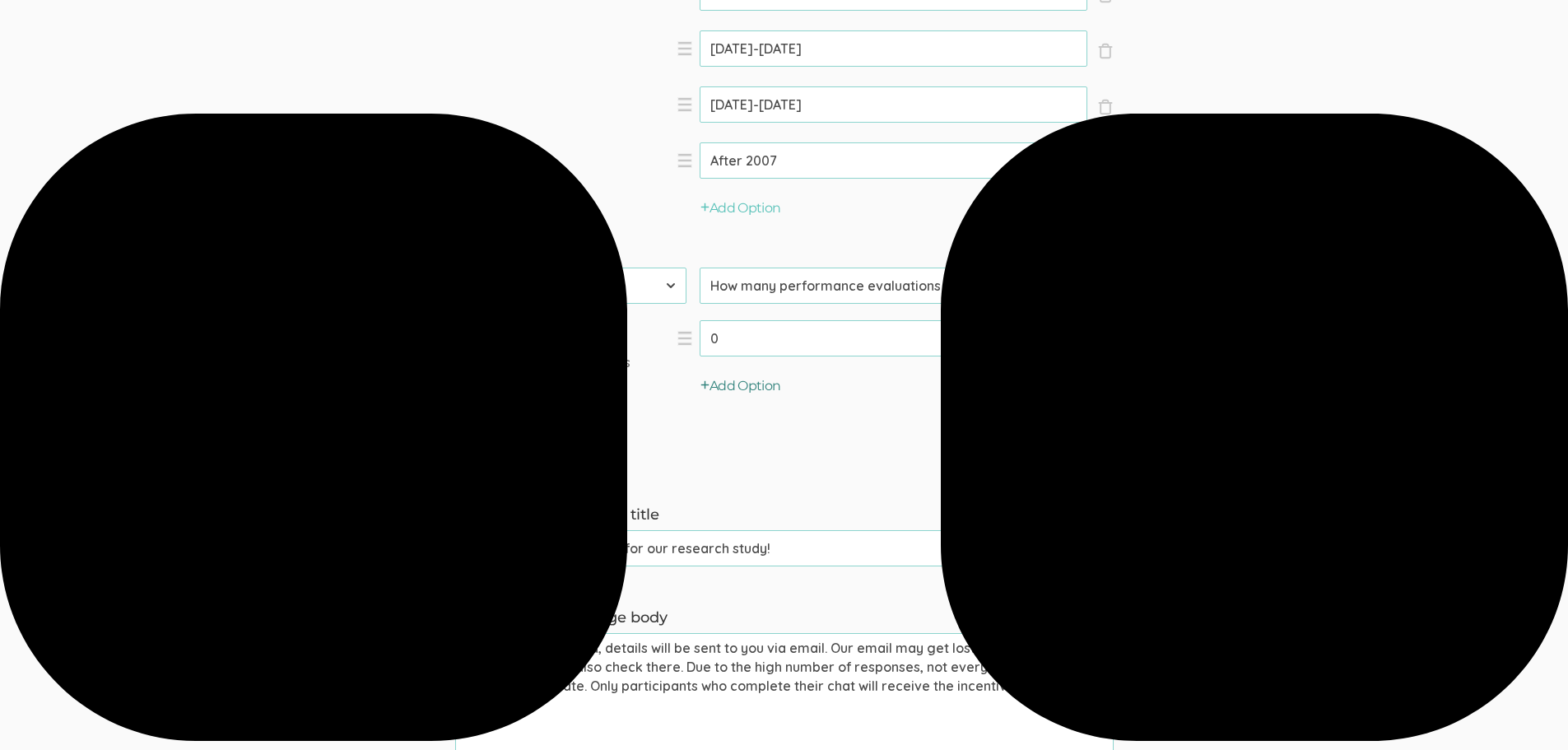
type input "0"
click at [726, 385] on button "Add Option" at bounding box center [741, 385] width 81 height 19
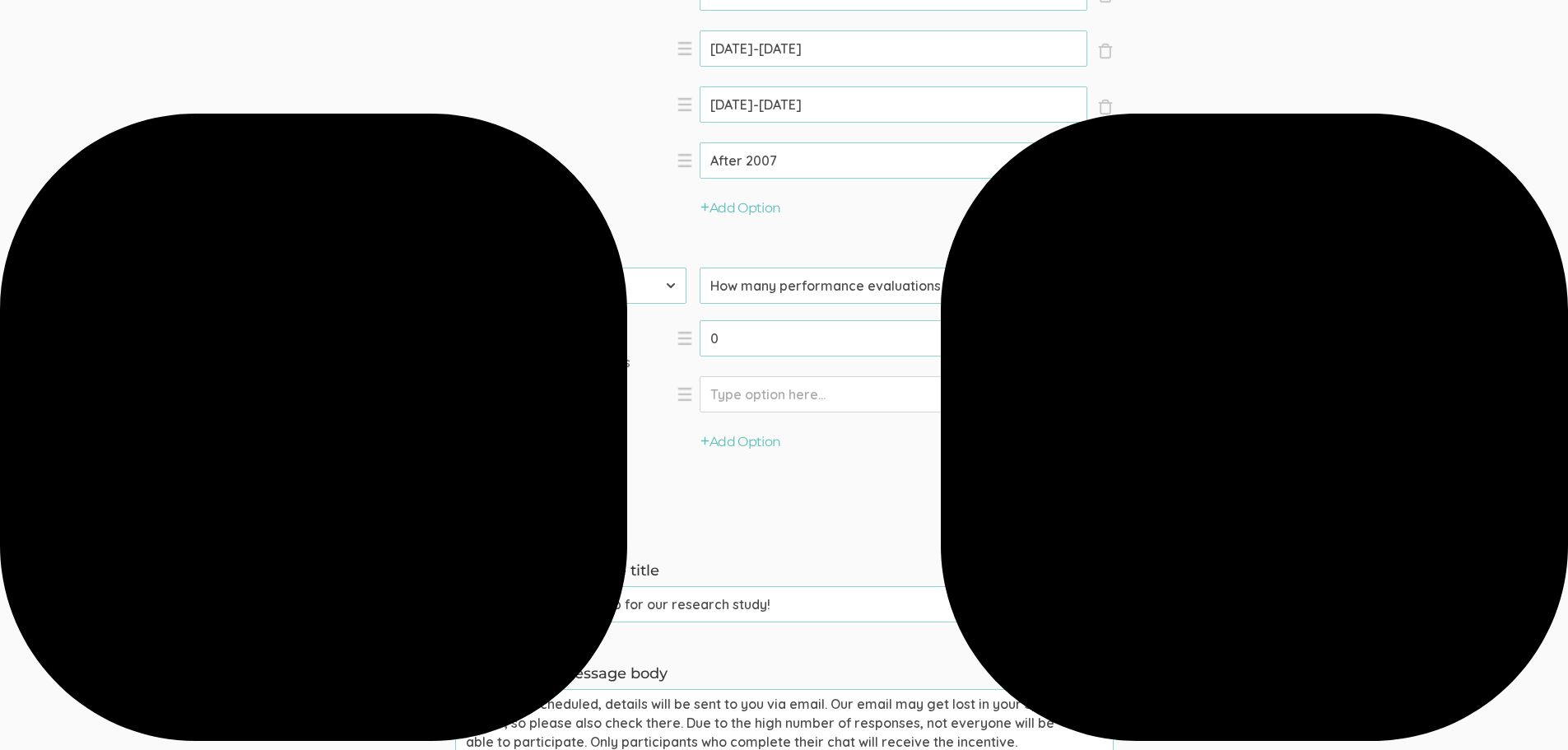
click at [734, 395] on input "Option" at bounding box center [893, 394] width 387 height 36
type input "1-5"
click at [755, 440] on button "Add Option" at bounding box center [741, 442] width 81 height 19
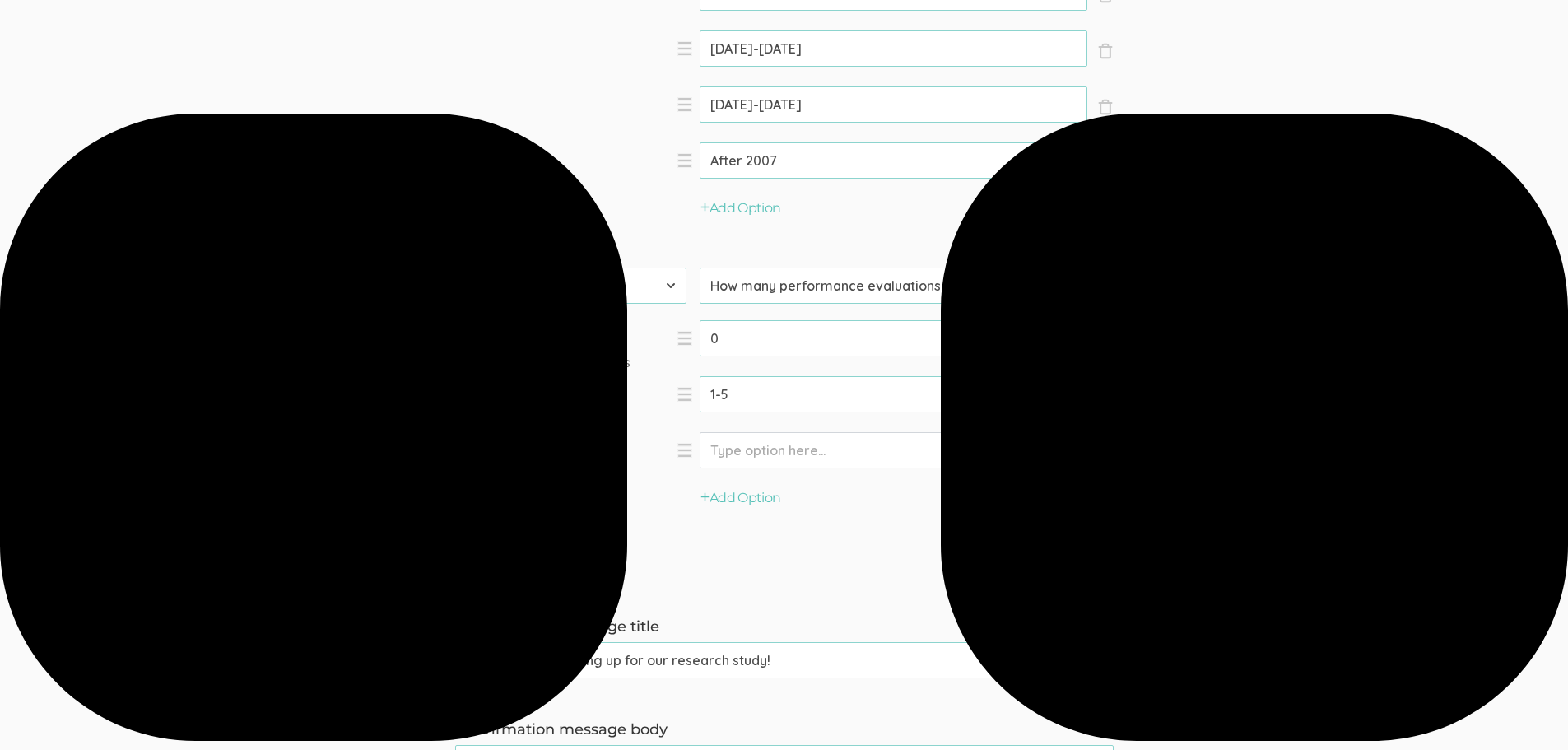
click at [752, 446] on input "Option" at bounding box center [893, 450] width 387 height 36
type input "5+"
click at [483, 335] on span "Required" at bounding box center [521, 329] width 87 height 19
click at [483, 335] on input "Required" at bounding box center [483, 329] width 11 height 11
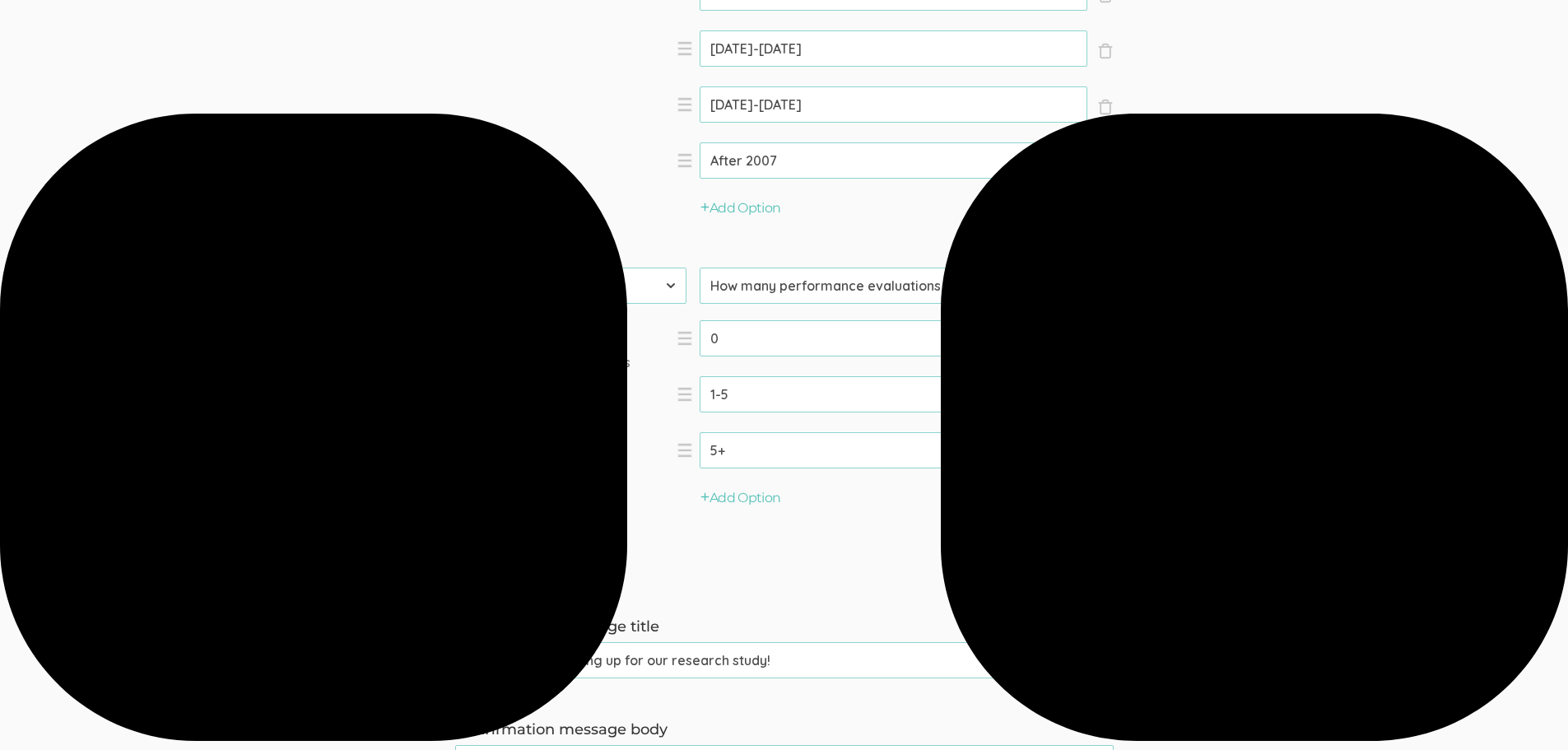
checkbox input "true"
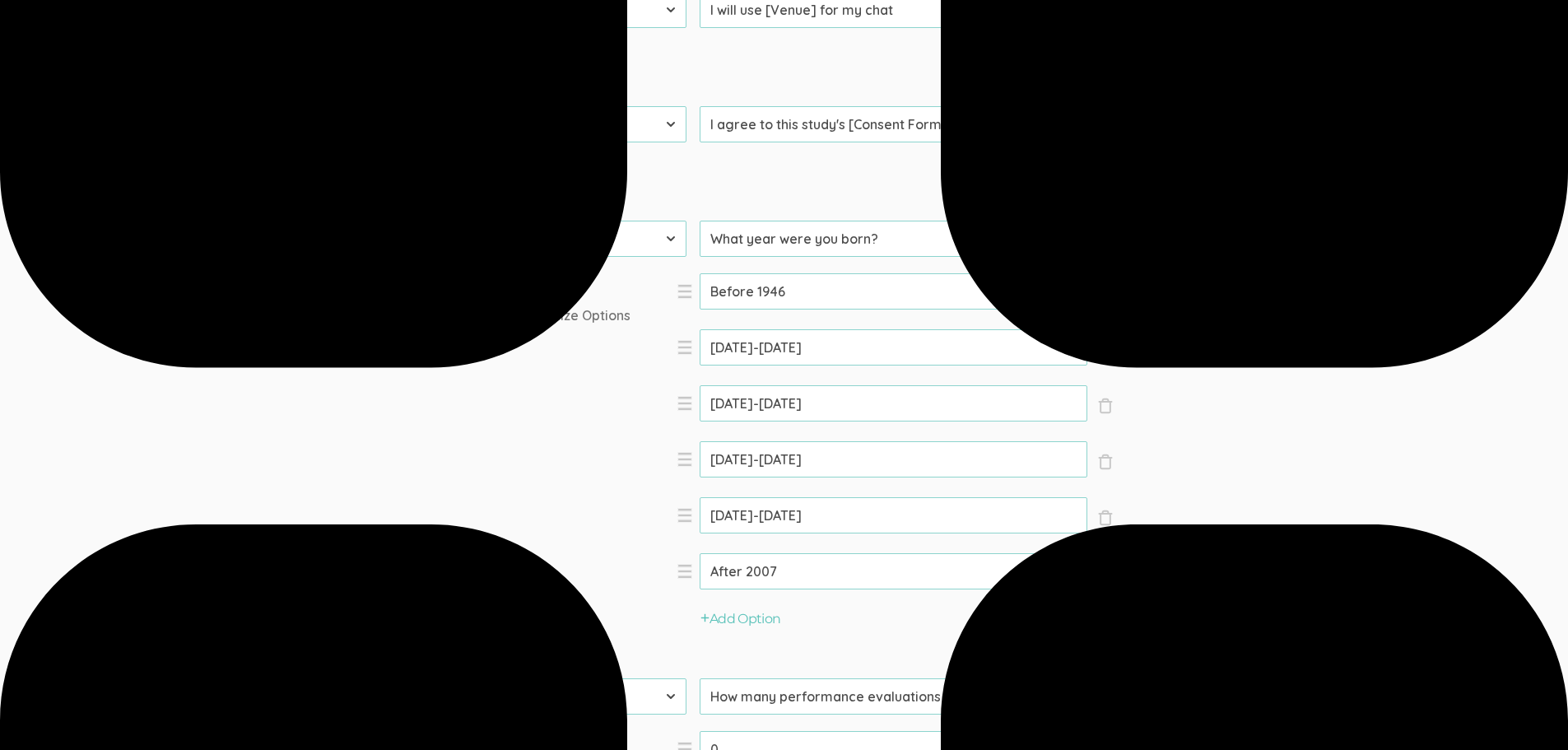
scroll to position [1317, 0]
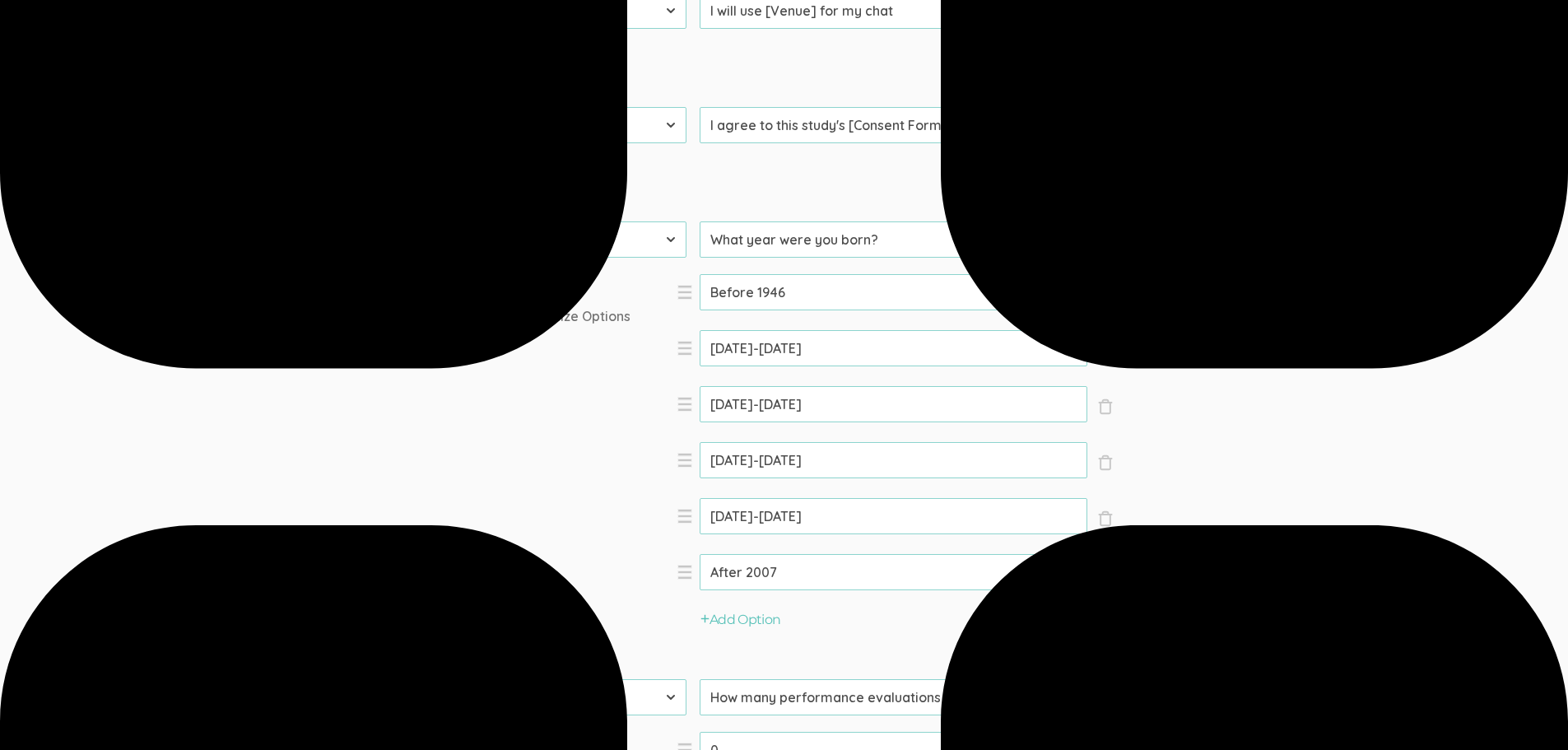
click at [487, 289] on span "Required" at bounding box center [521, 283] width 87 height 19
click at [487, 288] on input "Required" at bounding box center [483, 282] width 11 height 11
checkbox input "true"
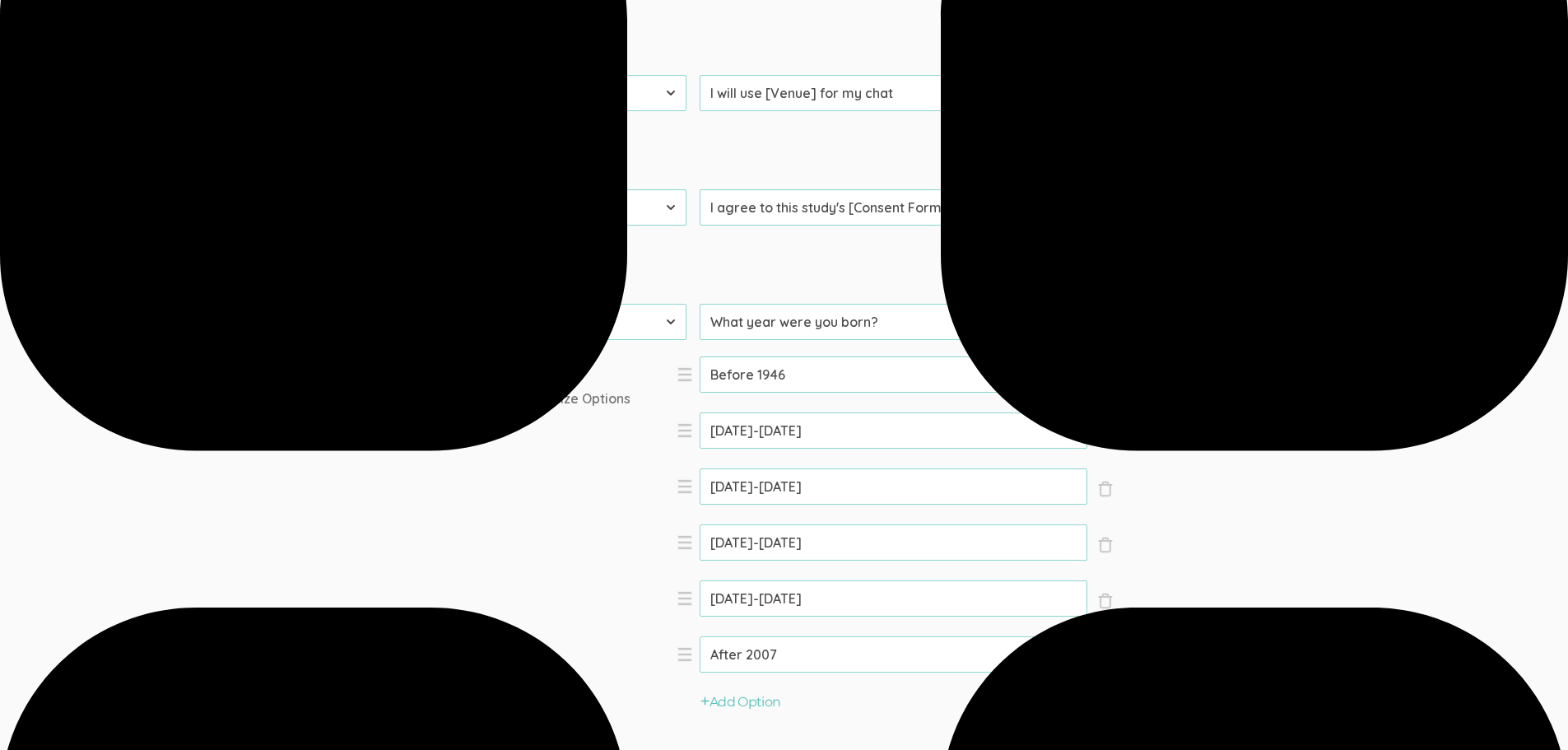
scroll to position [1152, 0]
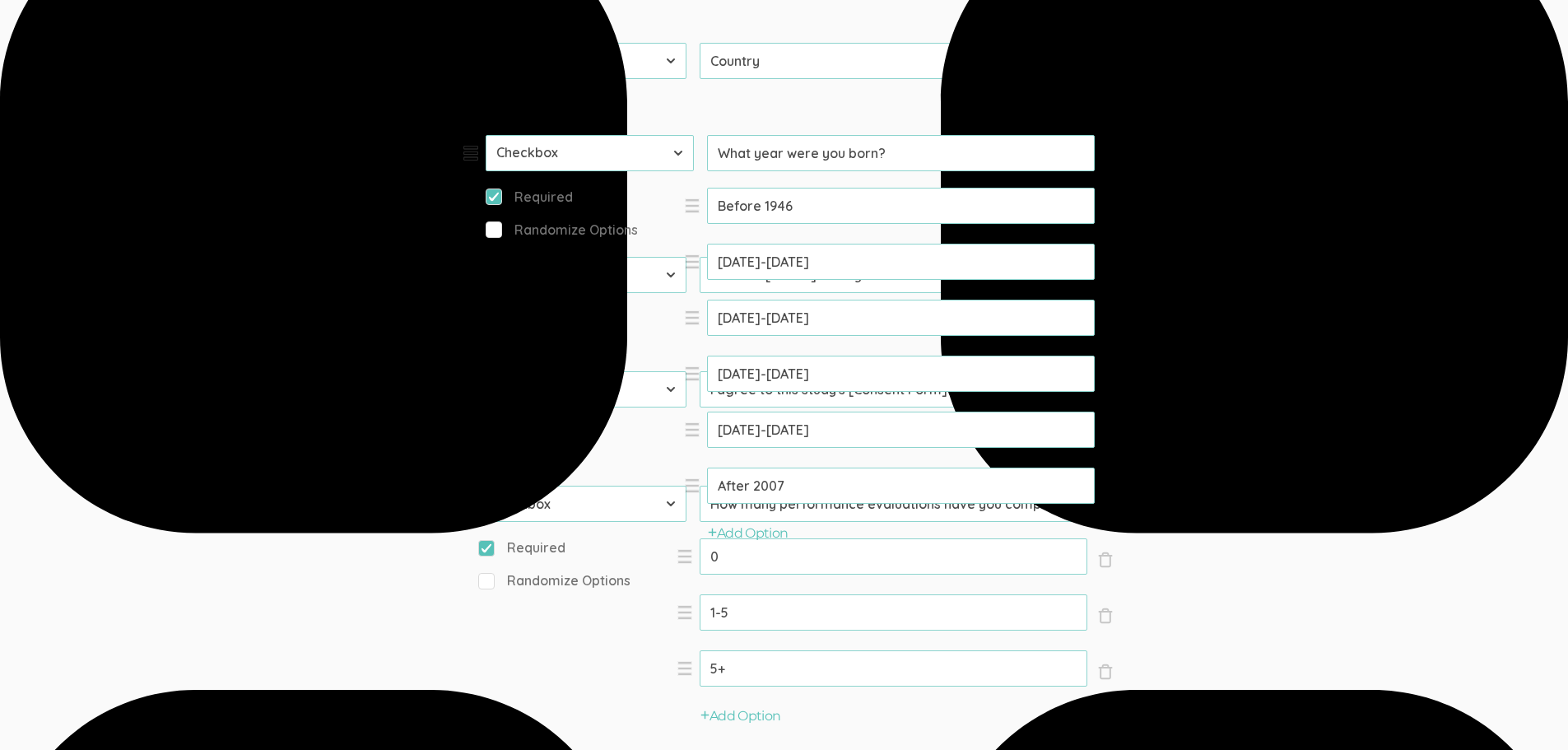
drag, startPoint x: 460, startPoint y: 405, endPoint x: 466, endPoint y: 154, distance: 251.1
select select "10"
type input "What year were you born?"
type input "I will use [Venue] for my chat"
select select "11"
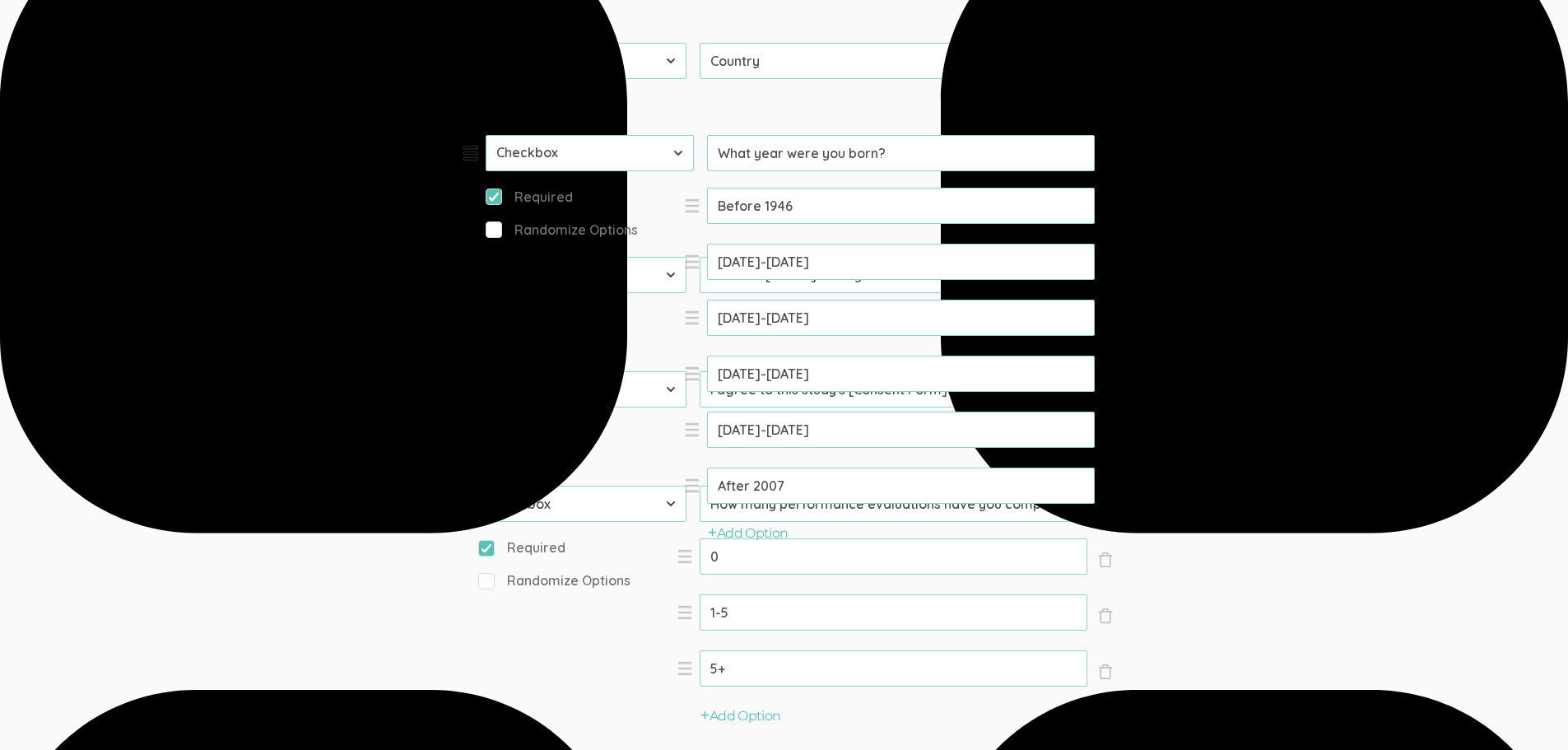
type input "I agree to this study's [Consent Form](https://www.dropbox.com/scl/fi/prkcnfrn5…"
select select "10"
select select "11"
select select "10"
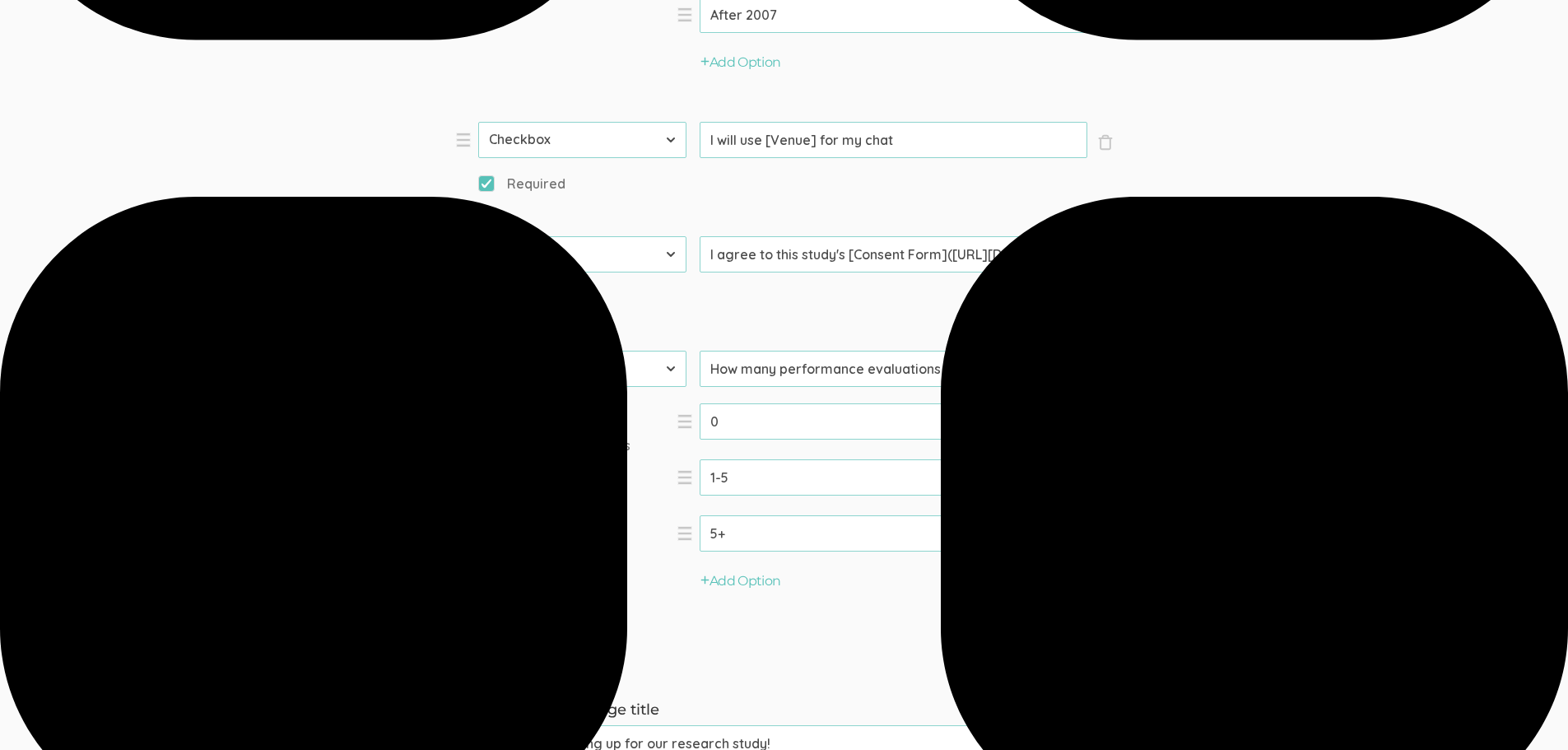
scroll to position [1645, 0]
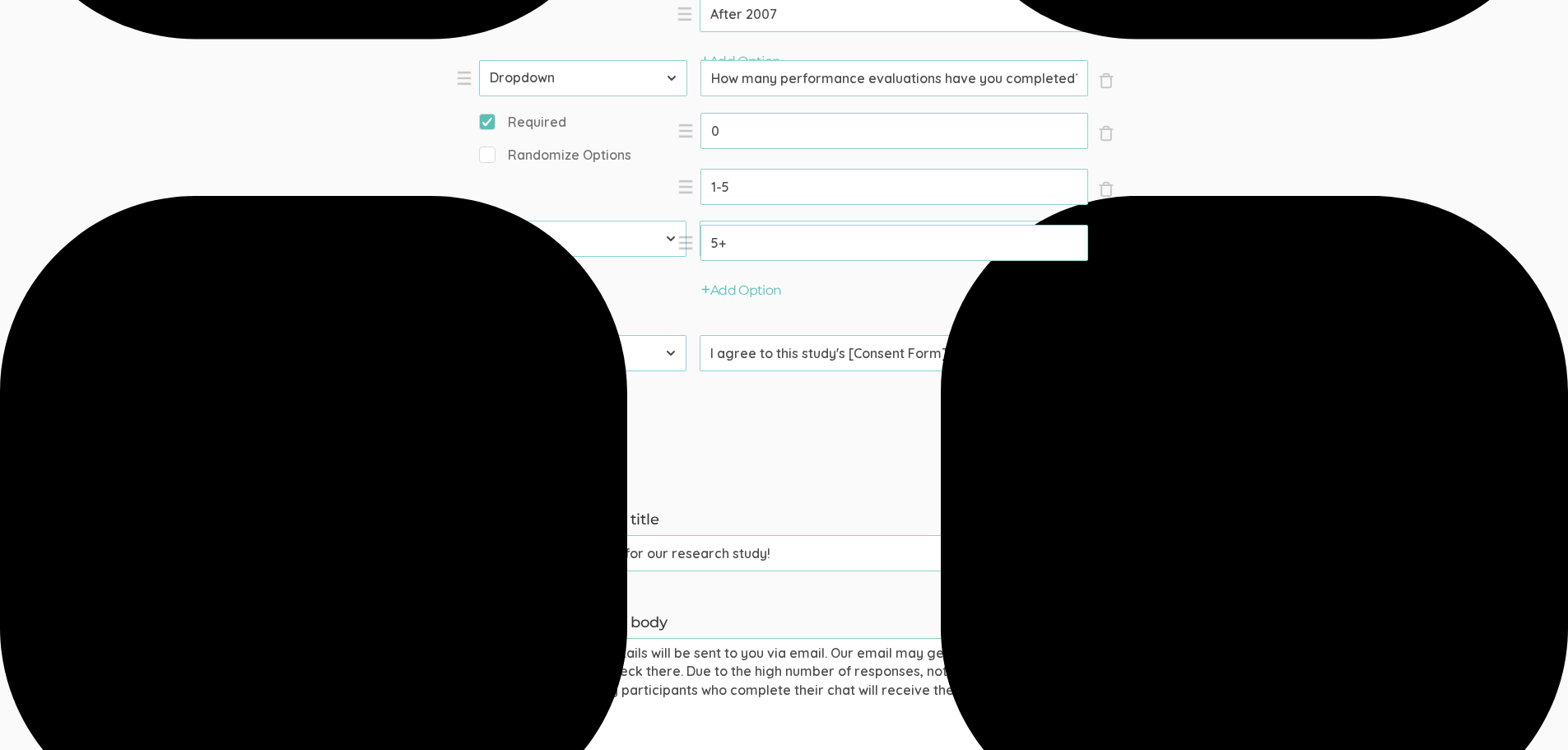
drag, startPoint x: 464, startPoint y: 366, endPoint x: 465, endPoint y: 76, distance: 290.0
select select "10"
type input "How many performance evaluations have you completed?"
type input "I will use [Venue] for my chat"
select select "11"
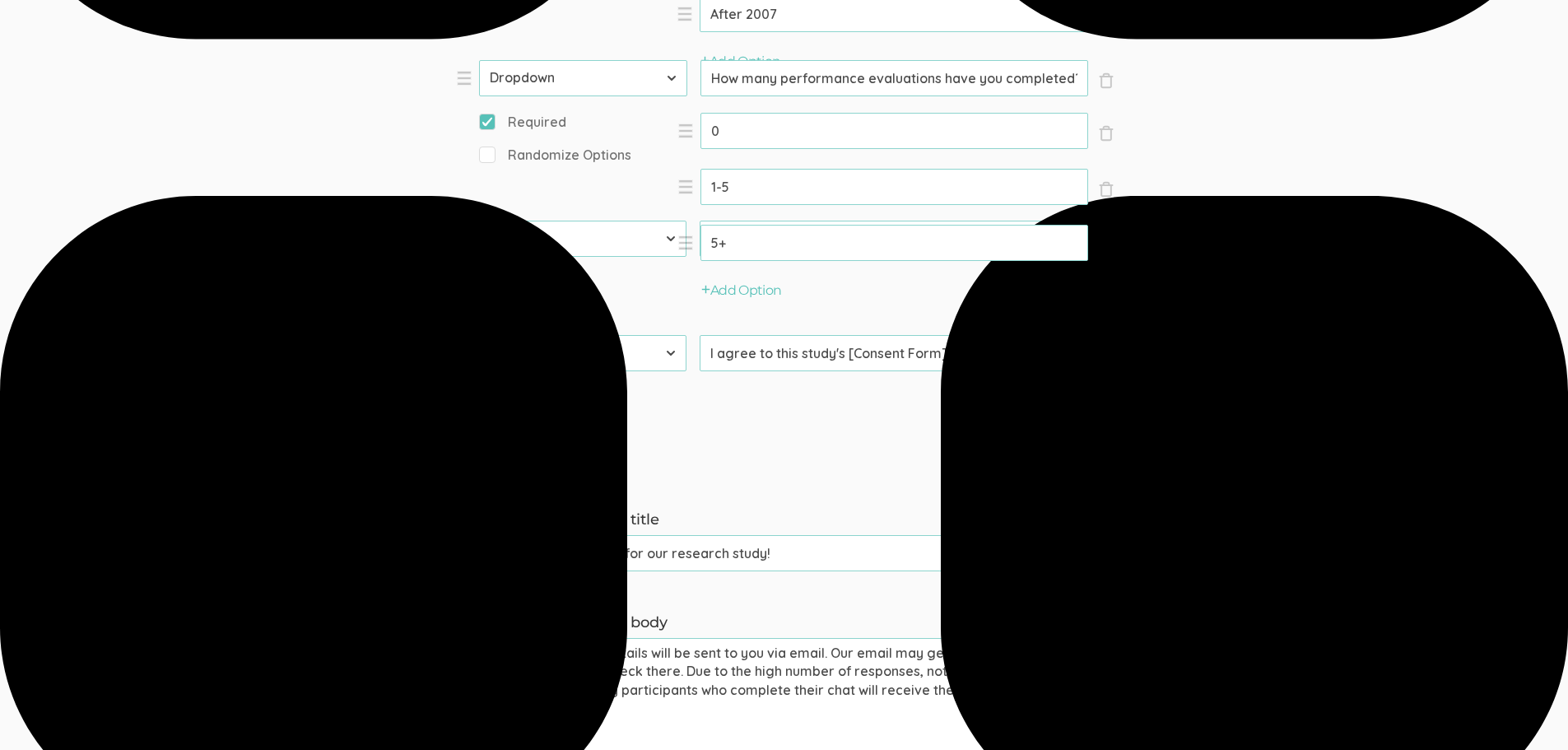
type input "I agree to this study's [Consent Form](https://www.dropbox.com/scl/fi/prkcnfrn5…"
select select "10"
select select "11"
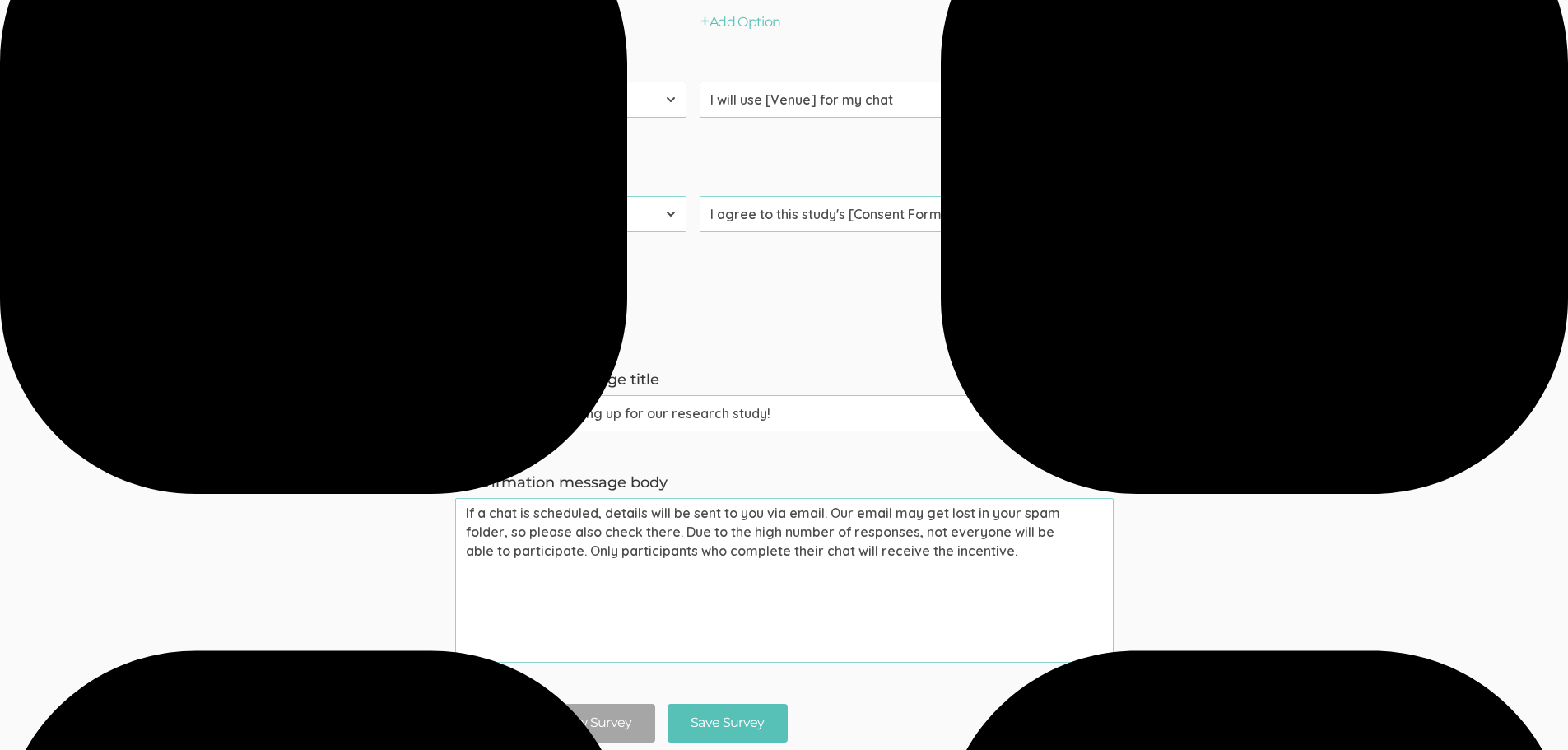
scroll to position [2222, 0]
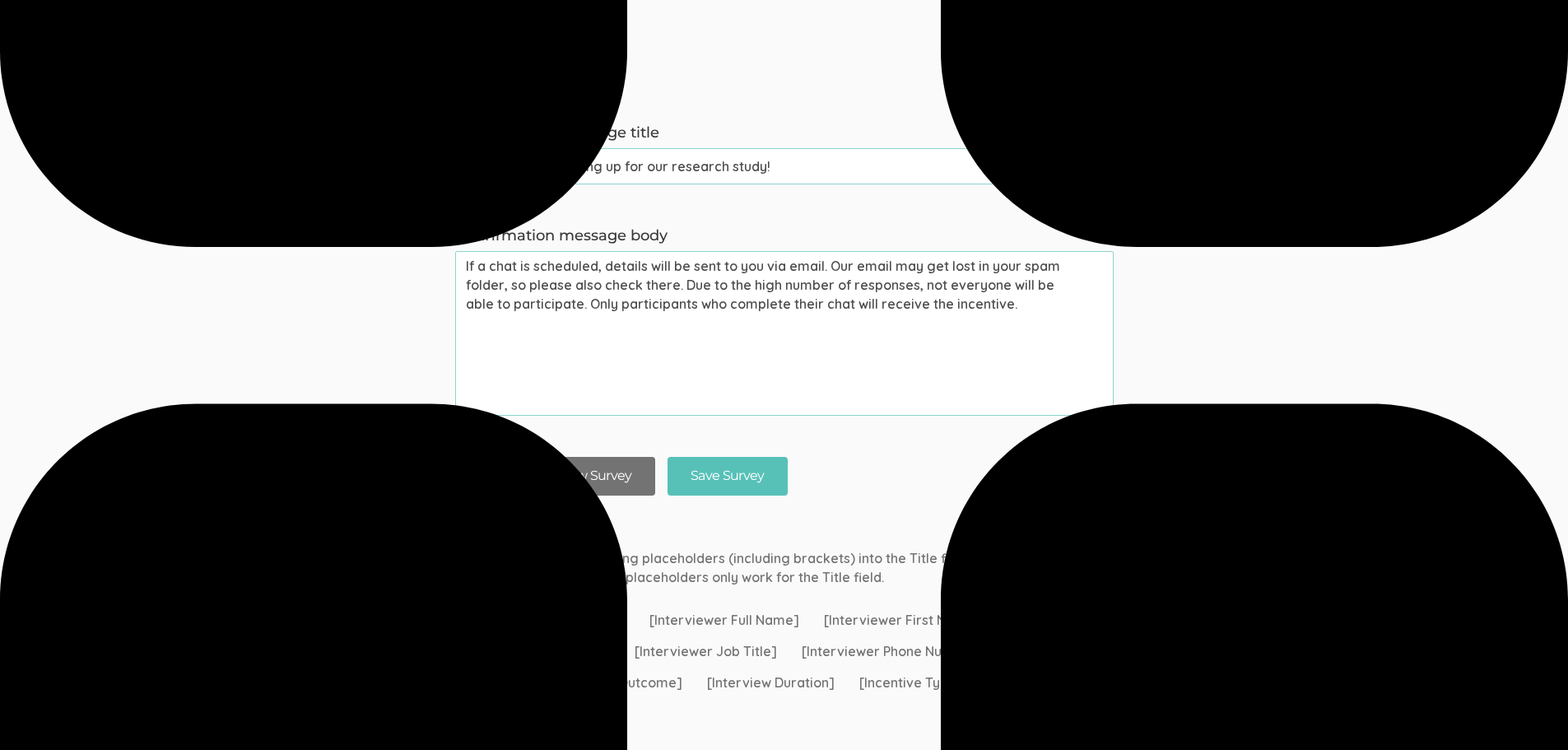
click at [599, 482] on button "Save And Preview Survey" at bounding box center [555, 476] width 200 height 39
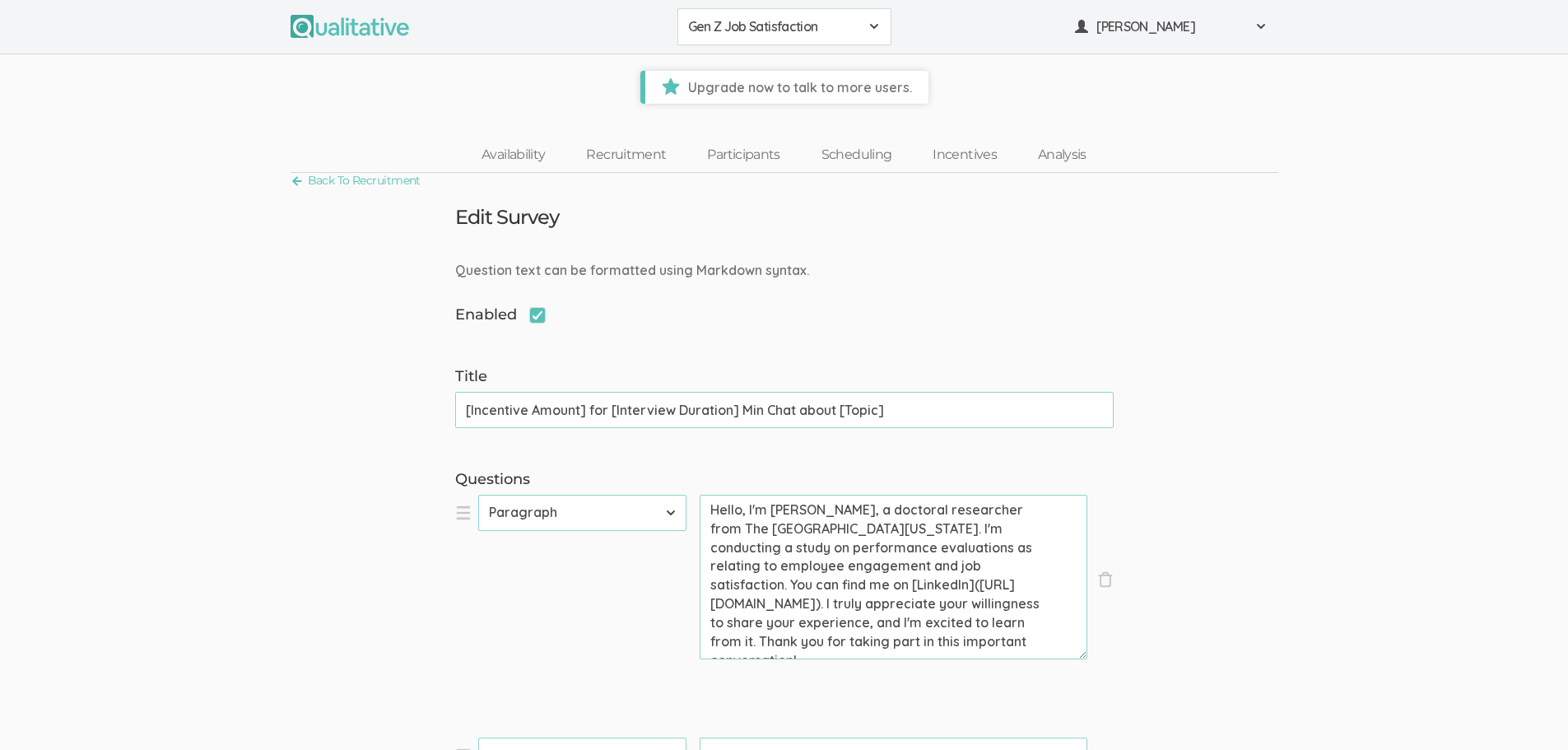
click at [579, 409] on input "[Incentive Amount] for [Interview Duration] Min Chat about [Topic]" at bounding box center [784, 410] width 659 height 36
drag, startPoint x: 609, startPoint y: 410, endPoint x: 451, endPoint y: 402, distance: 158.2
click at [451, 402] on div "Title [Incentive Amount] for [Interview Duration] Min Chat about [Topic] (succe…" at bounding box center [784, 396] width 683 height 61
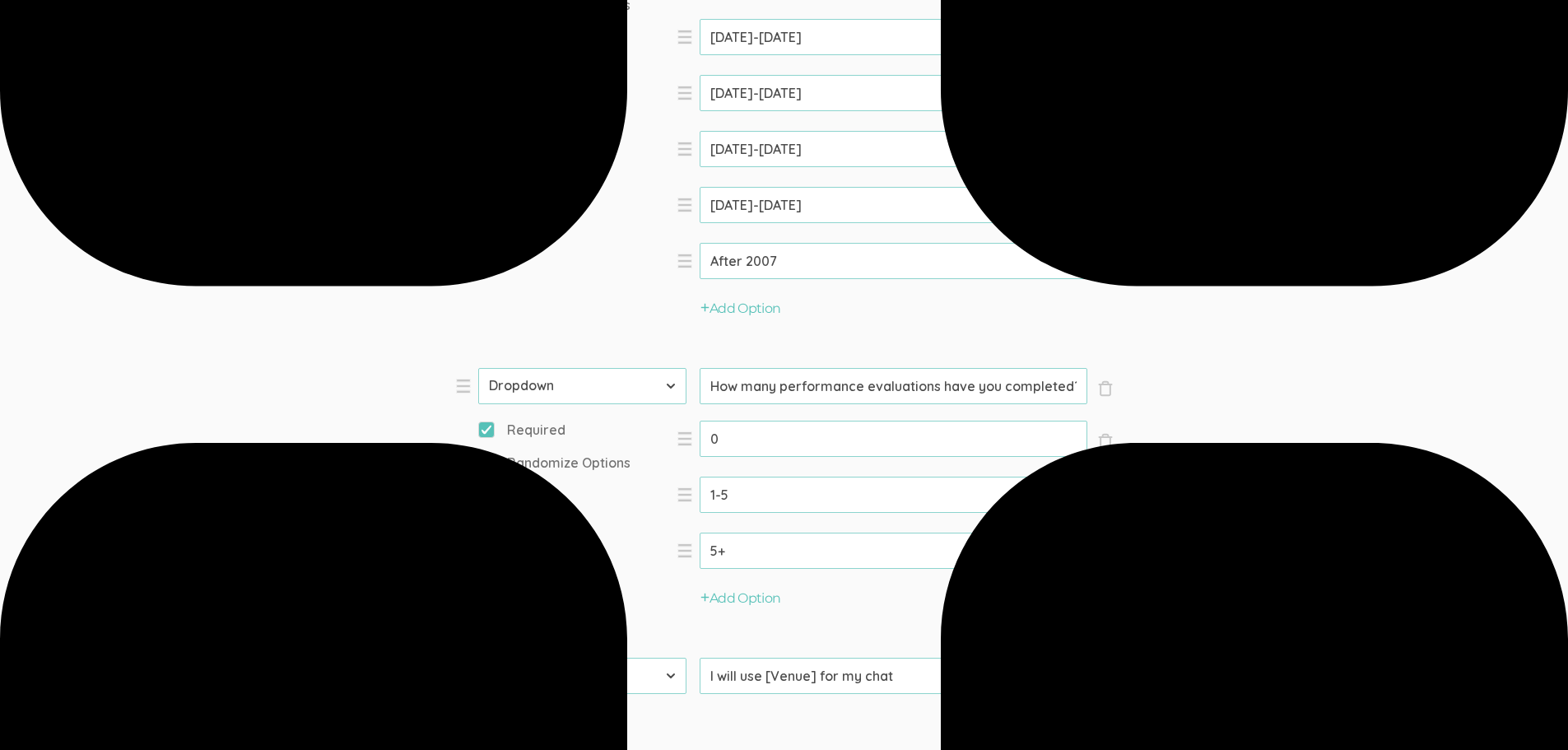
scroll to position [1975, 0]
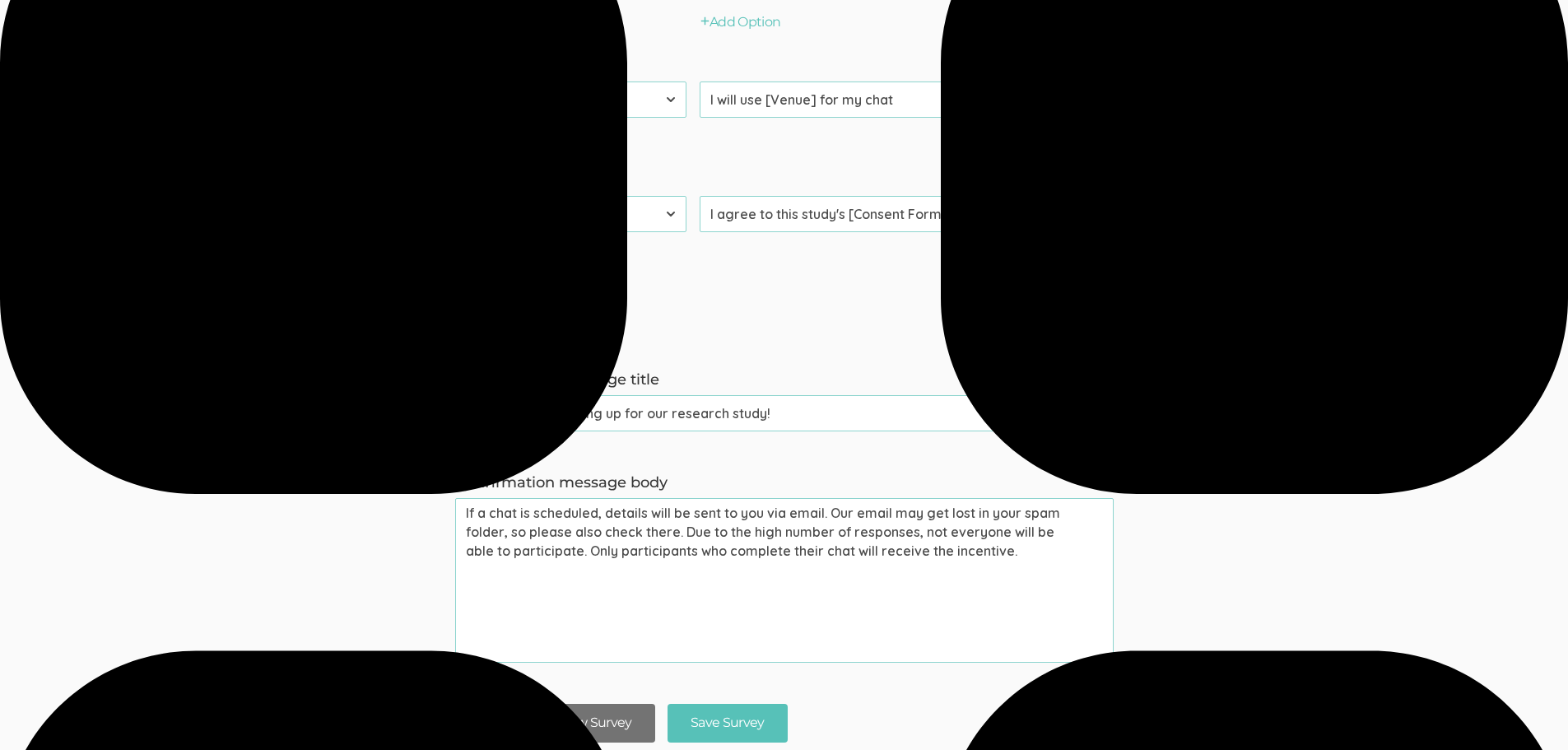
type input "[Interview Duration] Min Chat about [Topic]"
click at [566, 727] on button "Save And Preview Survey" at bounding box center [555, 723] width 200 height 39
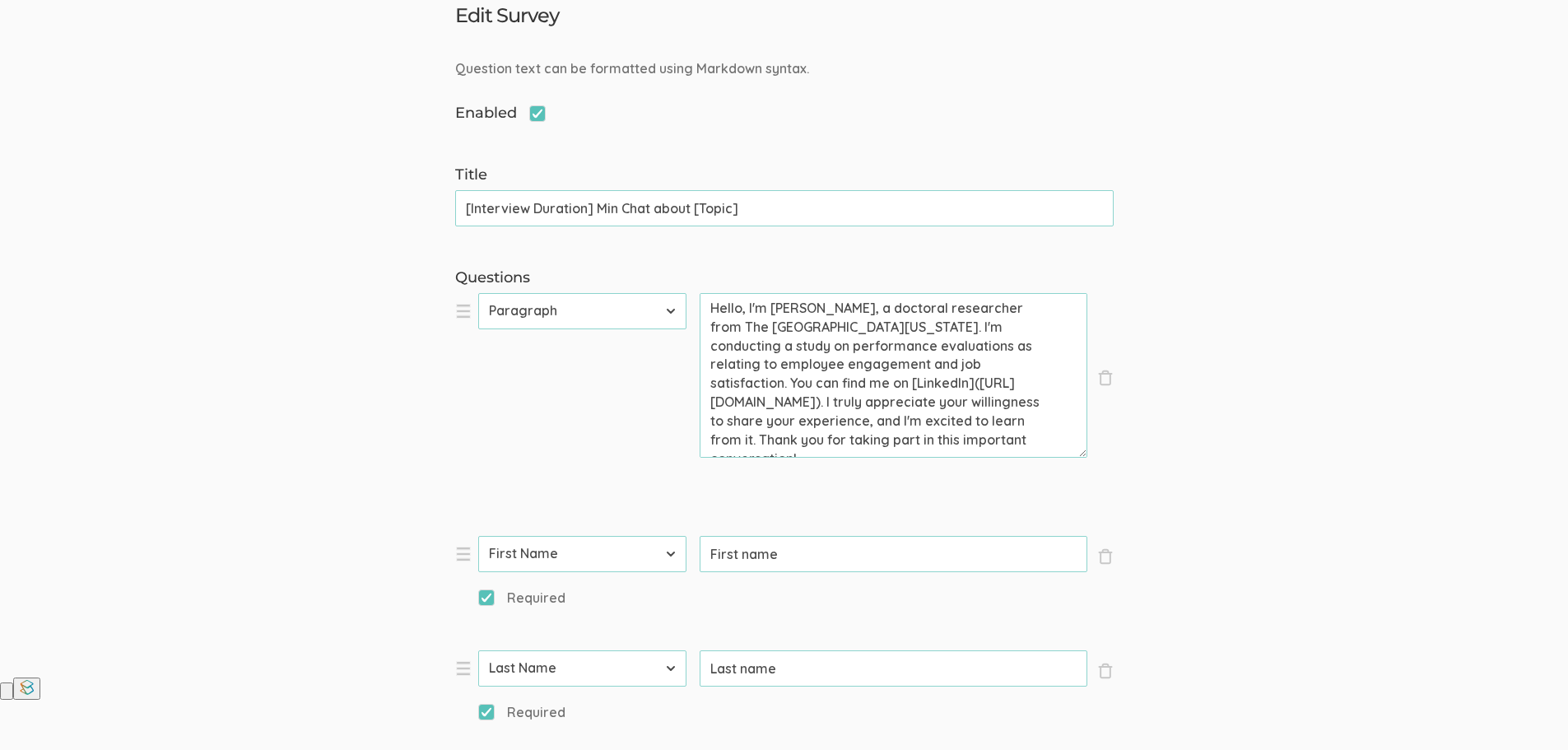
scroll to position [0, 0]
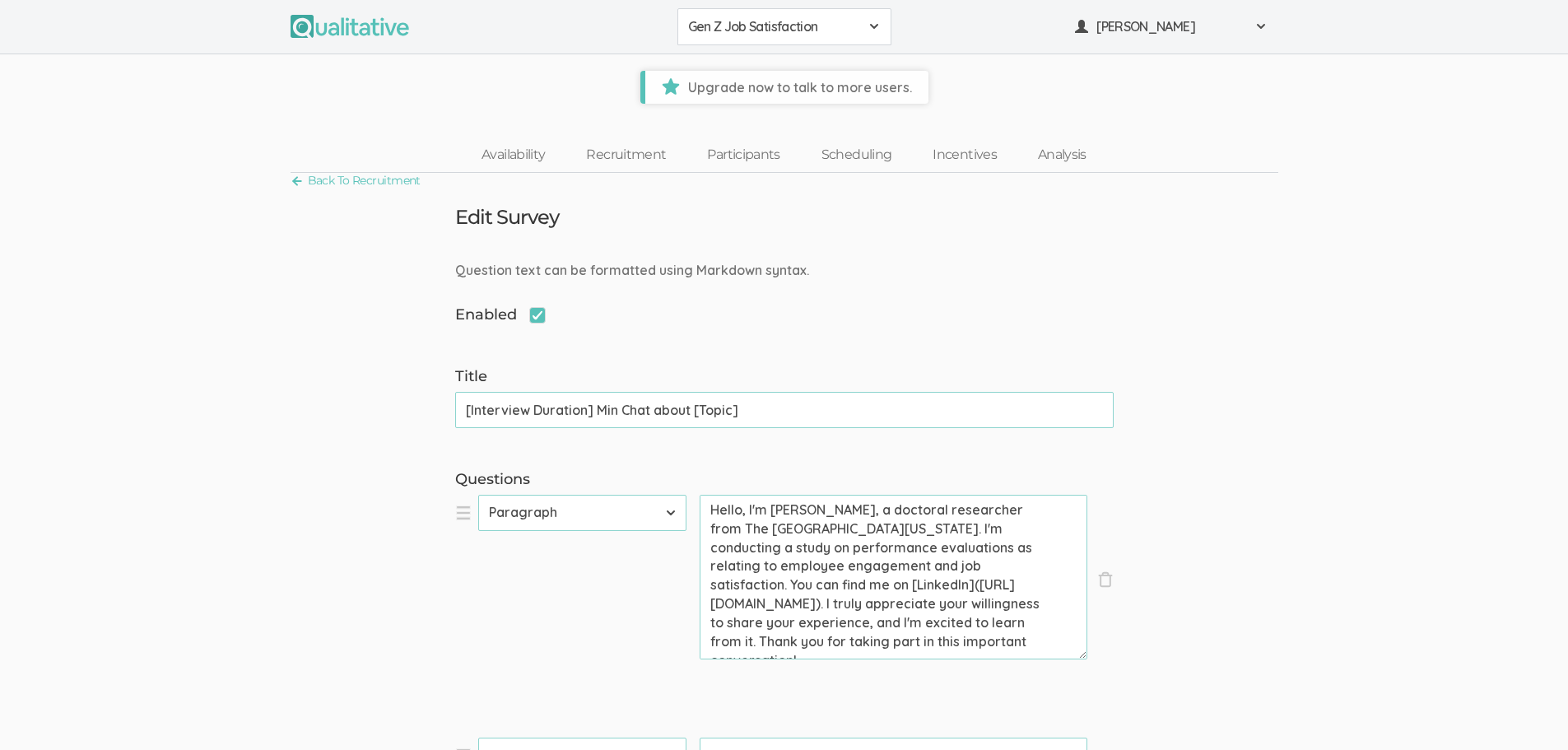
click at [803, 79] on span "Upgrade now to talk to more users." at bounding box center [786, 88] width 283 height 33
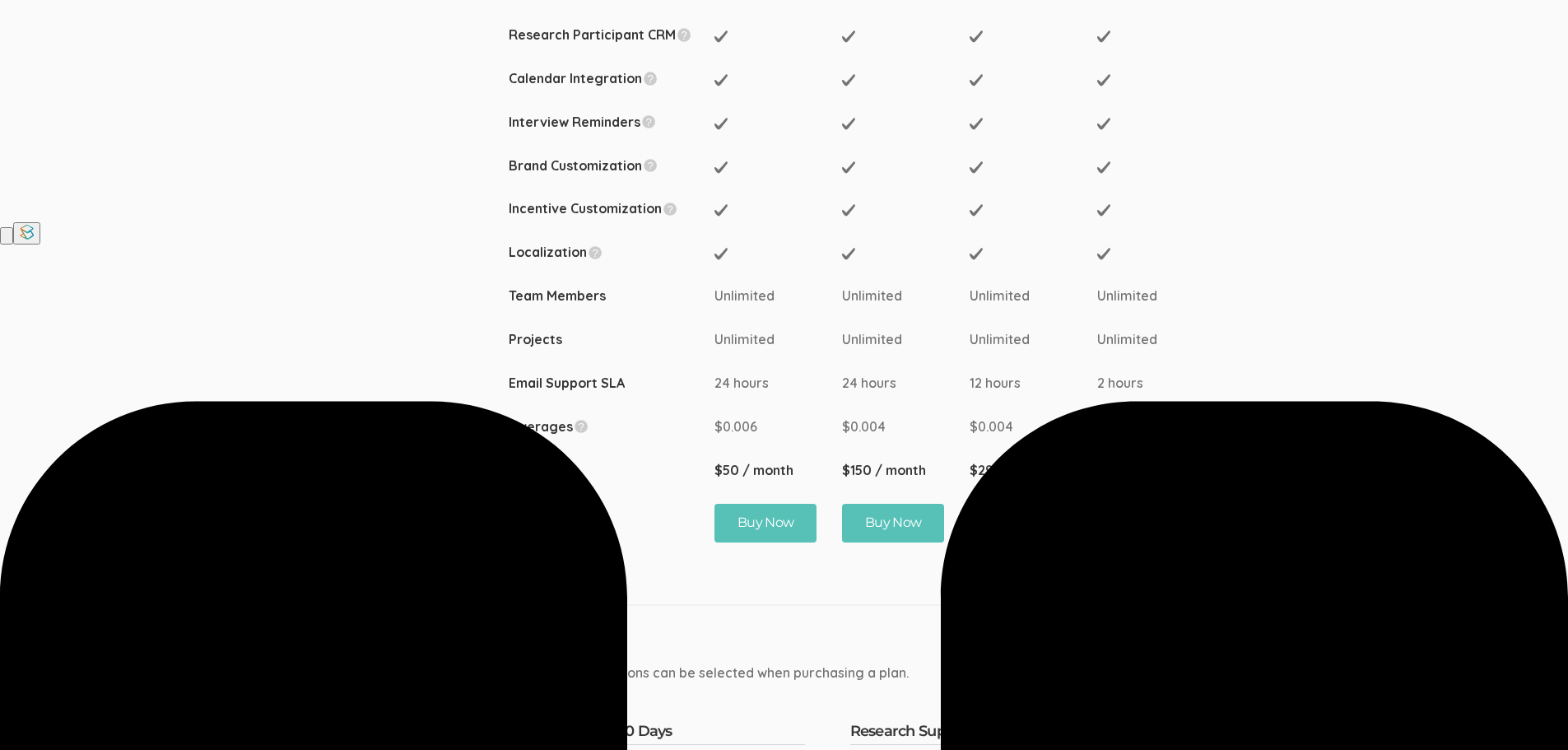
scroll to position [658, 0]
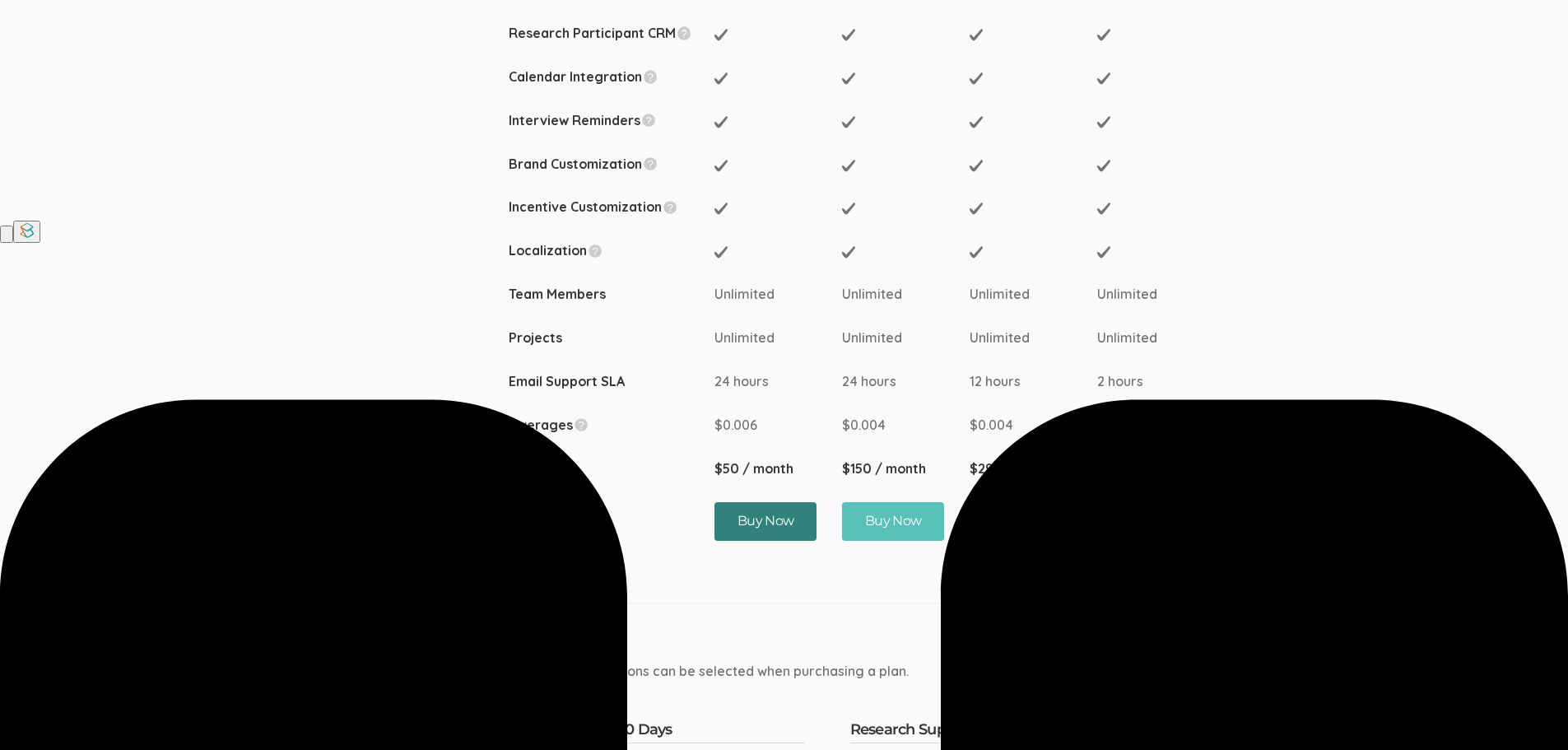
click at [791, 515] on button "Buy Now" at bounding box center [765, 522] width 102 height 39
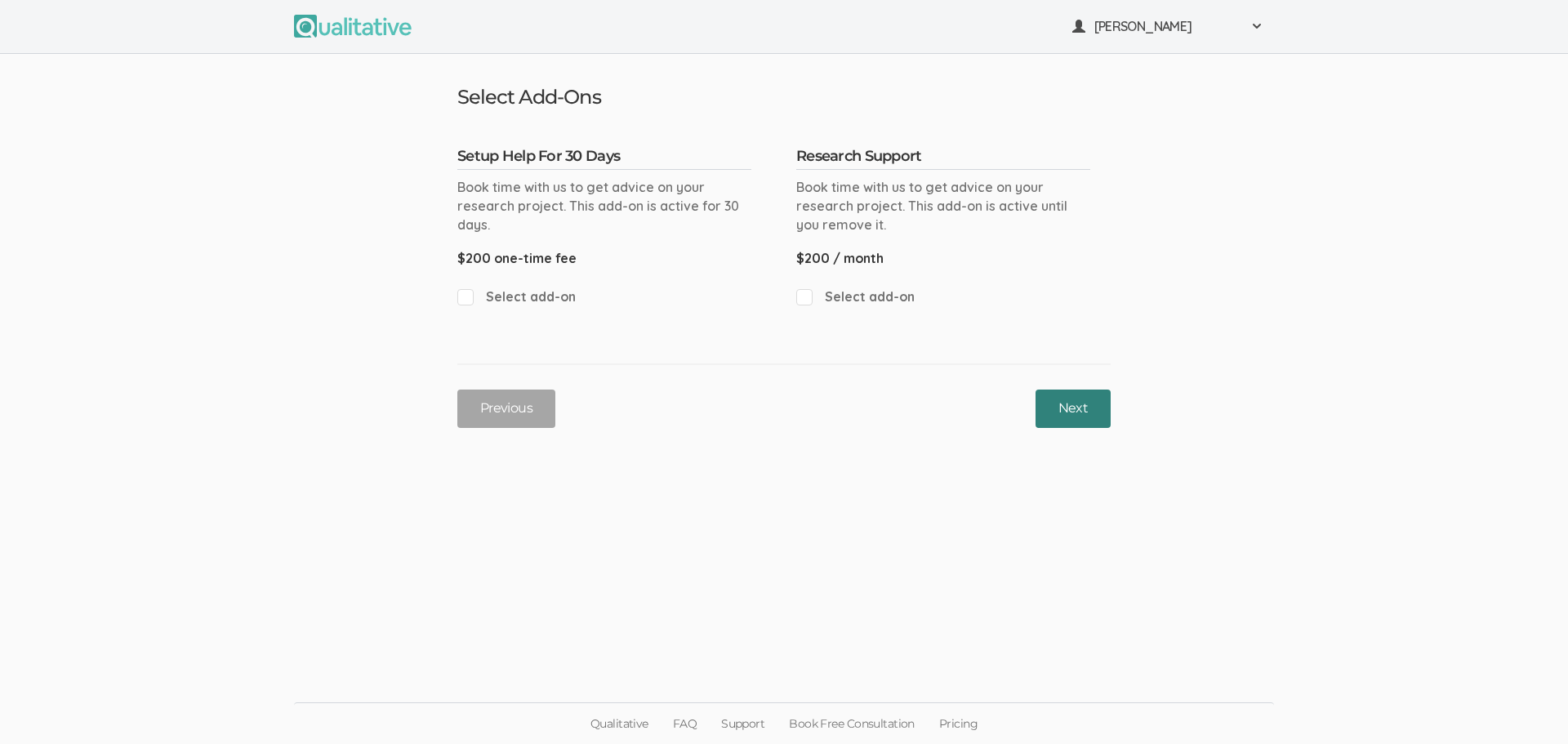
click at [1094, 407] on button "Next" at bounding box center [1073, 408] width 75 height 39
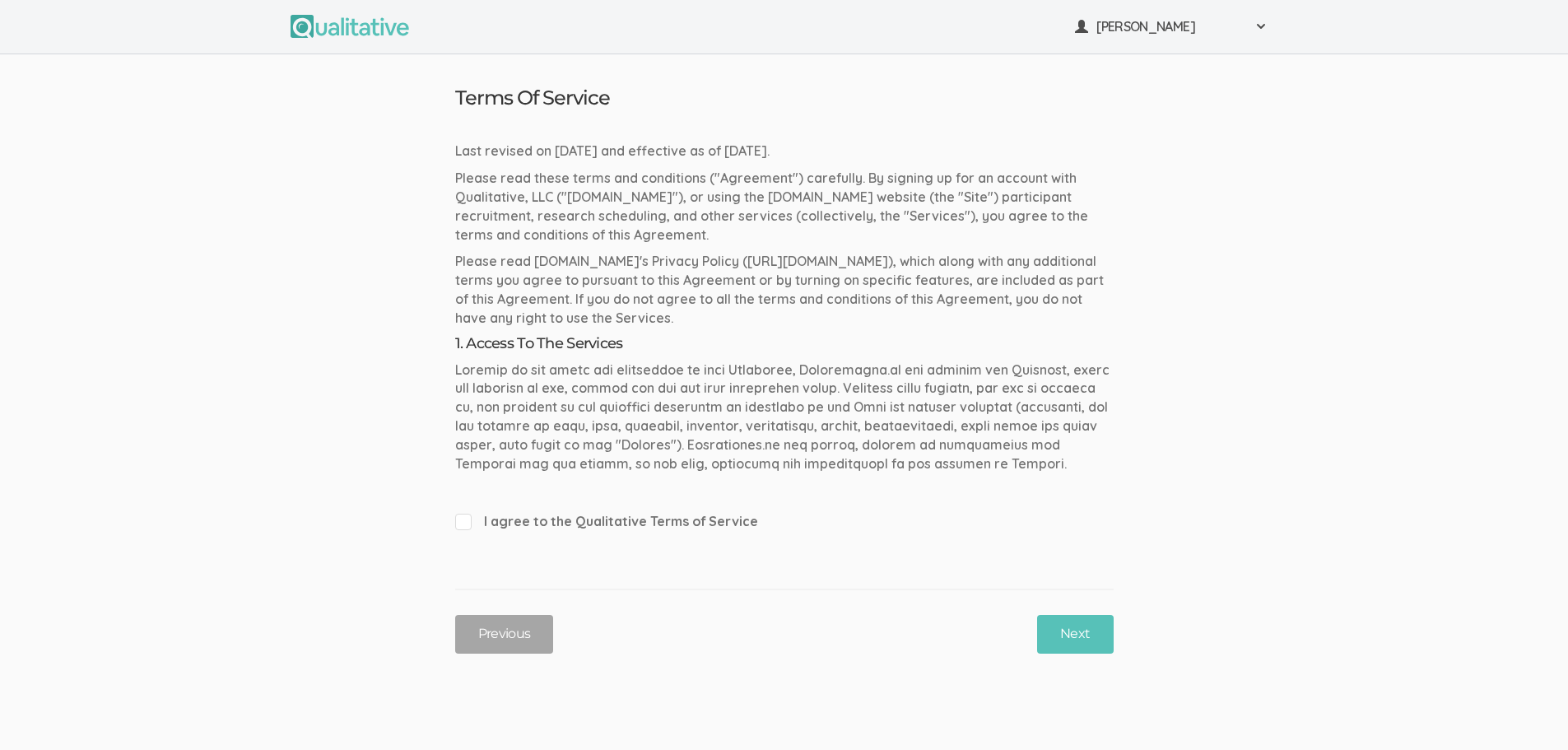
click at [466, 524] on span "I agree to the Qualitative Terms of Service" at bounding box center [784, 521] width 659 height 19
click at [465, 524] on input "I agree to the Qualitative Terms of Service" at bounding box center [461, 520] width 11 height 11
checkbox input "true"
click at [1079, 639] on button "Next" at bounding box center [1075, 634] width 76 height 39
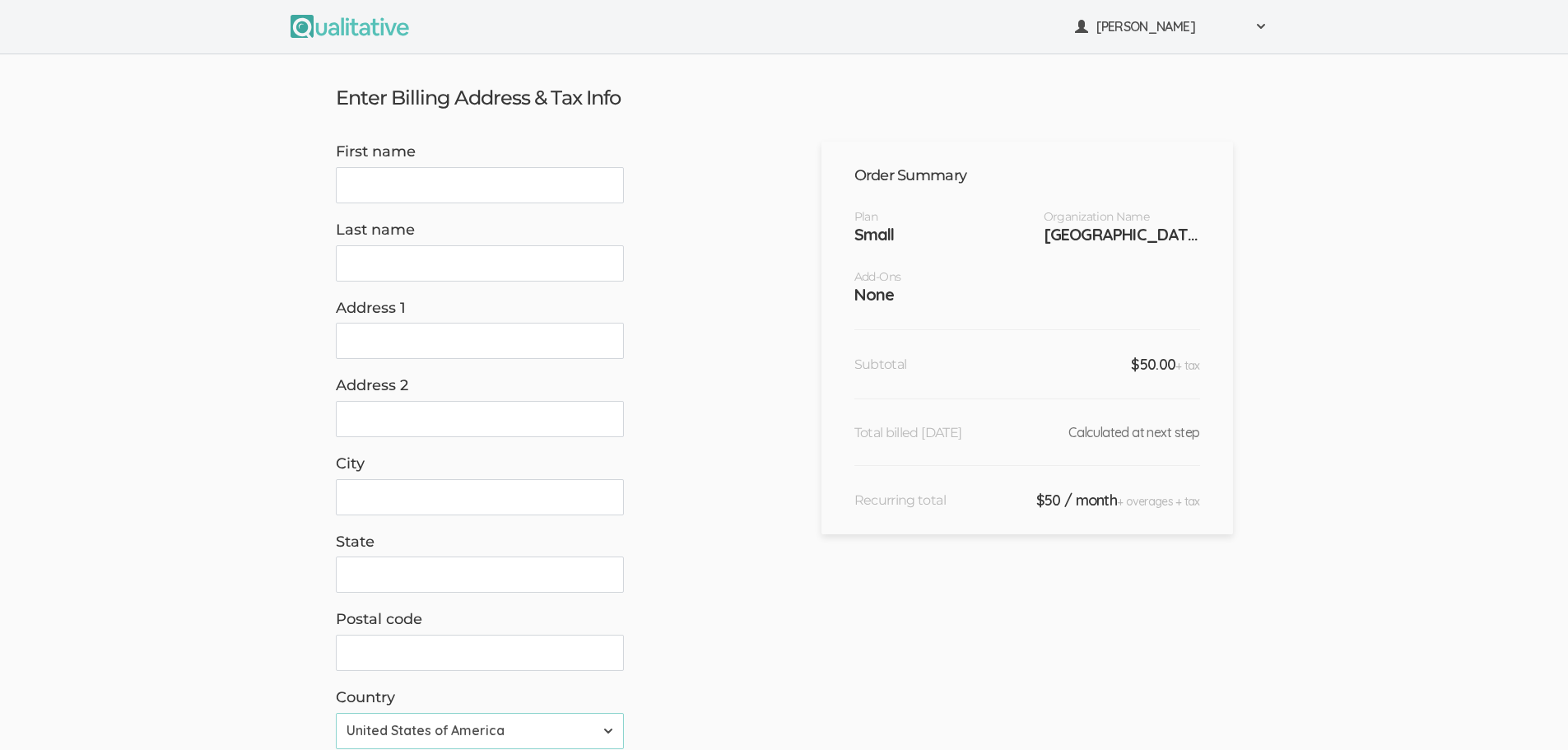
click at [462, 190] on input "First name" at bounding box center [479, 184] width 288 height 36
type input "Vanessa"
drag, startPoint x: 468, startPoint y: 268, endPoint x: 459, endPoint y: 268, distance: 9.0
click at [468, 268] on input "Last name" at bounding box center [479, 262] width 288 height 36
type input "Traufler-Samarripa"
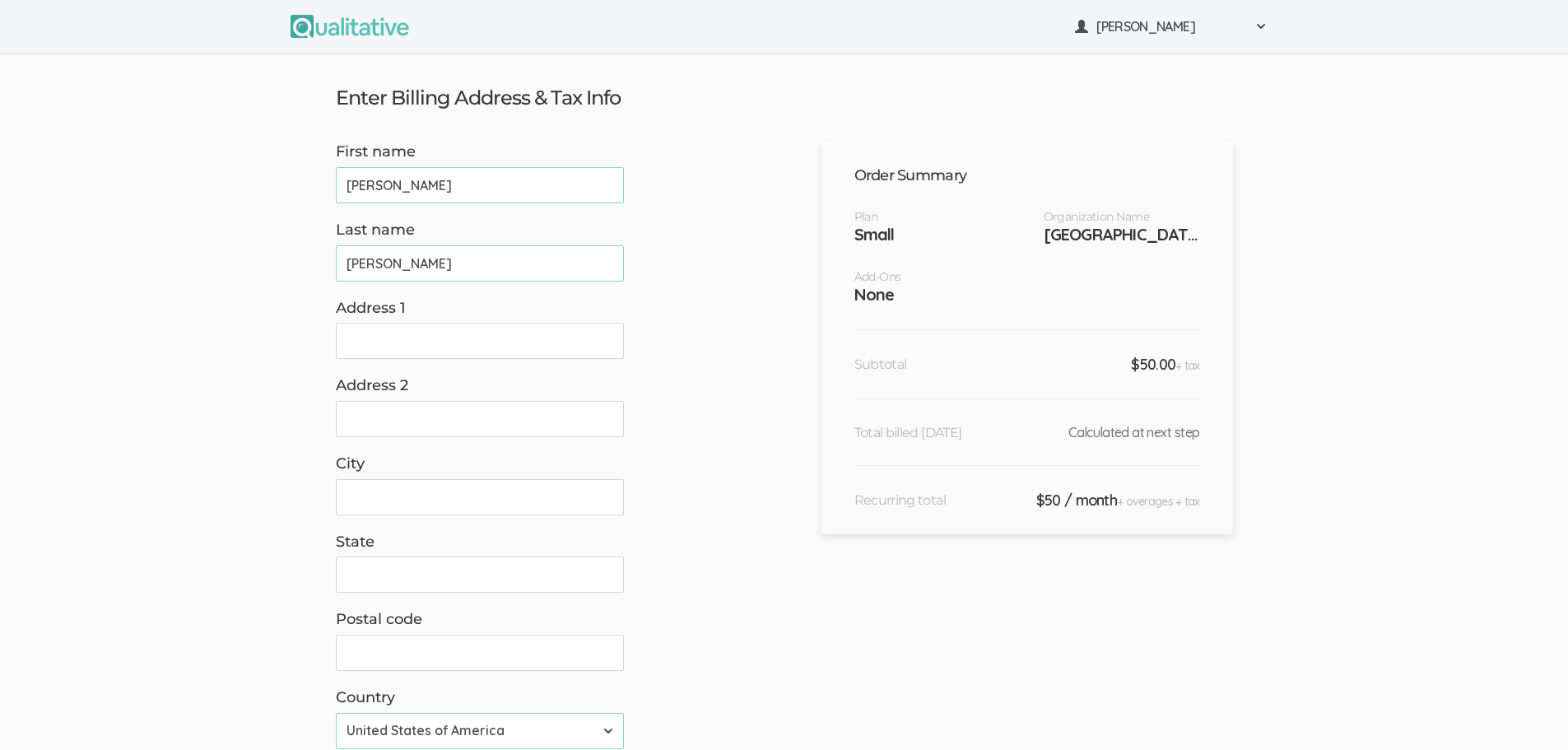
click at [498, 343] on input "Address 1" at bounding box center [479, 340] width 288 height 36
type input "960 Corona Ave"
type input "Corona"
click at [402, 580] on input "State" at bounding box center [479, 573] width 288 height 36
type input "A"
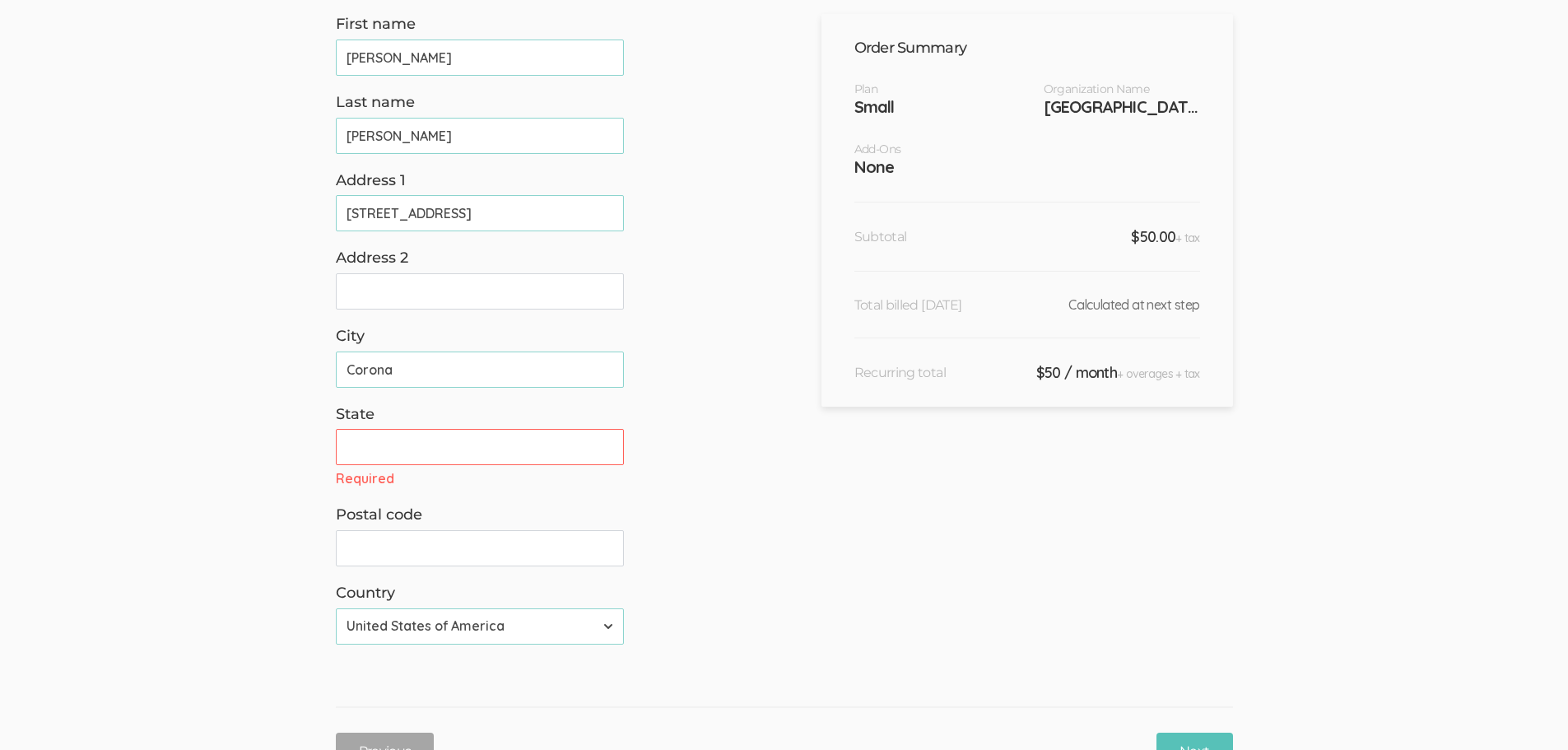
scroll to position [247, 0]
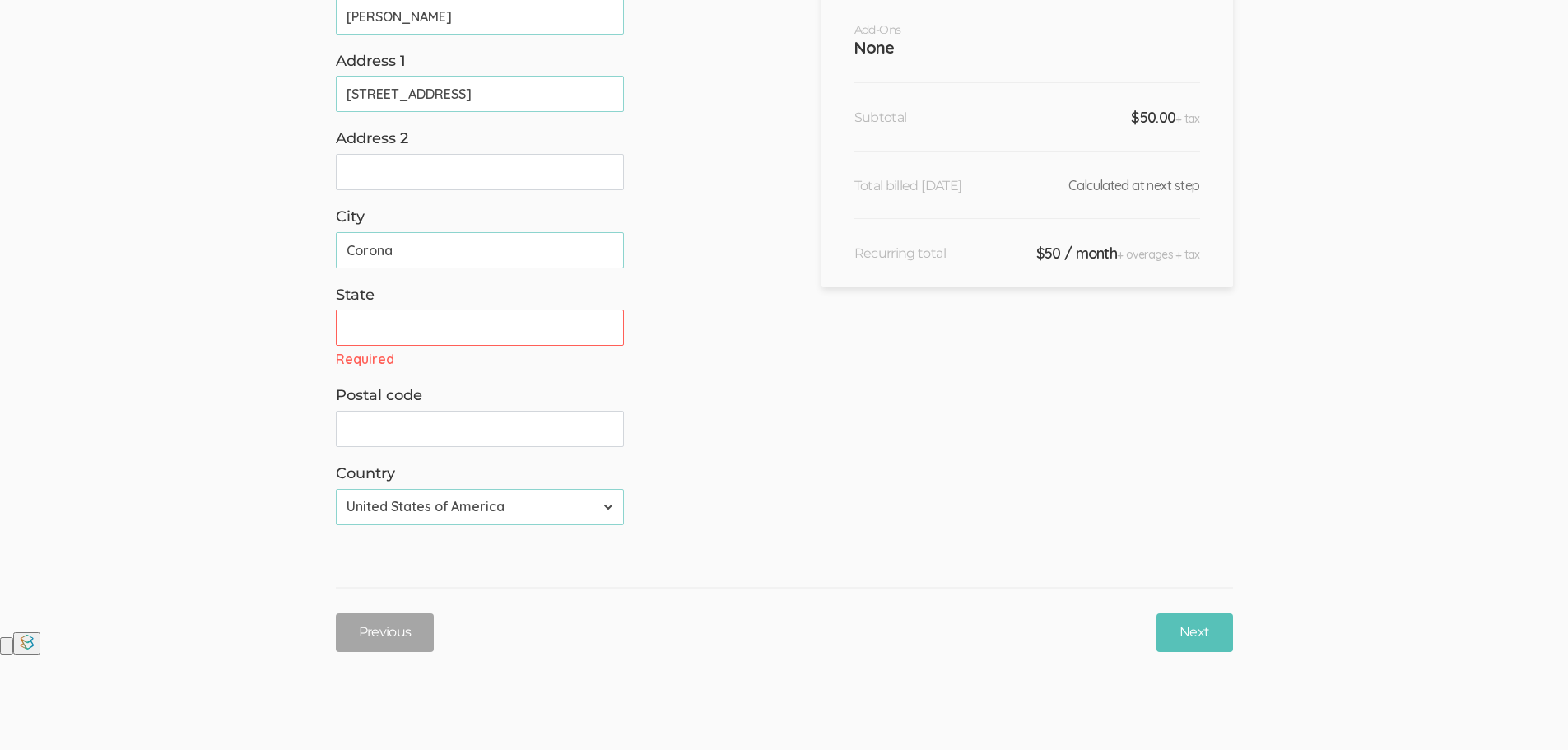
click at [418, 330] on input "State" at bounding box center [479, 327] width 288 height 36
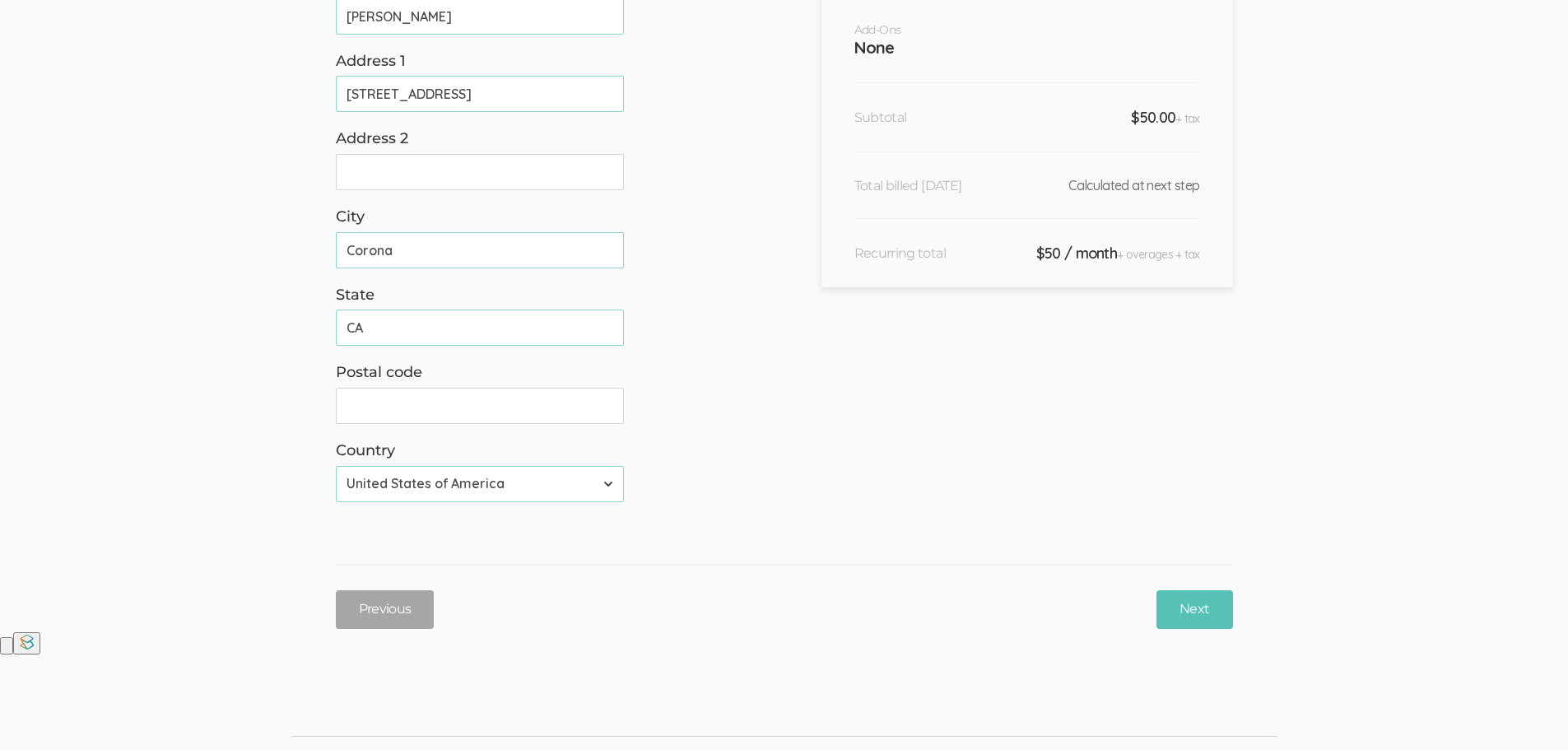
type input "CA"
click at [435, 403] on input "Postal code" at bounding box center [479, 405] width 288 height 36
type input "92879"
click at [1190, 602] on input "Next" at bounding box center [1194, 610] width 76 height 39
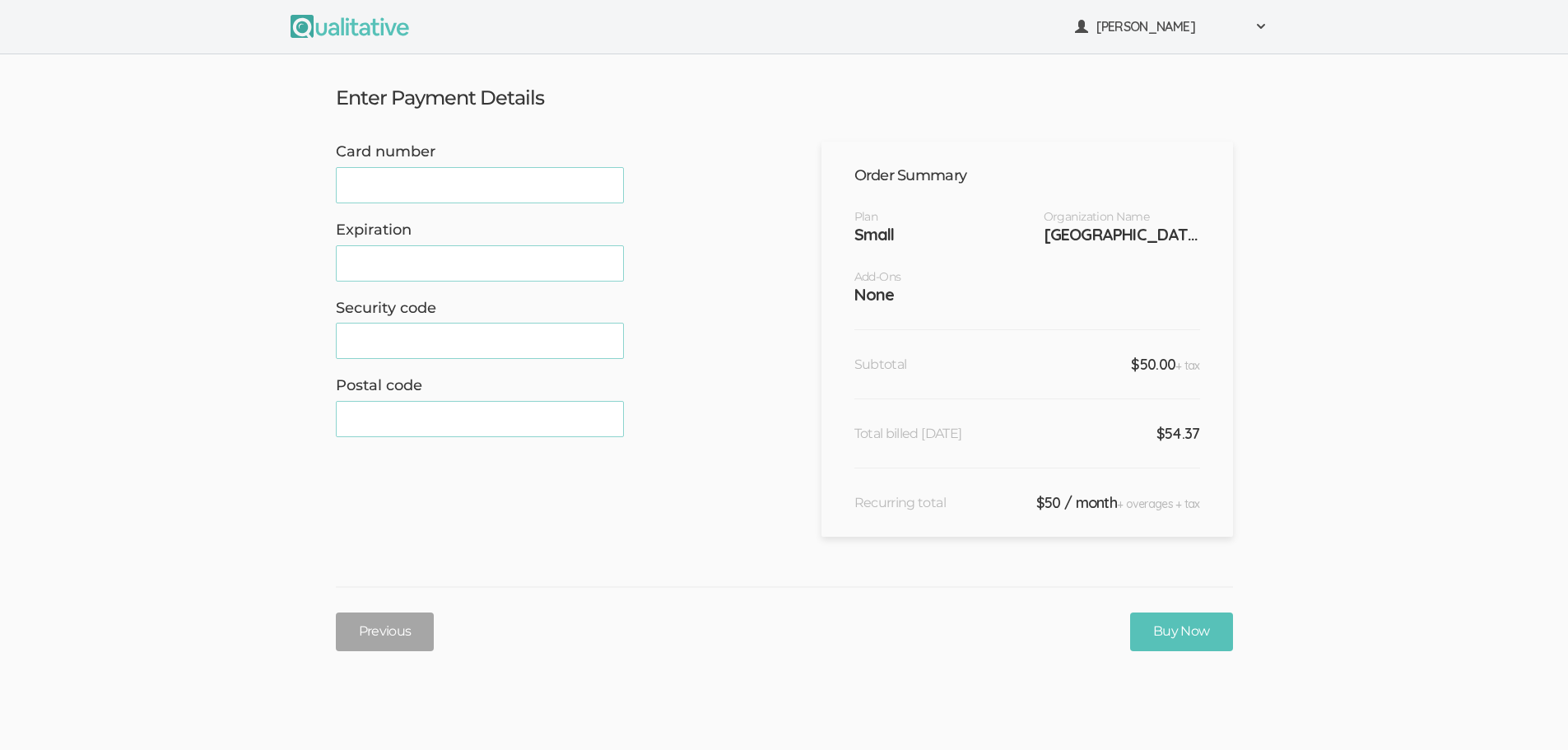
scroll to position [50, 0]
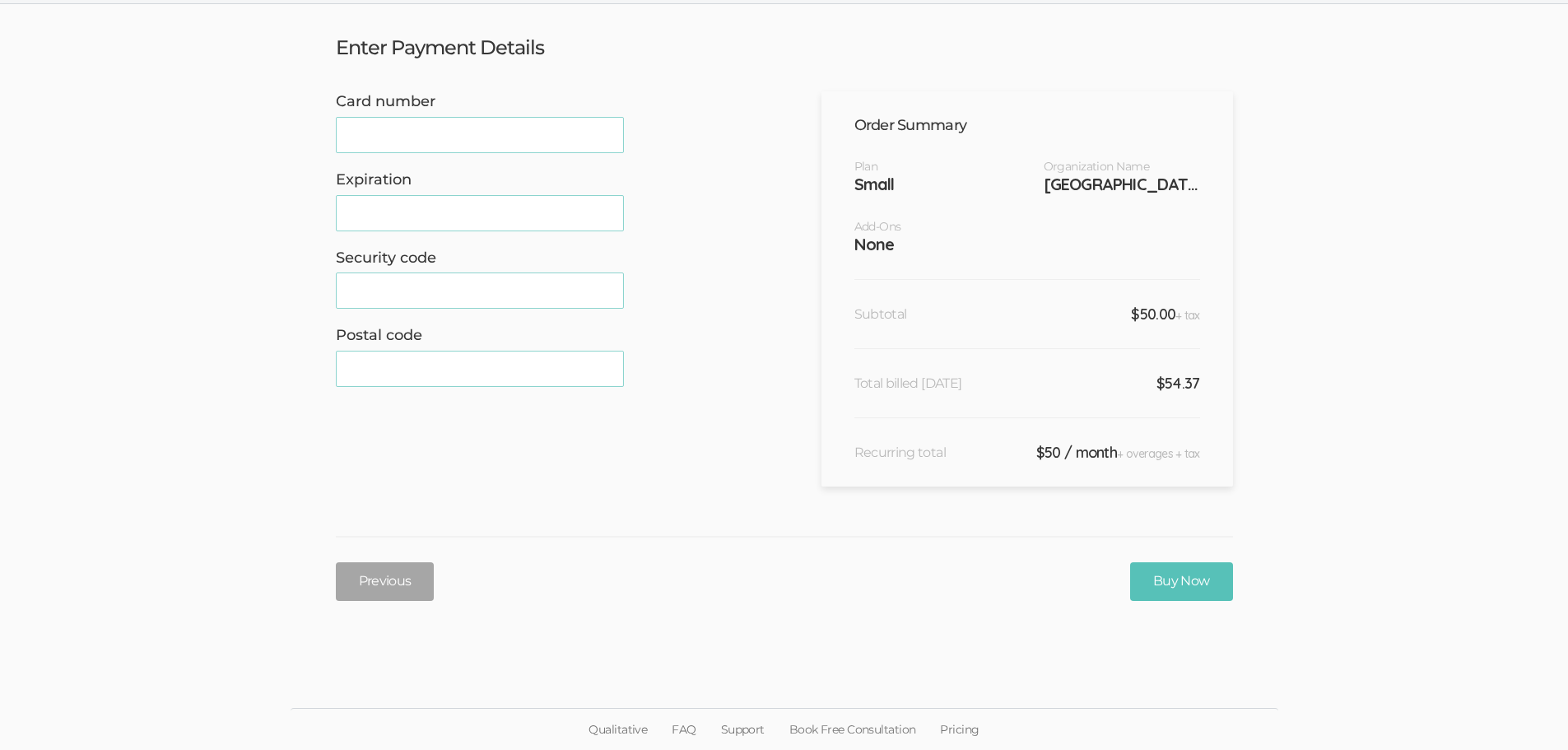
click at [1186, 315] on span "+ tax" at bounding box center [1187, 315] width 23 height 15
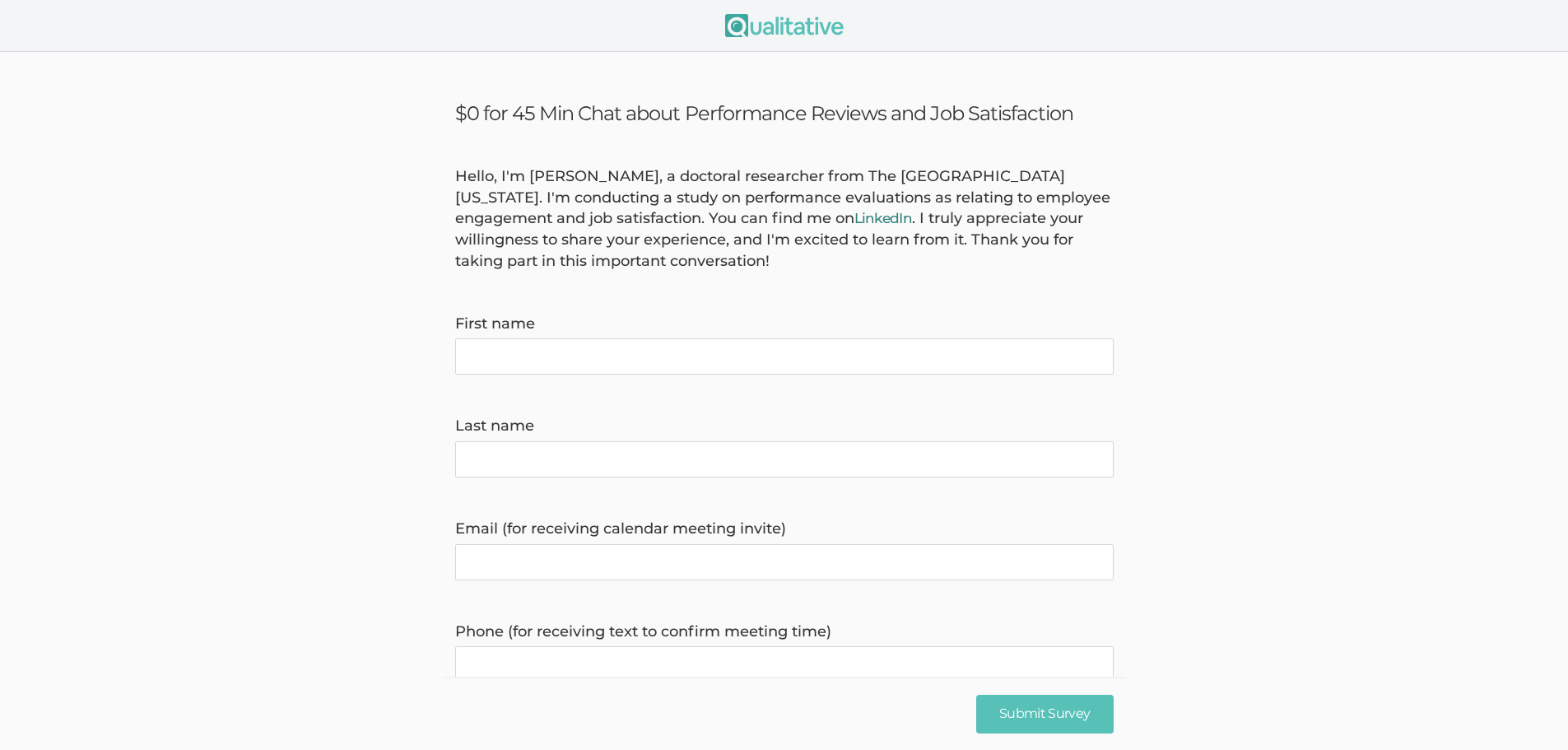
click at [913, 220] on link "LinkedIn" at bounding box center [884, 217] width 59 height 17
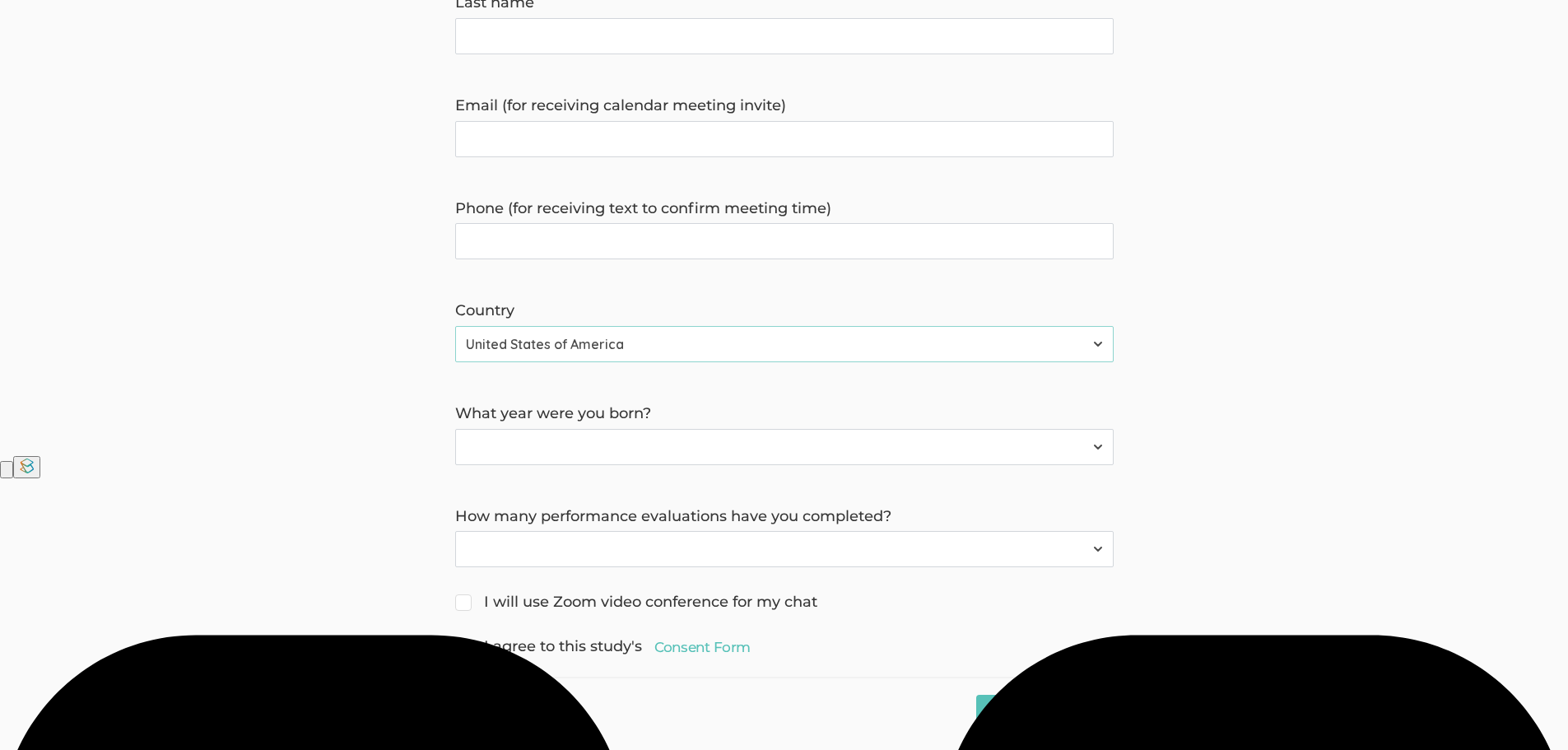
scroll to position [448, 0]
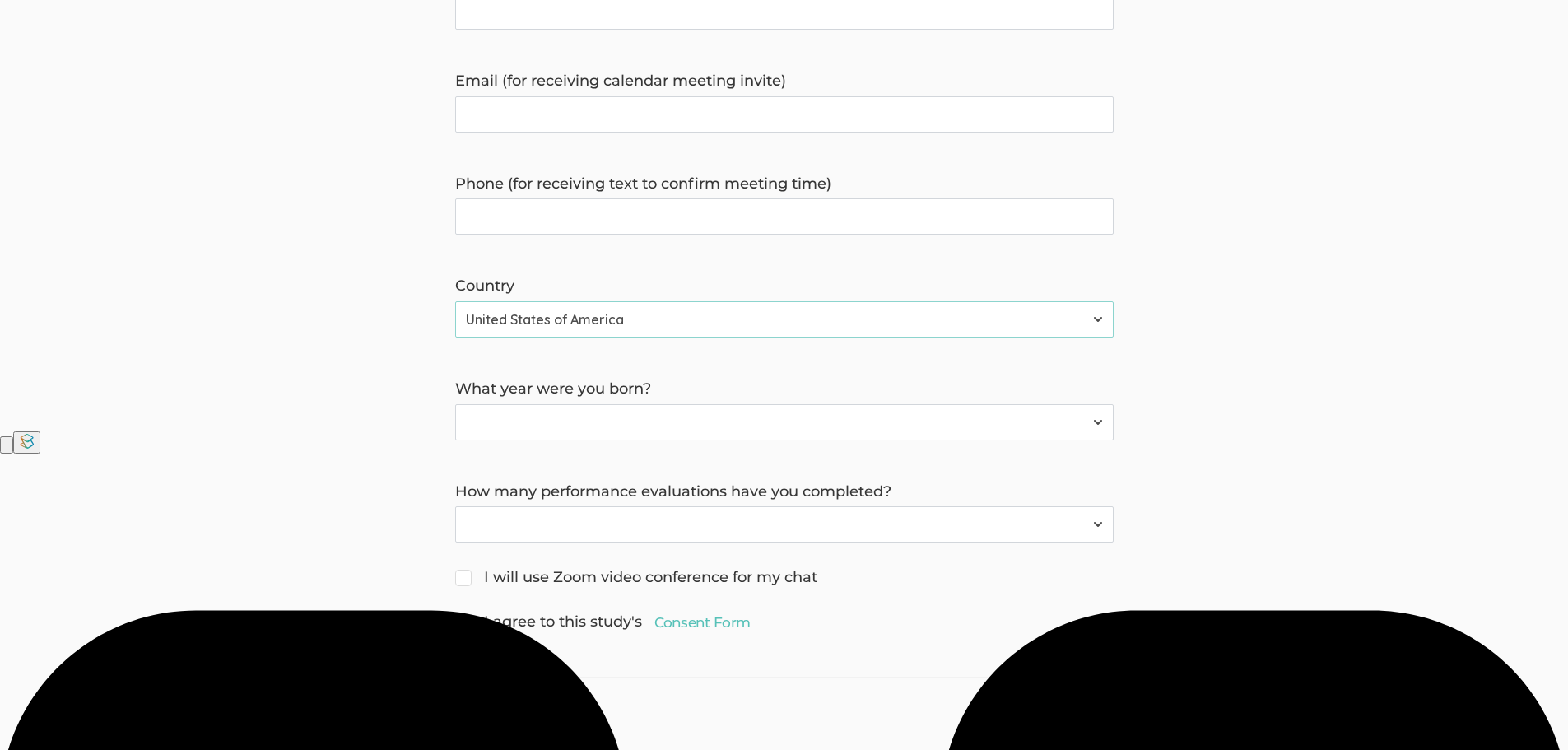
click at [1100, 424] on select "Before 1946 1946-1964 1965-1980 1981-1996 1997-2007 After 2007" at bounding box center [784, 421] width 659 height 36
click at [1284, 376] on form "Hello, I'm Vanessa Traufler-Samarripa, a doctoral researcher from The Universit…" at bounding box center [784, 177] width 1568 height 917
click at [1104, 416] on select "Before 1946 1946-1964 1965-1980 1981-1996 1997-2007 After 2007" at bounding box center [784, 421] width 659 height 36
click at [1252, 419] on form "Hello, I'm Vanessa Traufler-Samarripa, a doctoral researcher from The Universit…" at bounding box center [784, 177] width 1568 height 917
click at [1082, 532] on select "0 1-5 5+" at bounding box center [784, 524] width 659 height 36
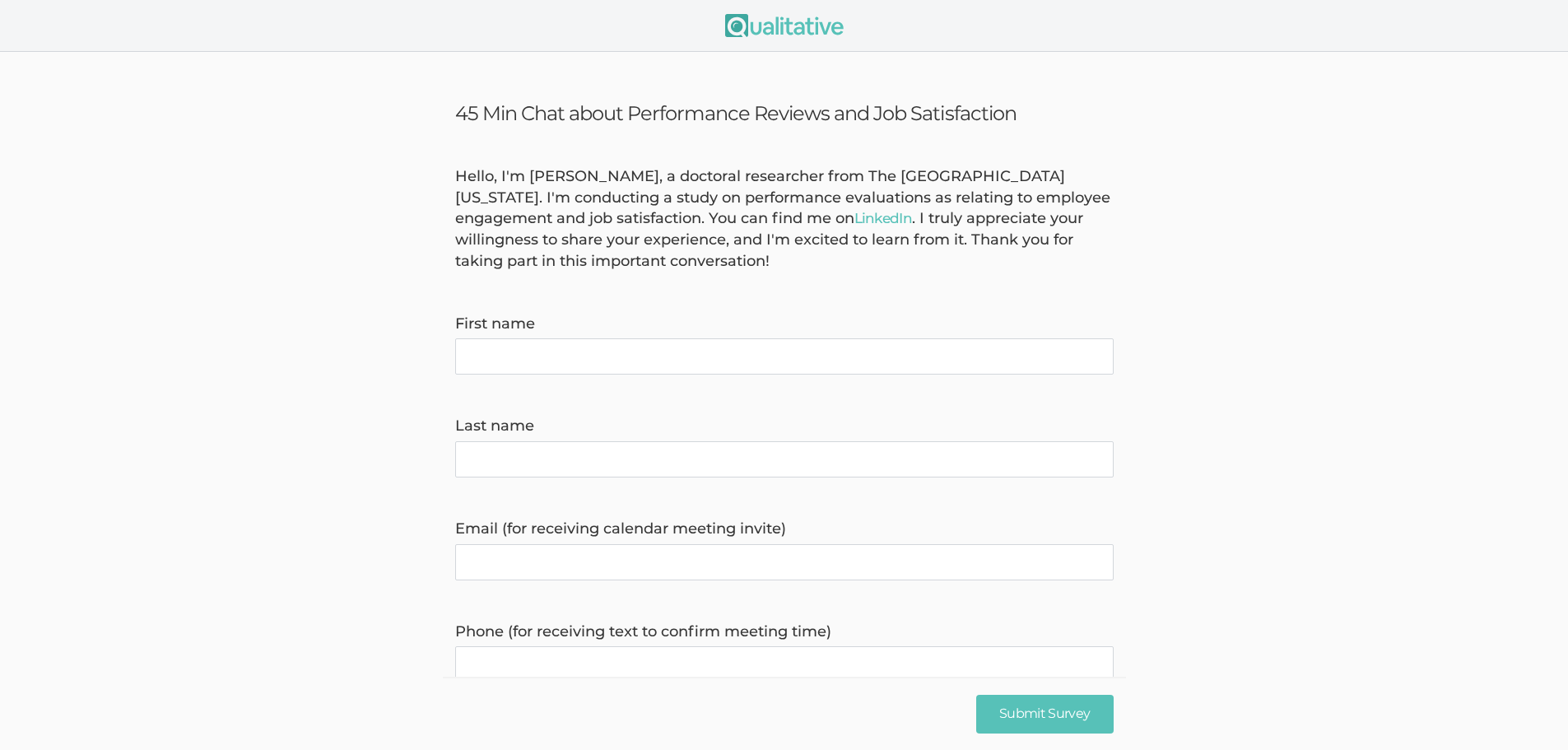
drag, startPoint x: 765, startPoint y: 198, endPoint x: 803, endPoint y: 217, distance: 42.5
click at [803, 217] on div "Hello, I'm [PERSON_NAME], a doctoral researcher from The [GEOGRAPHIC_DATA][US_S…" at bounding box center [784, 218] width 683 height 106
click at [1308, 129] on ui-view "45 Min Chat about Performance Reviews and Job Satisfaction Hello, I'm [PERSON_N…" at bounding box center [784, 624] width 1568 height 1145
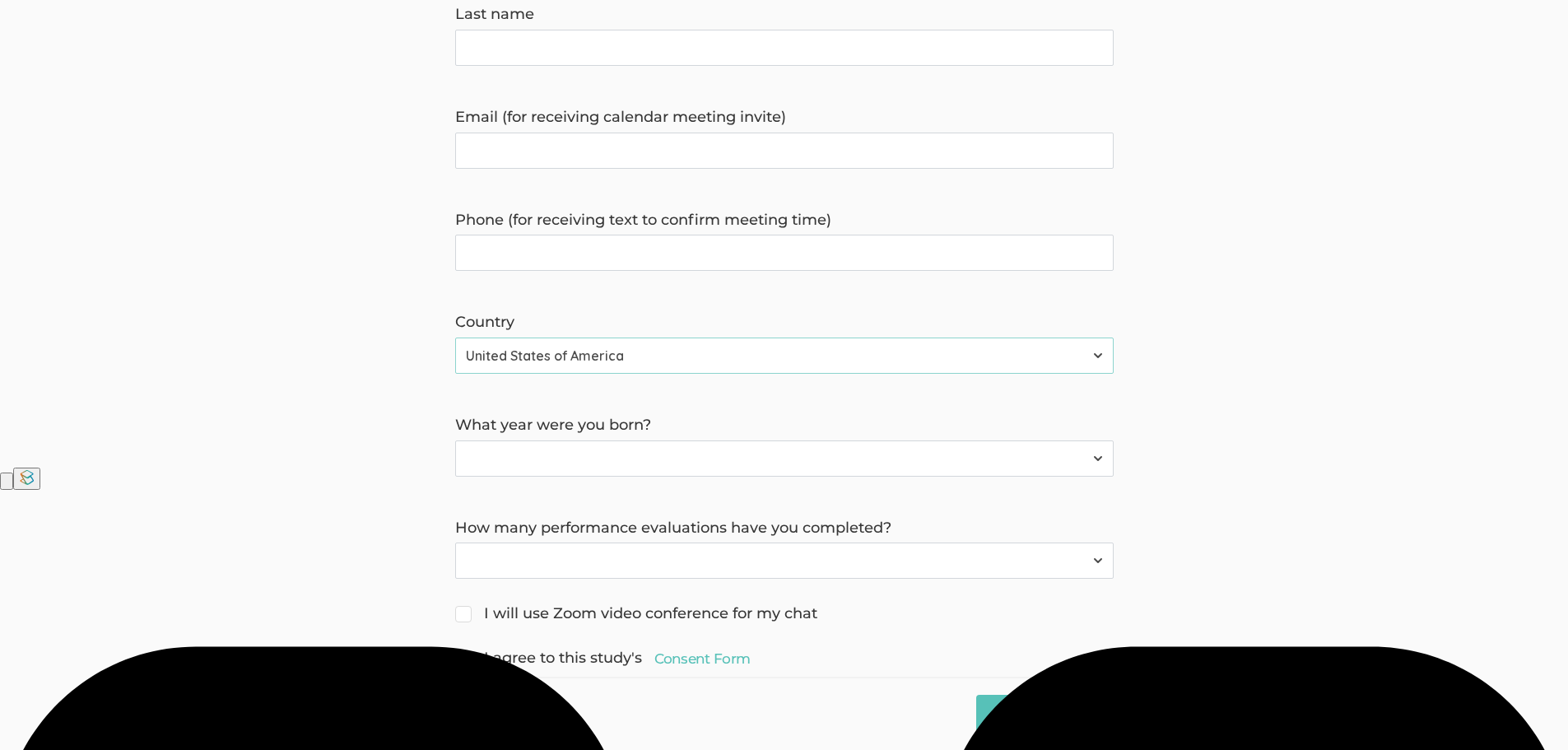
scroll to position [448, 0]
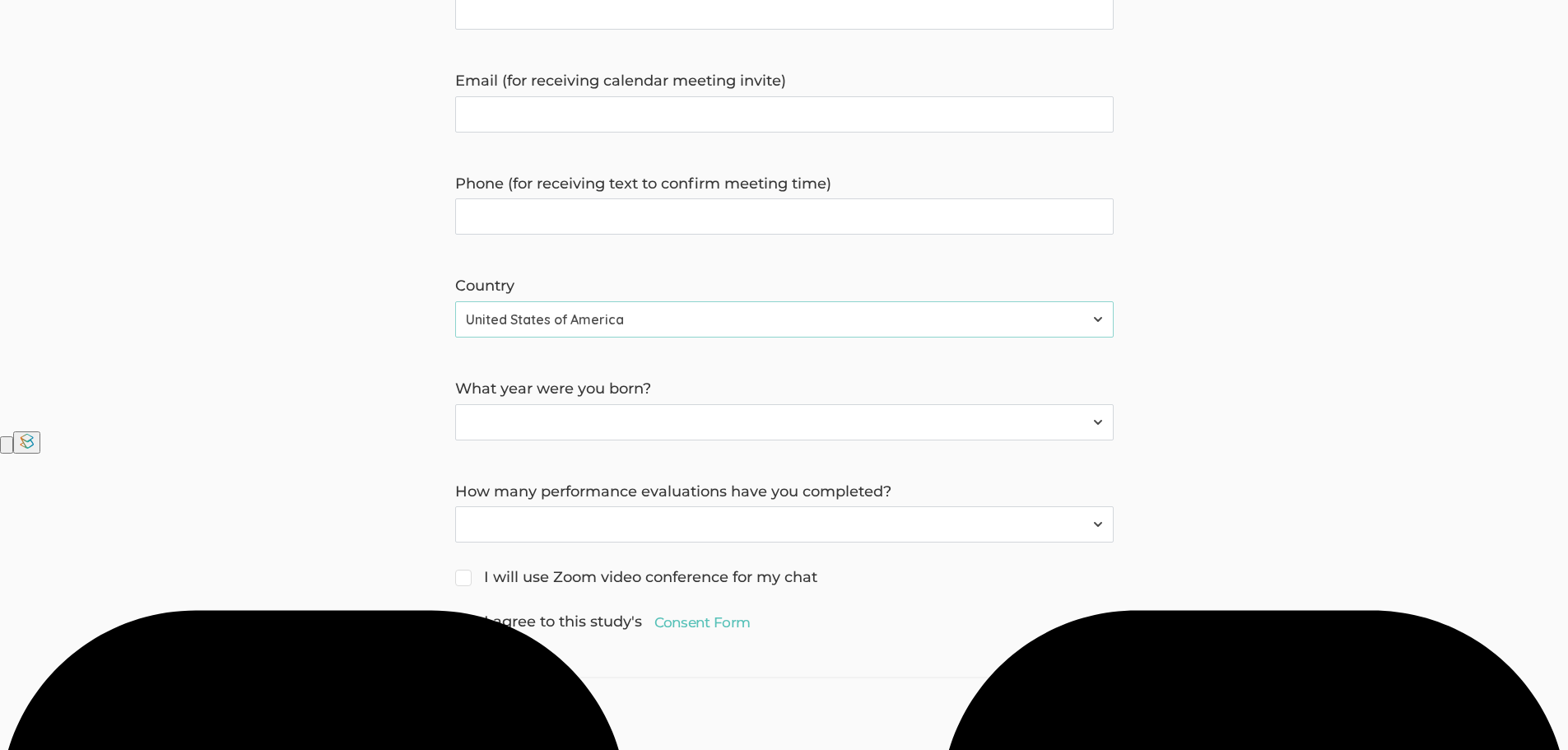
click at [1076, 522] on select "0 1-5 5+" at bounding box center [784, 524] width 659 height 36
click at [1086, 418] on select "Before 1946 [DATE]-[DATE] [DATE]-[DATE] [DATE]-[DATE] [DATE]-[DATE] After 2007" at bounding box center [784, 421] width 659 height 36
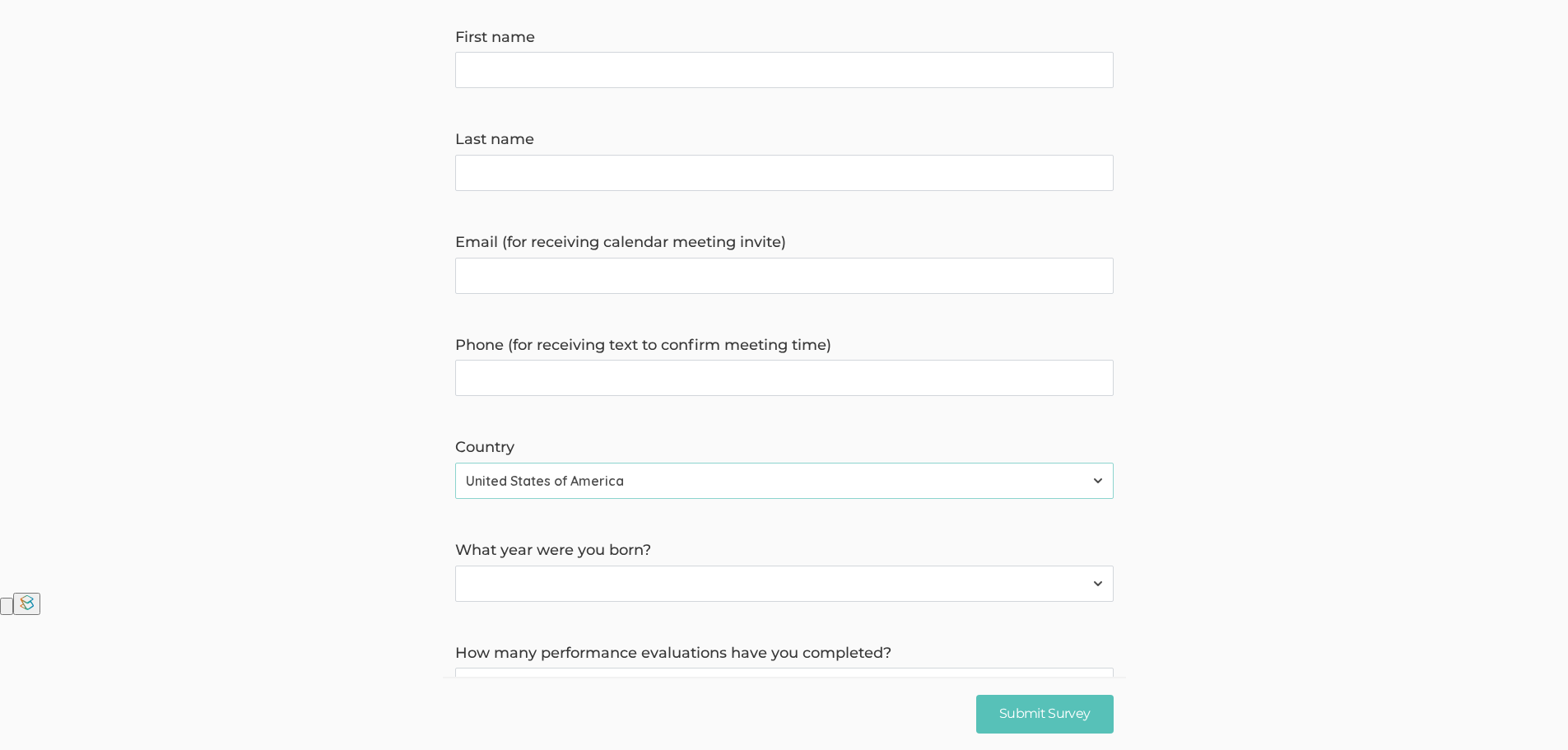
scroll to position [283, 0]
click at [1088, 492] on select "[GEOGRAPHIC_DATA] [GEOGRAPHIC_DATA] [GEOGRAPHIC_DATA] [GEOGRAPHIC_DATA] [US_STA…" at bounding box center [784, 483] width 659 height 36
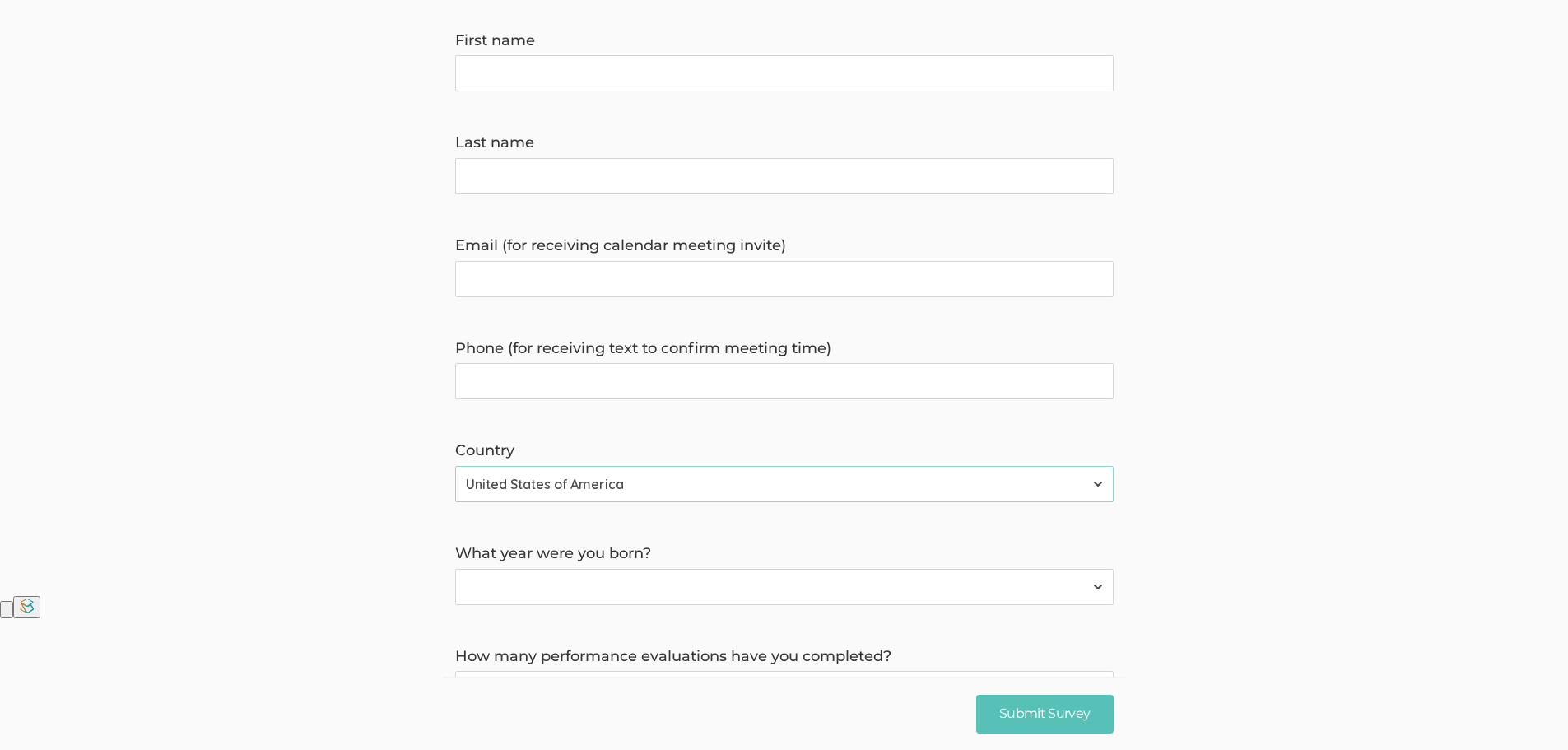
click at [1082, 484] on select "[GEOGRAPHIC_DATA] [GEOGRAPHIC_DATA] [GEOGRAPHIC_DATA] [GEOGRAPHIC_DATA] [US_STA…" at bounding box center [784, 483] width 659 height 36
click at [1207, 380] on form "Hello, I'm [PERSON_NAME], a doctoral researcher from The [GEOGRAPHIC_DATA][US_S…" at bounding box center [784, 341] width 1568 height 917
